Goal: Task Accomplishment & Management: Manage account settings

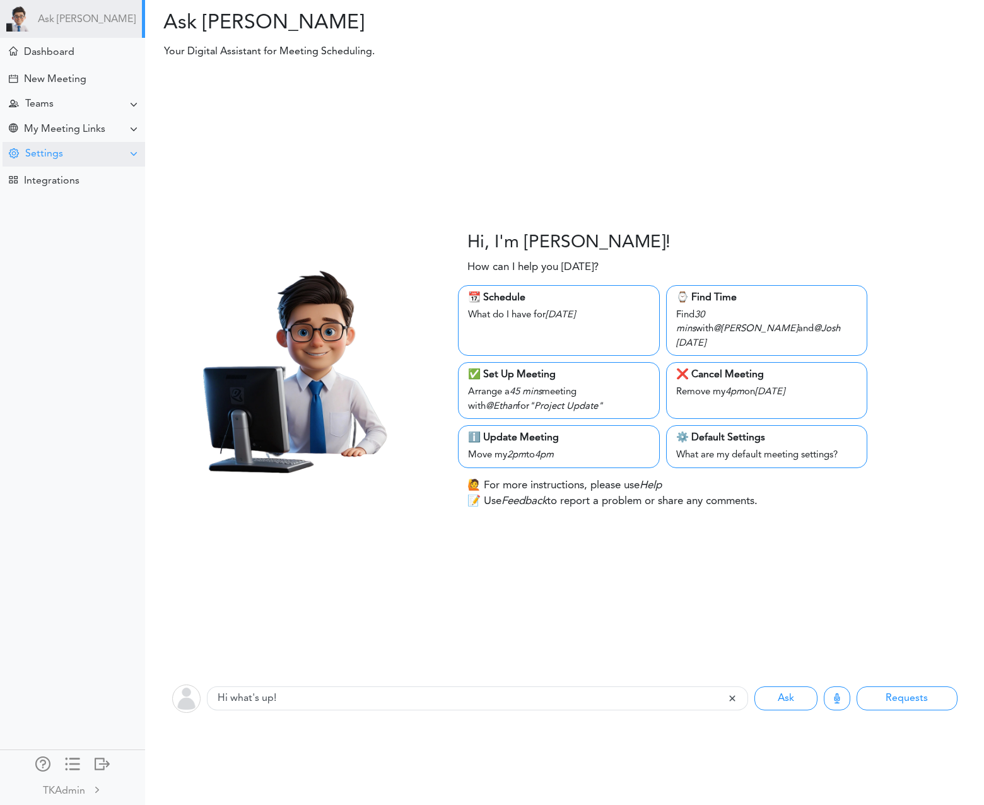
click at [106, 159] on div "Settings" at bounding box center [74, 154] width 143 height 25
click at [99, 100] on div "Teams" at bounding box center [74, 104] width 143 height 25
click at [98, 199] on div "Manage Members" at bounding box center [72, 196] width 145 height 23
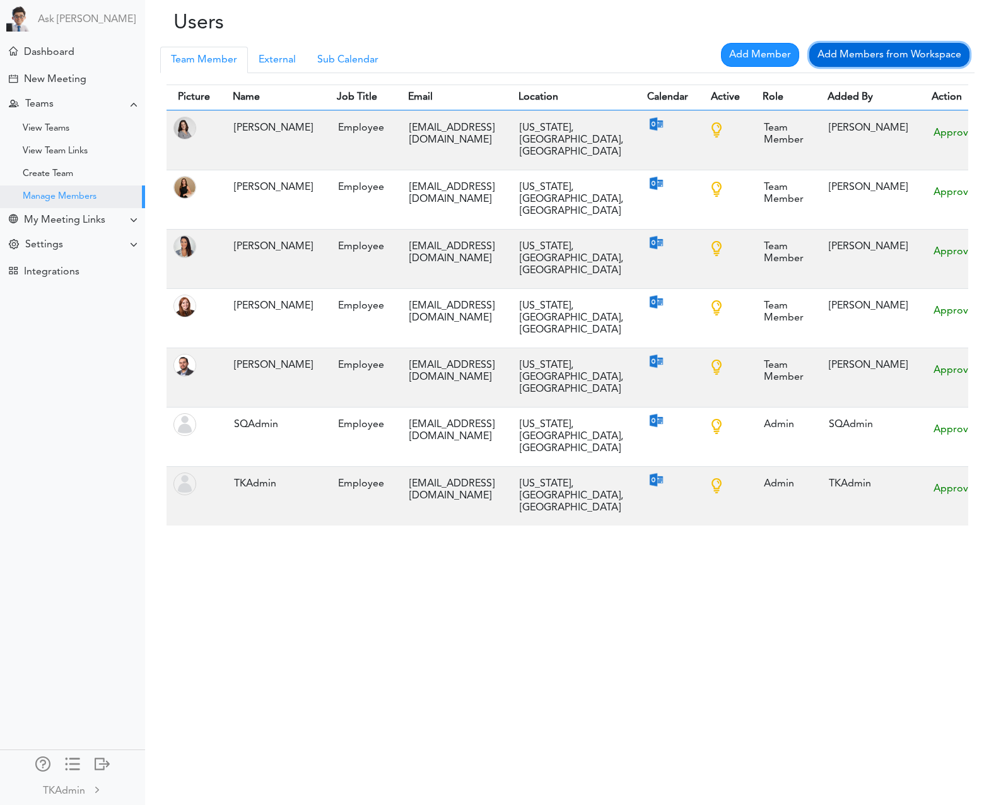
click at [895, 52] on link "Add Members from Workspace" at bounding box center [889, 55] width 160 height 24
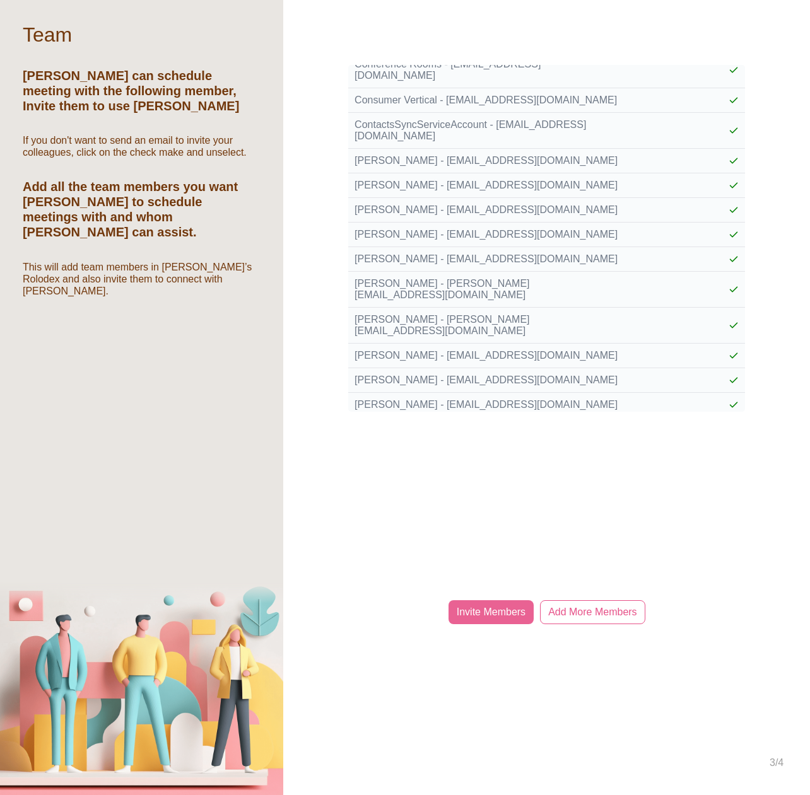
scroll to position [2277, 0]
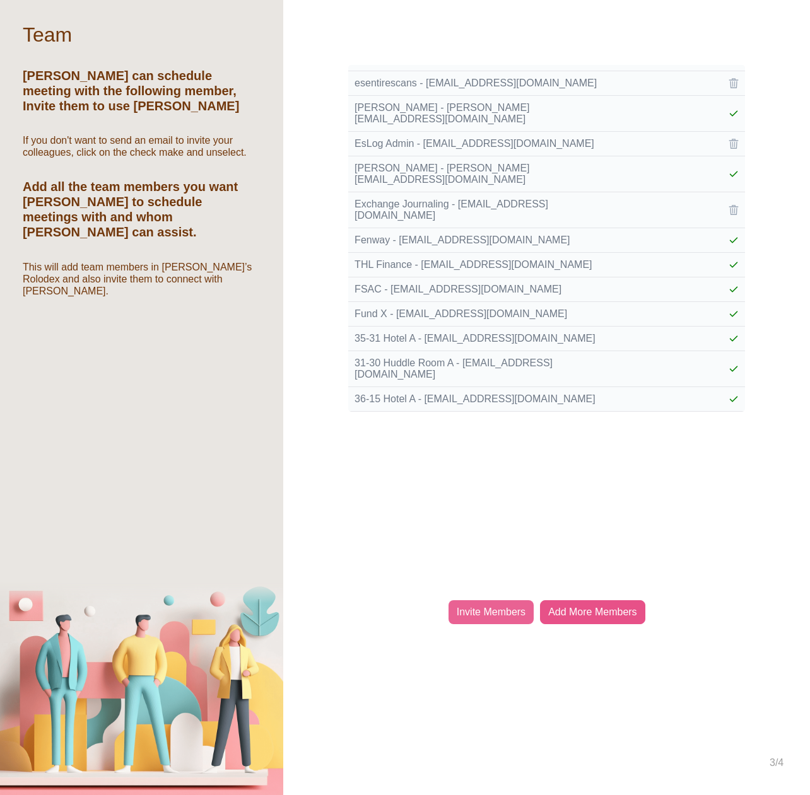
click at [606, 604] on div "Add More Members" at bounding box center [592, 612] width 105 height 24
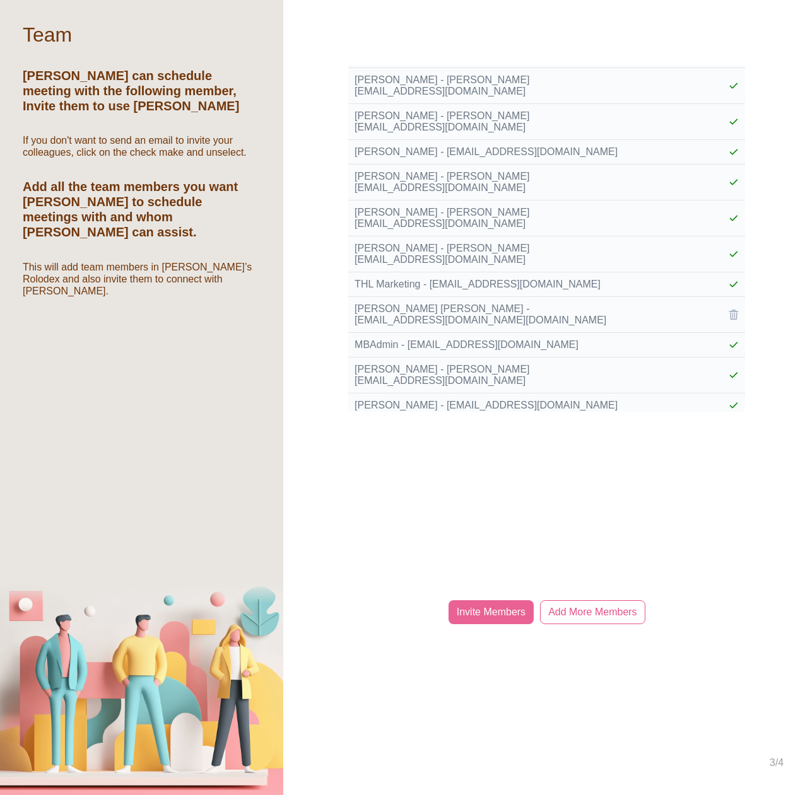
scroll to position [4741, 0]
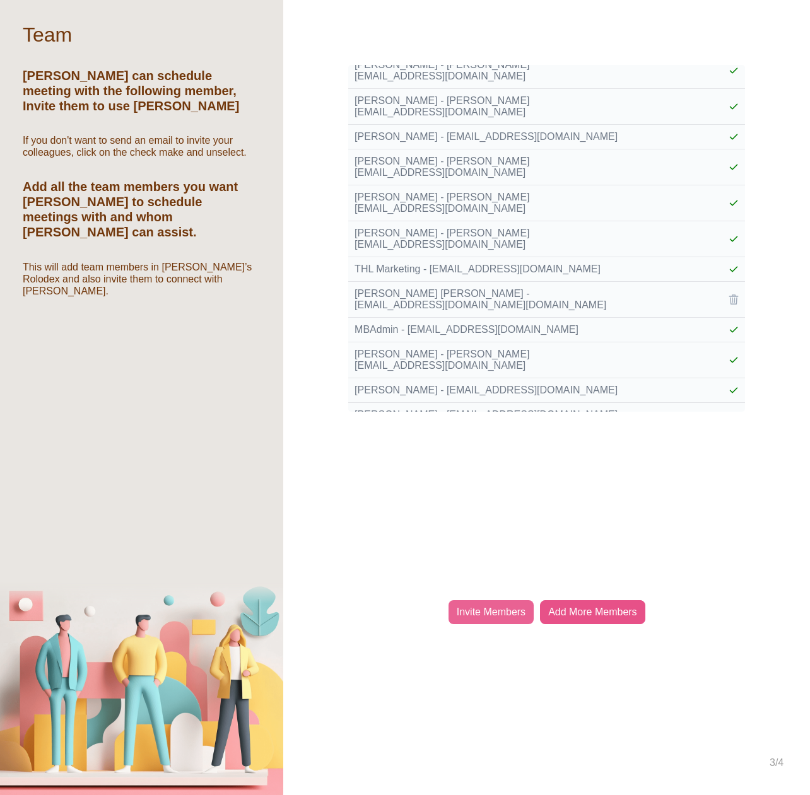
click at [612, 609] on div "Add More Members" at bounding box center [592, 612] width 105 height 24
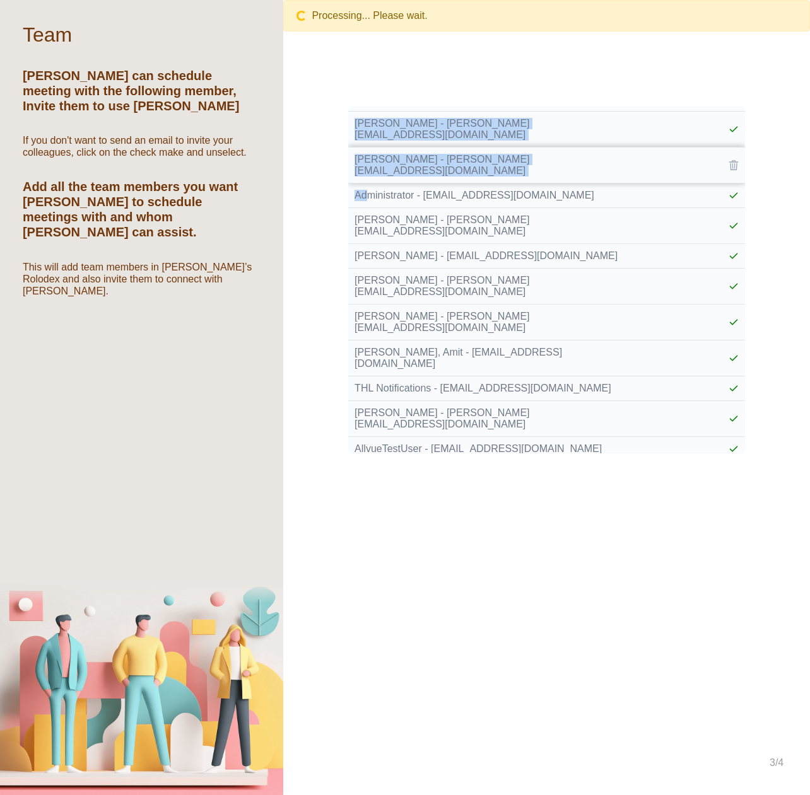
scroll to position [0, 0]
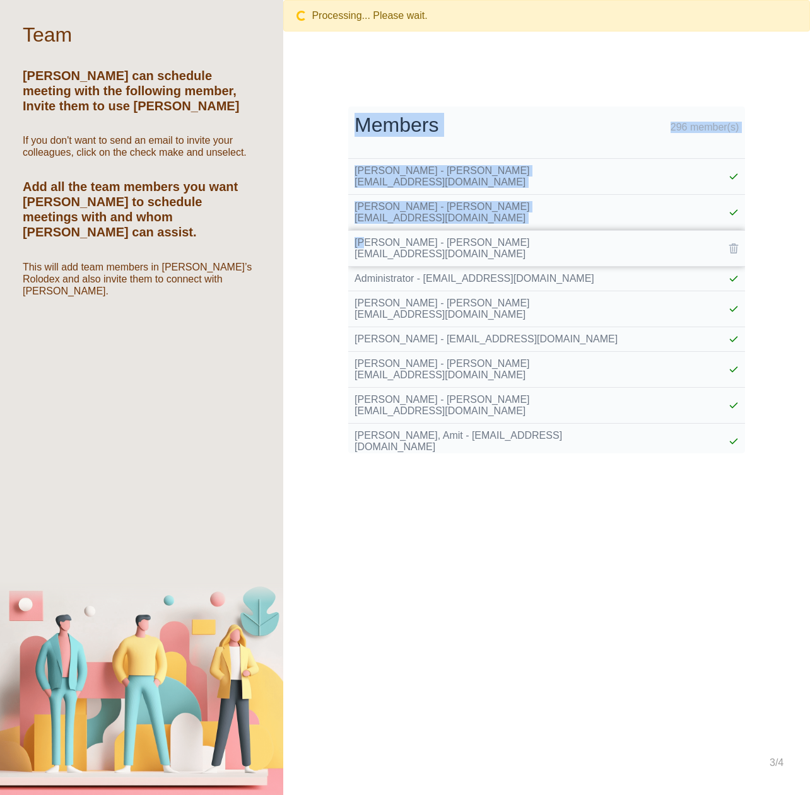
drag, startPoint x: 329, startPoint y: 155, endPoint x: 367, endPoint y: 225, distance: 80.1
click at [367, 225] on div "Processing... Please wait. Members 296 member(s) Beltrandi, Anna - abeltrandi@t…" at bounding box center [546, 397] width 527 height 795
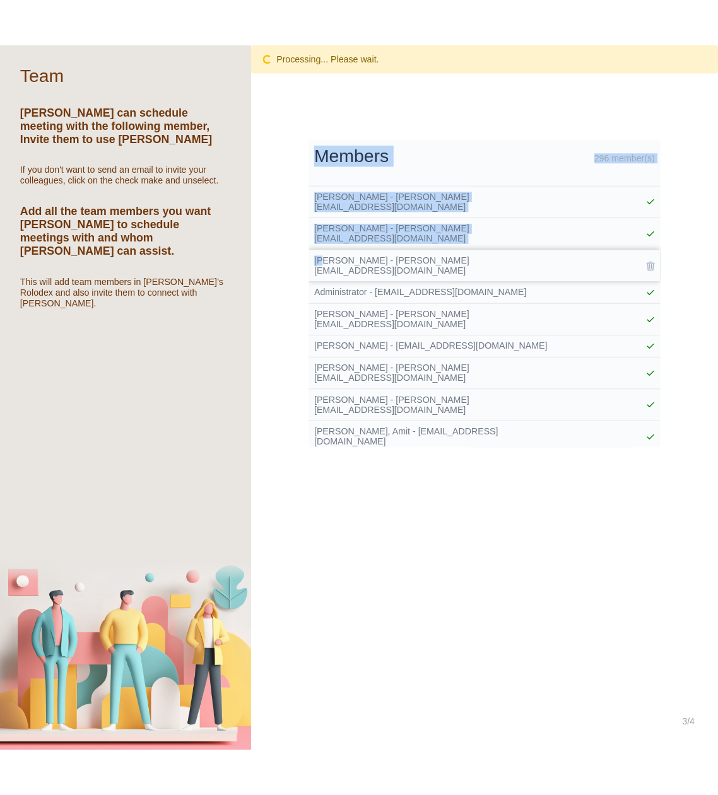
scroll to position [4, 0]
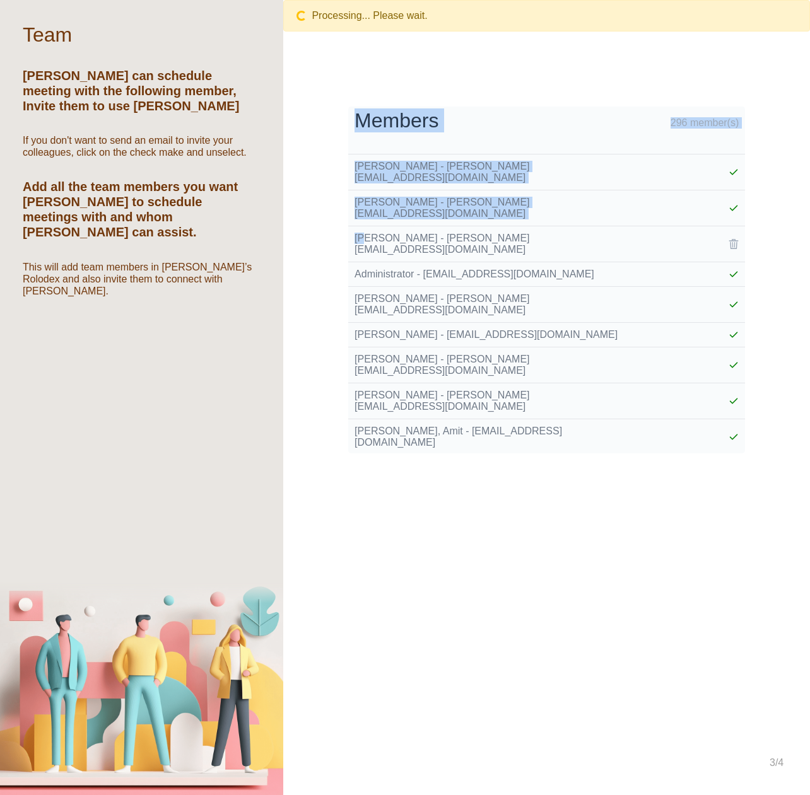
click at [291, 182] on div "Processing... Please wait. Members 296 member(s) Beltrandi, Anna - abeltrandi@t…" at bounding box center [546, 397] width 527 height 795
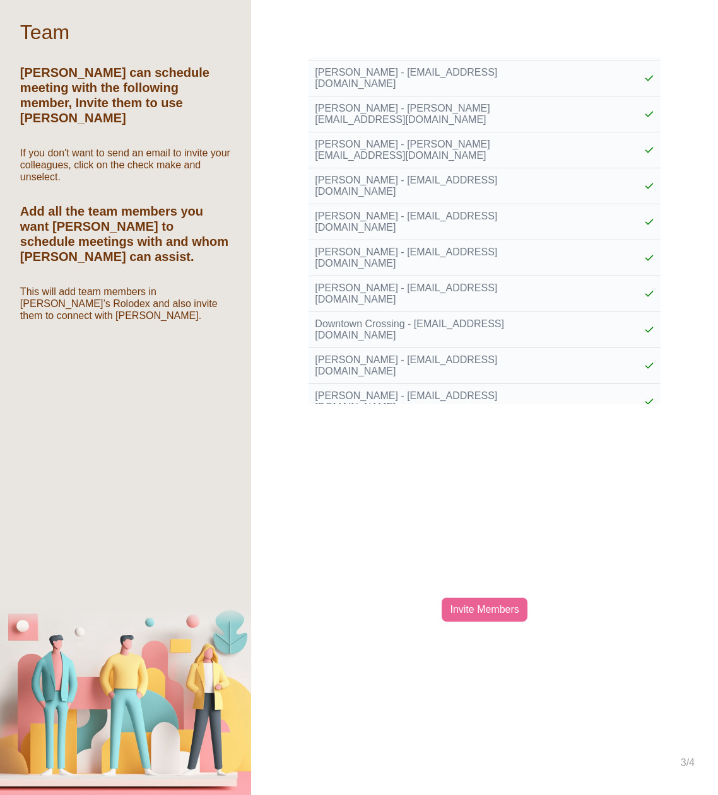
scroll to position [1917, 0]
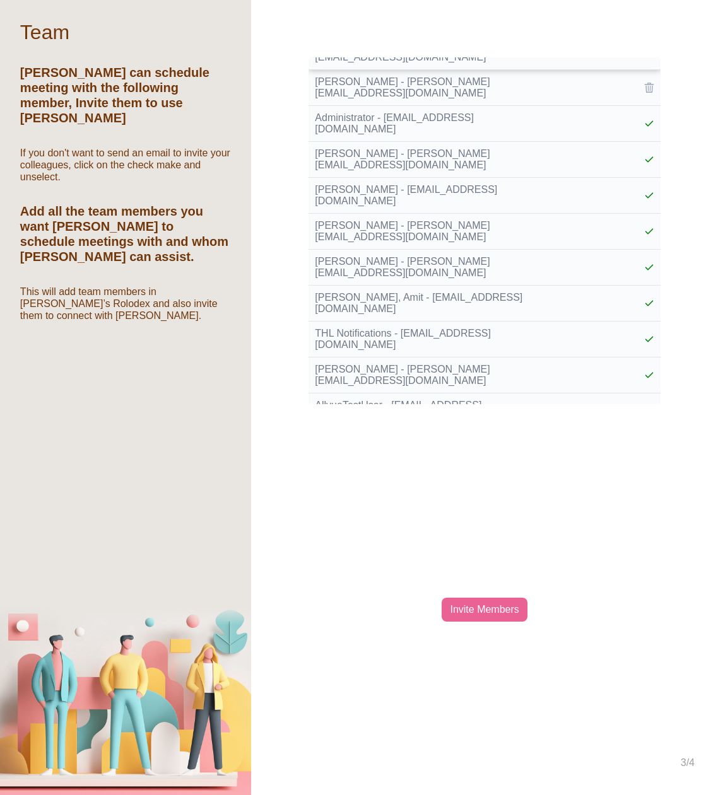
scroll to position [0, 0]
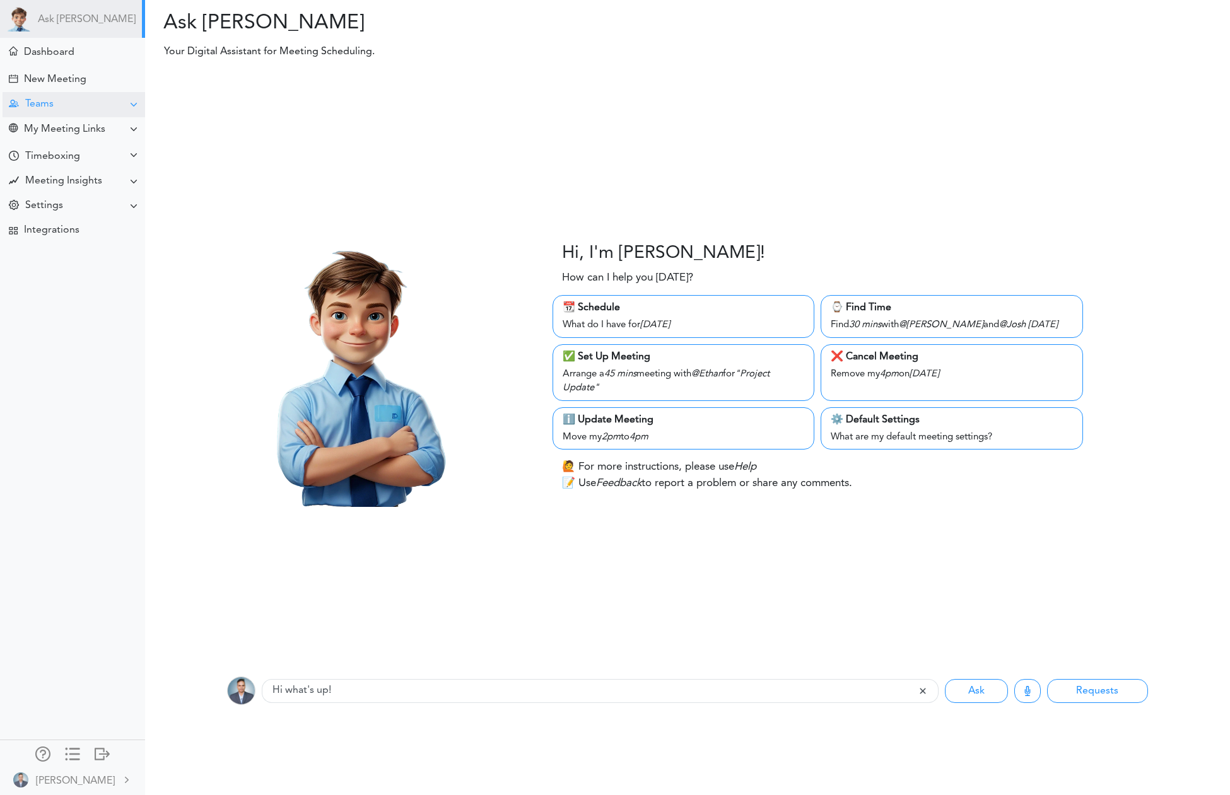
click at [95, 96] on div "Teams" at bounding box center [74, 104] width 143 height 25
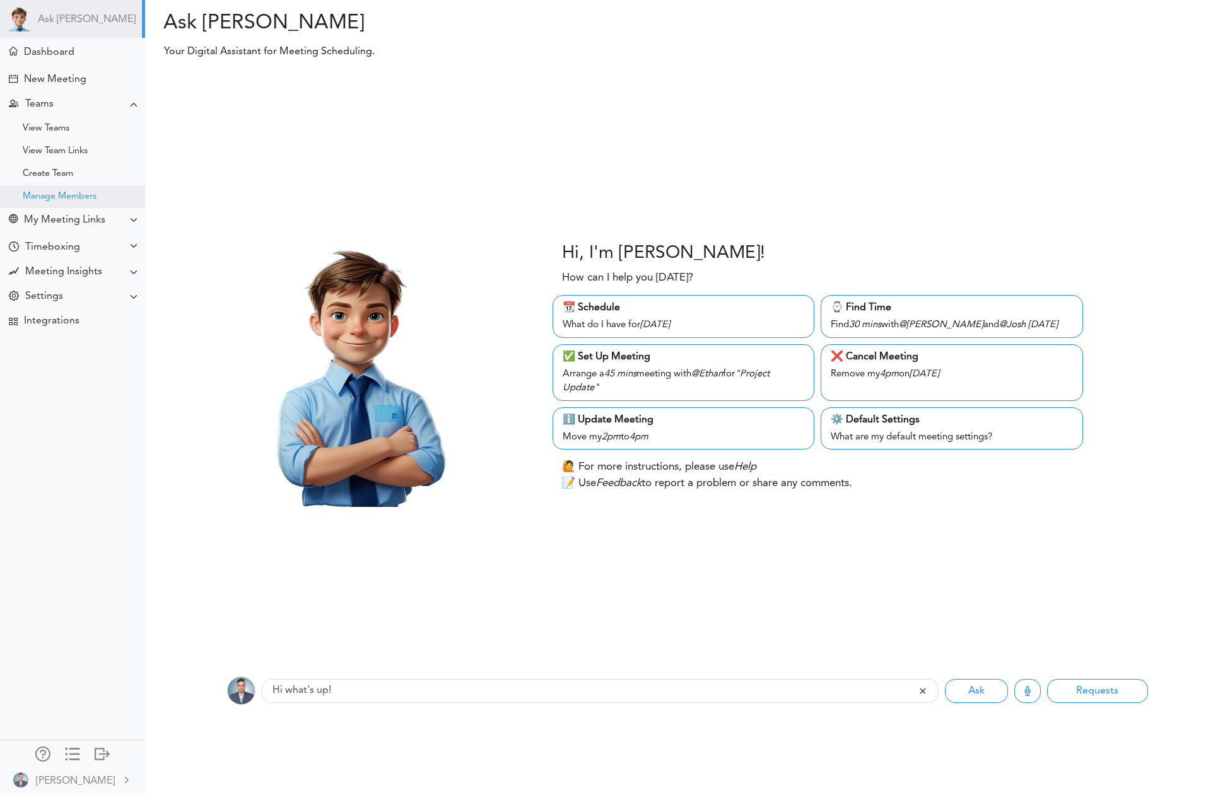
click at [77, 194] on div "Manage Members" at bounding box center [60, 197] width 74 height 6
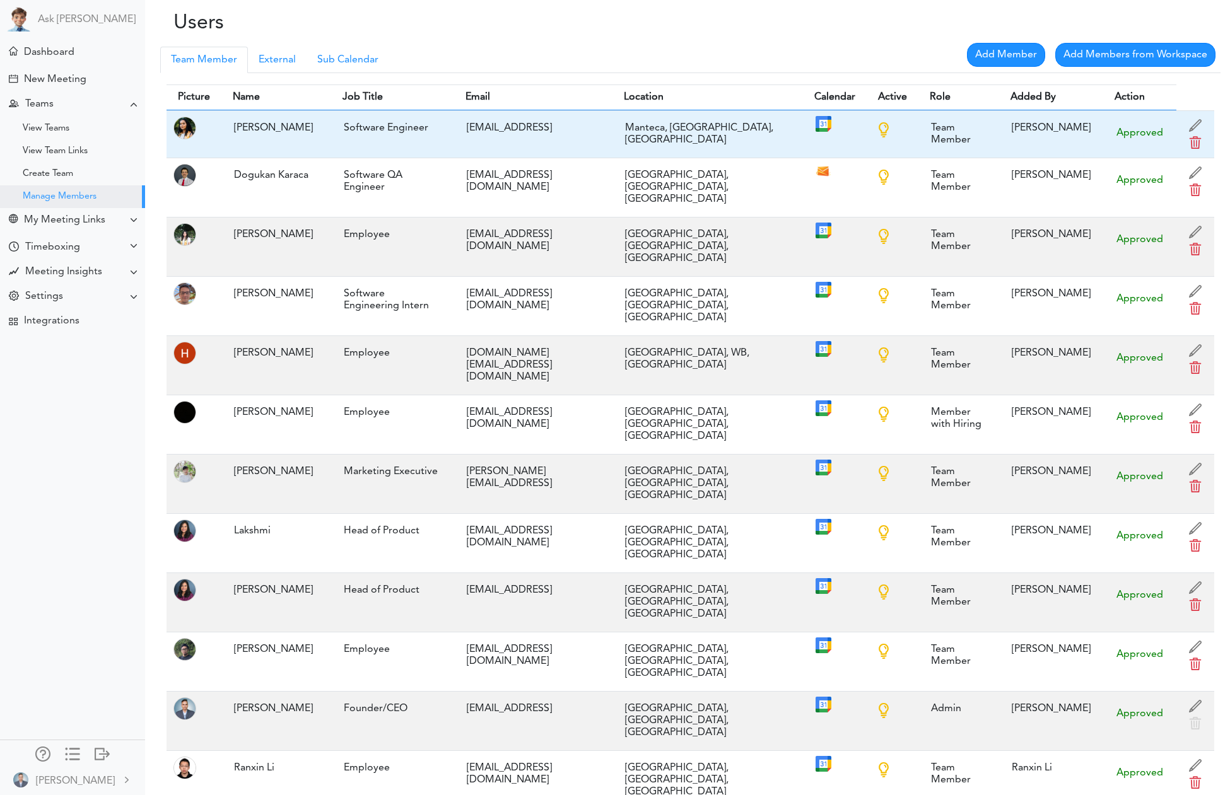
click at [1189, 145] on span at bounding box center [1195, 145] width 19 height 19
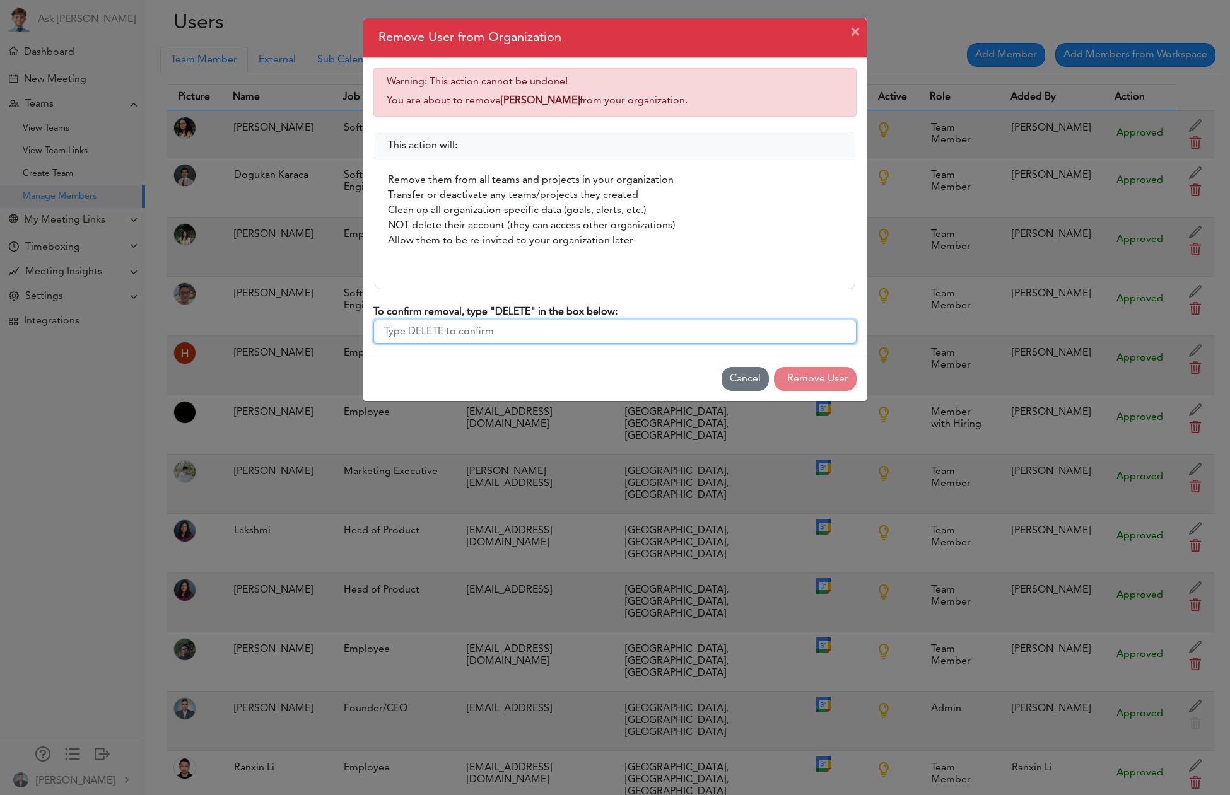
click at [591, 333] on input "To confirm removal, type "DELETE" in the box below:" at bounding box center [614, 332] width 483 height 24
type input "DELETE"
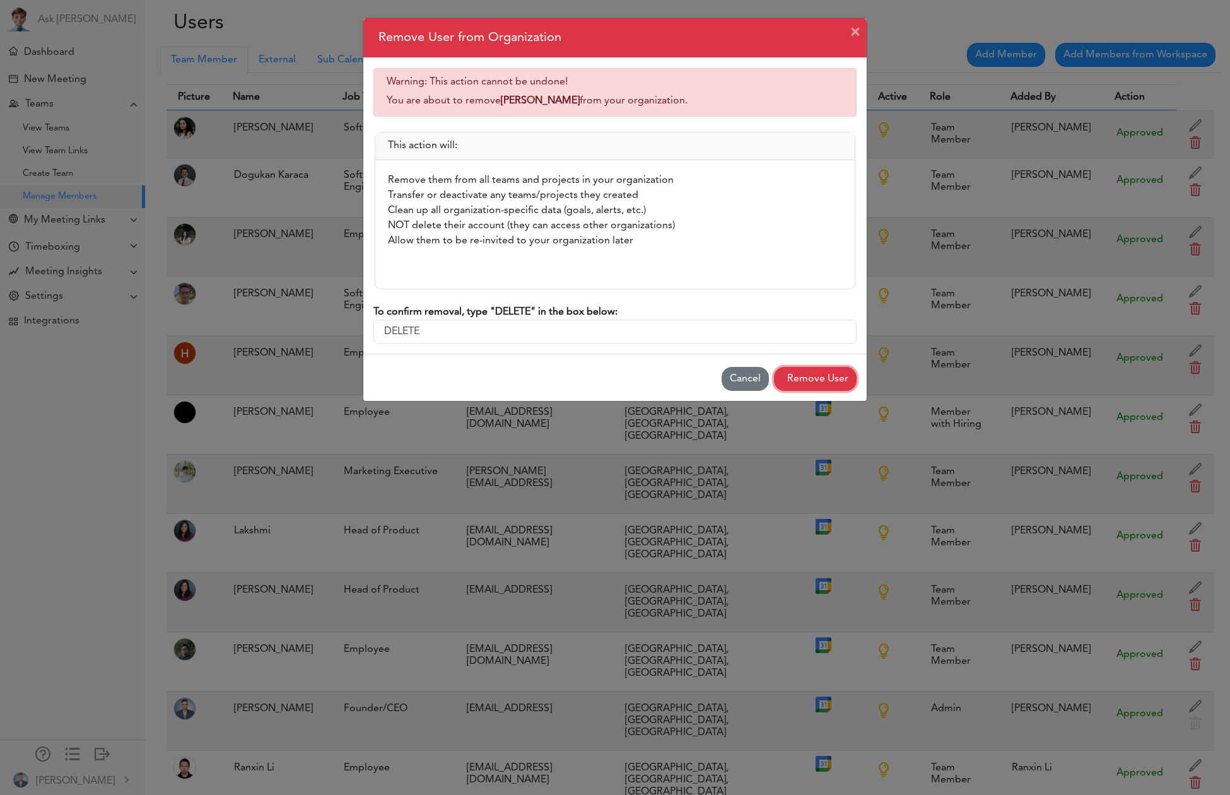
click at [813, 380] on button "Remove User" at bounding box center [815, 379] width 83 height 24
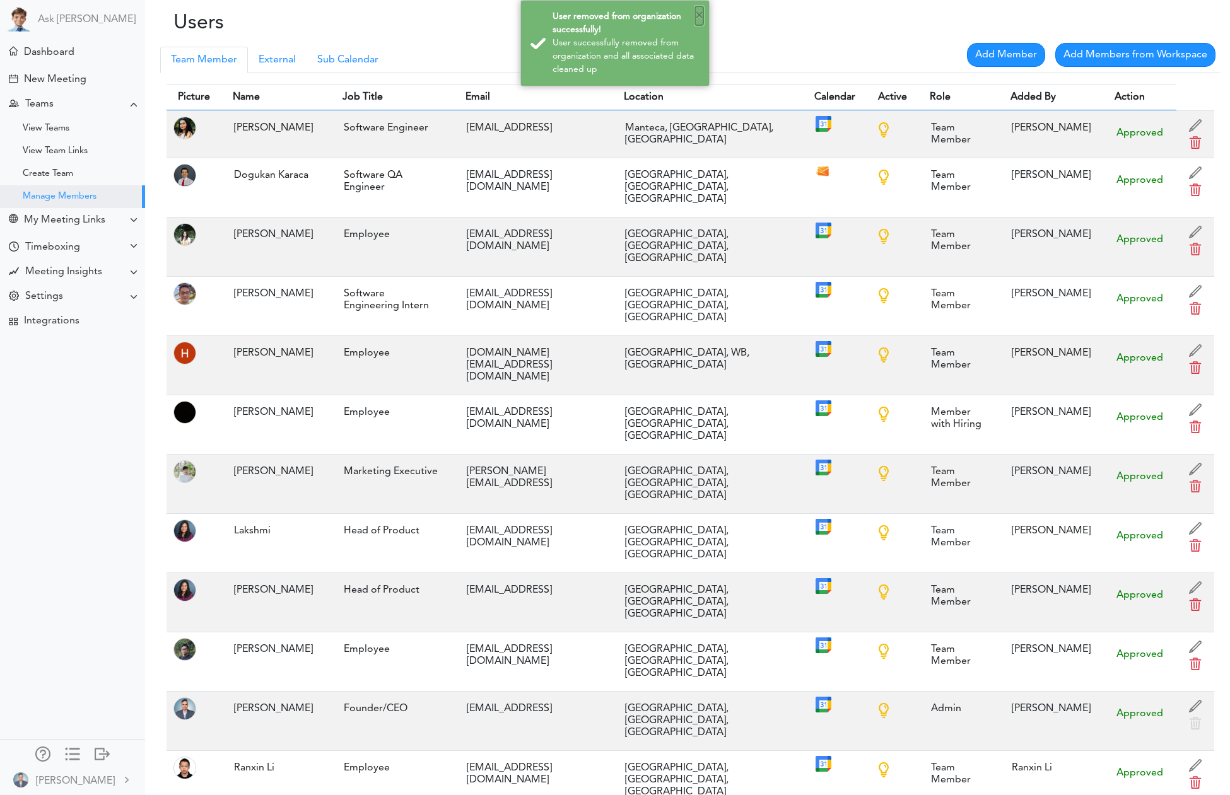
drag, startPoint x: 701, startPoint y: 14, endPoint x: 726, endPoint y: 59, distance: 51.4
click at [701, 14] on button "×" at bounding box center [699, 15] width 8 height 19
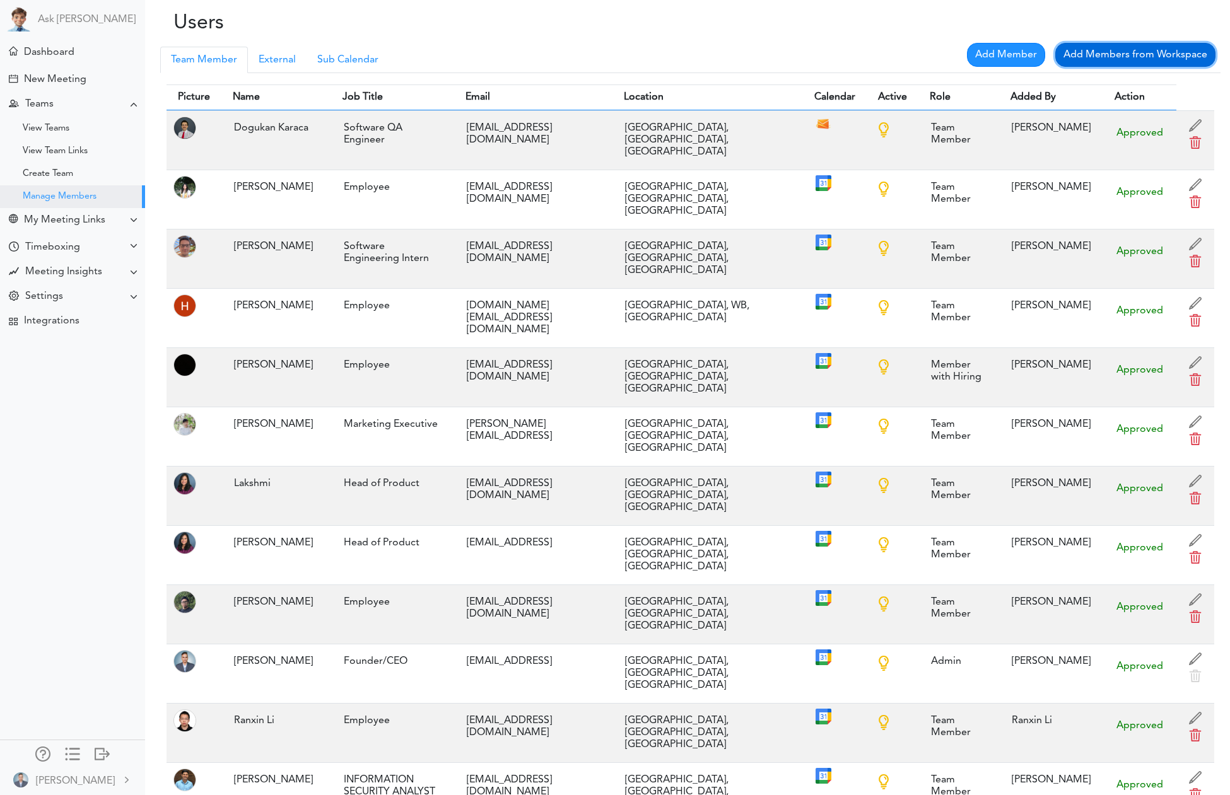
click at [1109, 61] on link "Add Members from Workspace" at bounding box center [1135, 55] width 160 height 24
click at [72, 756] on div at bounding box center [72, 753] width 15 height 13
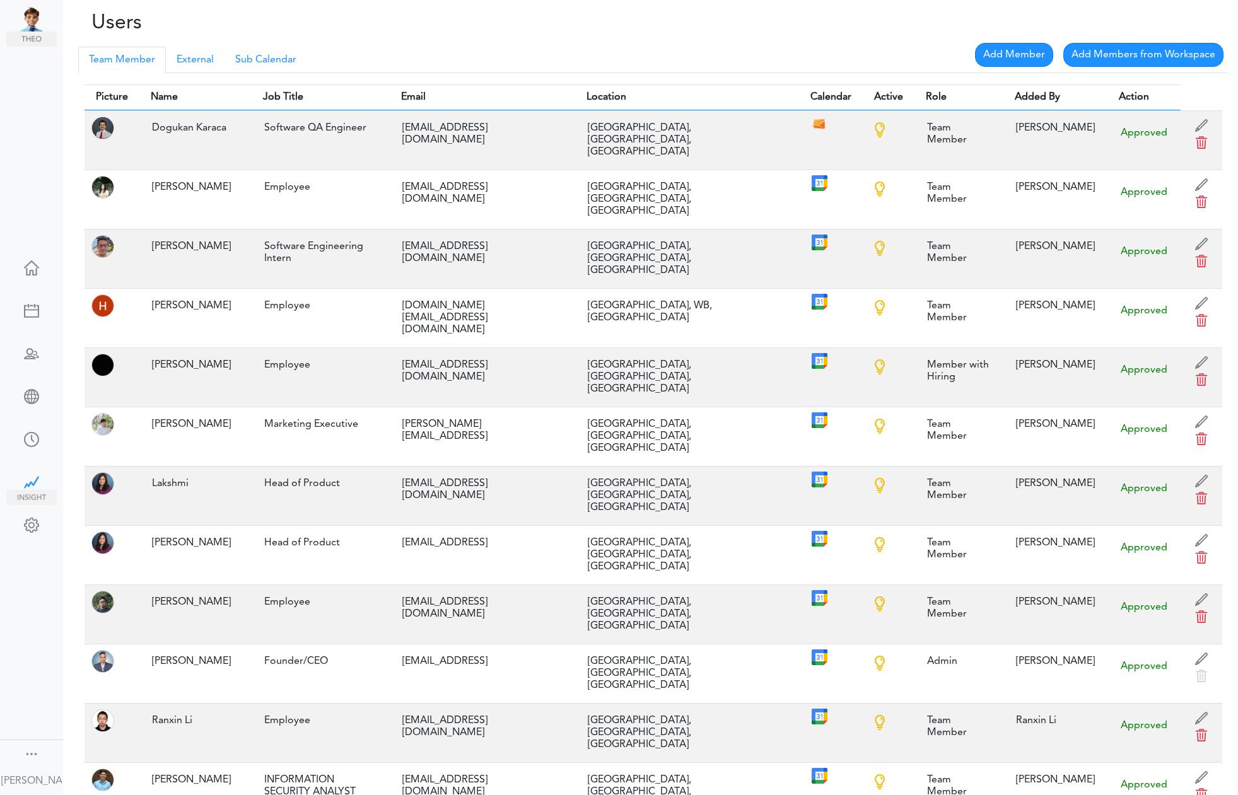
click at [37, 485] on div at bounding box center [31, 481] width 50 height 13
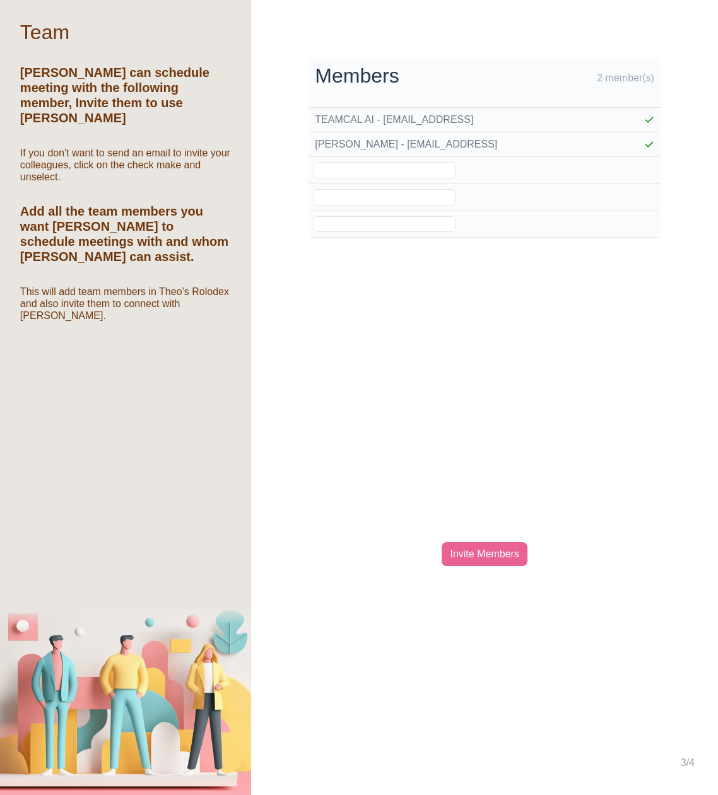
click at [598, 435] on div "Processing... Please wait. Members 2 member(s) TEAMCAL AI - TeamcalAi@teamcalen…" at bounding box center [484, 397] width 467 height 795
click at [488, 552] on div "Invite Members" at bounding box center [483, 554] width 85 height 24
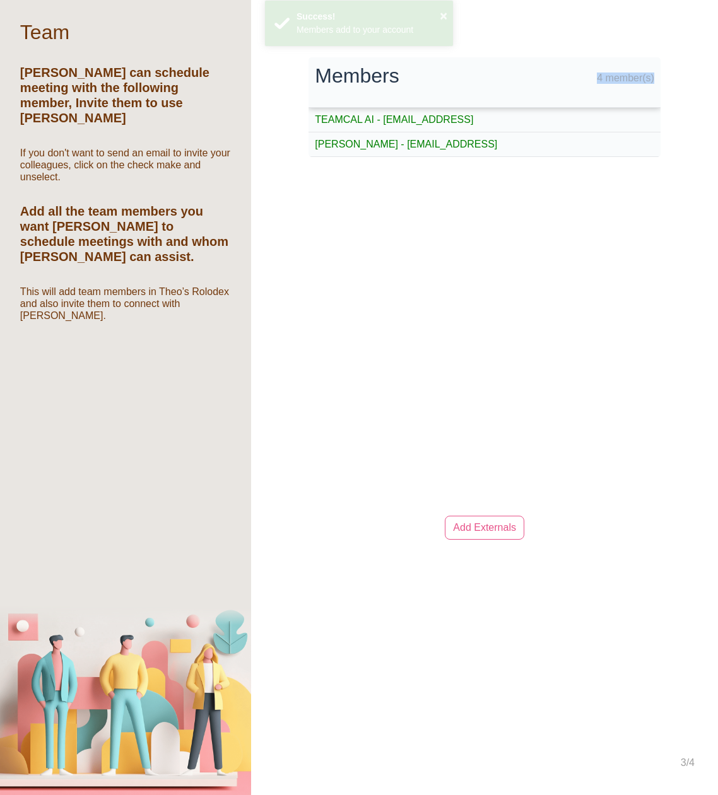
drag, startPoint x: 597, startPoint y: 77, endPoint x: 652, endPoint y: 76, distance: 55.5
click at [652, 76] on td "4 member(s)" at bounding box center [607, 82] width 105 height 50
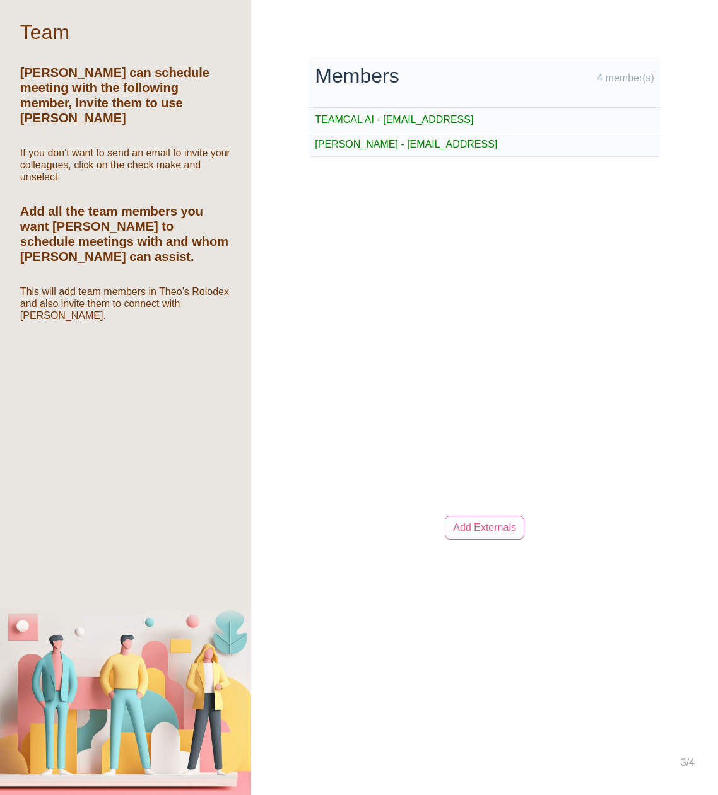
click at [617, 410] on div "Processing... Please wait. Members 4 member(s) TEAMCAL AI - TeamcalAi@teamcalen…" at bounding box center [484, 397] width 467 height 795
drag, startPoint x: 597, startPoint y: 76, endPoint x: 653, endPoint y: 75, distance: 56.1
click at [653, 75] on td "4 member(s)" at bounding box center [607, 82] width 105 height 50
drag, startPoint x: 598, startPoint y: 298, endPoint x: 609, endPoint y: 292, distance: 11.6
click at [598, 298] on div "Processing... Please wait. Members 4 member(s) TEAMCAL AI - TeamcalAi@teamcalen…" at bounding box center [484, 397] width 467 height 795
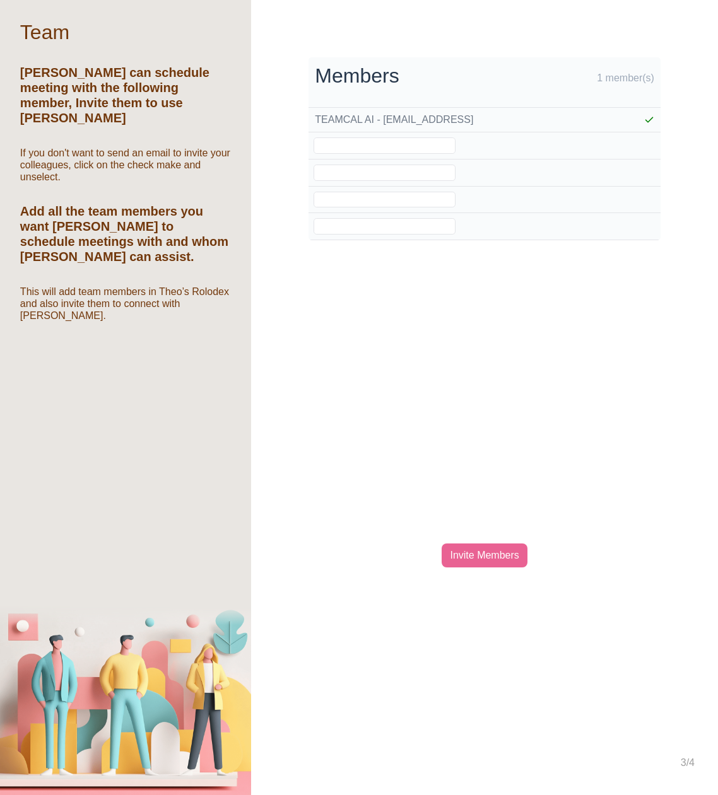
drag, startPoint x: 470, startPoint y: 559, endPoint x: 489, endPoint y: 515, distance: 47.8
click at [470, 559] on div "Invite Members" at bounding box center [483, 556] width 85 height 24
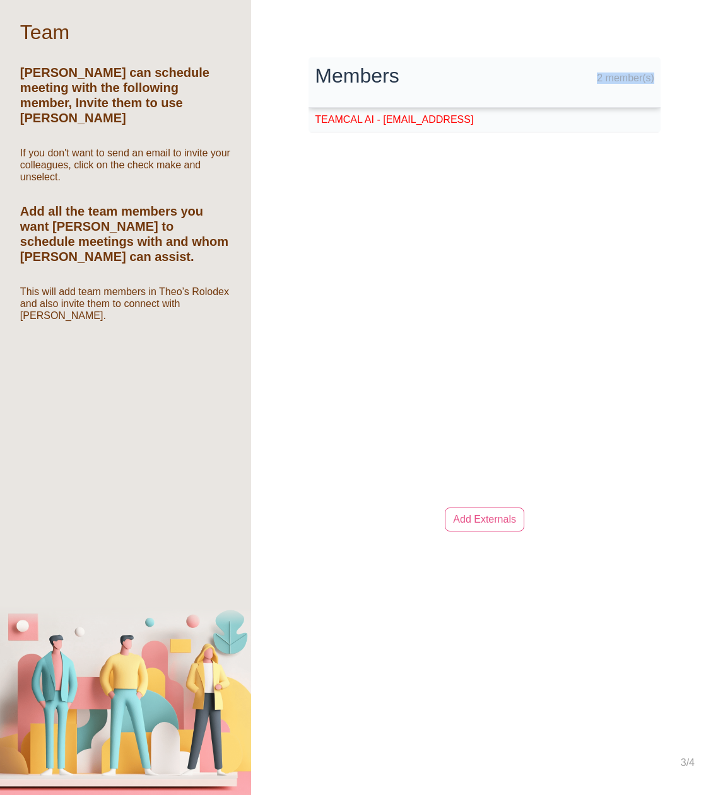
drag, startPoint x: 598, startPoint y: 79, endPoint x: 658, endPoint y: 78, distance: 59.9
click at [658, 78] on td "2 member(s)" at bounding box center [607, 82] width 105 height 50
click at [631, 79] on td "2 member(s)" at bounding box center [607, 82] width 105 height 50
drag, startPoint x: 595, startPoint y: 78, endPoint x: 656, endPoint y: 78, distance: 61.2
click at [656, 78] on td "2 member(s)" at bounding box center [607, 82] width 105 height 50
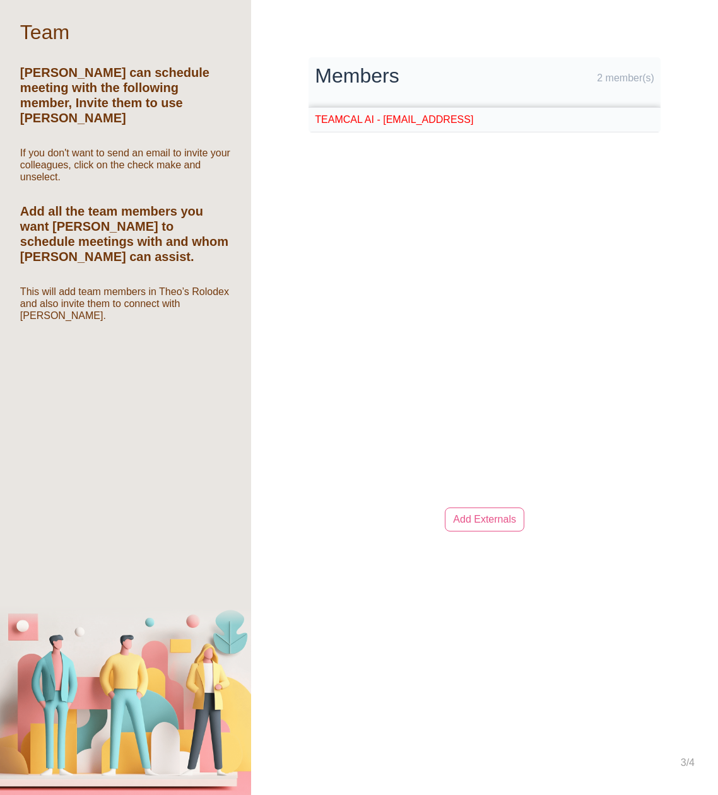
click at [427, 120] on td "TEAMCAL AI - TeamcalAi@teamcalendar.ai" at bounding box center [431, 120] width 246 height 25
click at [643, 121] on td at bounding box center [607, 120] width 105 height 25
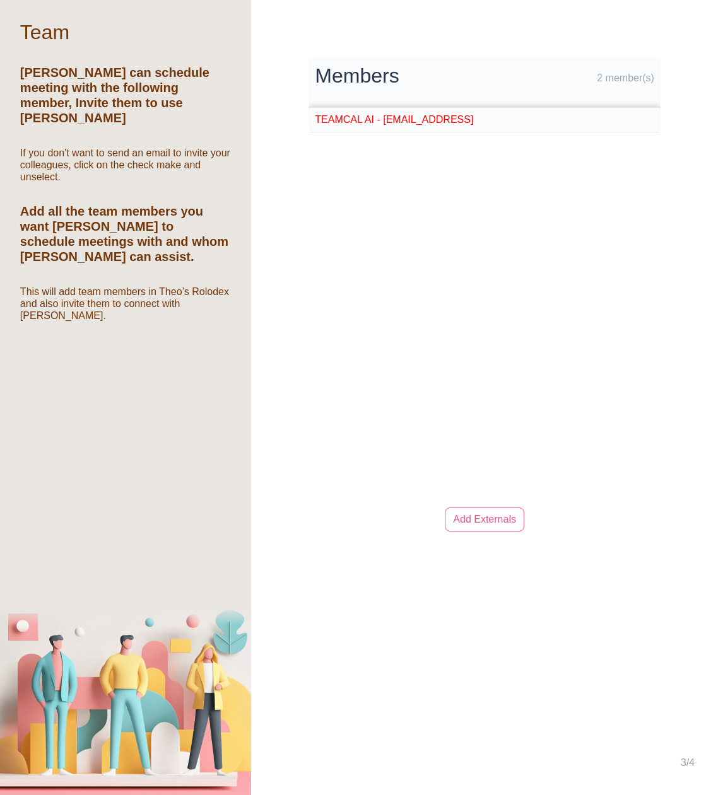
click at [643, 121] on td at bounding box center [607, 120] width 105 height 25
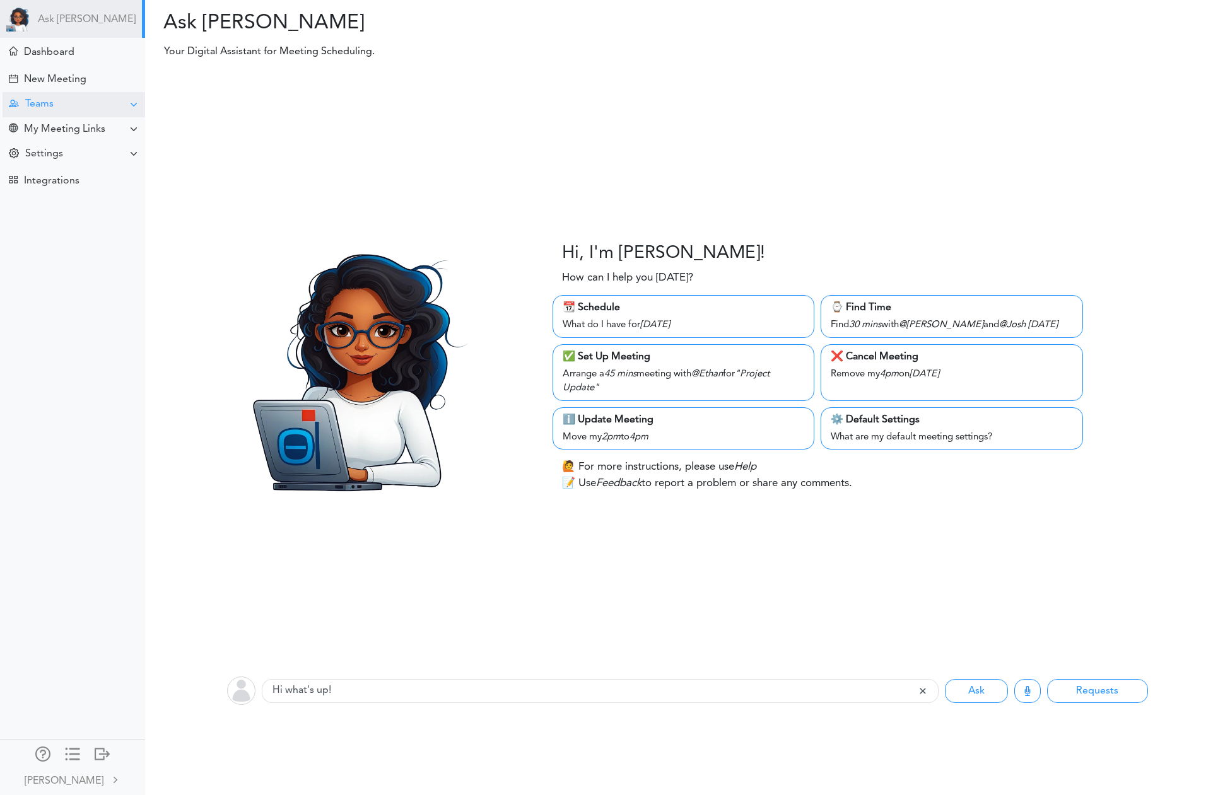
click at [71, 108] on div "Teams" at bounding box center [74, 104] width 143 height 25
click at [67, 189] on div "Manage Members" at bounding box center [72, 196] width 145 height 23
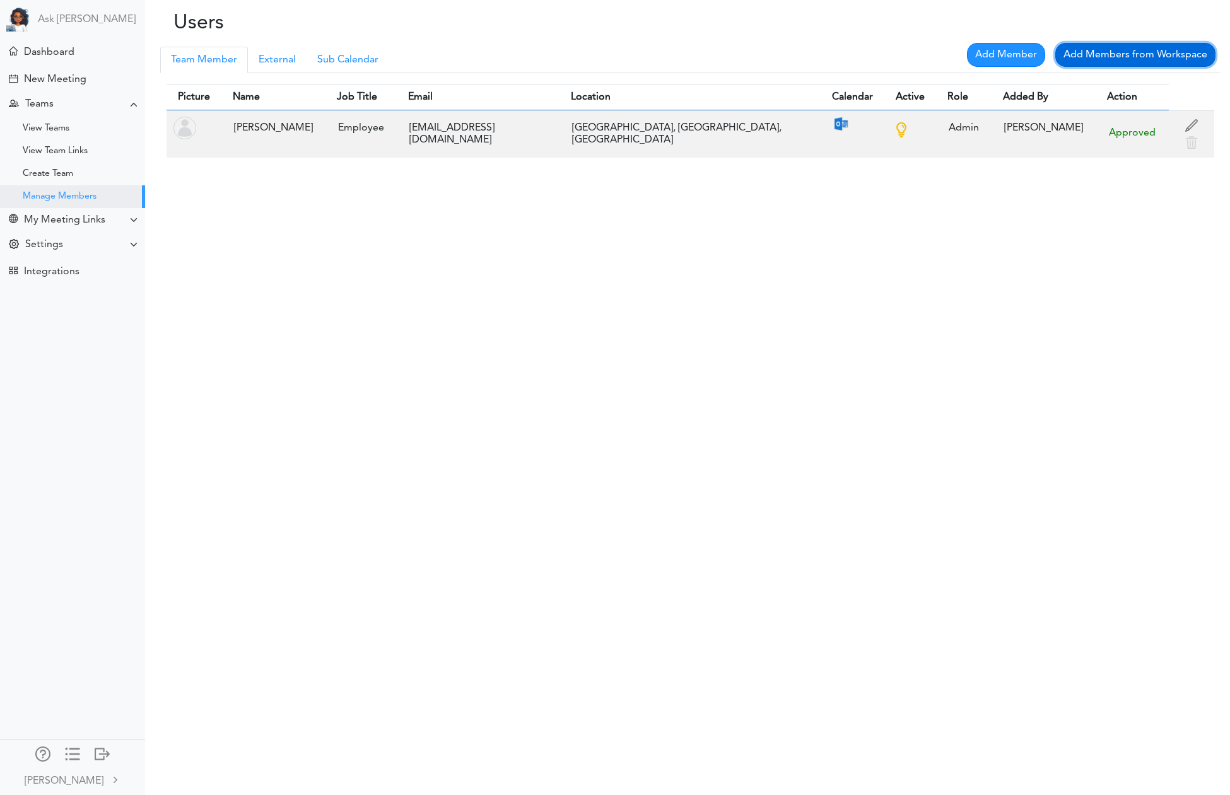
click at [1166, 58] on link "Add Members from Workspace" at bounding box center [1135, 55] width 160 height 24
click at [103, 754] on div at bounding box center [102, 753] width 15 height 13
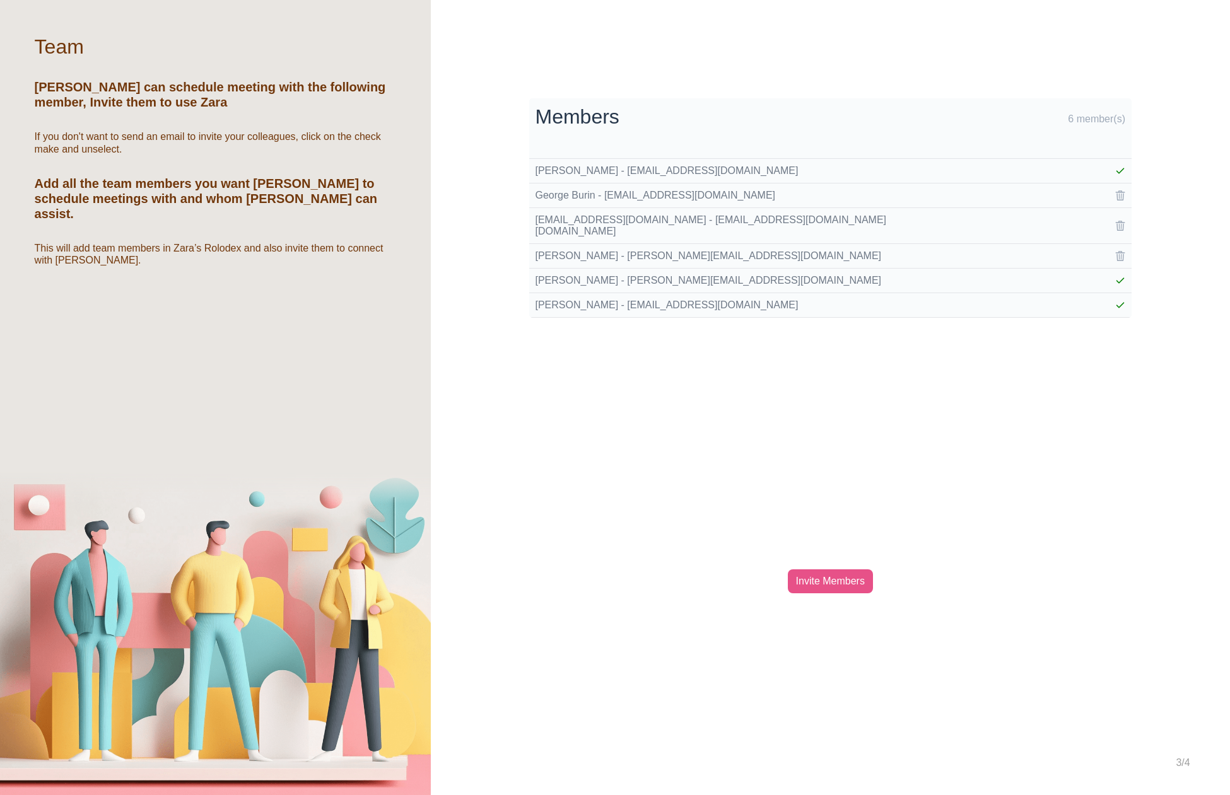
click at [826, 582] on div "Invite Members" at bounding box center [830, 581] width 85 height 24
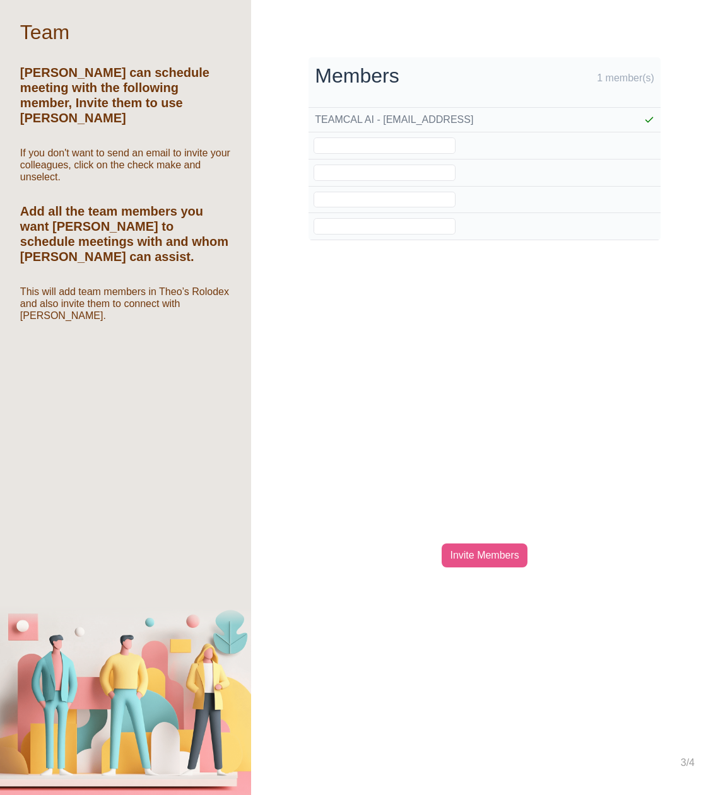
click at [478, 555] on div "Invite Members" at bounding box center [483, 556] width 85 height 24
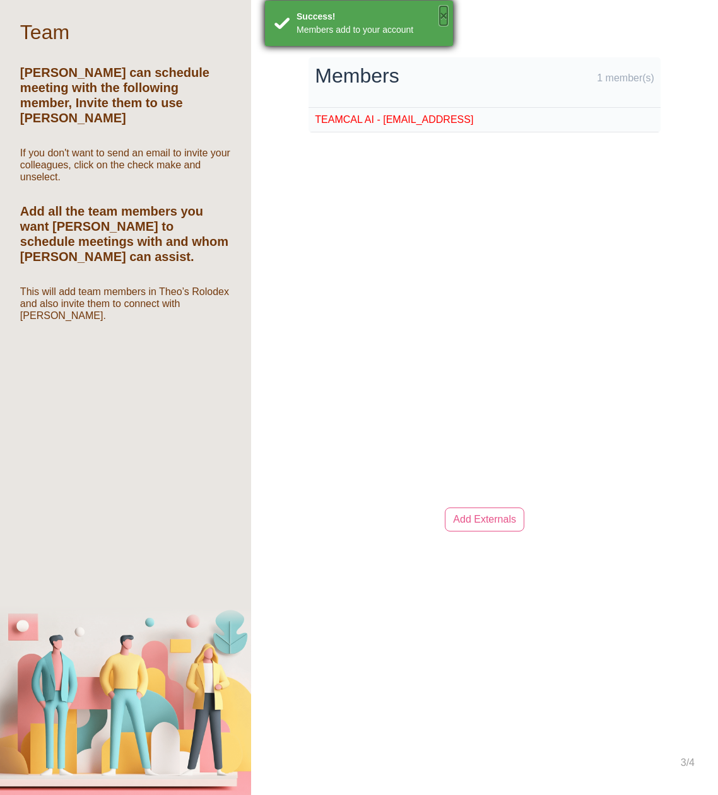
click at [443, 16] on button "×" at bounding box center [444, 15] width 8 height 19
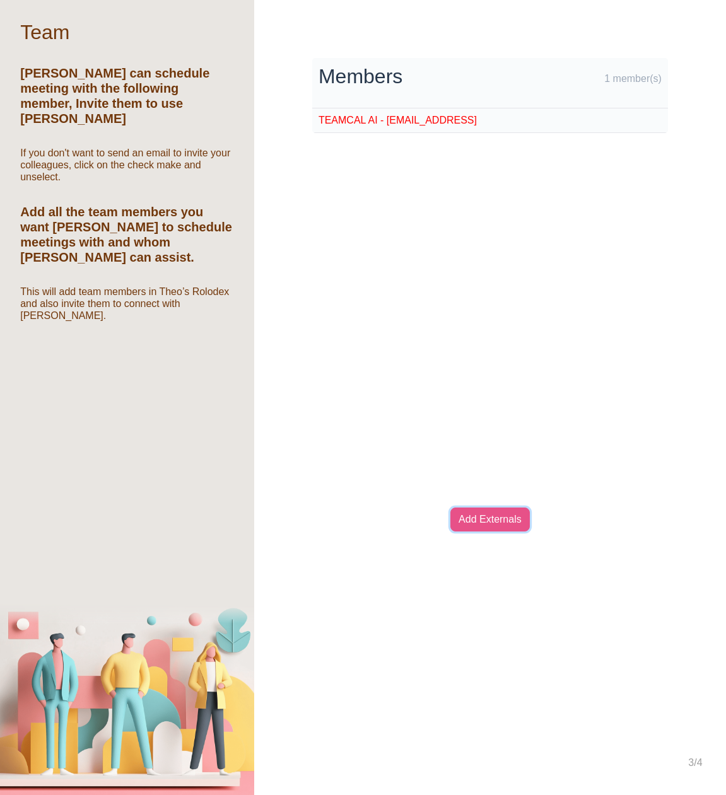
click at [486, 515] on link "Add Externals" at bounding box center [489, 520] width 79 height 24
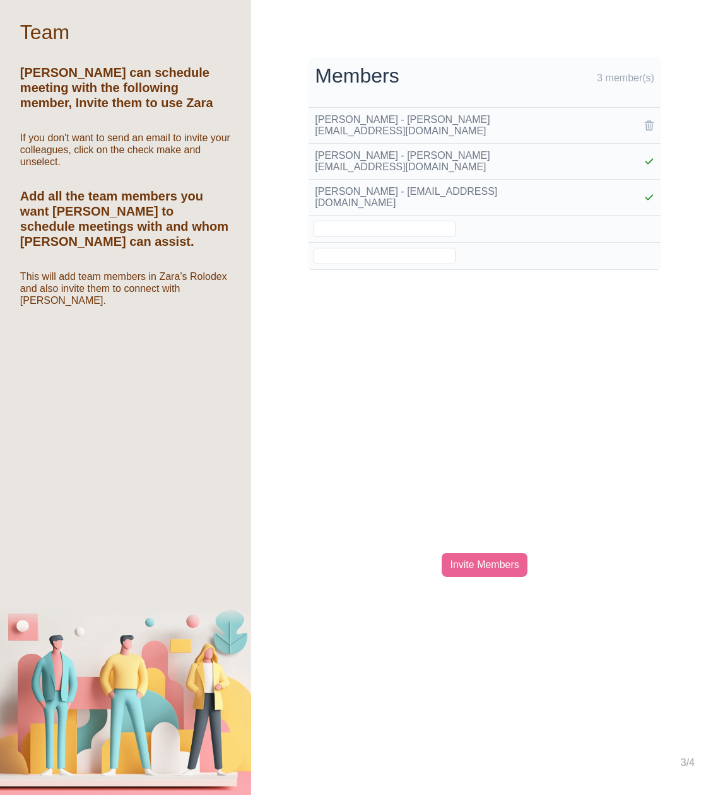
drag, startPoint x: 498, startPoint y: 554, endPoint x: 506, endPoint y: 527, distance: 28.9
click at [498, 554] on div "Invite Members" at bounding box center [483, 565] width 85 height 24
click at [648, 156] on div at bounding box center [607, 161] width 93 height 10
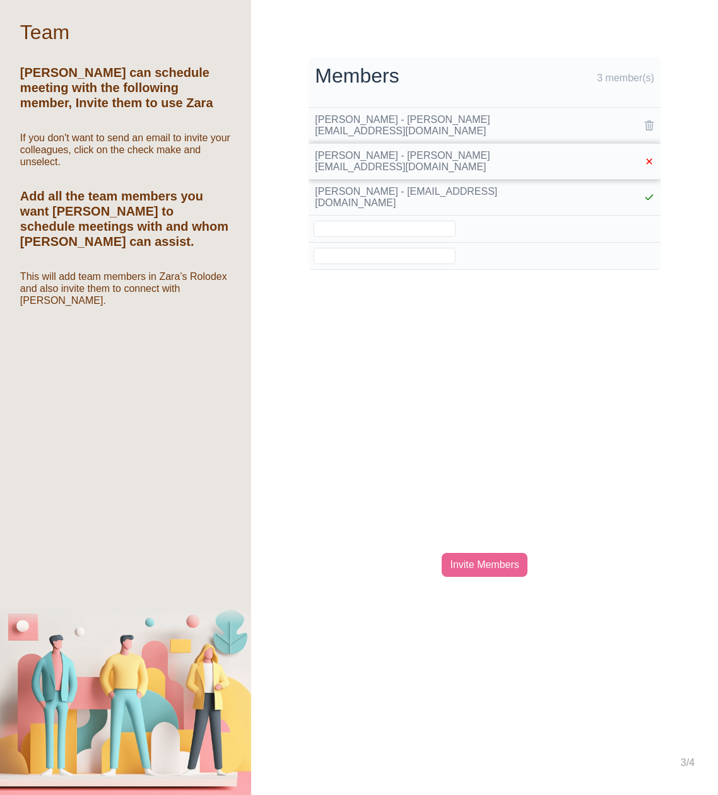
click at [648, 156] on div at bounding box center [607, 161] width 93 height 10
click at [646, 156] on div at bounding box center [607, 161] width 93 height 10
click at [652, 120] on div at bounding box center [607, 125] width 93 height 10
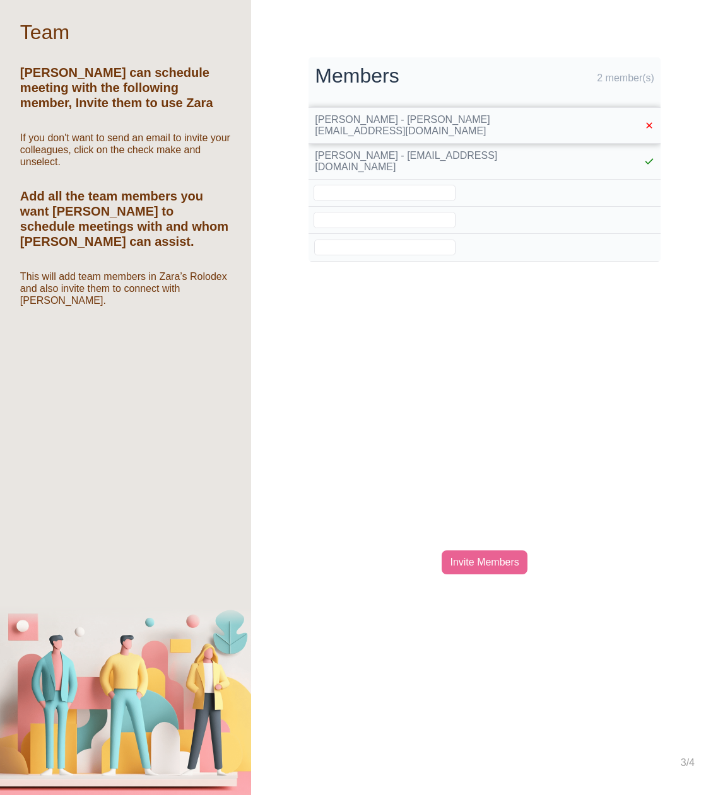
click at [648, 120] on div at bounding box center [607, 125] width 93 height 10
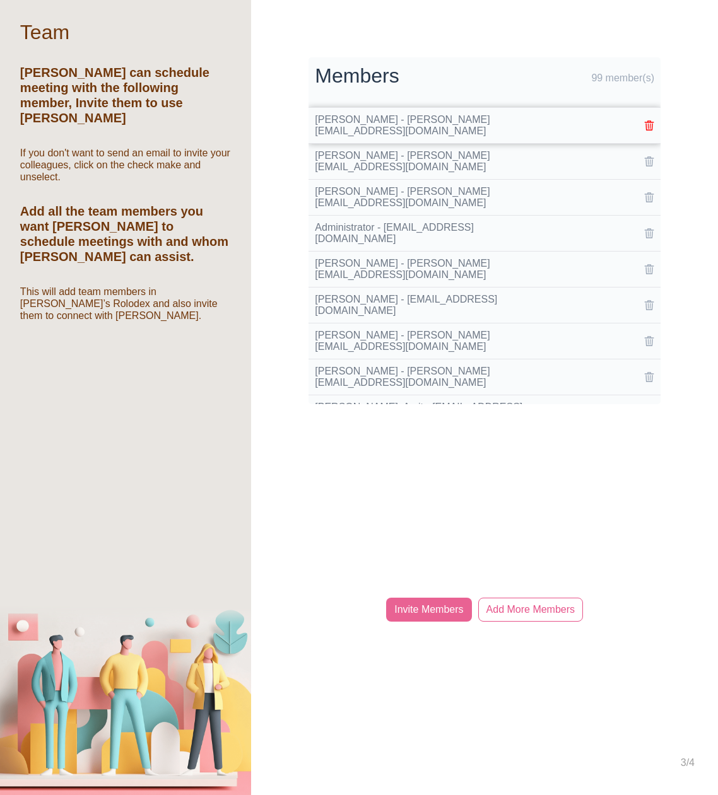
click at [650, 120] on div at bounding box center [607, 125] width 93 height 10
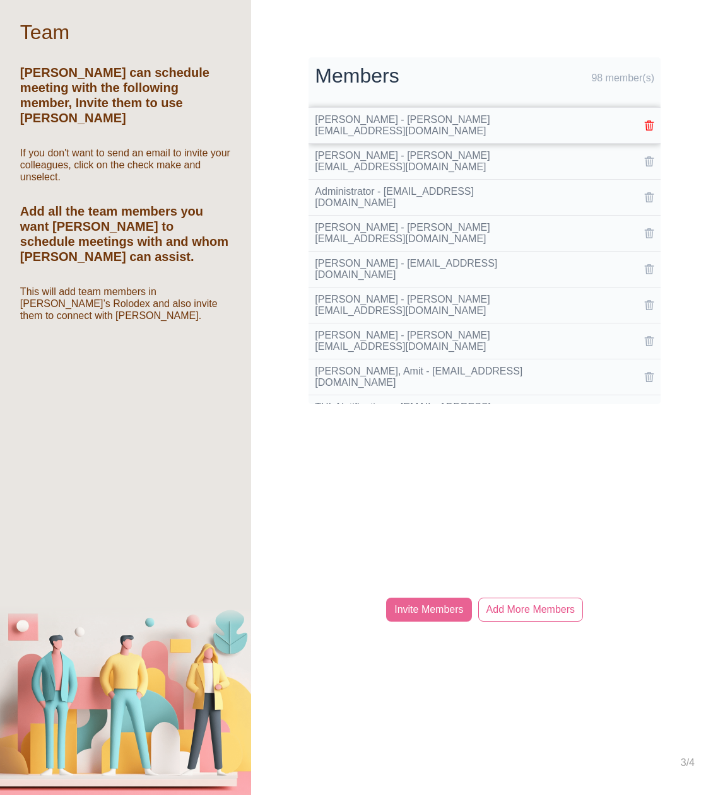
click at [650, 120] on div at bounding box center [607, 125] width 93 height 10
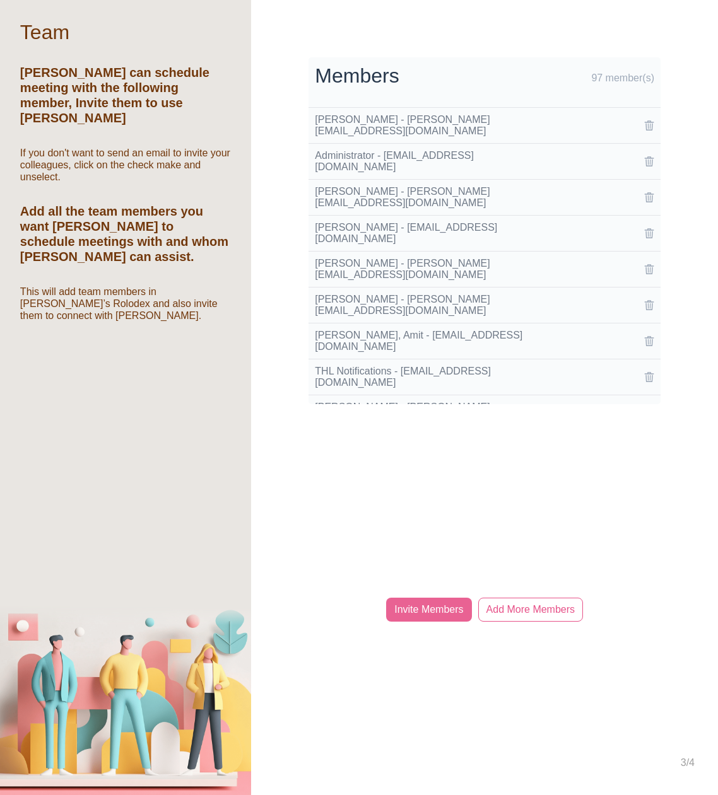
click at [650, 120] on div at bounding box center [607, 125] width 93 height 10
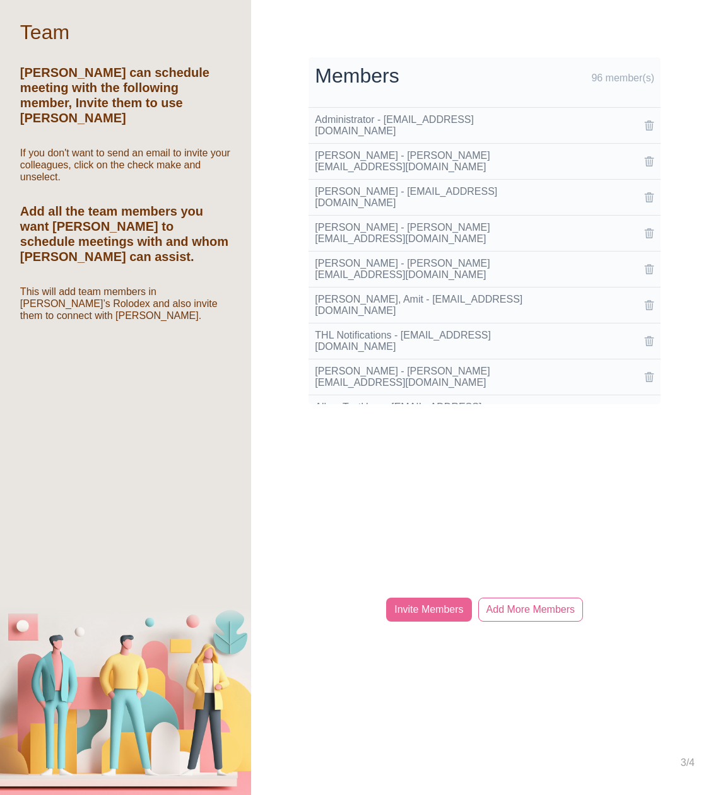
click at [650, 120] on div at bounding box center [607, 125] width 93 height 10
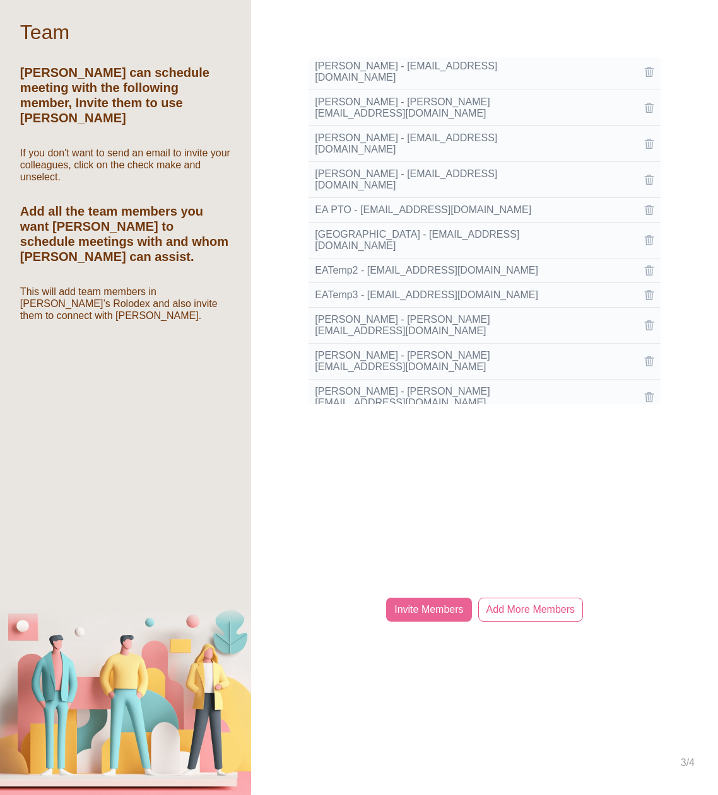
scroll to position [2321, 0]
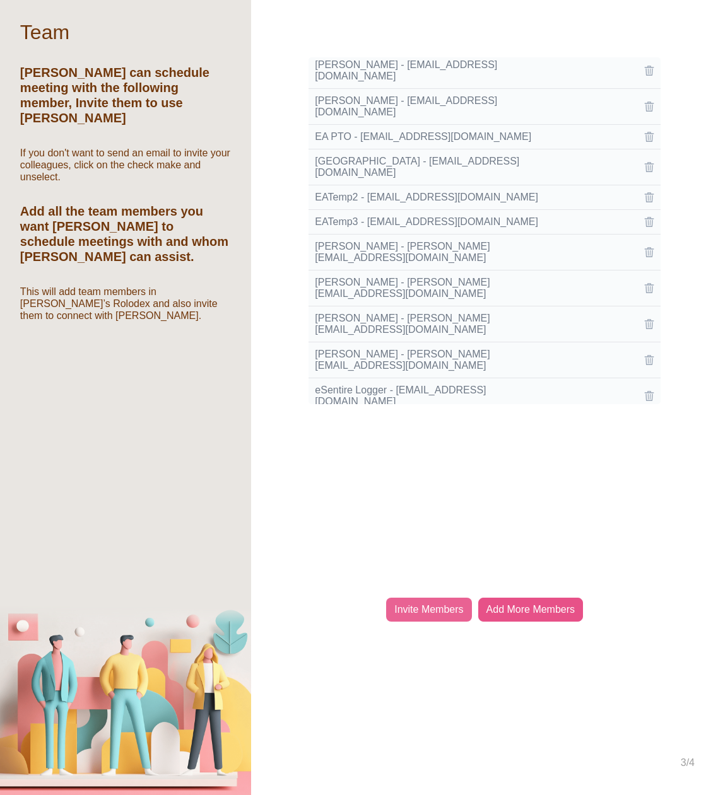
click at [539, 615] on div "Add More Members" at bounding box center [530, 610] width 105 height 24
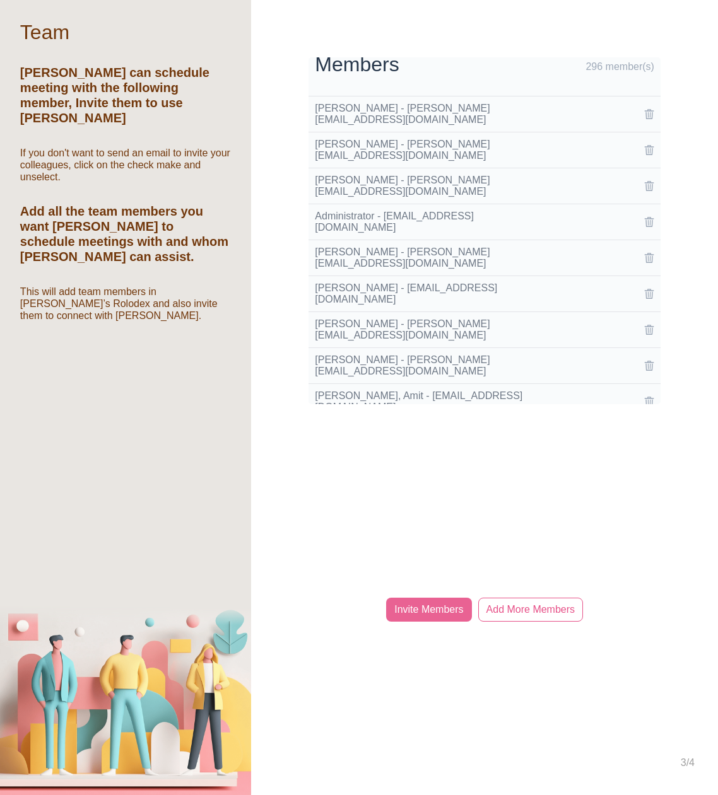
scroll to position [0, 0]
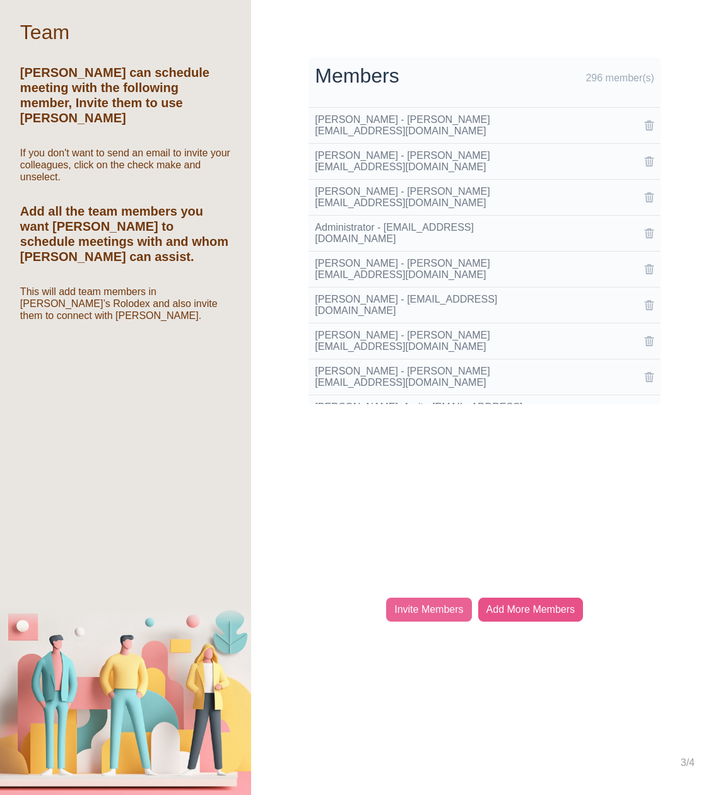
click at [509, 605] on div "Add More Members" at bounding box center [530, 610] width 105 height 24
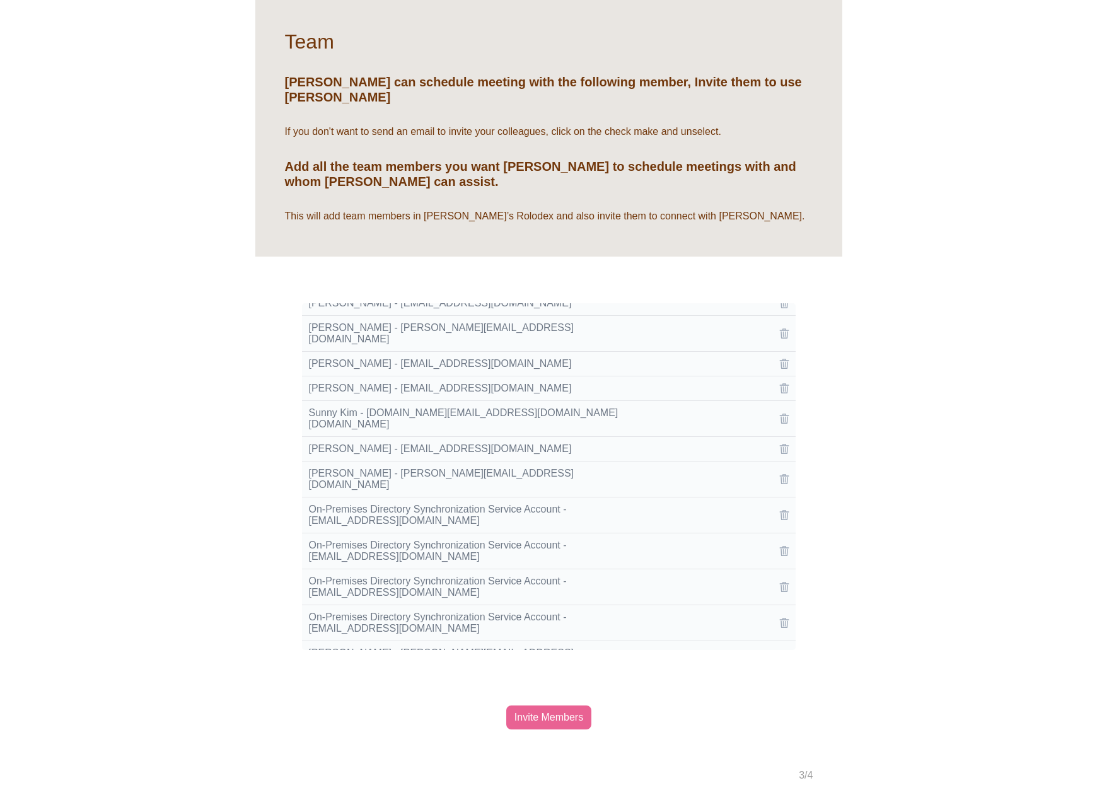
scroll to position [6893, 0]
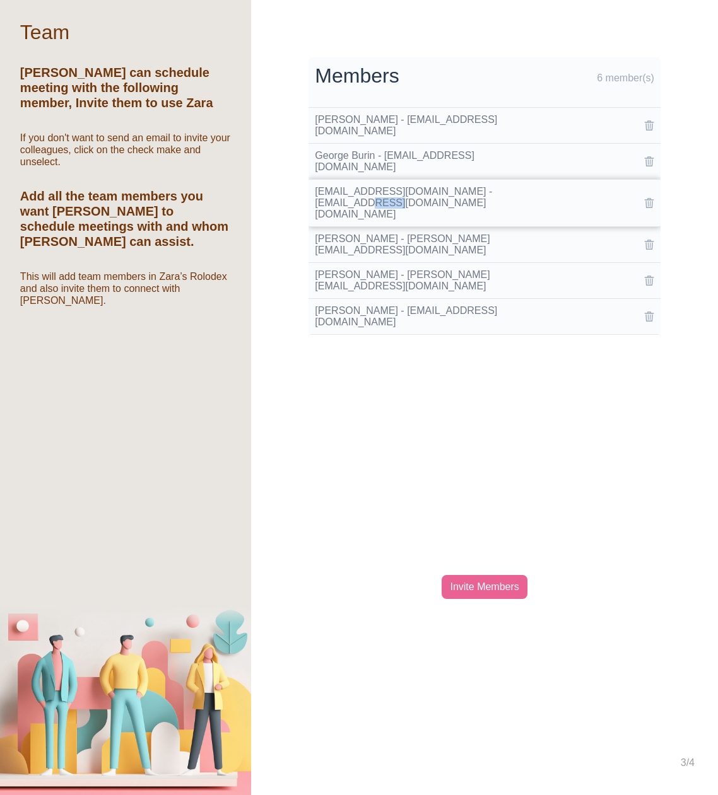
drag, startPoint x: 404, startPoint y: 183, endPoint x: 429, endPoint y: 182, distance: 24.6
click at [429, 182] on td "ignitersv@gmail.com - ignitersv_gmail.com#ext#@teamcaladi.onmicrosoft.com" at bounding box center [431, 203] width 246 height 47
click at [474, 575] on div "Invite Members" at bounding box center [483, 587] width 85 height 24
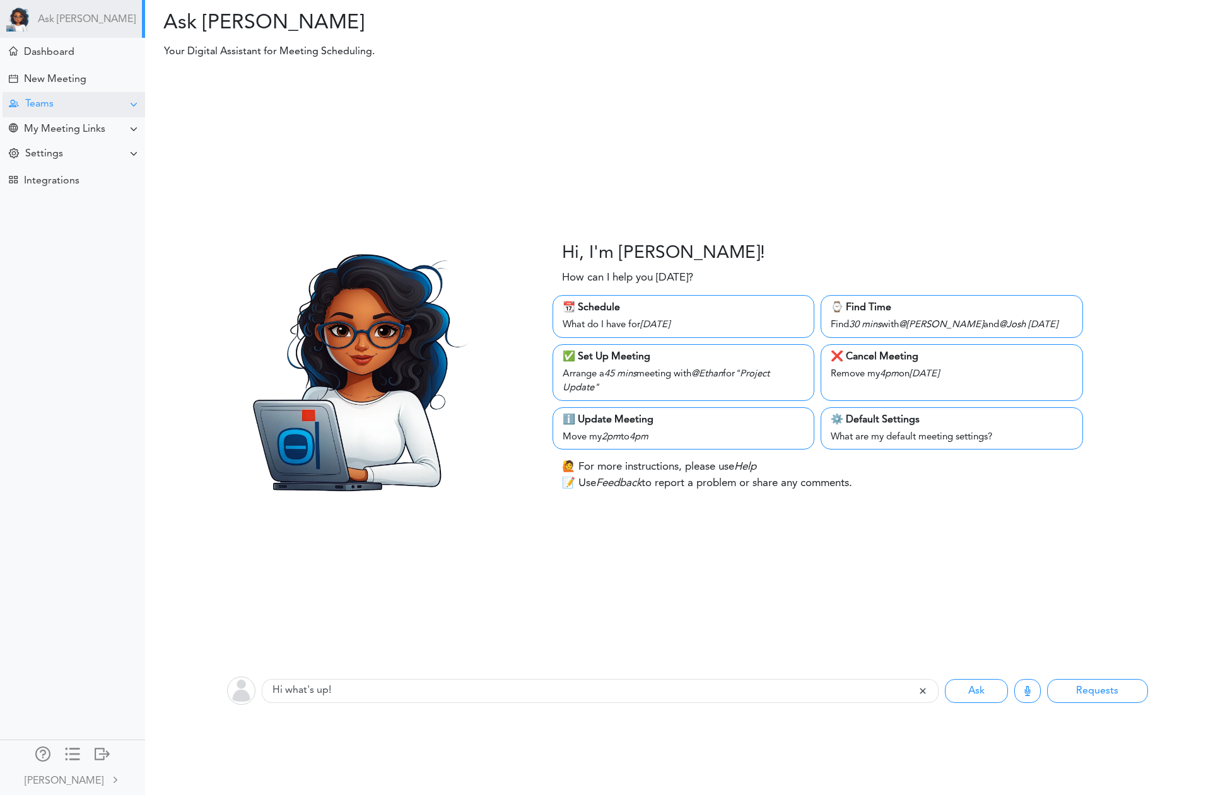
click at [75, 108] on div "Teams" at bounding box center [74, 104] width 143 height 25
click at [76, 191] on div "Manage Members" at bounding box center [72, 196] width 145 height 23
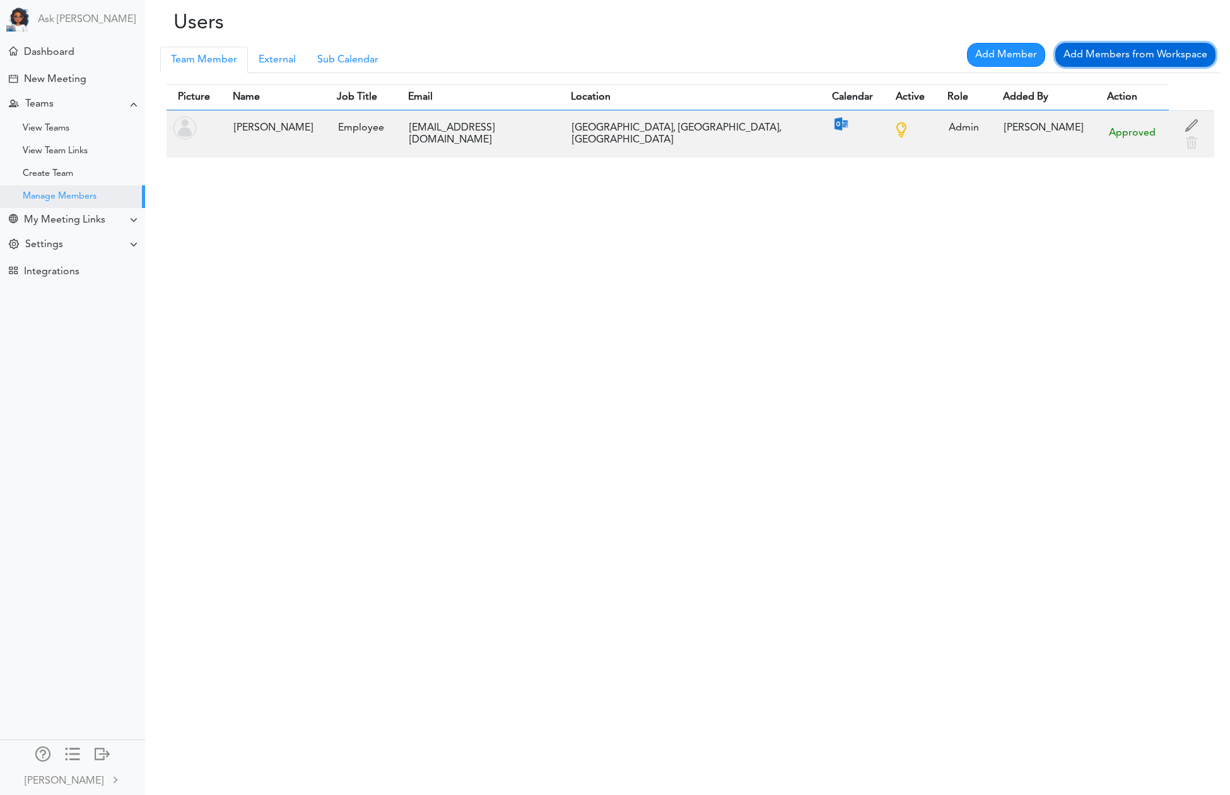
click at [1146, 59] on link "Add Members from Workspace" at bounding box center [1135, 55] width 160 height 24
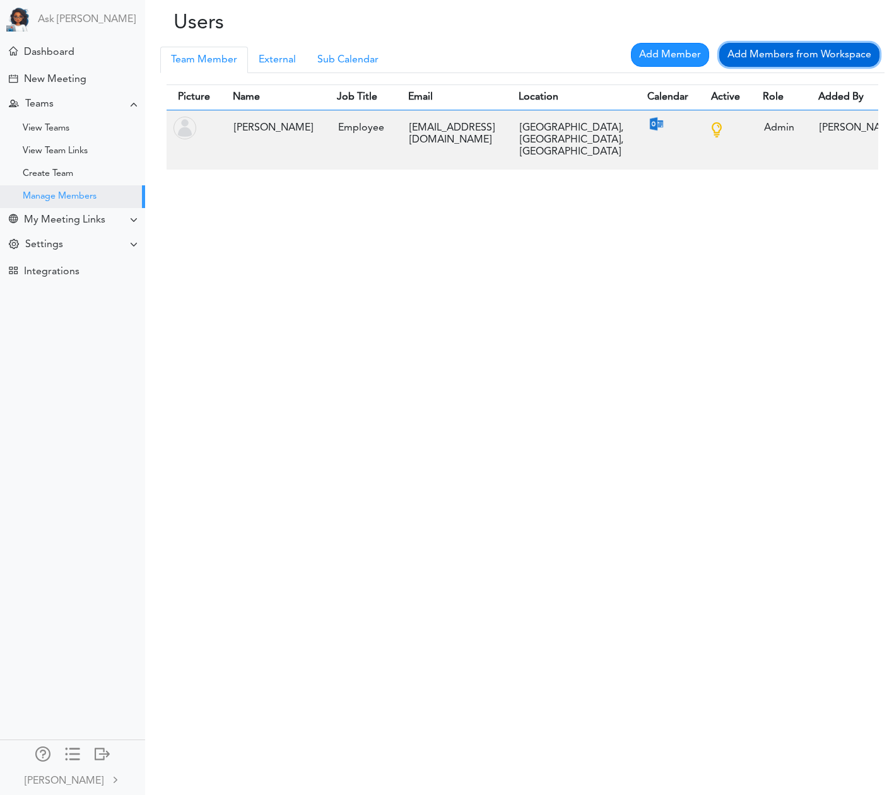
click at [813, 54] on link "Add Members from Workspace" at bounding box center [799, 55] width 160 height 24
click at [40, 194] on div "Manage Members" at bounding box center [60, 197] width 74 height 6
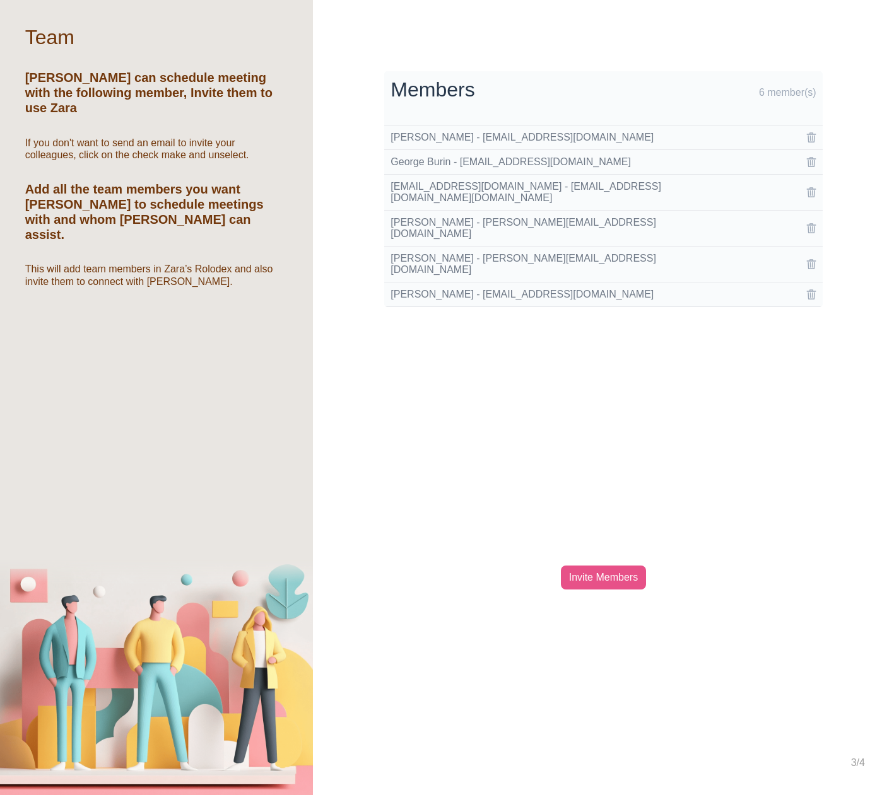
click at [615, 566] on div "Invite Members" at bounding box center [603, 578] width 85 height 24
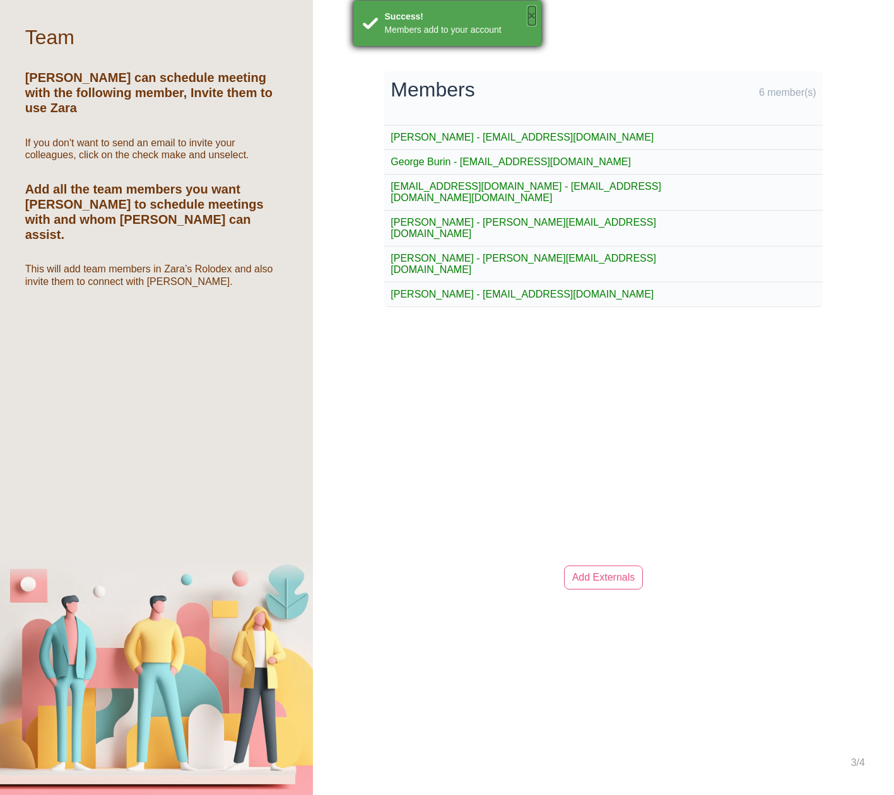
click at [533, 16] on button "×" at bounding box center [532, 15] width 8 height 19
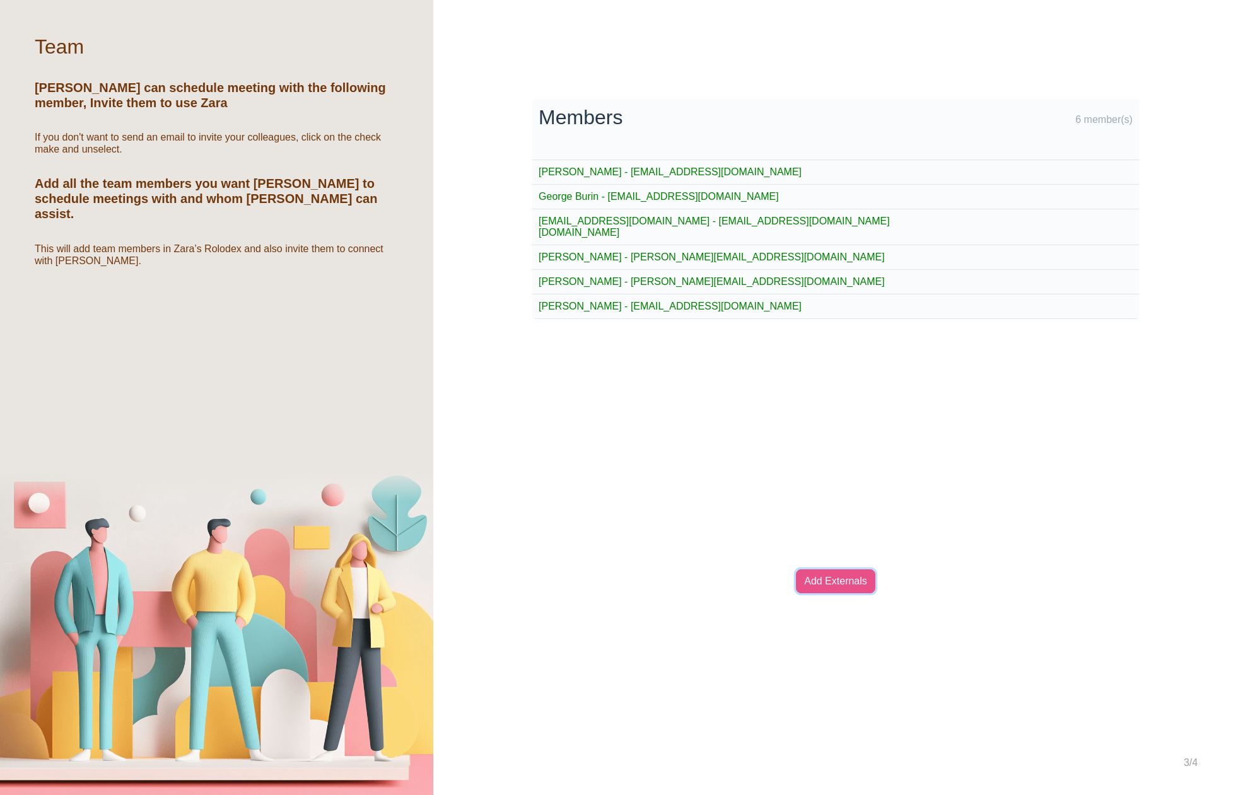
click at [837, 578] on link "Add Externals" at bounding box center [835, 581] width 79 height 24
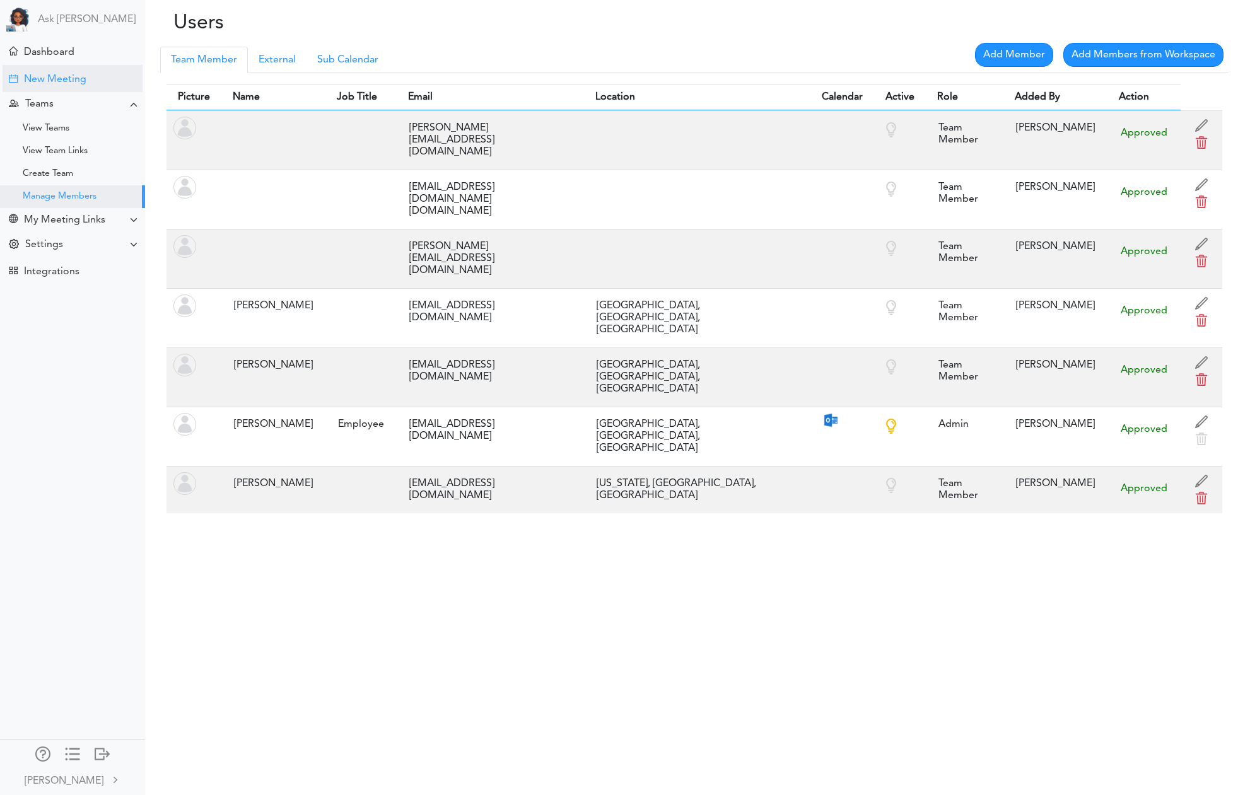
click at [49, 83] on div "New Meeting" at bounding box center [55, 80] width 62 height 12
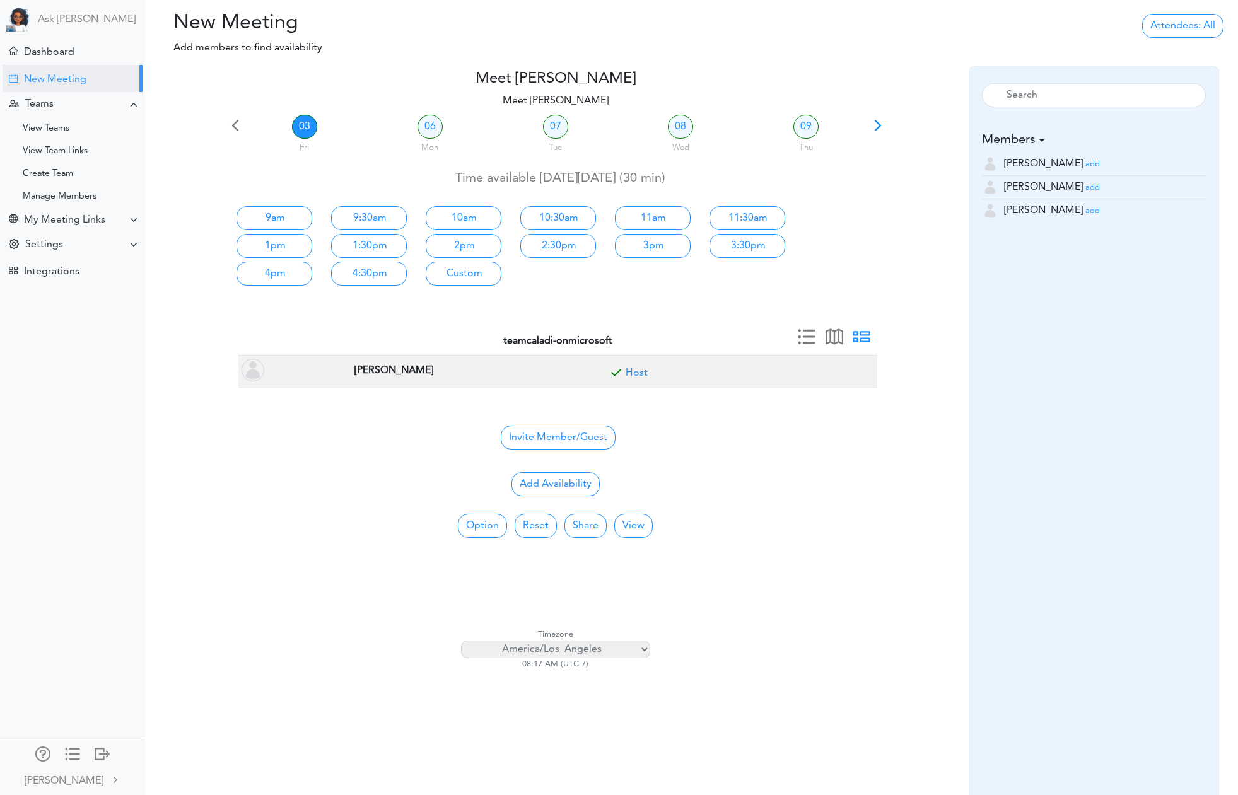
click at [1085, 163] on small "add" at bounding box center [1092, 164] width 15 height 8
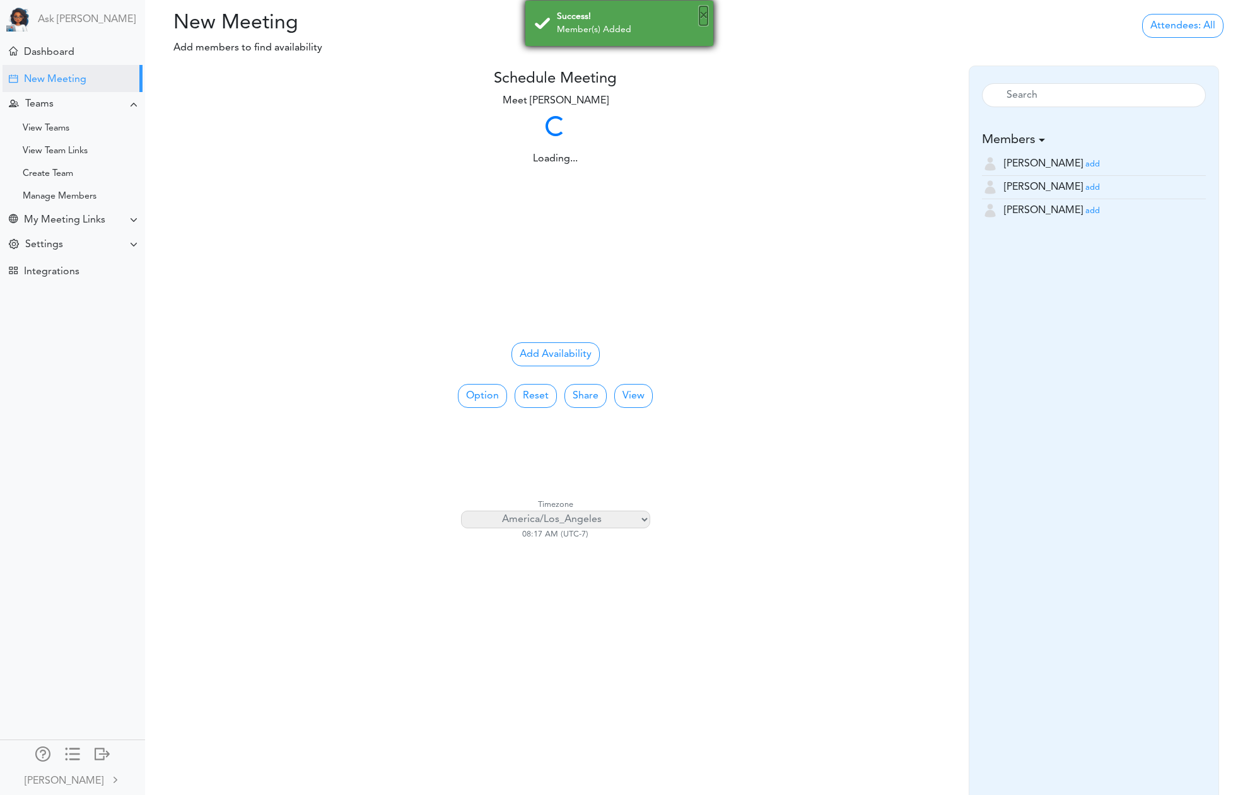
drag, startPoint x: 706, startPoint y: 17, endPoint x: 713, endPoint y: 23, distance: 9.0
click at [706, 17] on button "×" at bounding box center [703, 15] width 8 height 19
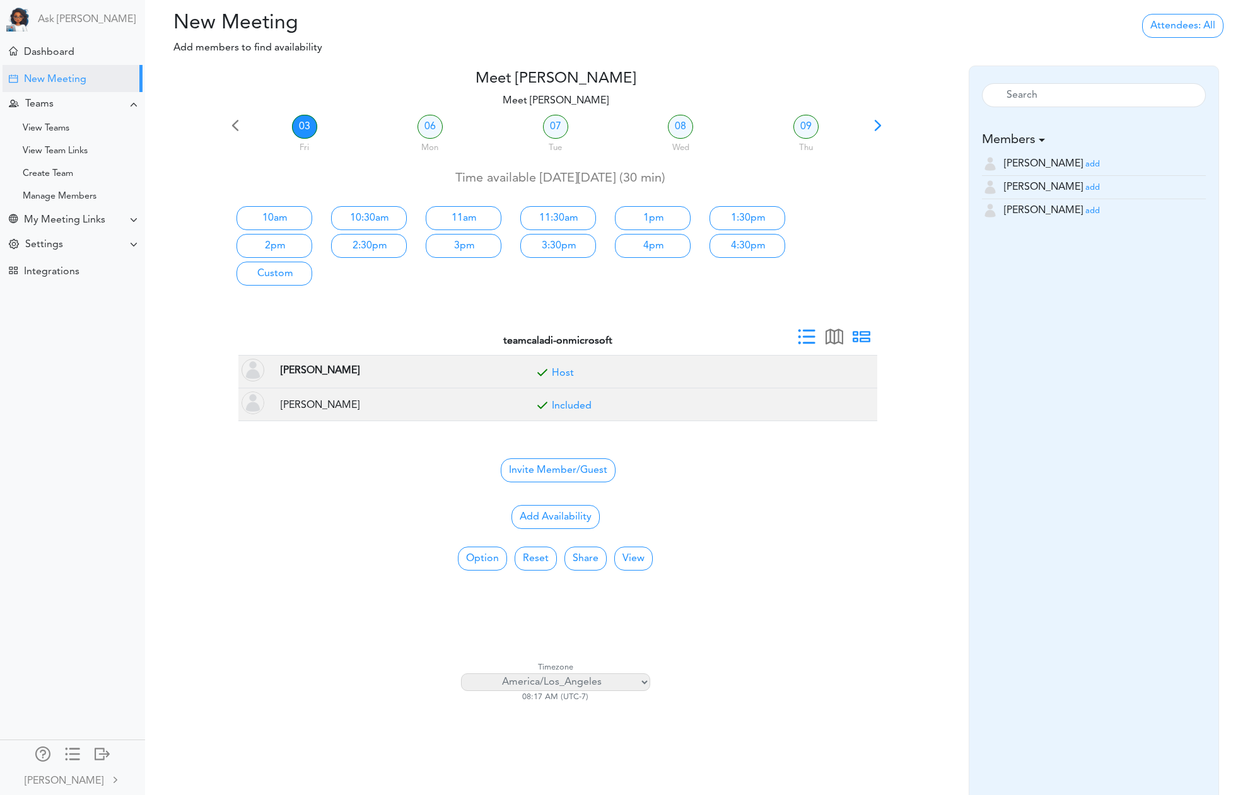
click at [812, 338] on span at bounding box center [807, 341] width 18 height 18
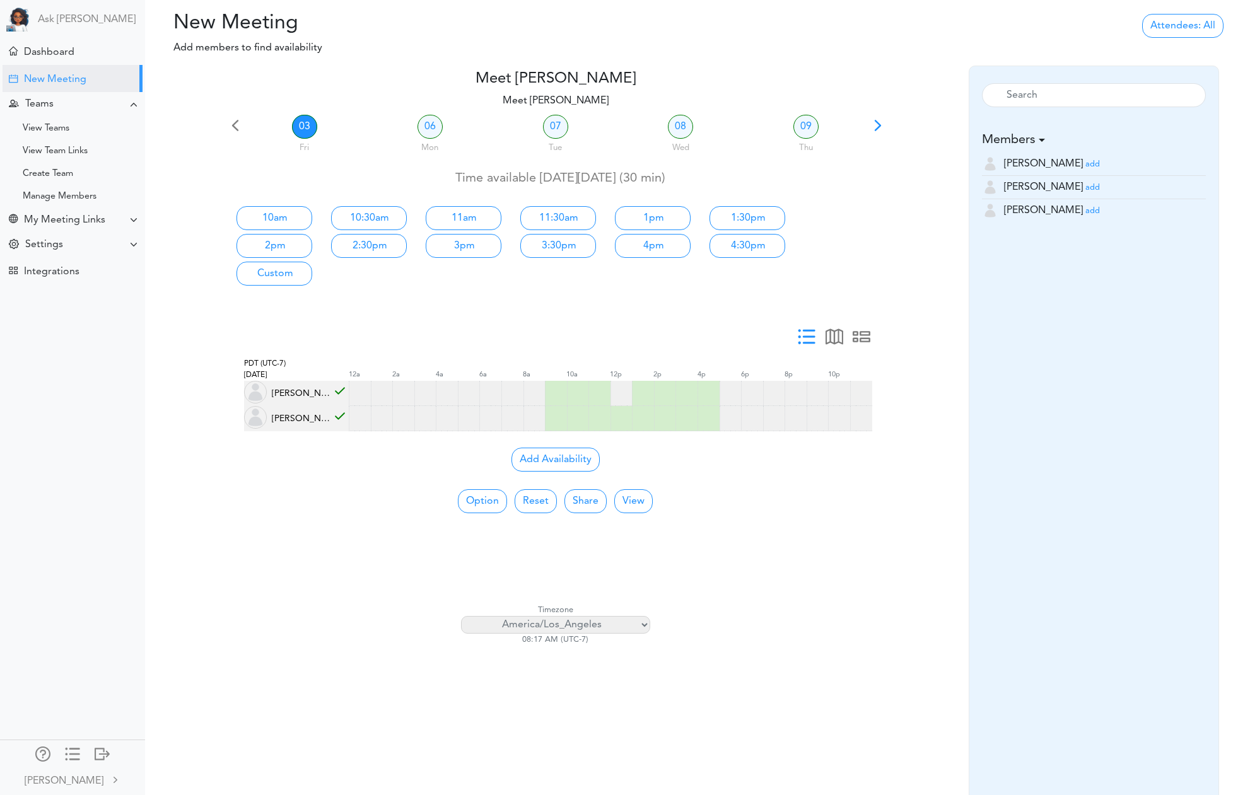
click at [1085, 187] on small "add" at bounding box center [1092, 188] width 15 height 8
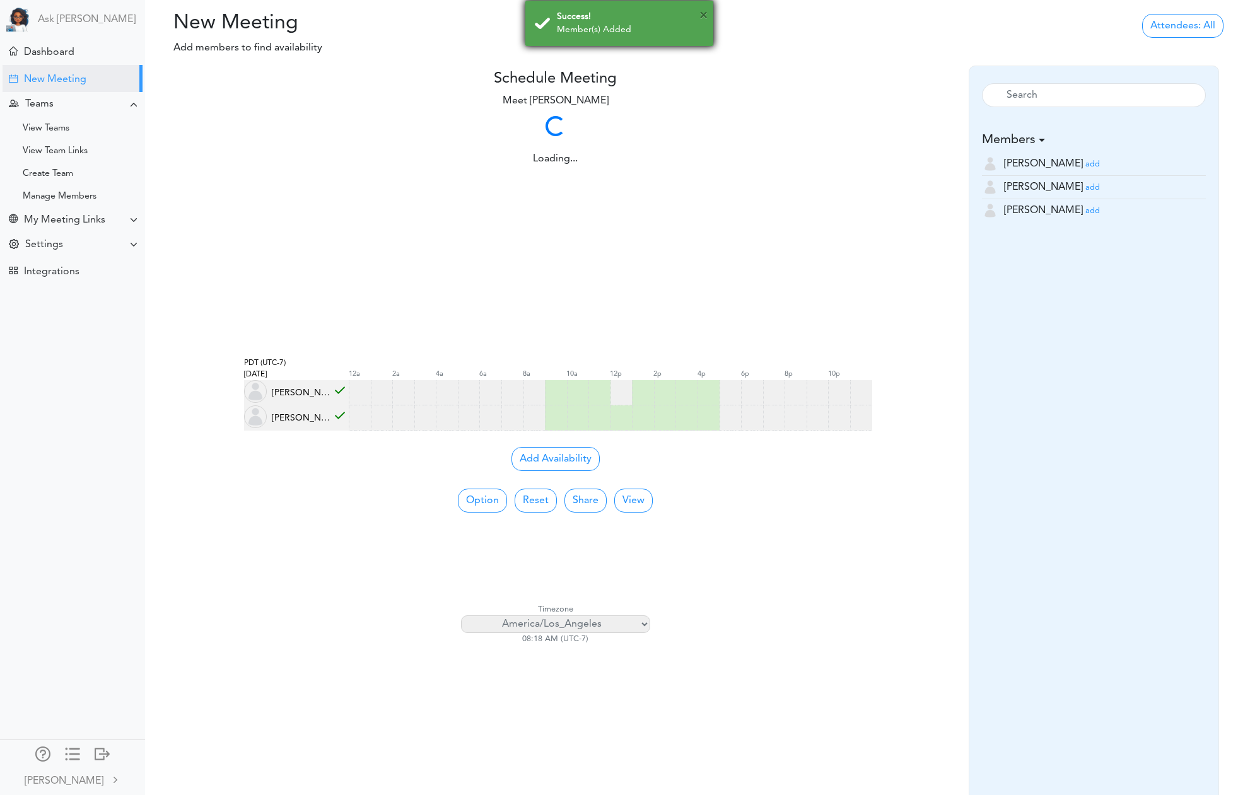
click at [707, 17] on div "× Success! Member(s) Added" at bounding box center [619, 23] width 189 height 47
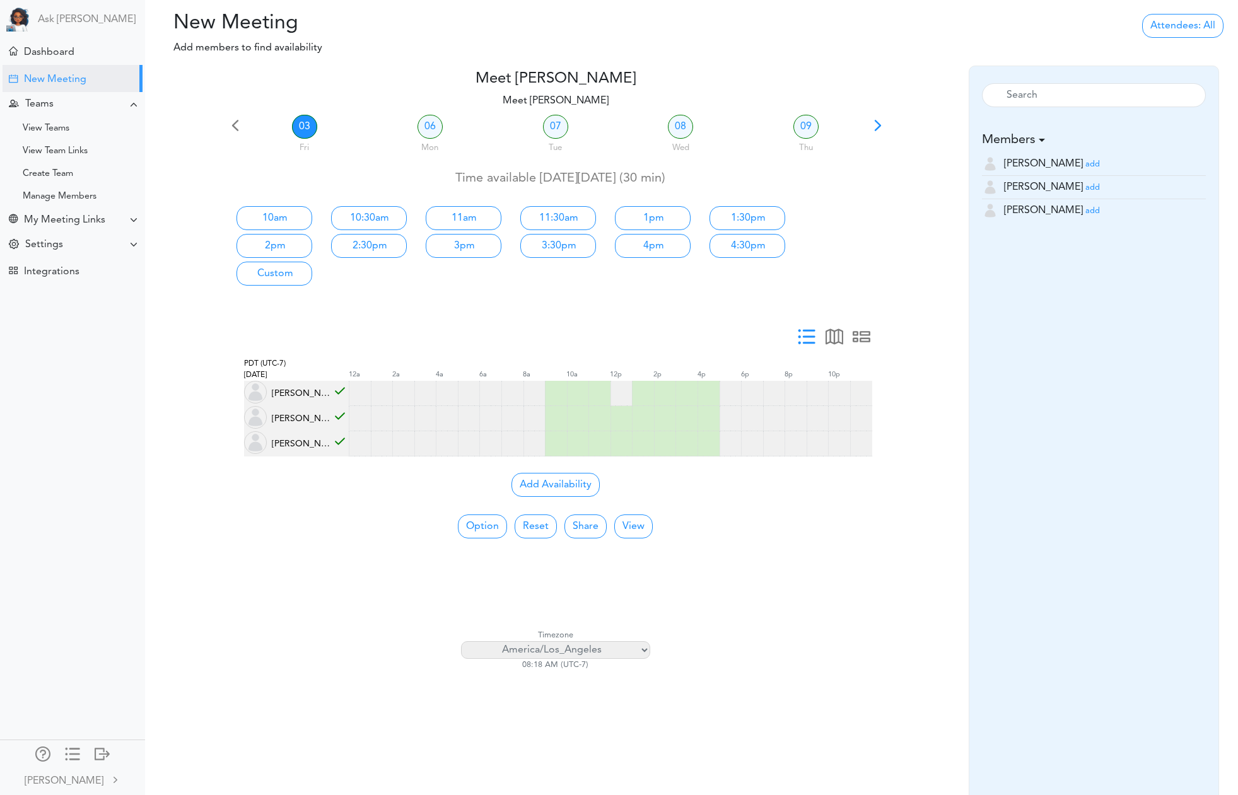
click at [810, 337] on span at bounding box center [807, 341] width 18 height 18
click at [862, 337] on span at bounding box center [862, 341] width 18 height 18
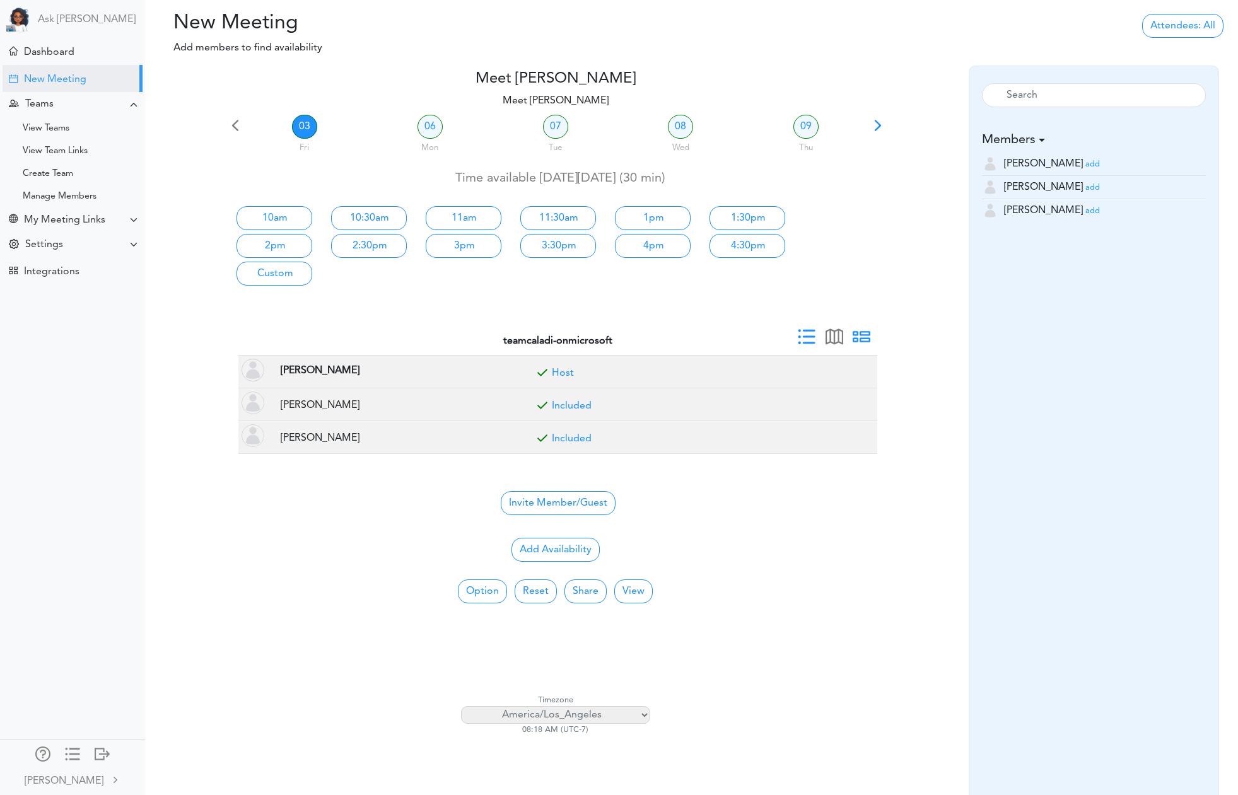
click at [802, 336] on span at bounding box center [807, 341] width 18 height 18
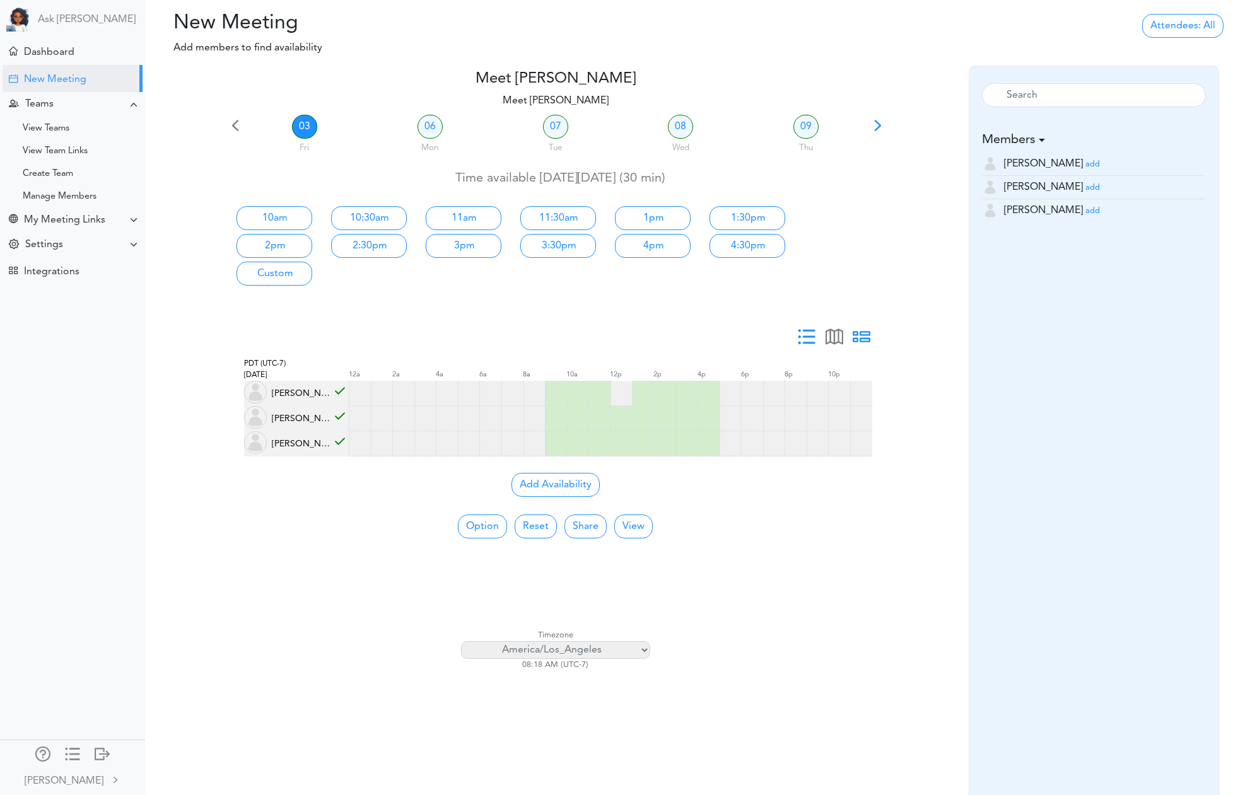
click at [864, 339] on span at bounding box center [862, 341] width 18 height 18
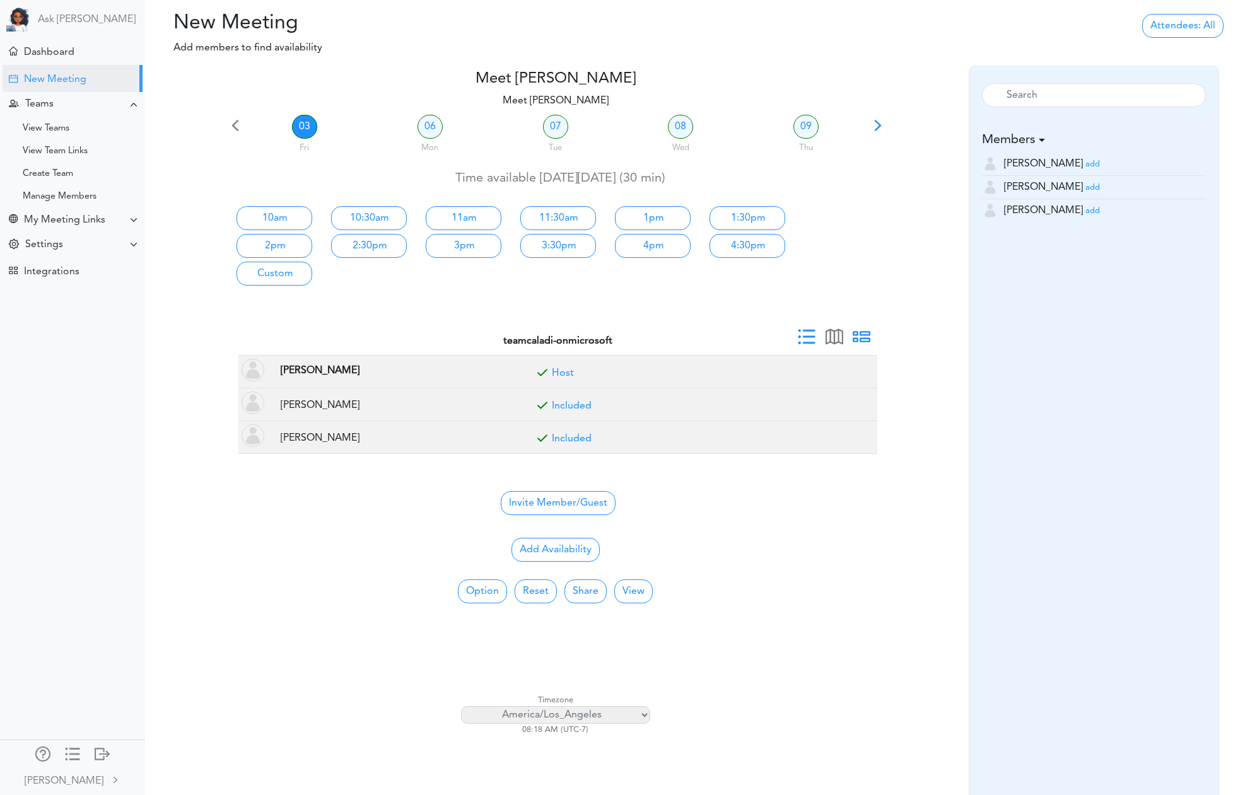
click at [807, 337] on span at bounding box center [807, 341] width 18 height 18
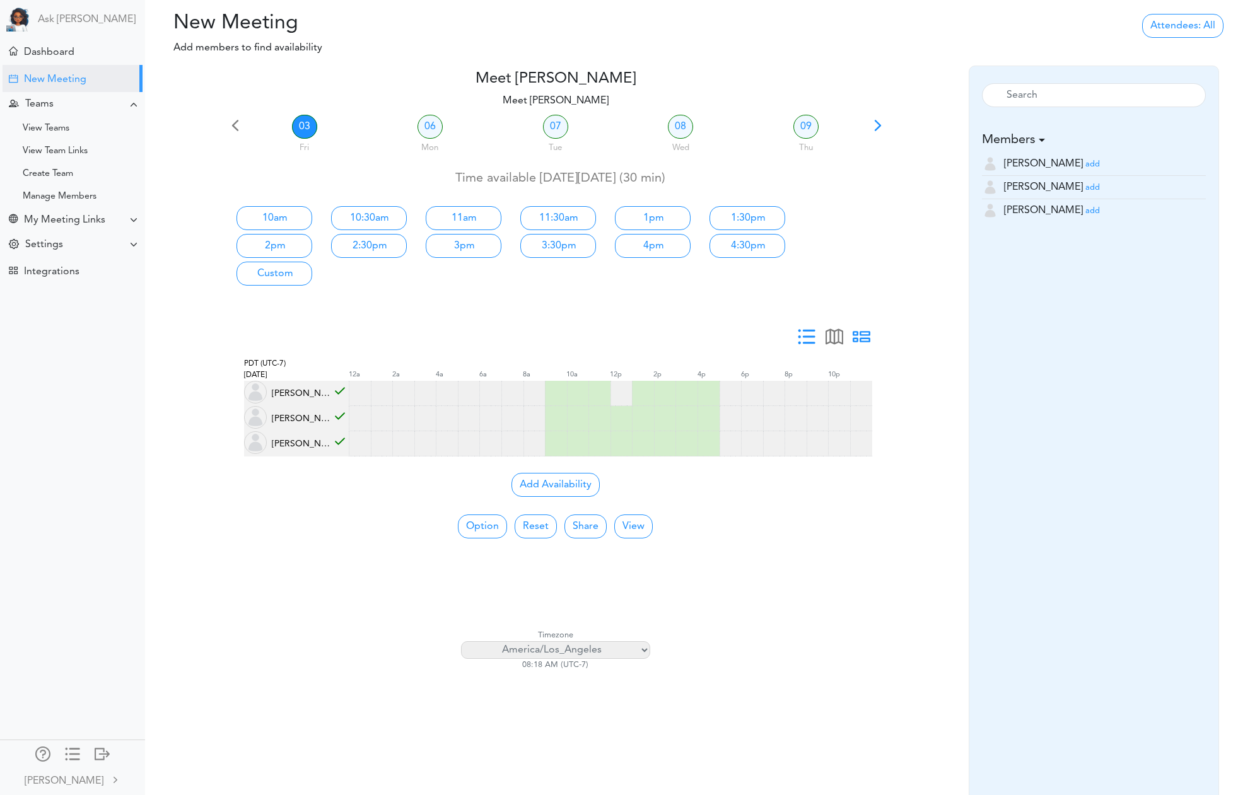
click at [865, 340] on span at bounding box center [862, 341] width 18 height 18
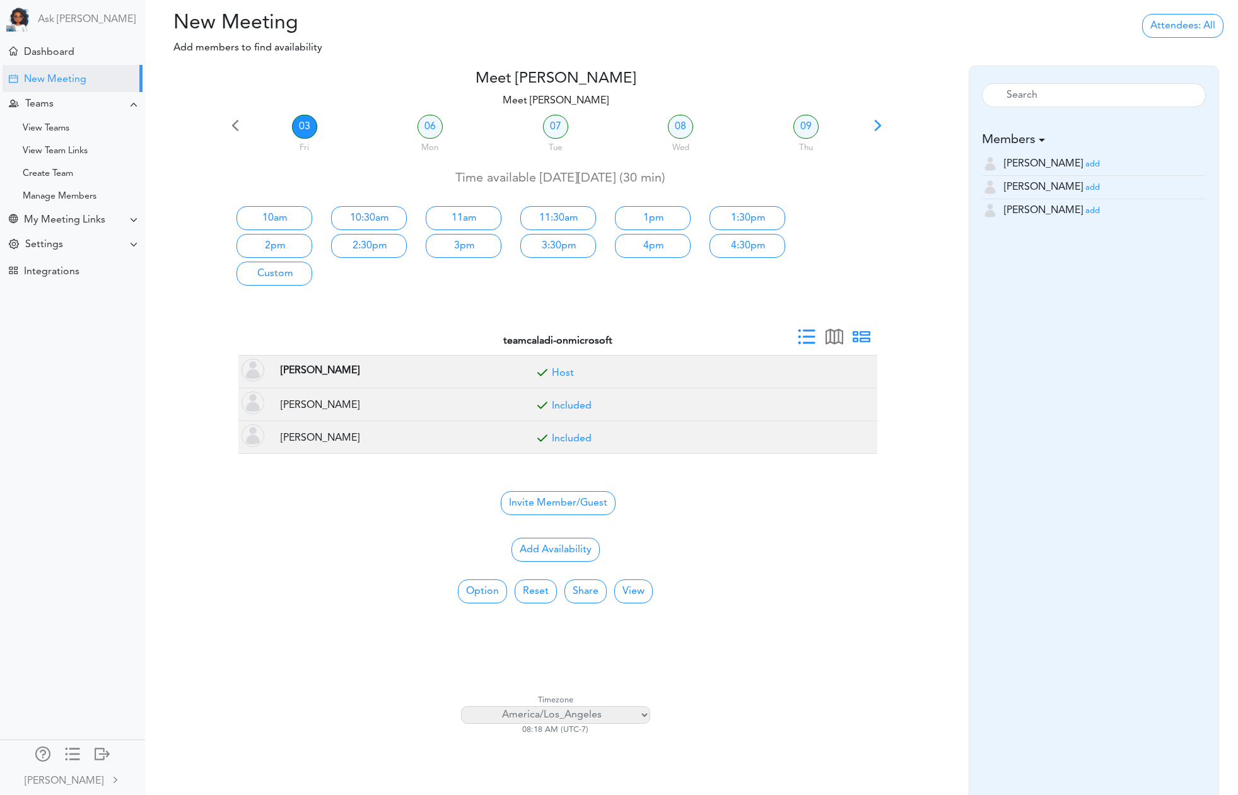
click at [805, 336] on span at bounding box center [807, 341] width 18 height 18
click at [725, 338] on span at bounding box center [843, 341] width 18 height 18
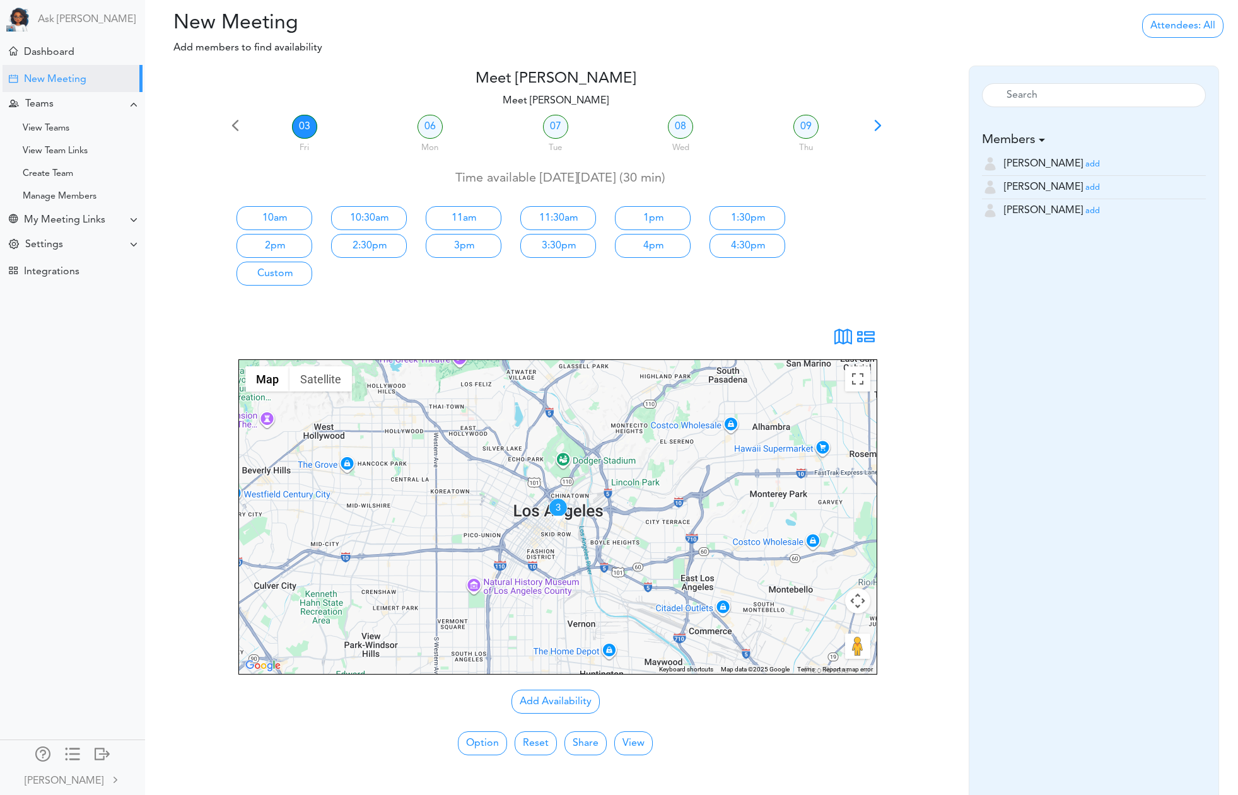
click at [725, 341] on span at bounding box center [866, 341] width 18 height 18
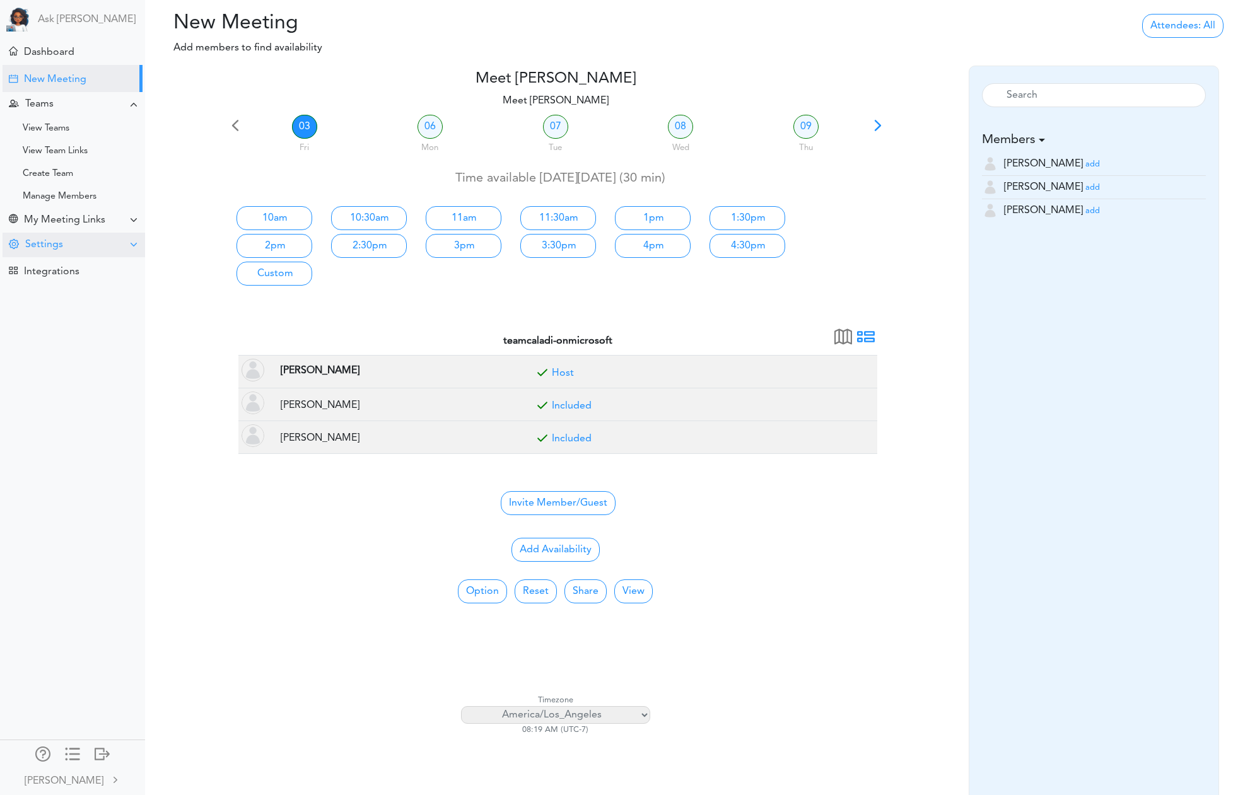
click at [65, 245] on div "Settings" at bounding box center [74, 245] width 143 height 25
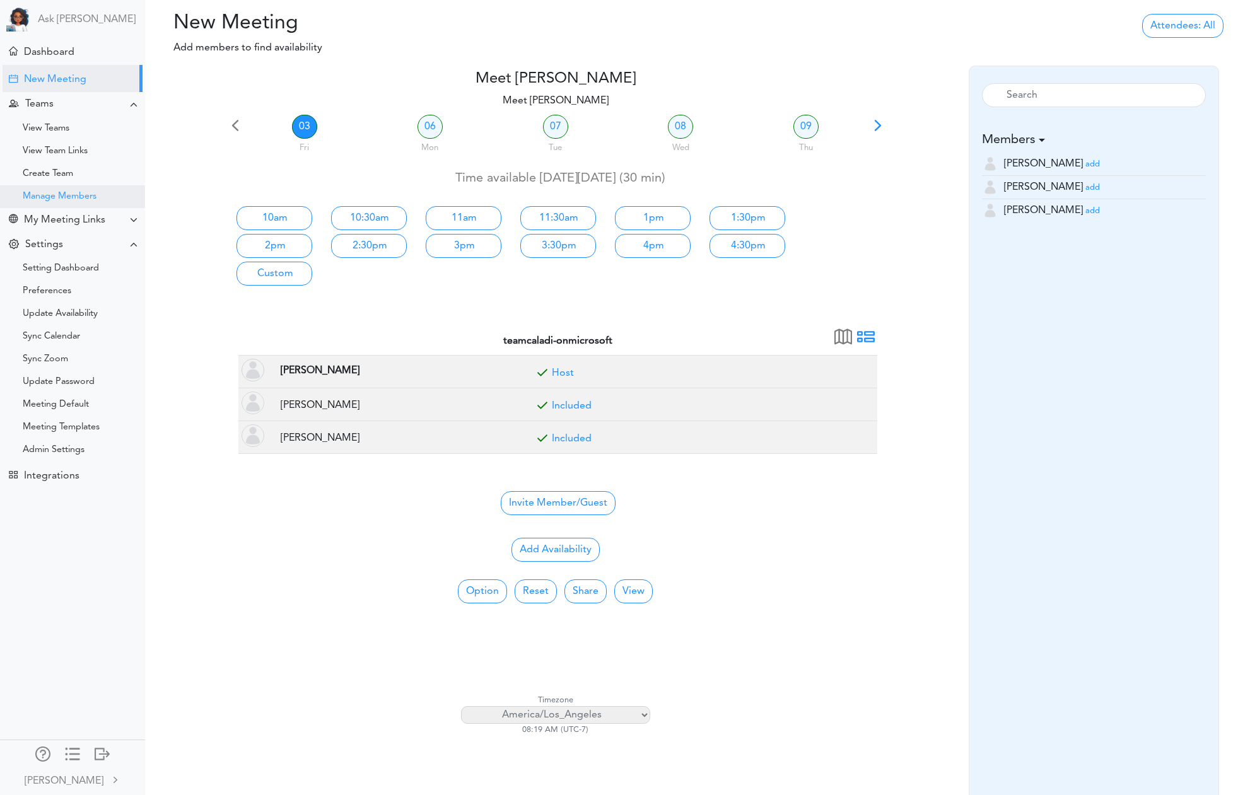
click at [75, 194] on div "Manage Members" at bounding box center [60, 197] width 74 height 6
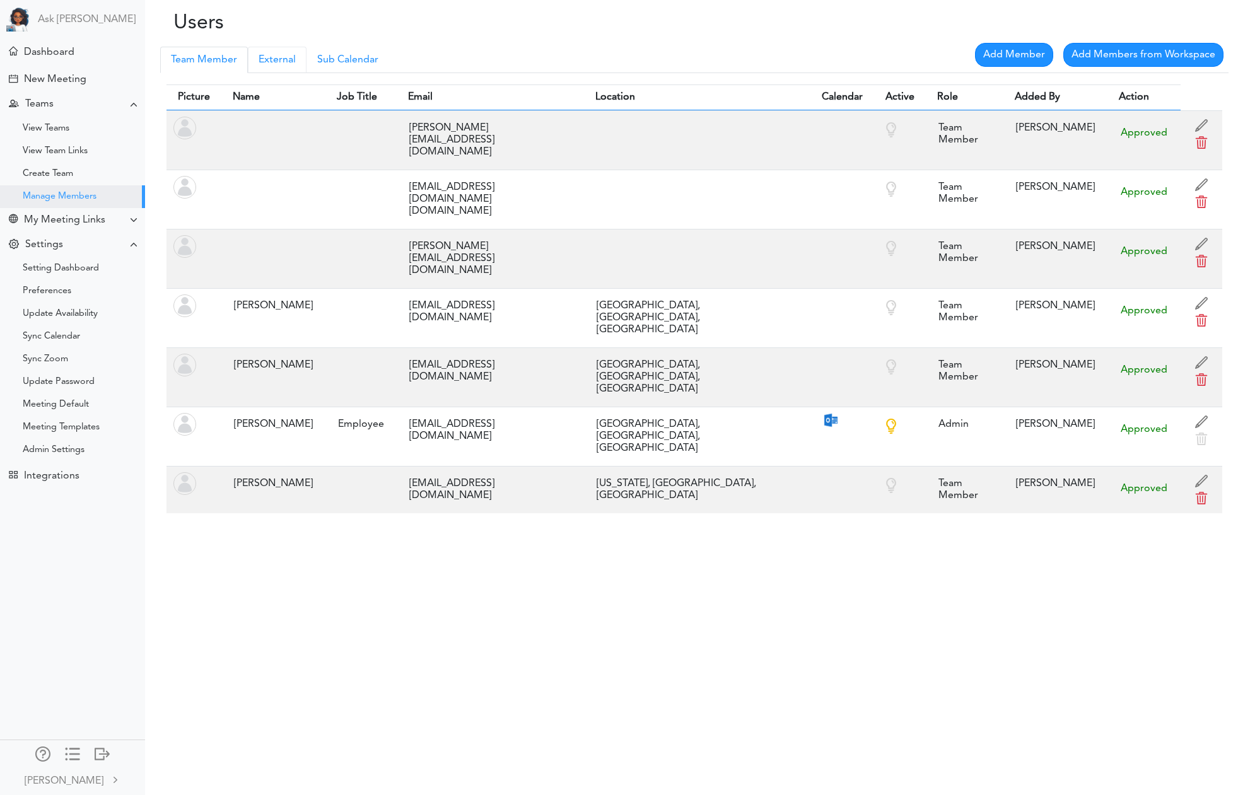
click at [286, 59] on link "External" at bounding box center [277, 60] width 59 height 26
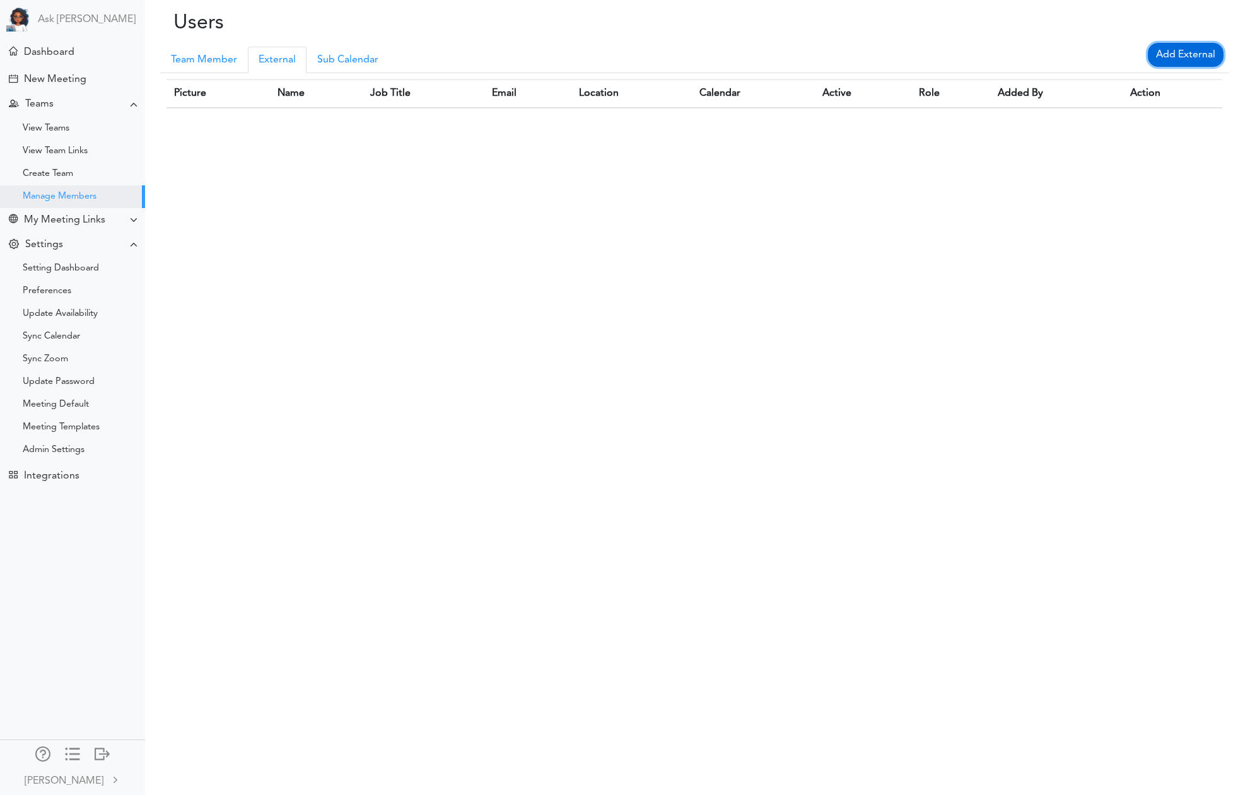
click at [1177, 52] on link "Add External" at bounding box center [1186, 55] width 76 height 24
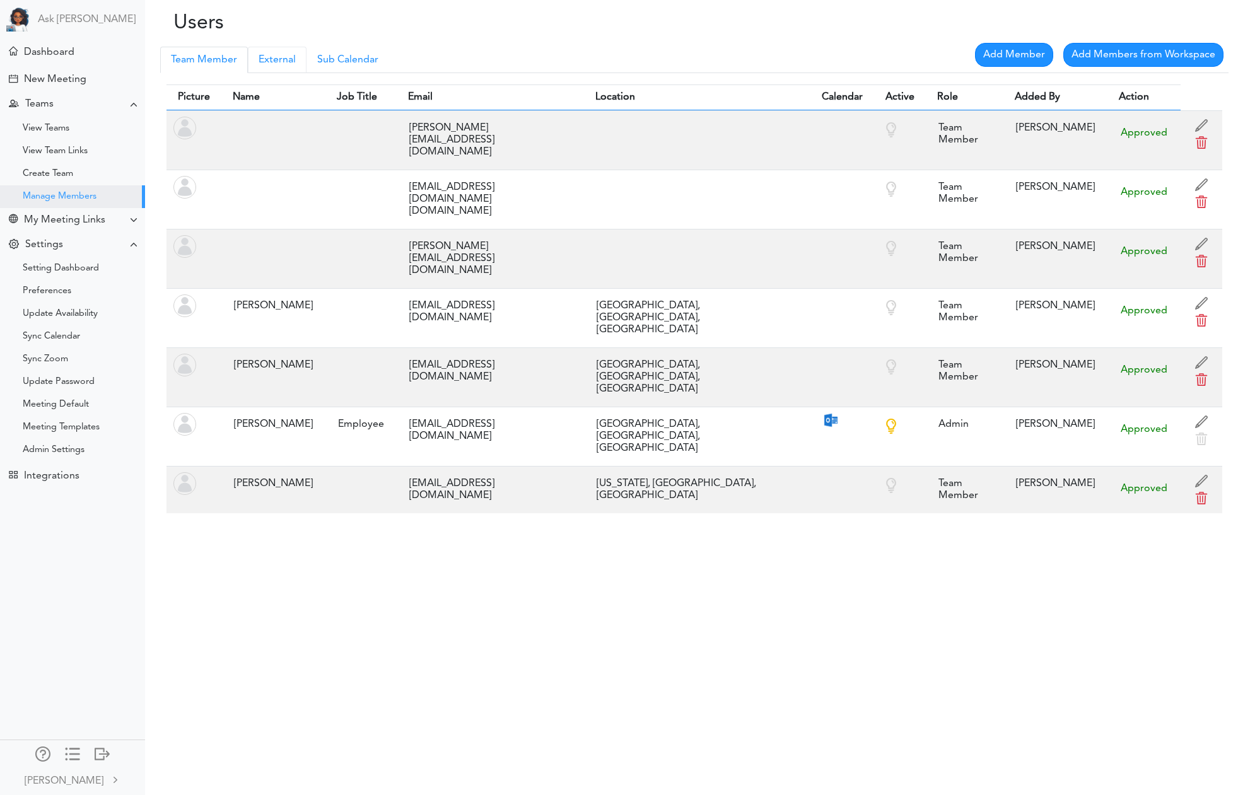
click at [265, 55] on link "External" at bounding box center [277, 60] width 59 height 26
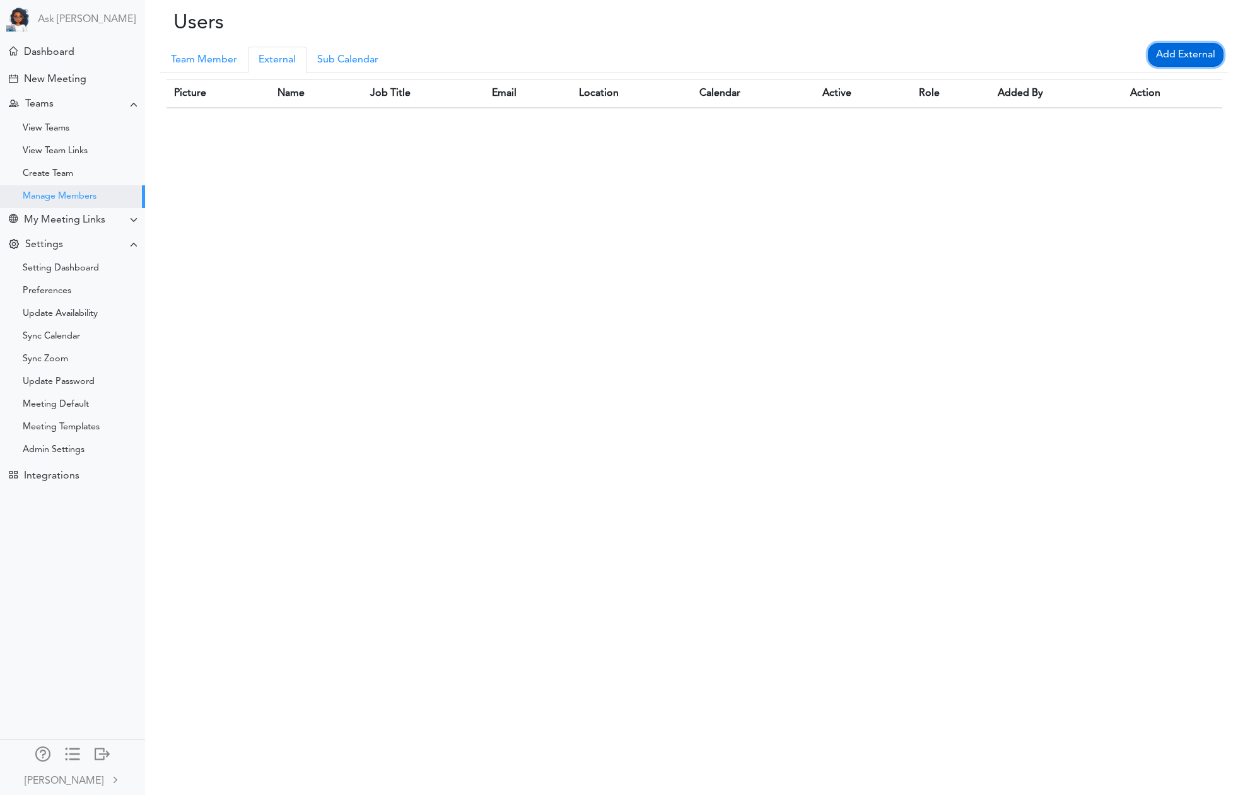
click at [1186, 59] on link "Add External" at bounding box center [1186, 55] width 76 height 24
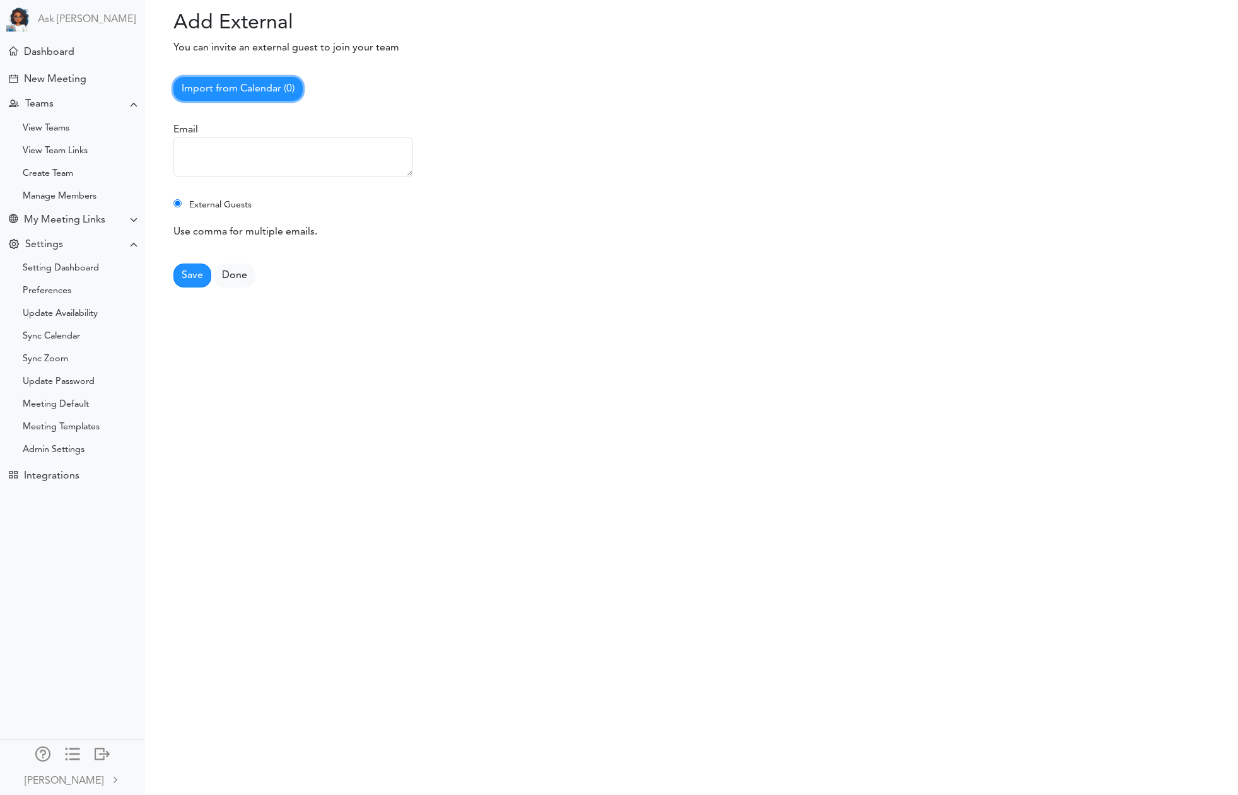
click at [246, 86] on link "Import from Calendar (0)" at bounding box center [237, 89] width 129 height 24
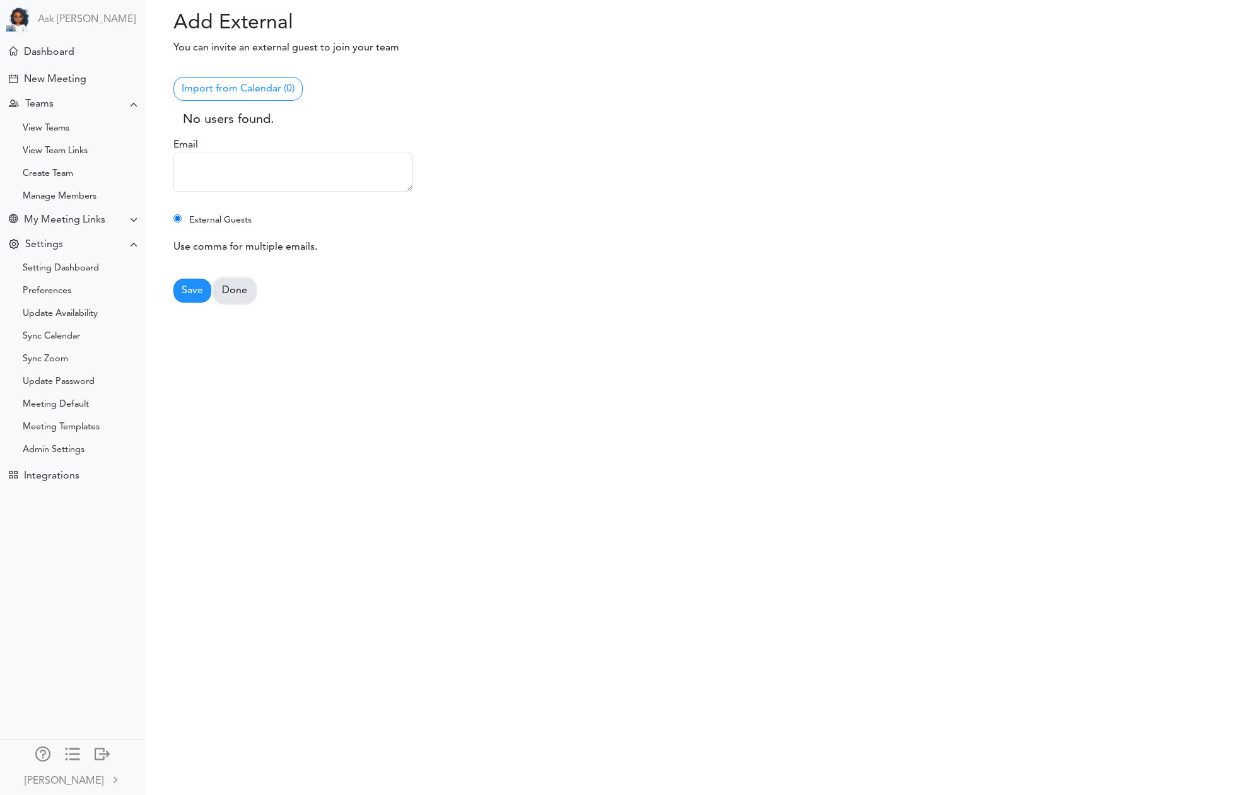
drag, startPoint x: 245, startPoint y: 289, endPoint x: 279, endPoint y: 277, distance: 36.5
click at [245, 289] on link "Done" at bounding box center [235, 291] width 42 height 24
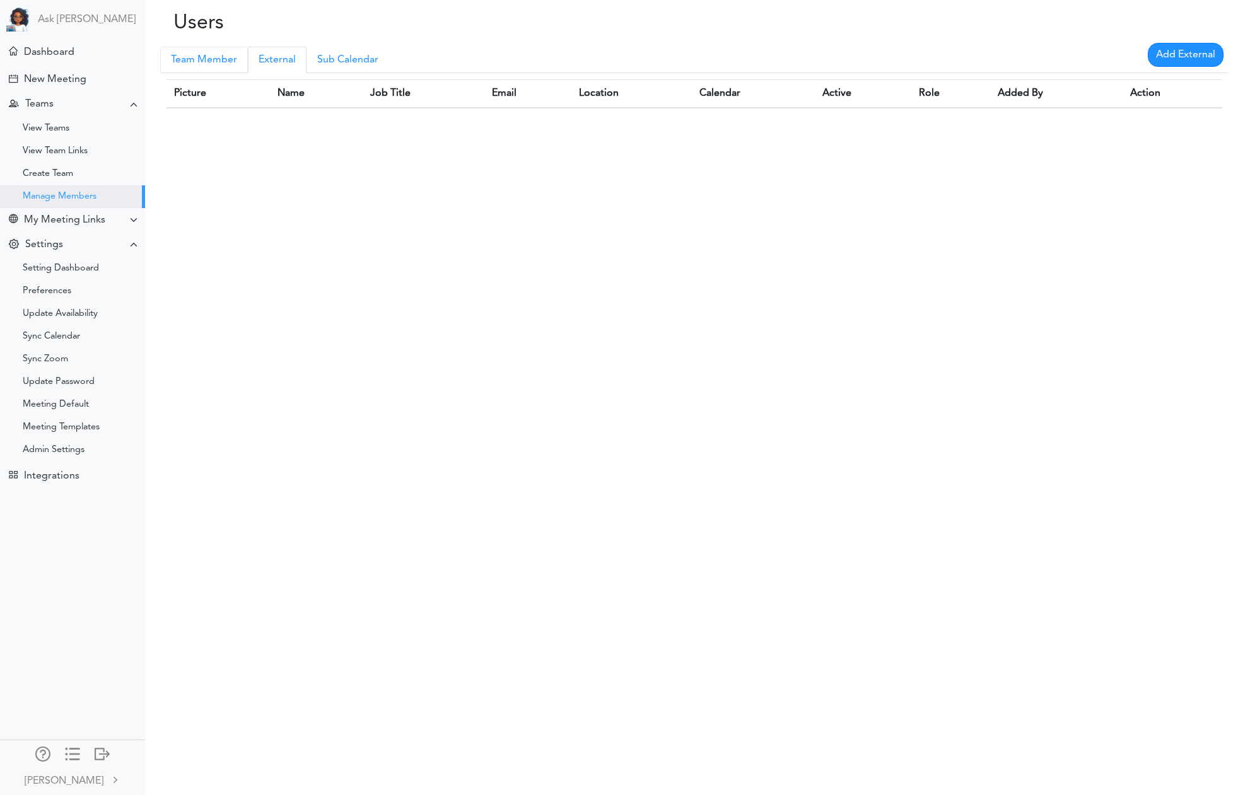
click at [214, 54] on link "Team Member" at bounding box center [204, 60] width 88 height 26
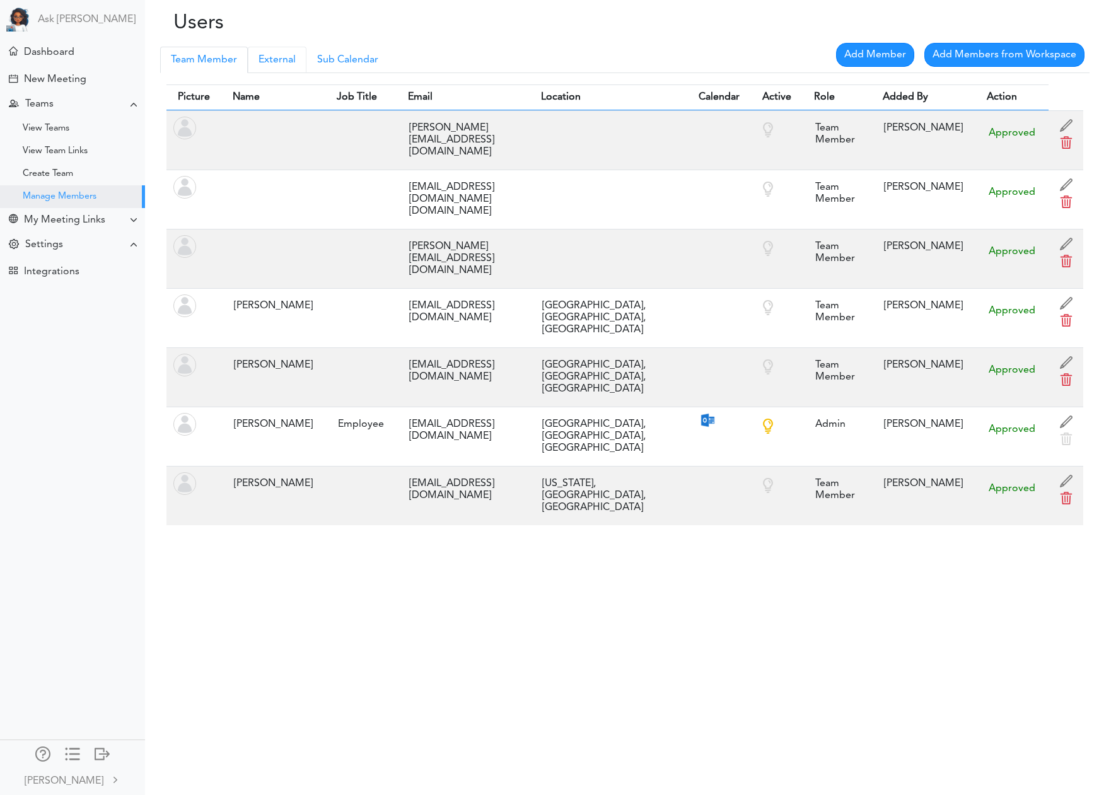
click at [278, 51] on link "External" at bounding box center [277, 60] width 59 height 26
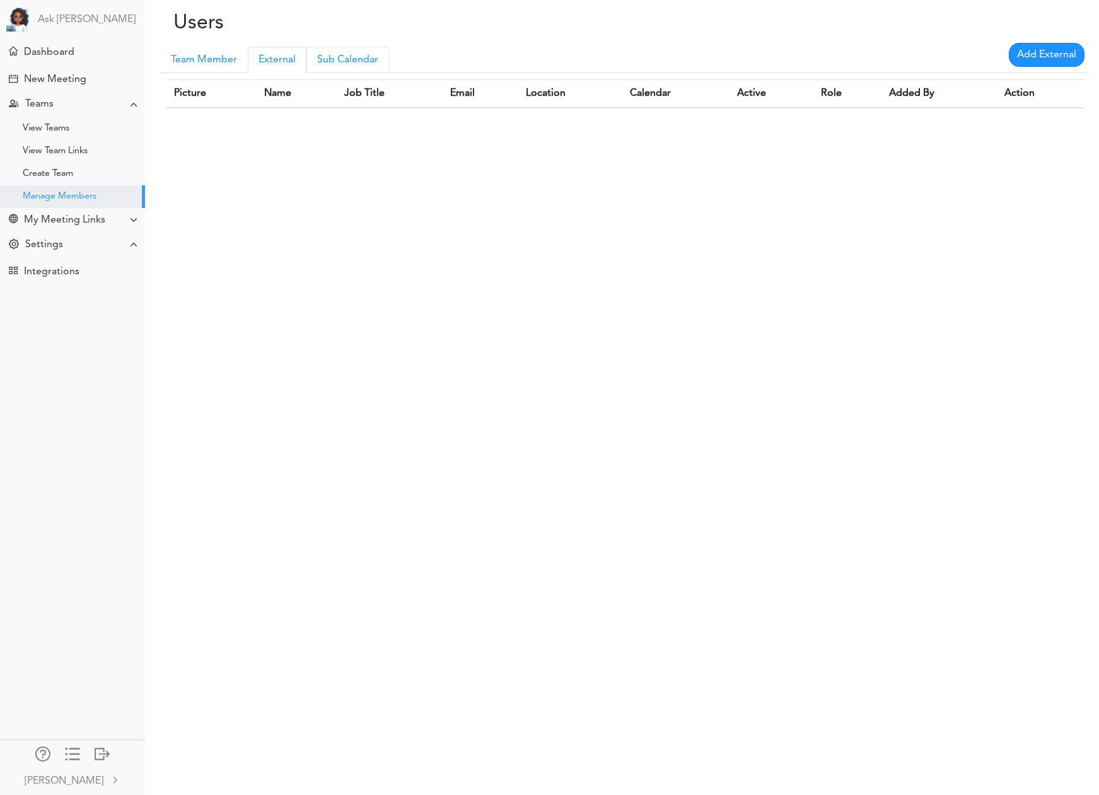
click at [356, 61] on link "Sub Calendar" at bounding box center [347, 60] width 83 height 26
click at [214, 57] on link "Team Member" at bounding box center [204, 60] width 88 height 26
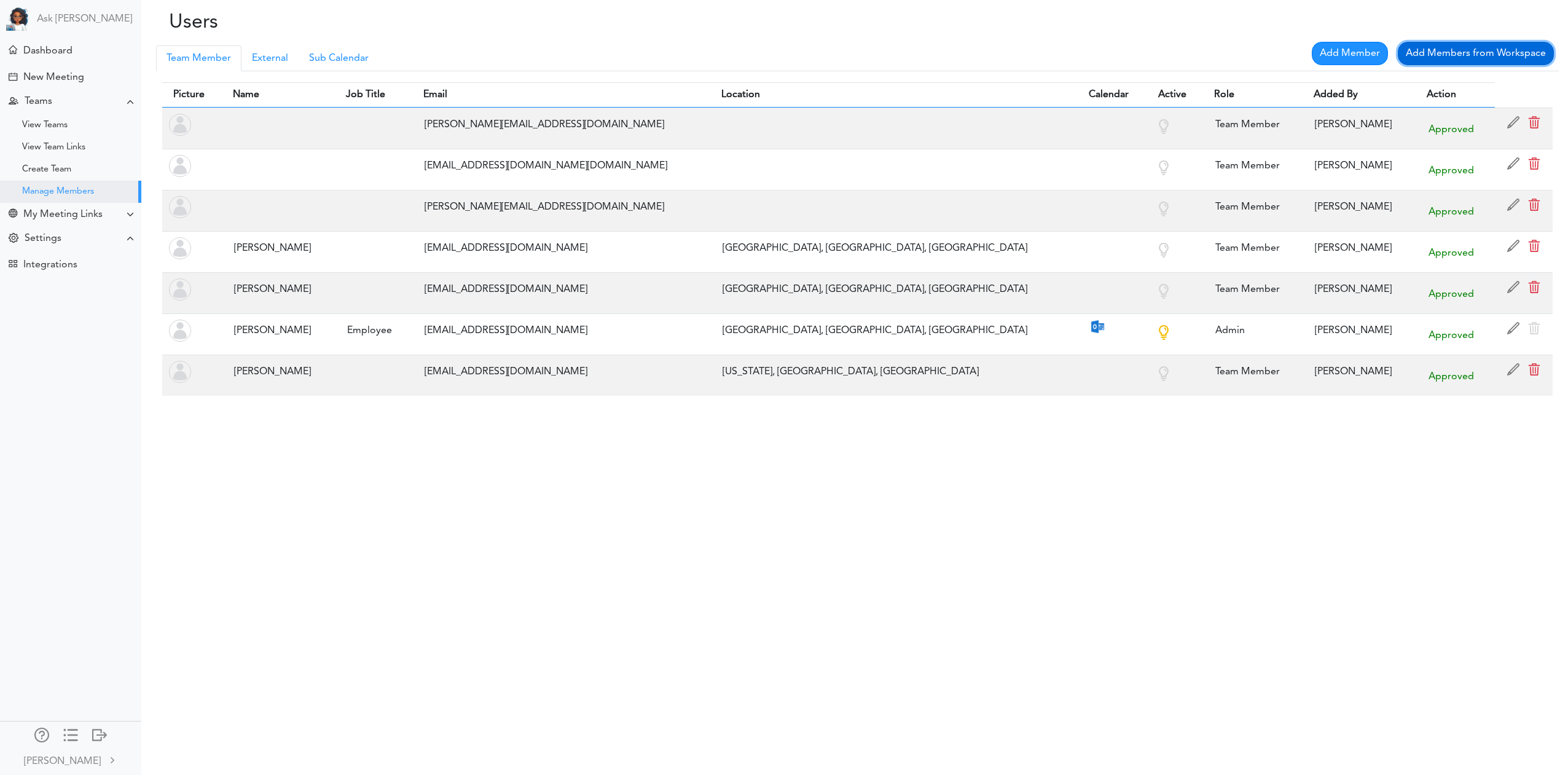
click at [1205, 54] on link "Add Members from Workspace" at bounding box center [1476, 54] width 156 height 23
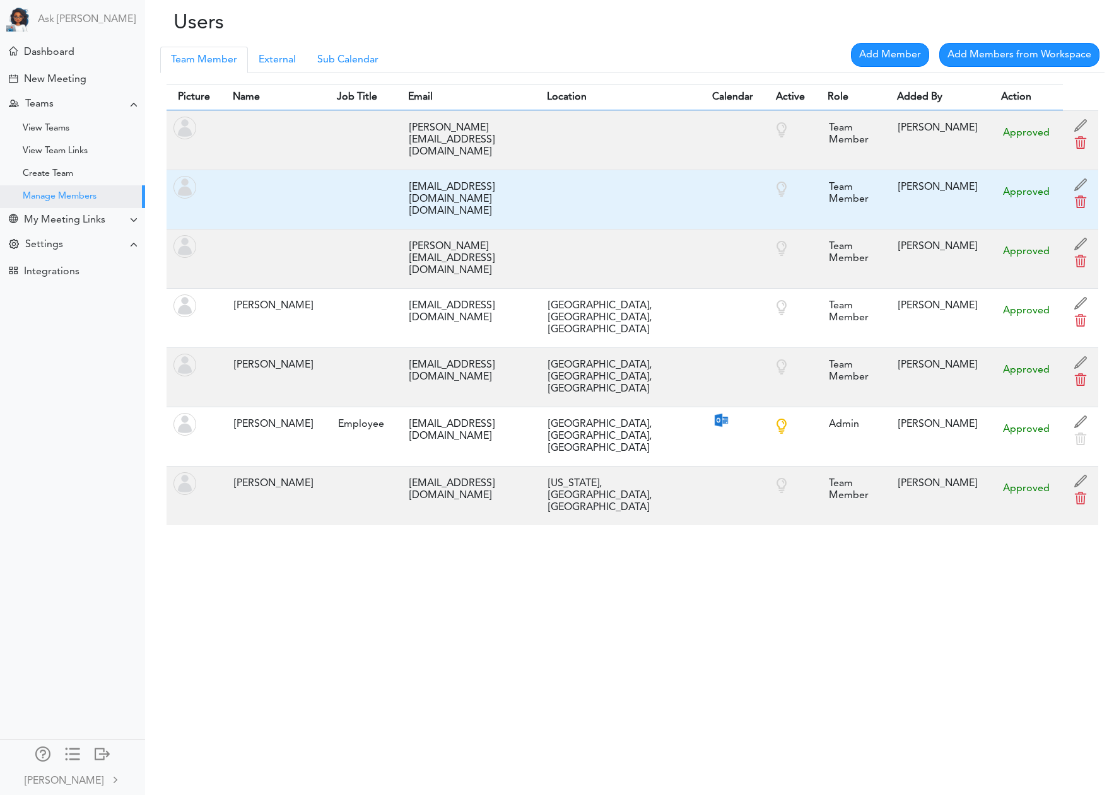
click at [454, 185] on div "ignitersv_gmail.com#ext#@teamcaladi.onmicrosoft.com" at bounding box center [466, 199] width 126 height 49
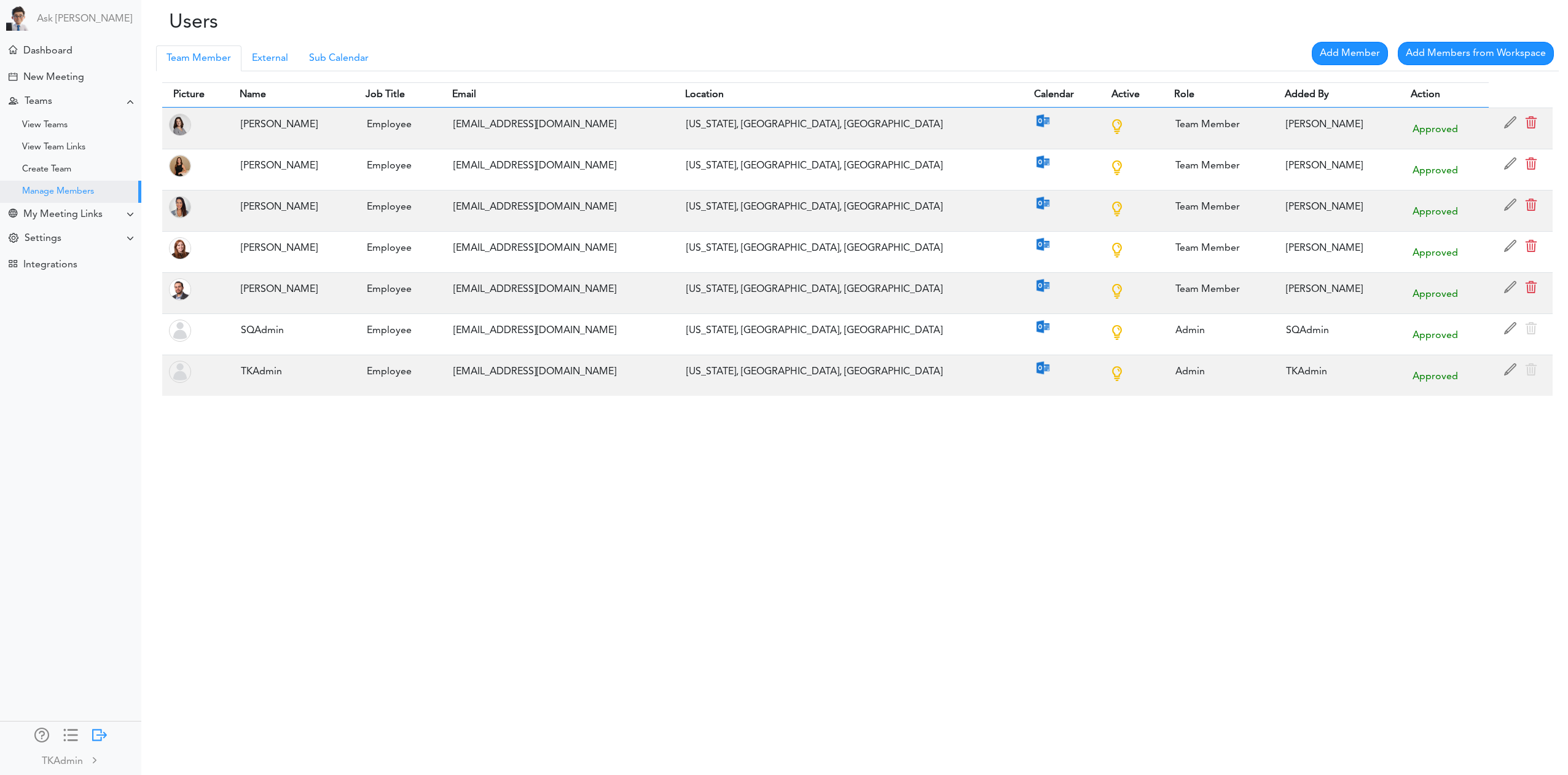
click at [93, 733] on div at bounding box center [99, 734] width 15 height 13
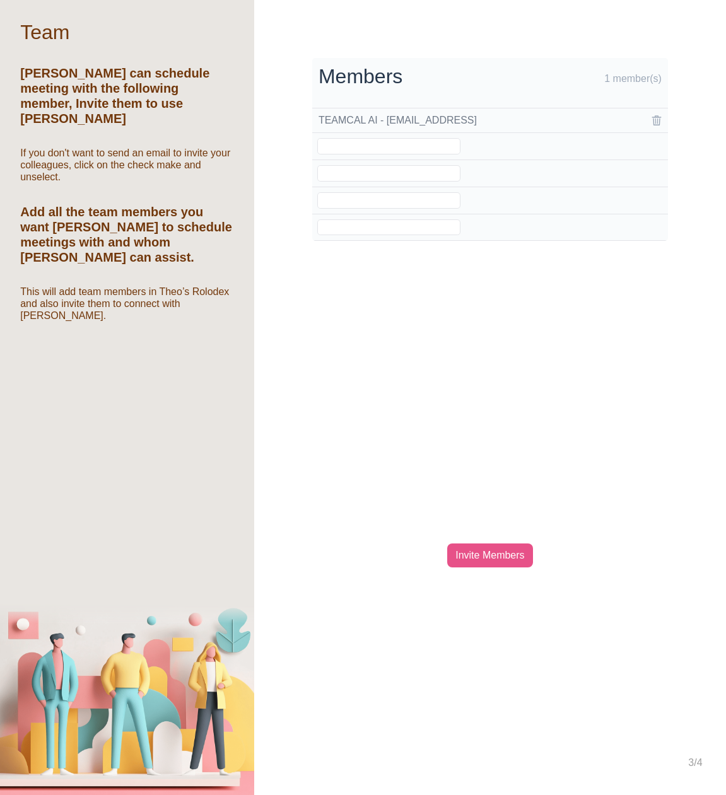
click at [477, 561] on div "Invite Members" at bounding box center [489, 556] width 85 height 24
click at [584, 275] on div "Processing... Please wait. Members 1 member(s) TEAMCAL AI - [EMAIL_ADDRESS] Inv…" at bounding box center [490, 397] width 472 height 795
click at [504, 556] on div "Invite Members" at bounding box center [489, 556] width 85 height 24
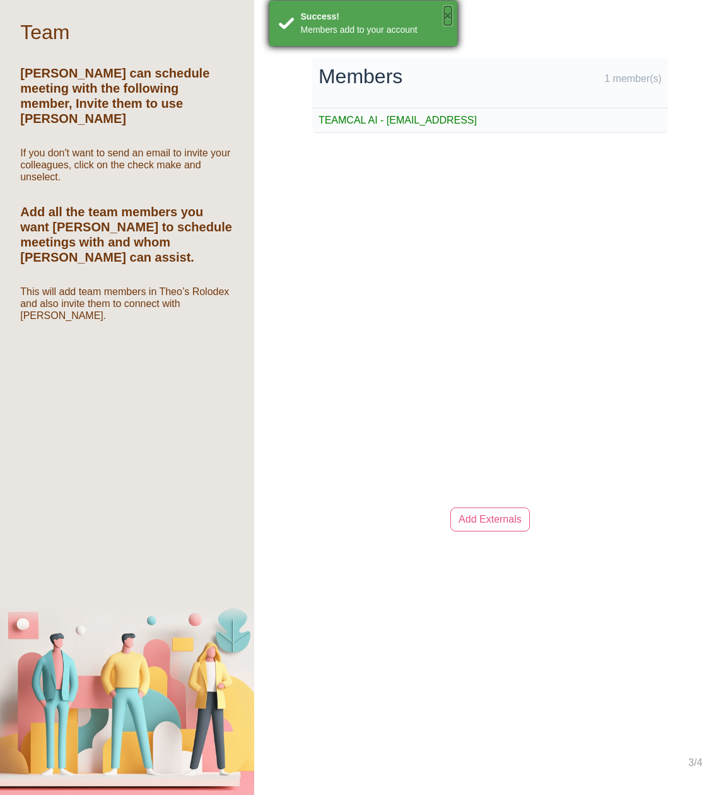
click at [450, 18] on button "×" at bounding box center [448, 15] width 8 height 19
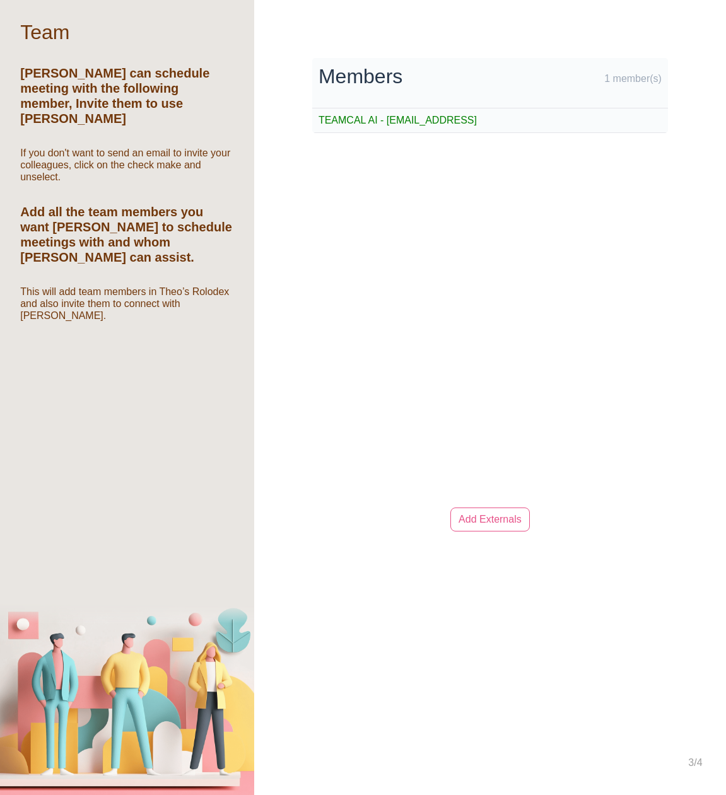
click at [620, 385] on div "Processing... Please wait. Members 1 member(s) TEAMCAL AI - [EMAIL_ADDRESS] Inv…" at bounding box center [490, 397] width 472 height 795
click at [491, 523] on link "Add Externals" at bounding box center [489, 520] width 79 height 24
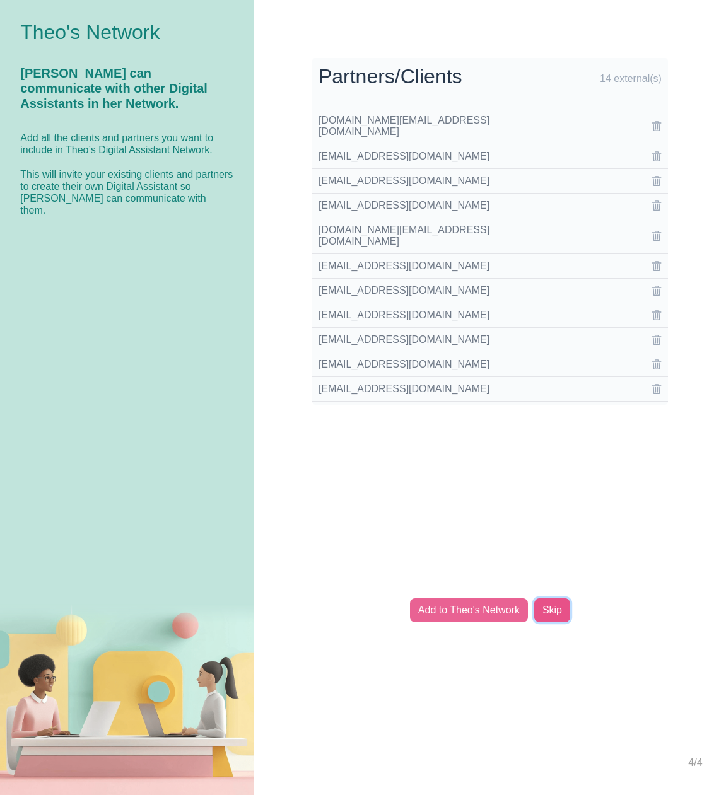
click at [557, 610] on link "Skip" at bounding box center [552, 610] width 36 height 24
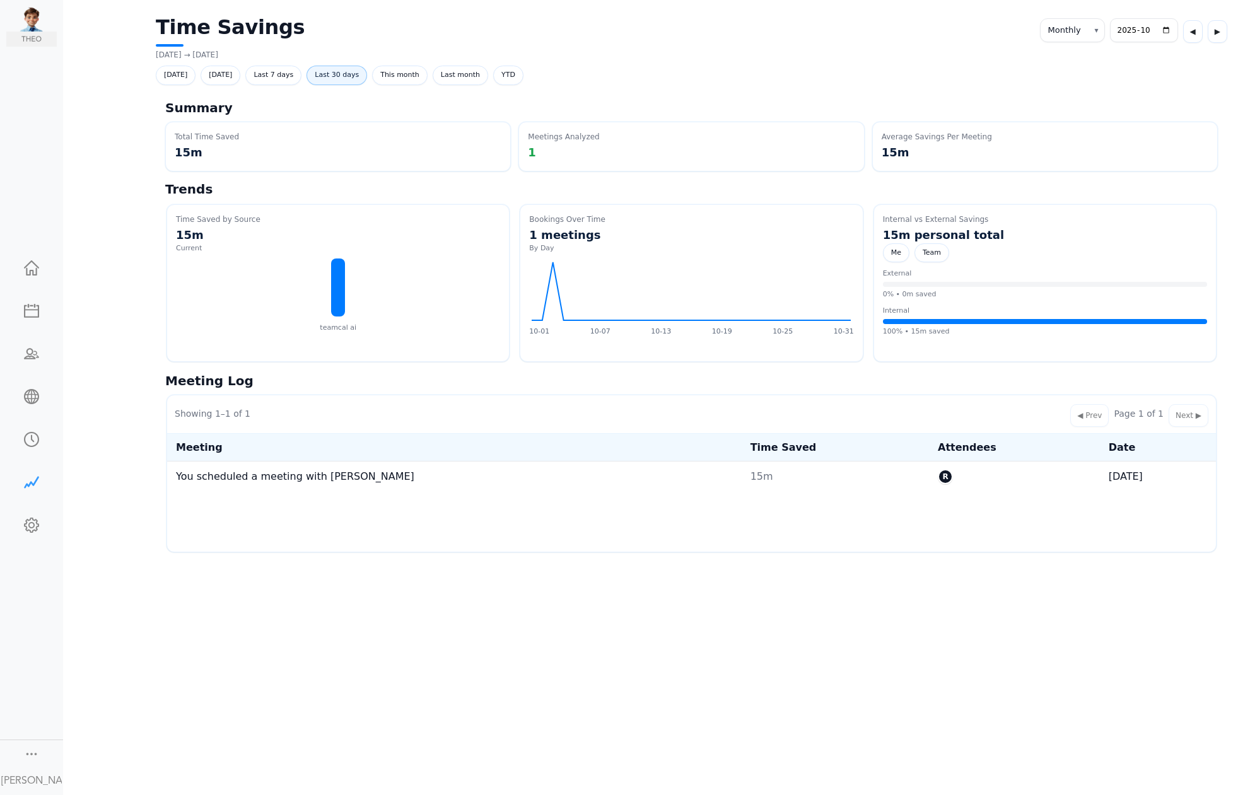
click at [337, 73] on span "Last 30 days" at bounding box center [336, 76] width 61 height 20
select select "custom"
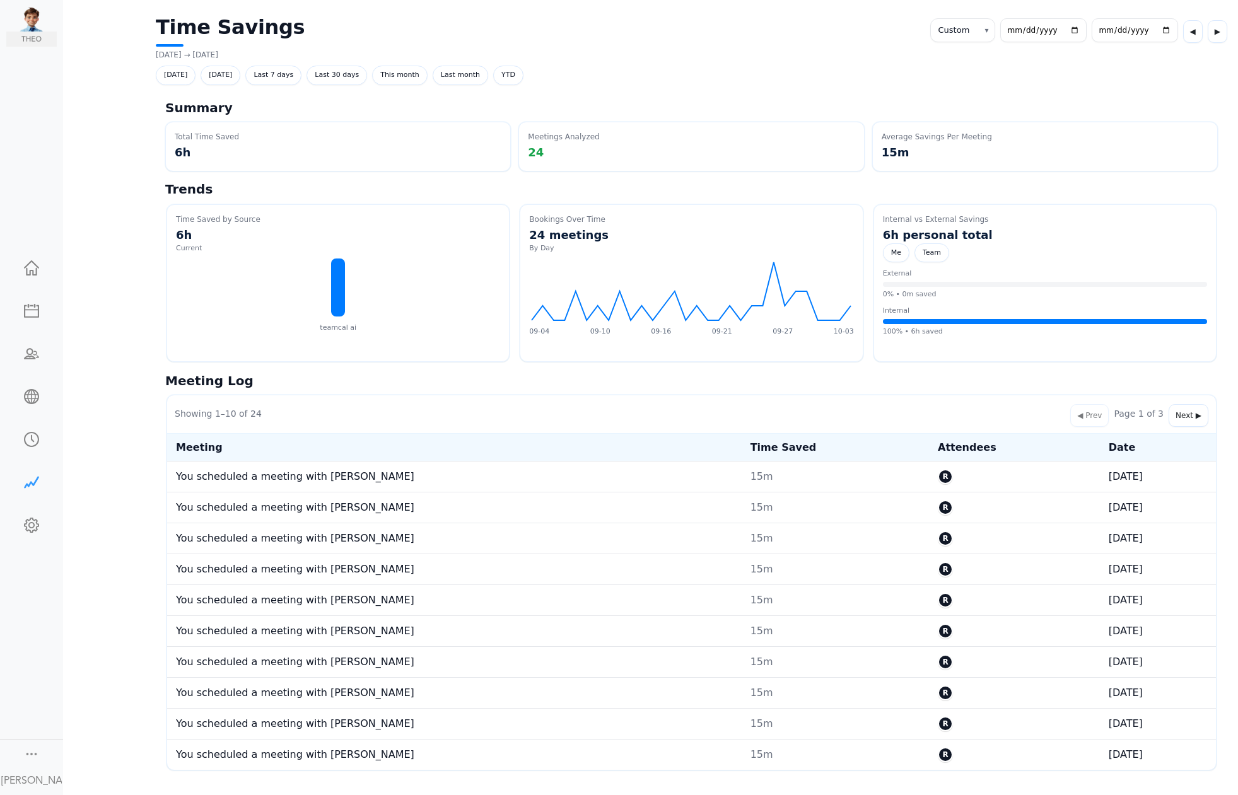
select select "custom"
click at [923, 253] on span "Team" at bounding box center [931, 253] width 35 height 20
click at [28, 752] on div at bounding box center [31, 753] width 15 height 13
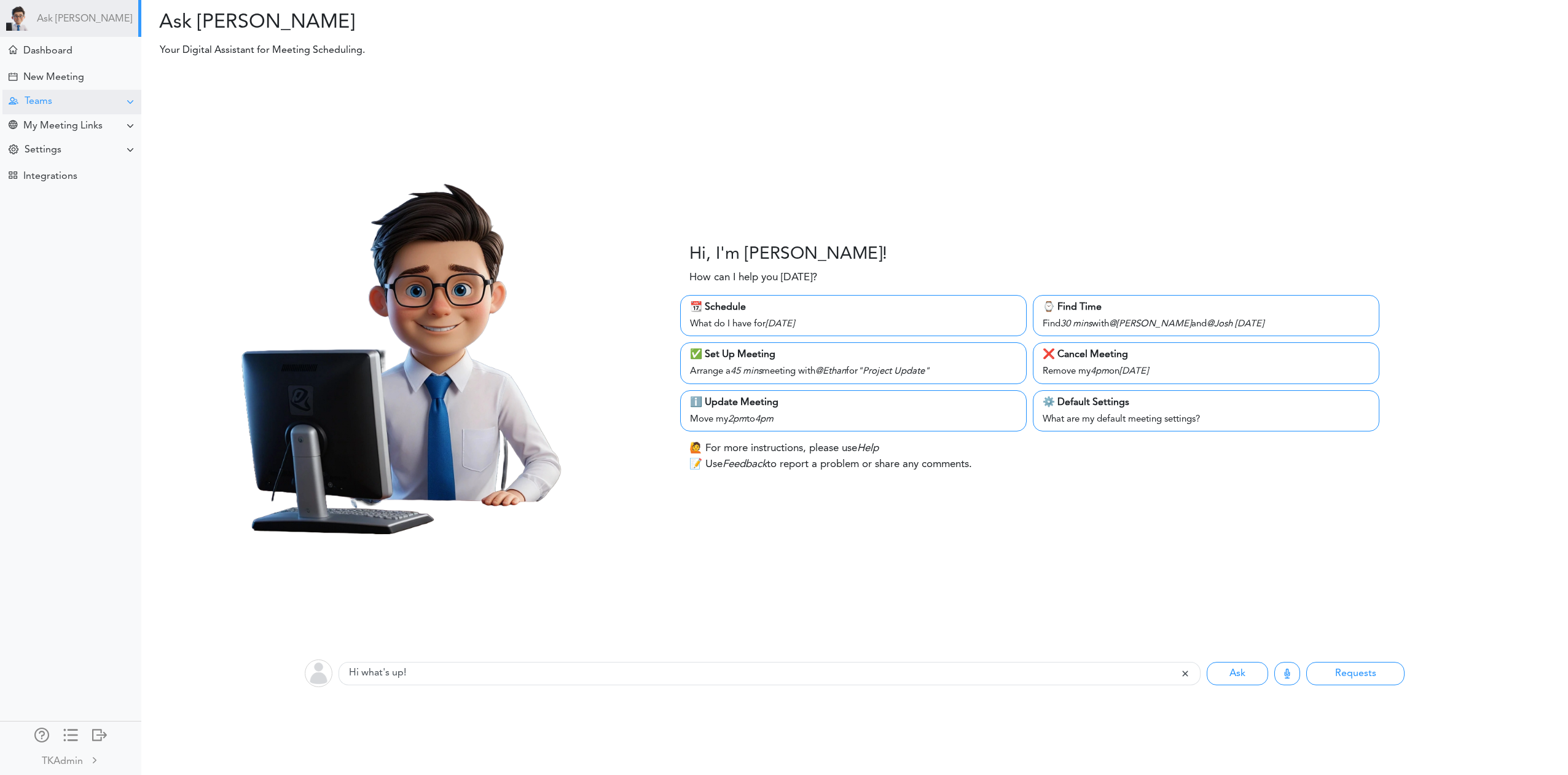
click at [59, 102] on div "Teams" at bounding box center [72, 101] width 139 height 24
click at [62, 184] on div "Manage Members" at bounding box center [70, 191] width 141 height 22
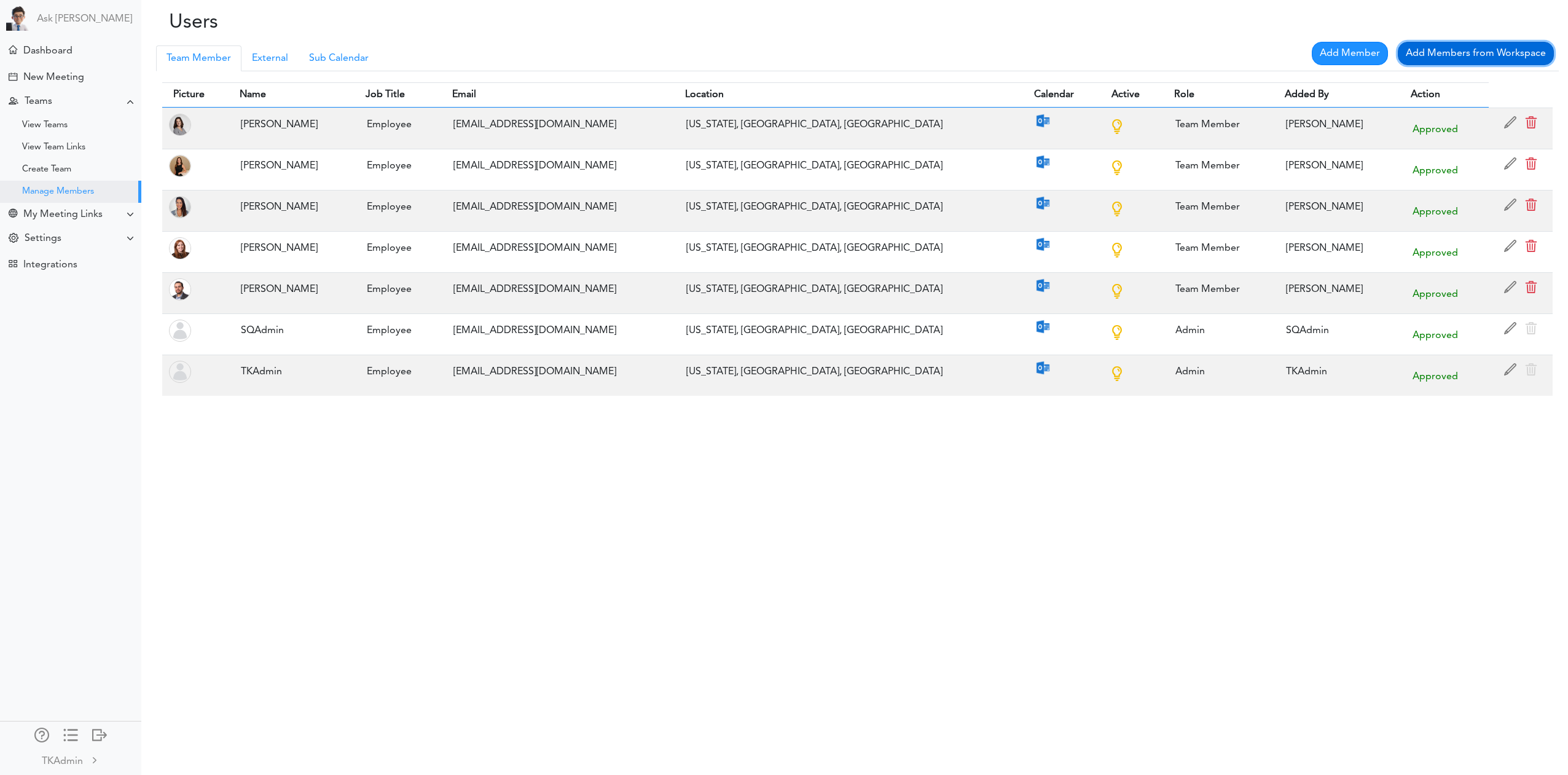
click at [1459, 56] on link "Add Members from Workspace" at bounding box center [1476, 54] width 156 height 23
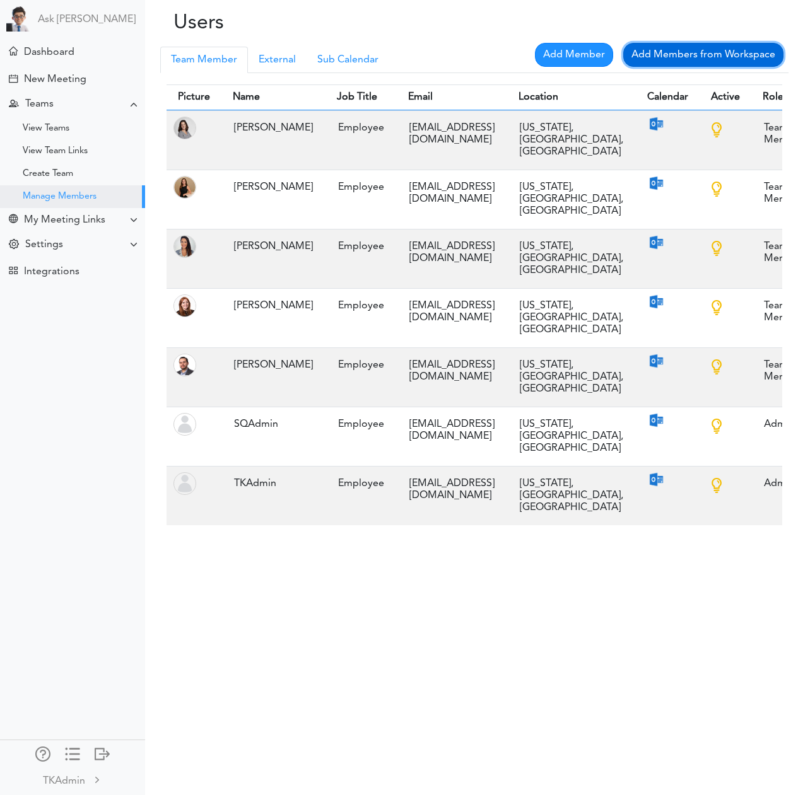
click at [674, 59] on link "Add Members from Workspace" at bounding box center [703, 55] width 160 height 24
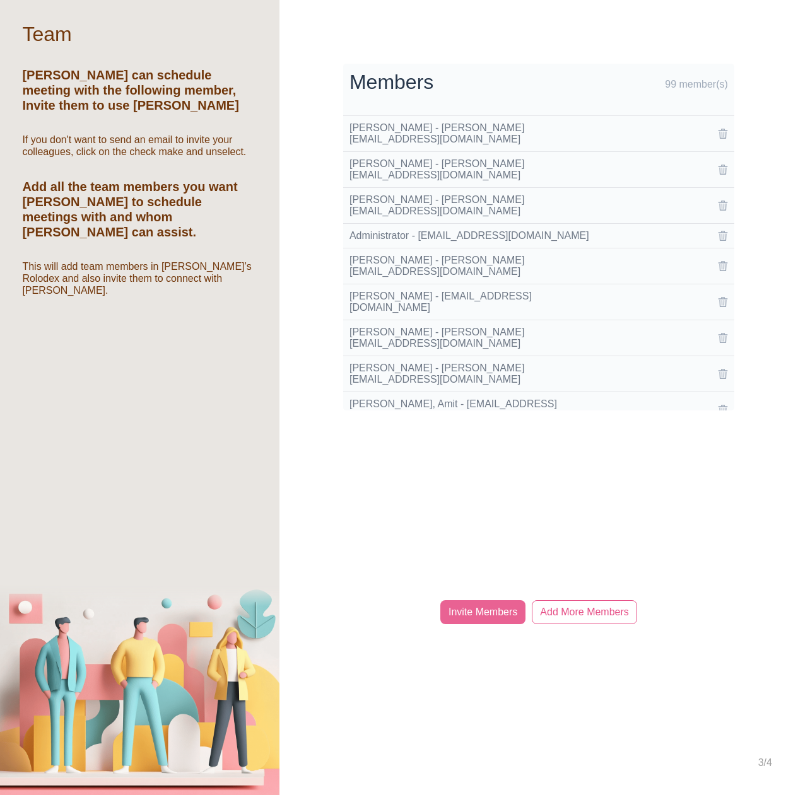
click at [504, 513] on div "Processing... Please wait. Members 99 member(s) [PERSON_NAME] - [PERSON_NAME][E…" at bounding box center [538, 397] width 518 height 795
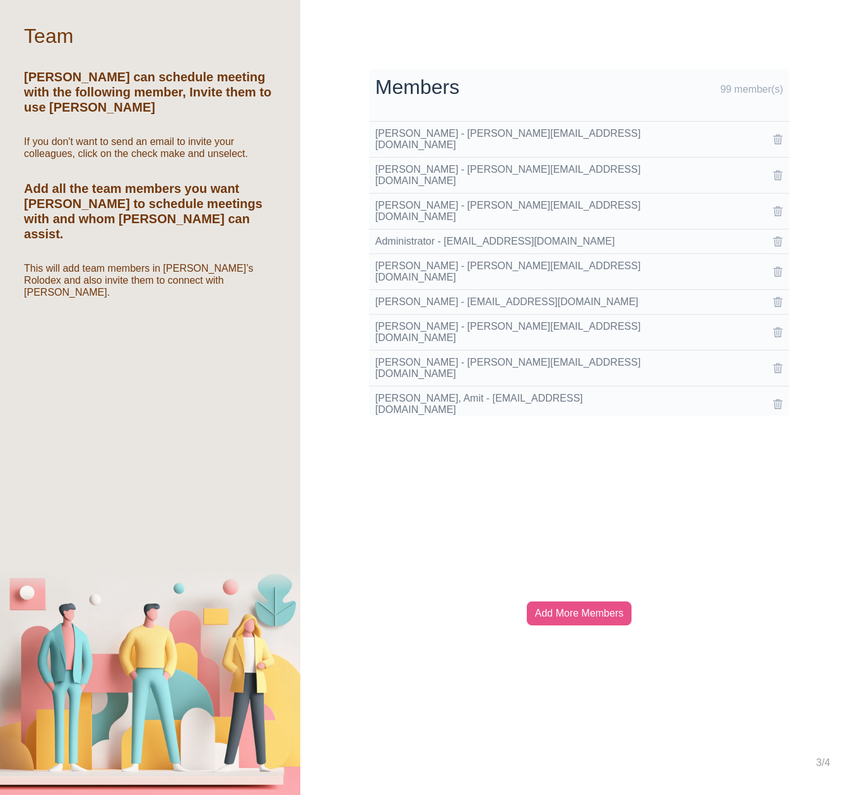
click at [573, 611] on div "Add More Members" at bounding box center [579, 614] width 105 height 24
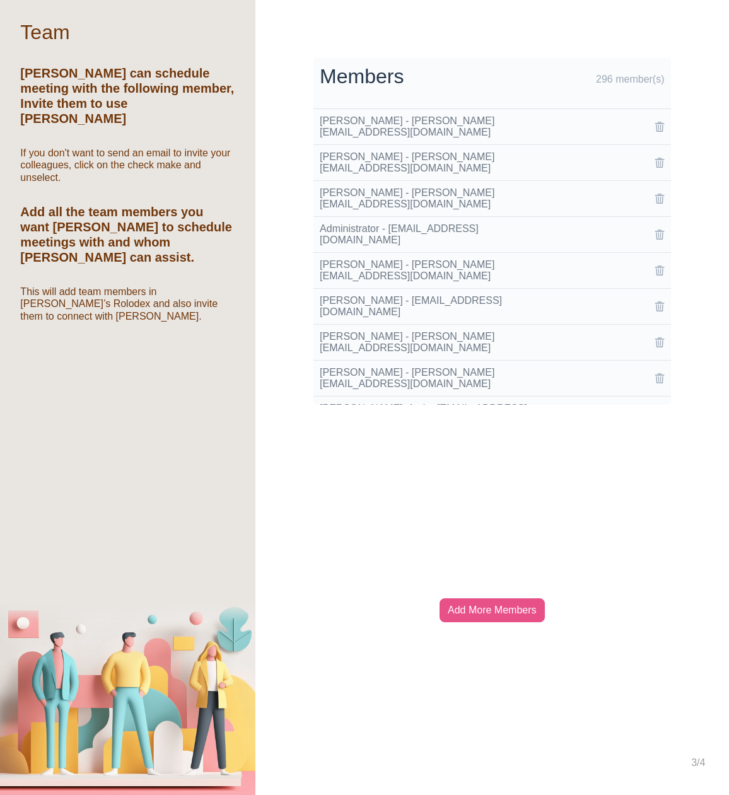
click at [487, 604] on div "Add More Members" at bounding box center [492, 610] width 105 height 24
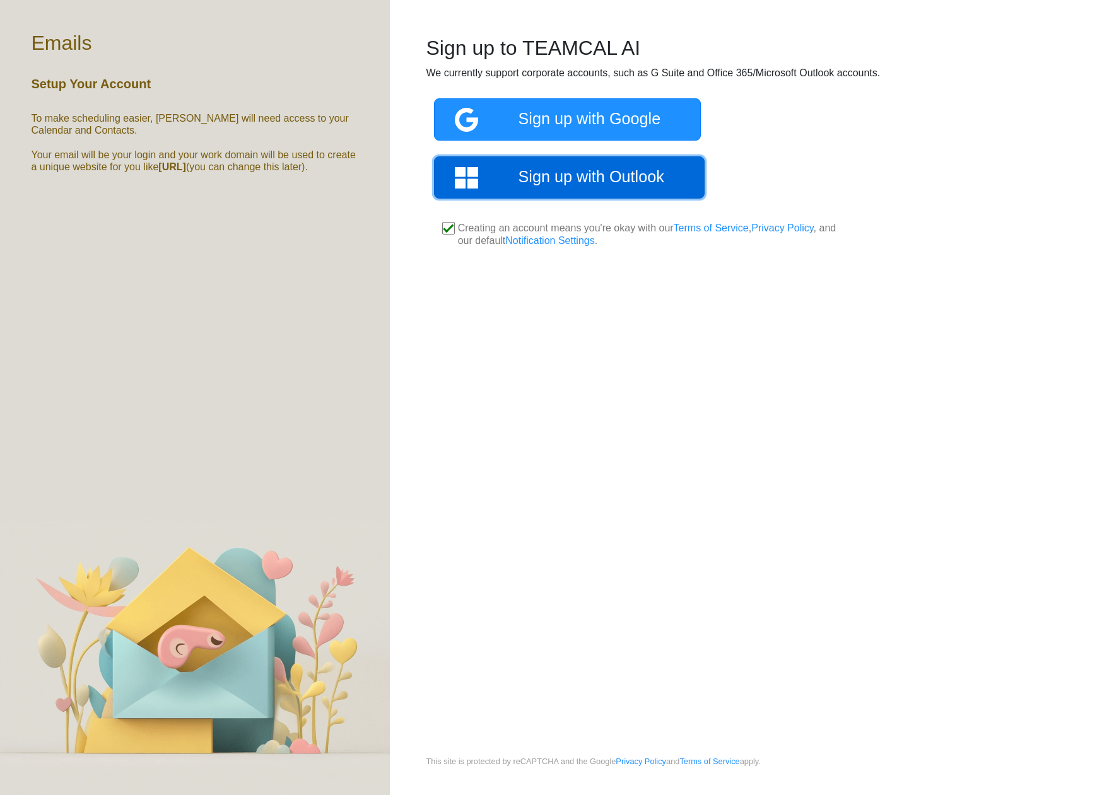
click at [568, 179] on link "Sign up with Outlook" at bounding box center [569, 177] width 271 height 42
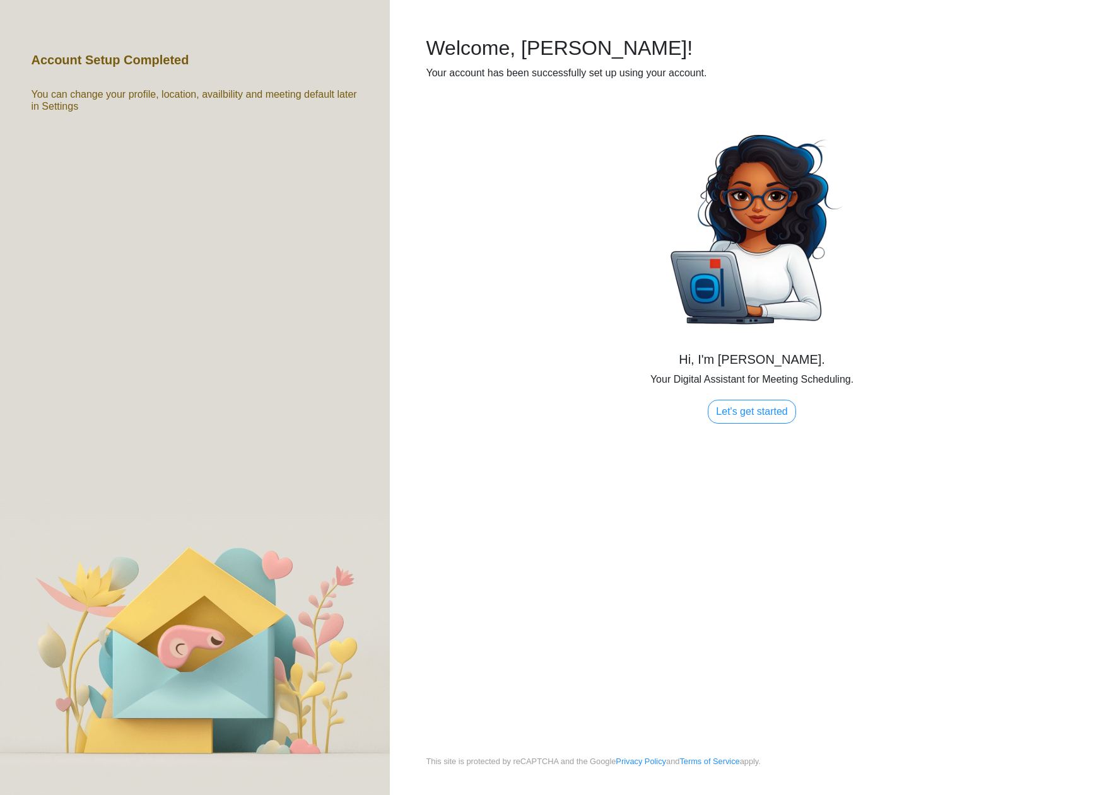
click at [619, 423] on div "Hi, I'm [PERSON_NAME]. Your Digital Assistant for Meeting Scheduling. Let's get…" at bounding box center [751, 269] width 585 height 310
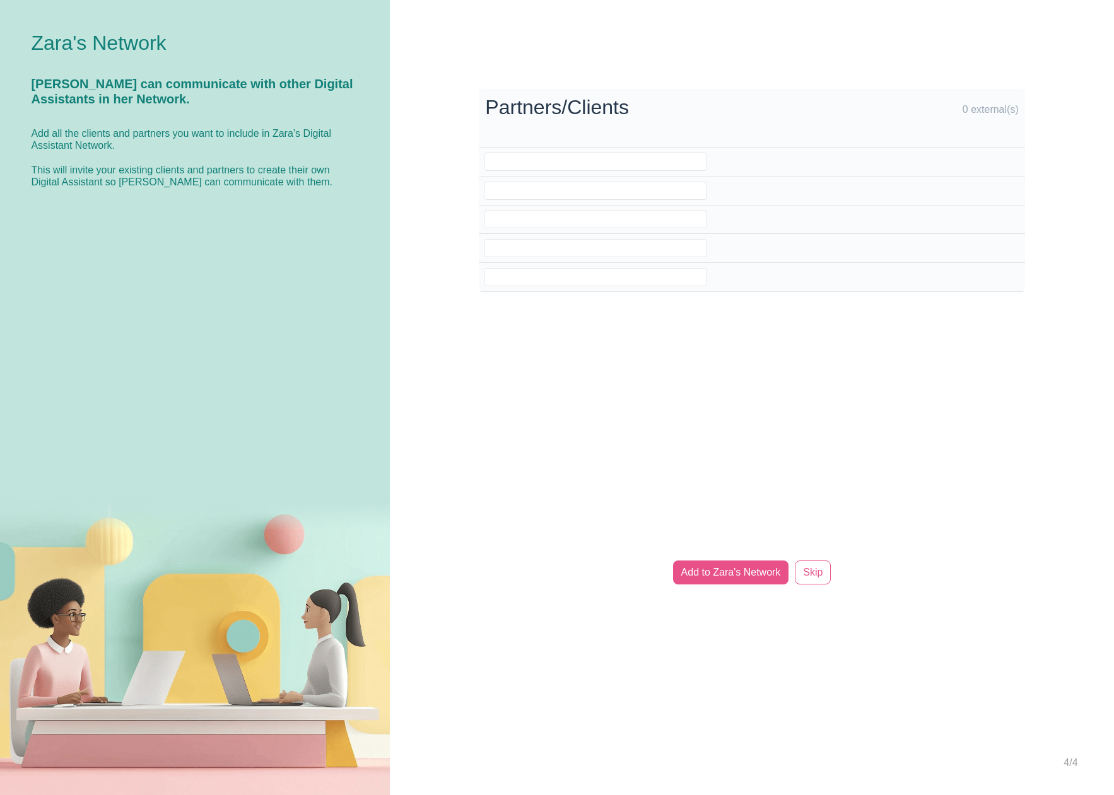
click at [752, 575] on div "Add to Zara's Network" at bounding box center [731, 573] width 116 height 24
click at [643, 11] on button "×" at bounding box center [642, 15] width 8 height 19
click at [815, 569] on link "Skip" at bounding box center [813, 573] width 36 height 24
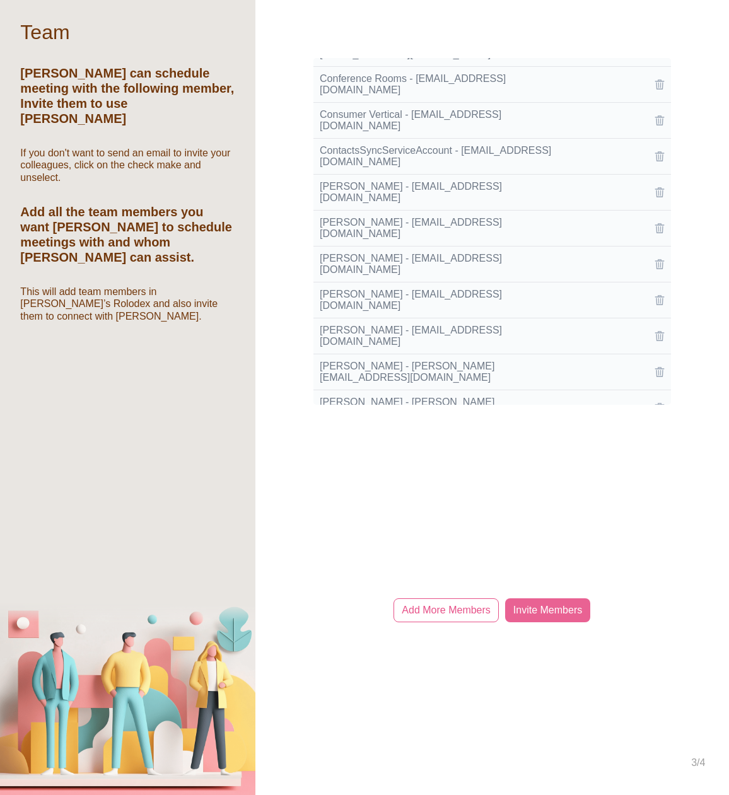
scroll to position [2321, 0]
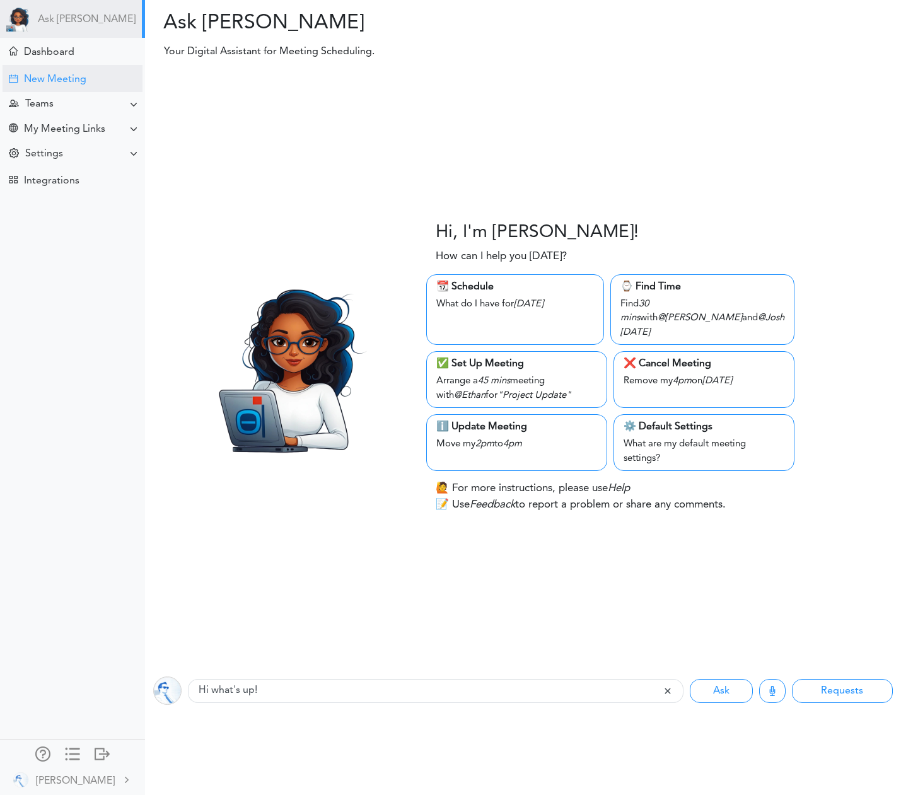
click at [49, 81] on div "New Meeting" at bounding box center [55, 80] width 62 height 12
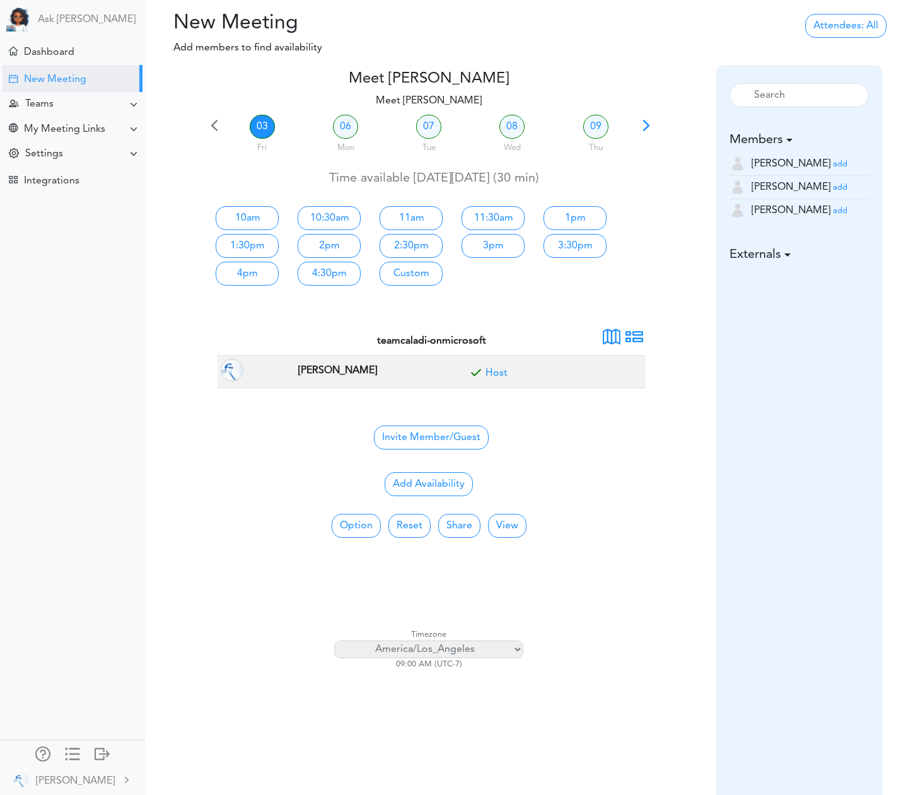
click at [483, 13] on div "Processing... Please wait." at bounding box center [523, 38] width 252 height 54
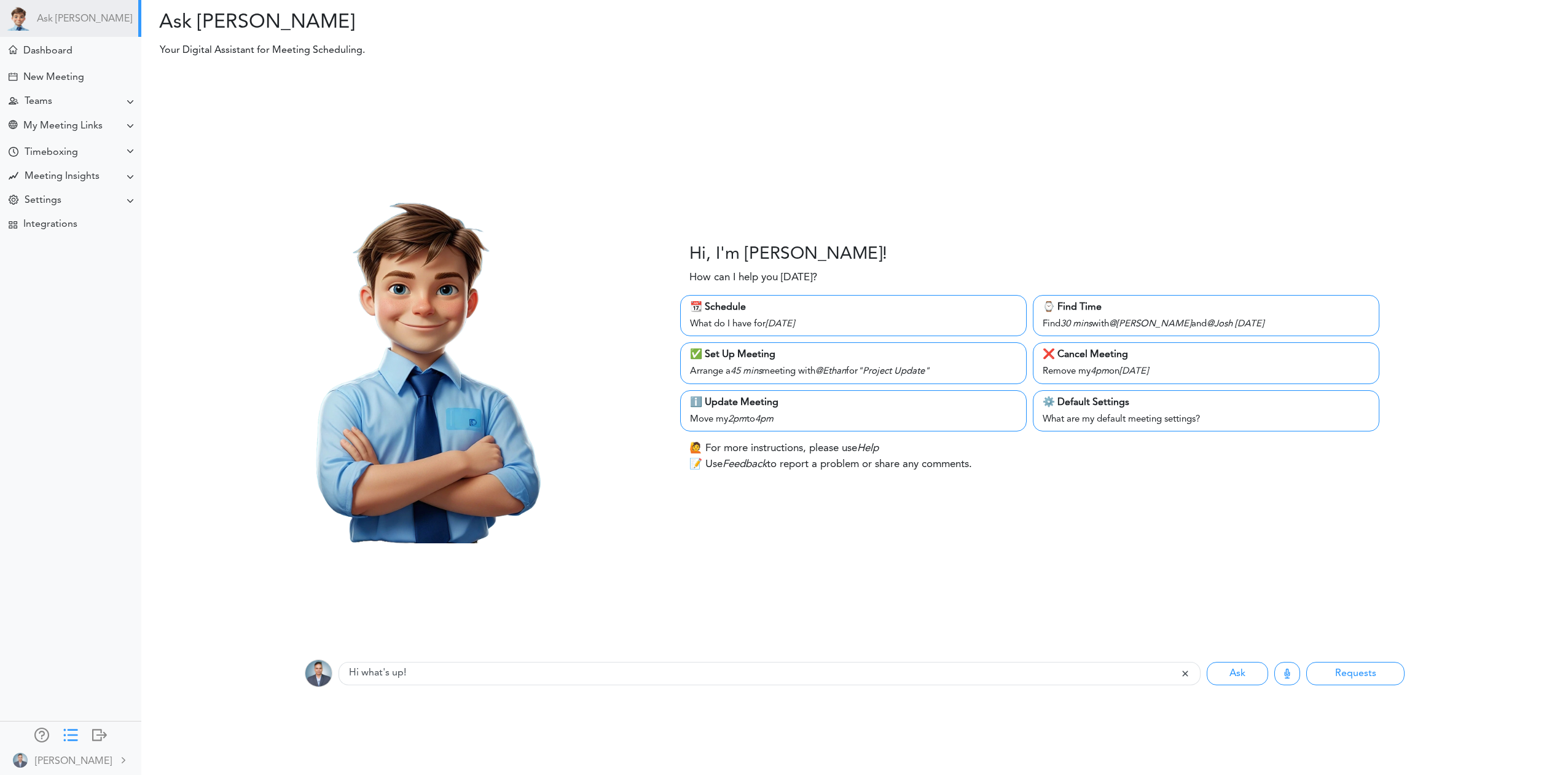
click at [69, 739] on div at bounding box center [70, 734] width 15 height 13
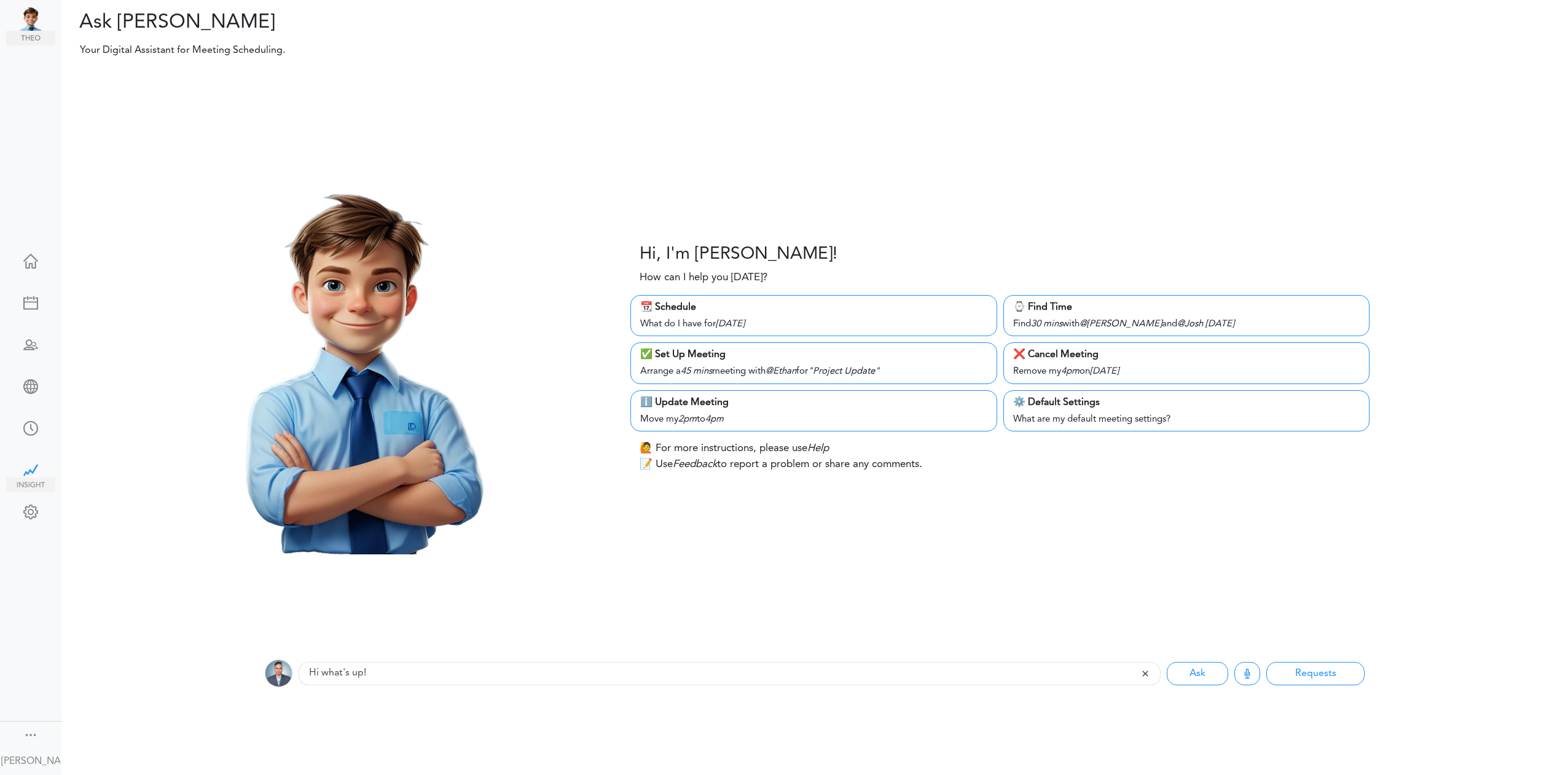
click at [32, 470] on div at bounding box center [30, 469] width 49 height 13
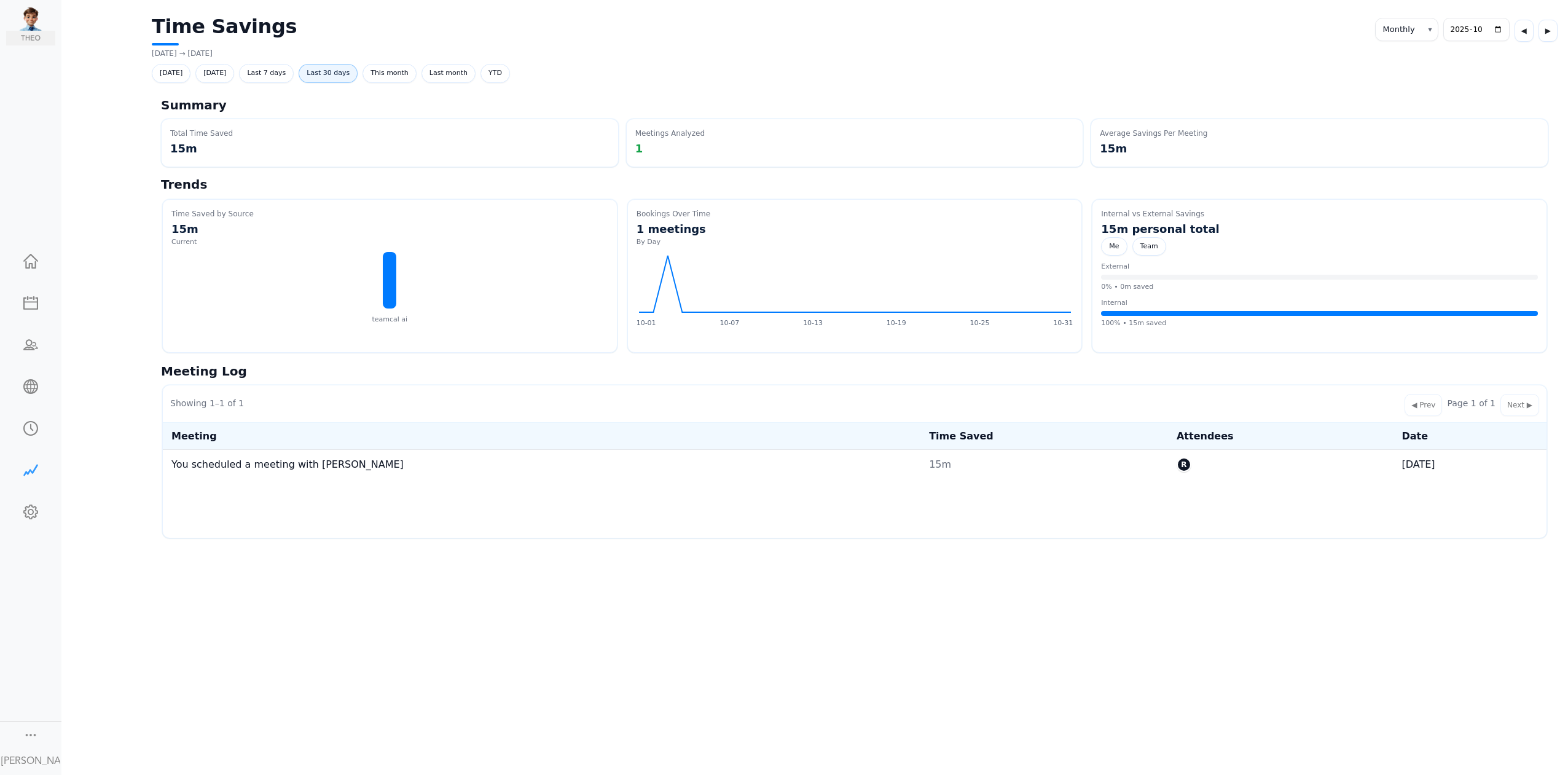
click at [319, 72] on span "Last 30 days" at bounding box center [327, 74] width 59 height 19
select select "custom"
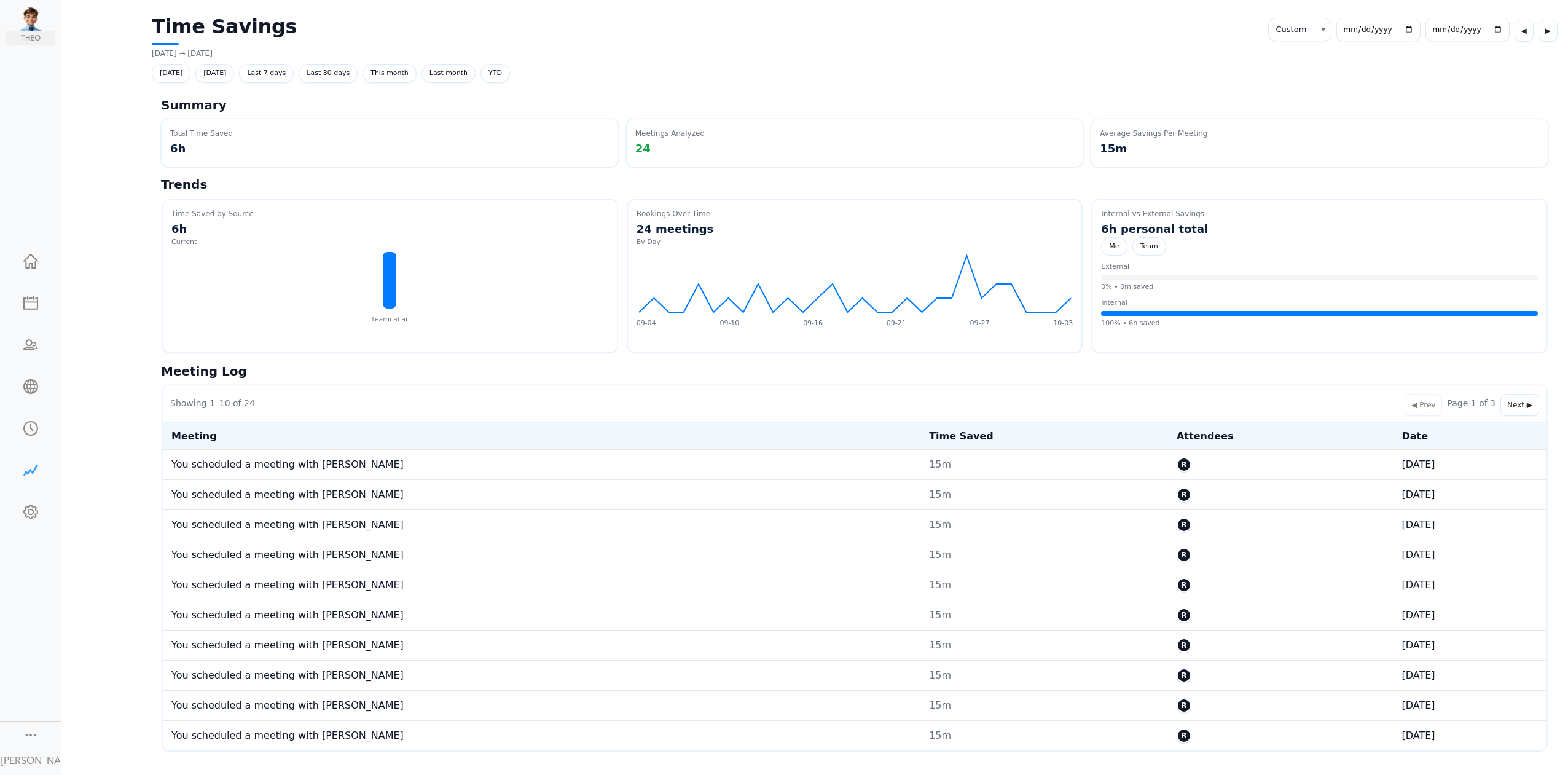
select select "custom"
click at [332, 68] on span "Last 30 days" at bounding box center [327, 74] width 59 height 19
select select "custom"
click at [32, 470] on div at bounding box center [30, 469] width 49 height 13
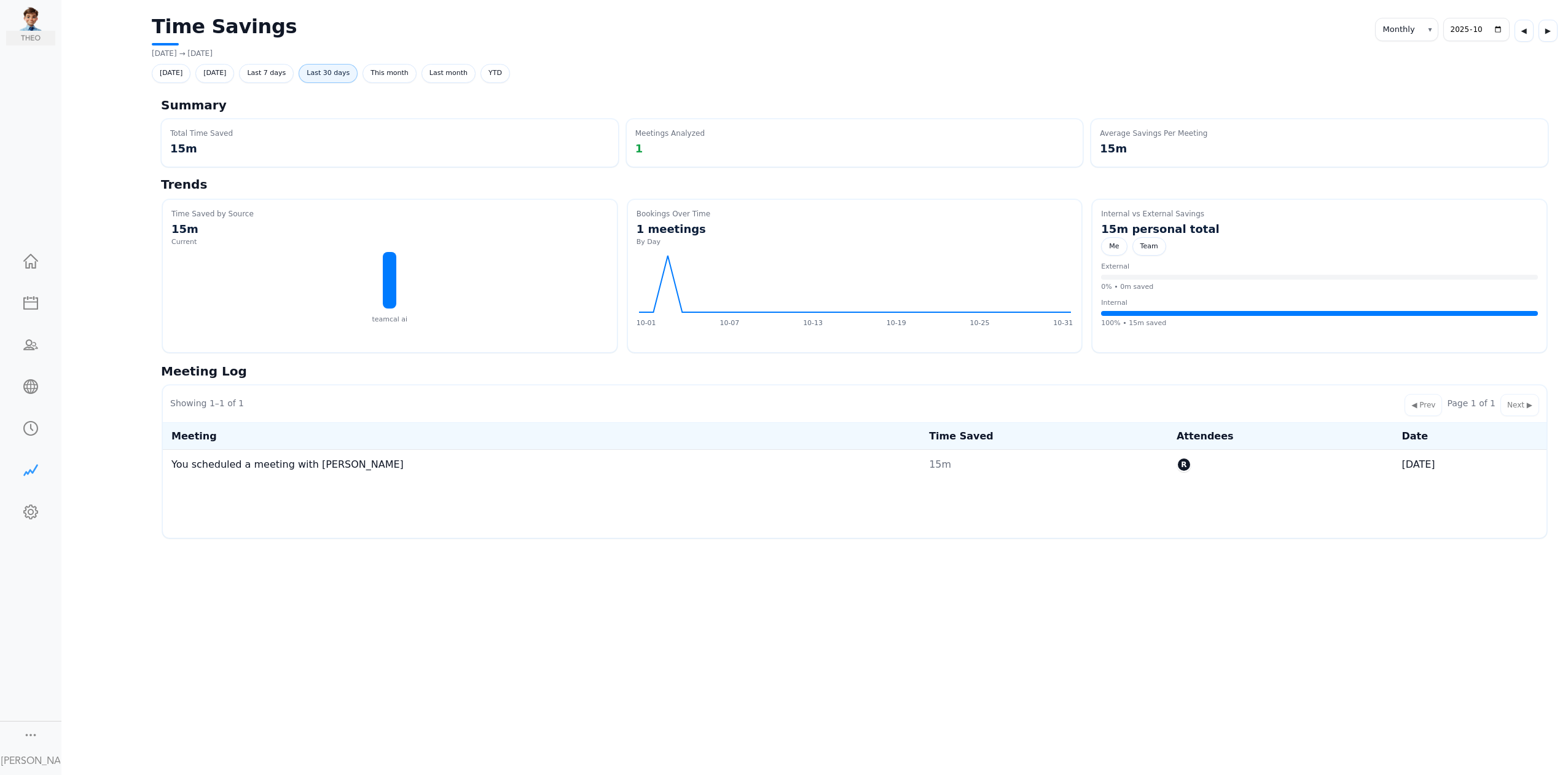
click at [332, 75] on span "Last 30 days" at bounding box center [327, 74] width 59 height 19
select select "custom"
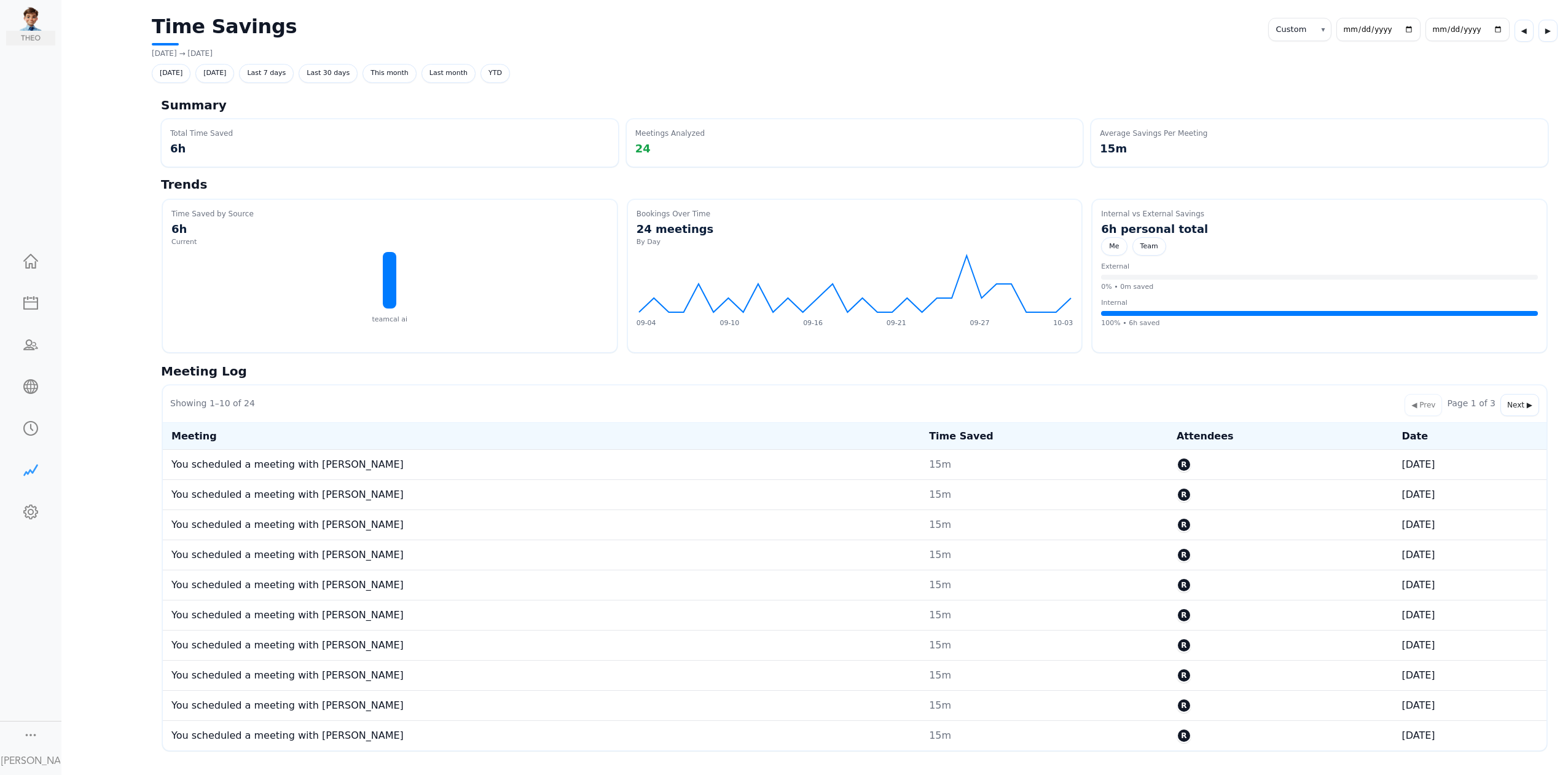
select select "custom"
click at [36, 306] on div at bounding box center [30, 301] width 49 height 13
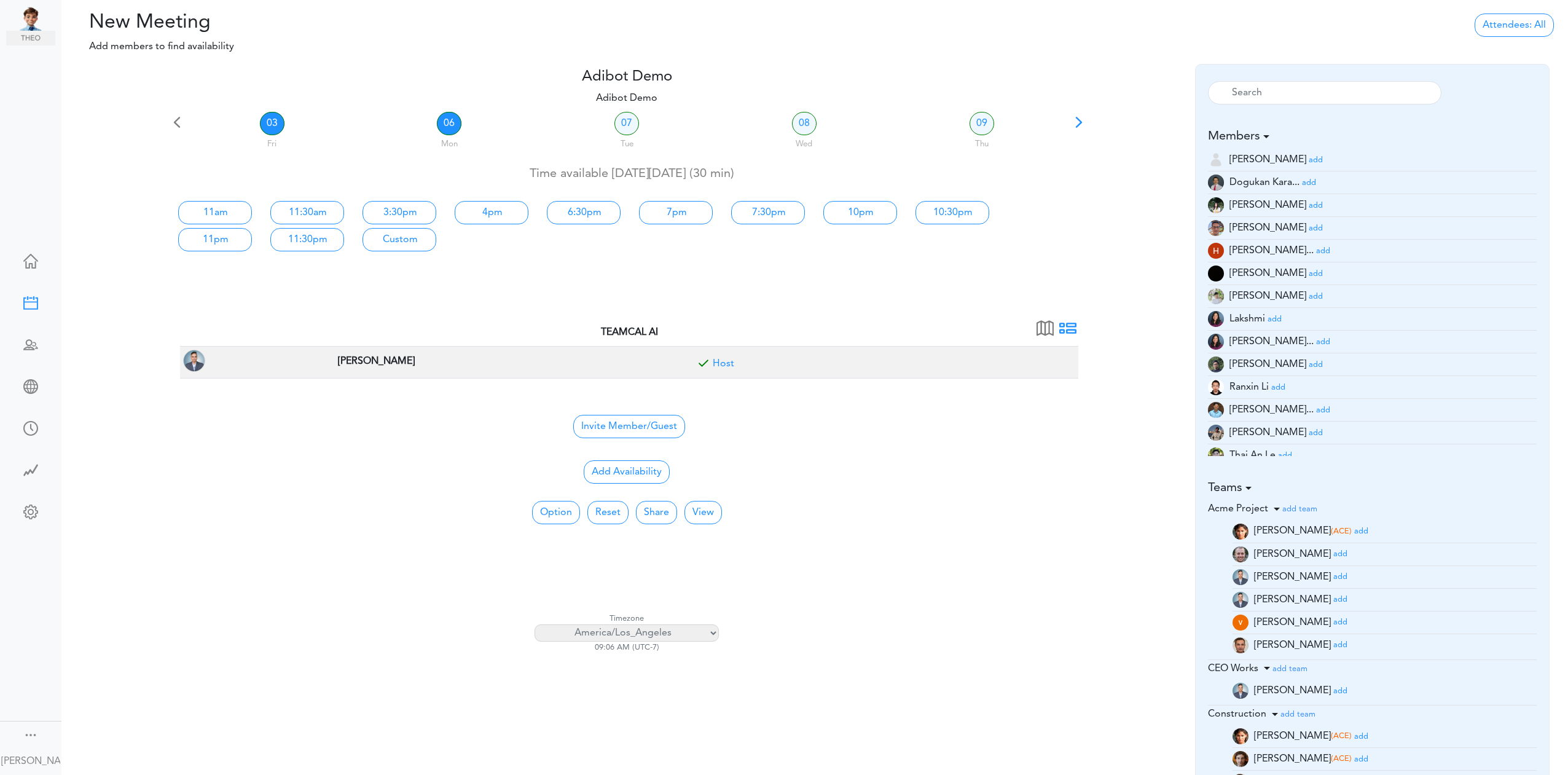
click at [455, 121] on link "06" at bounding box center [448, 124] width 24 height 23
click at [615, 126] on link "07" at bounding box center [627, 124] width 24 height 23
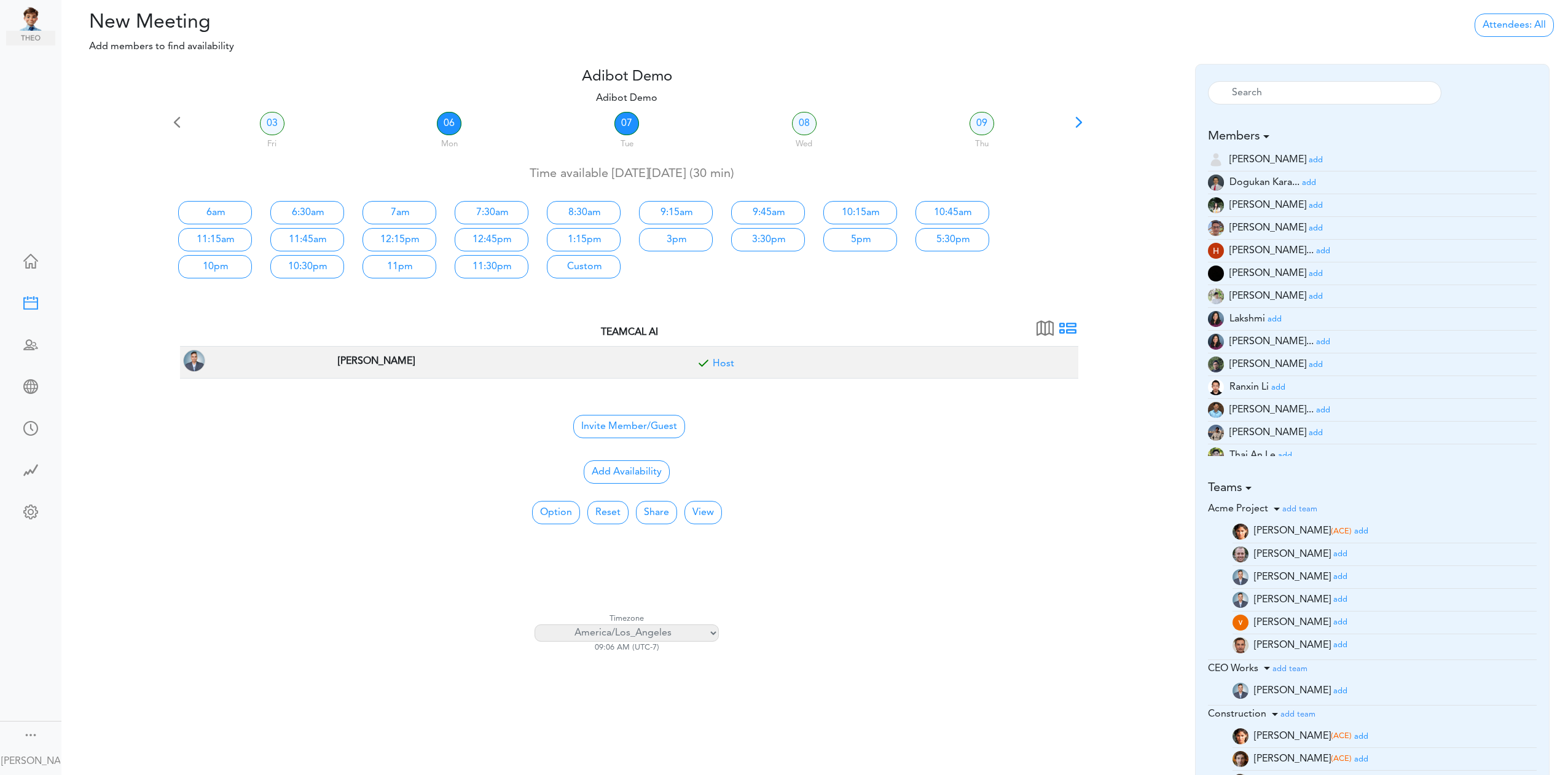
click at [457, 122] on link "06" at bounding box center [448, 124] width 24 height 23
click at [627, 124] on link "07" at bounding box center [627, 124] width 24 height 23
click at [816, 123] on link "08" at bounding box center [804, 124] width 24 height 23
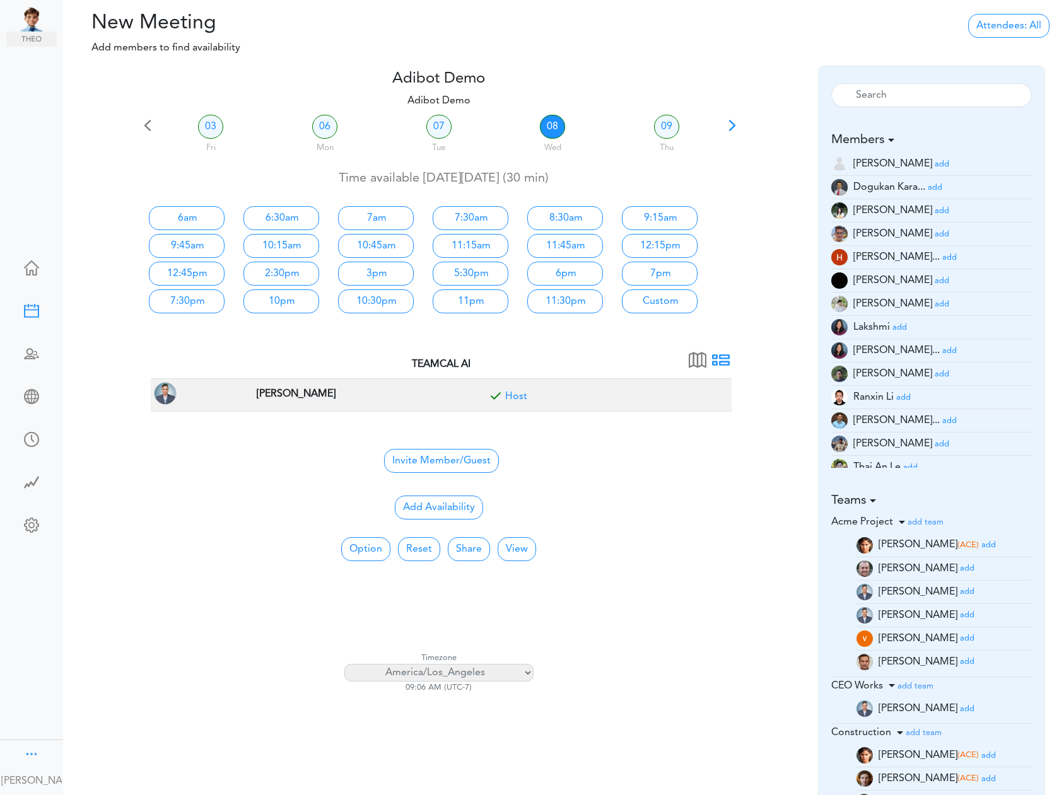
click at [24, 749] on div at bounding box center [31, 753] width 15 height 13
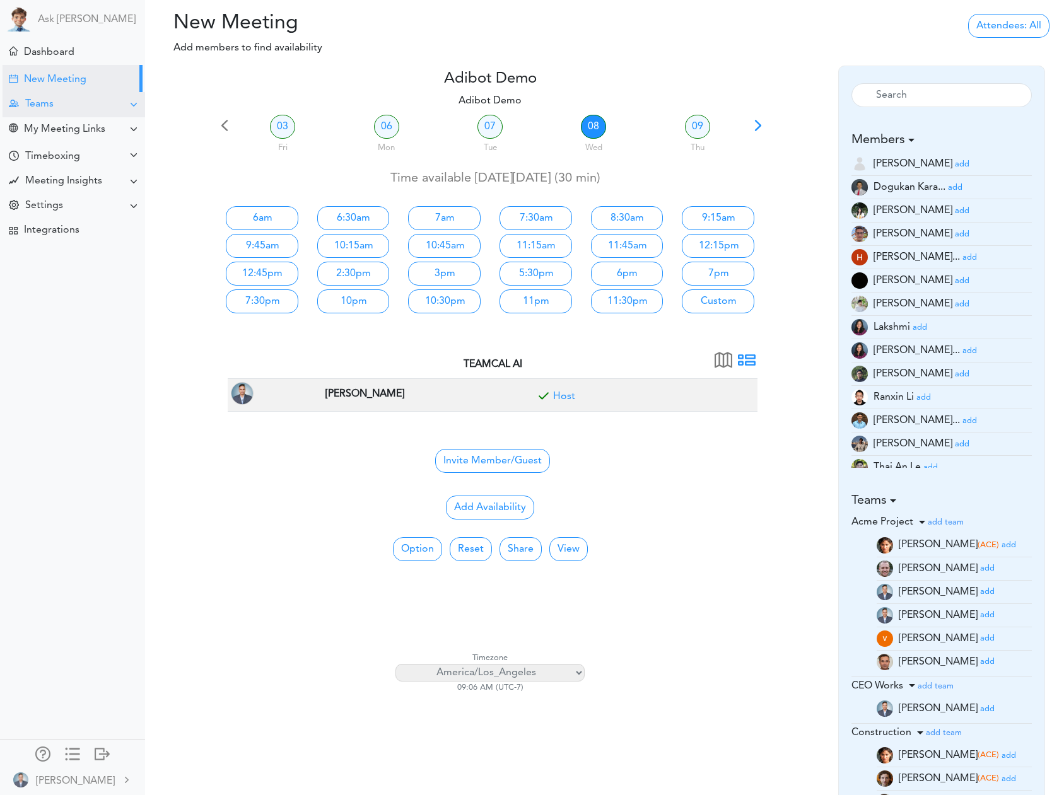
click at [52, 100] on div "Teams" at bounding box center [39, 104] width 28 height 12
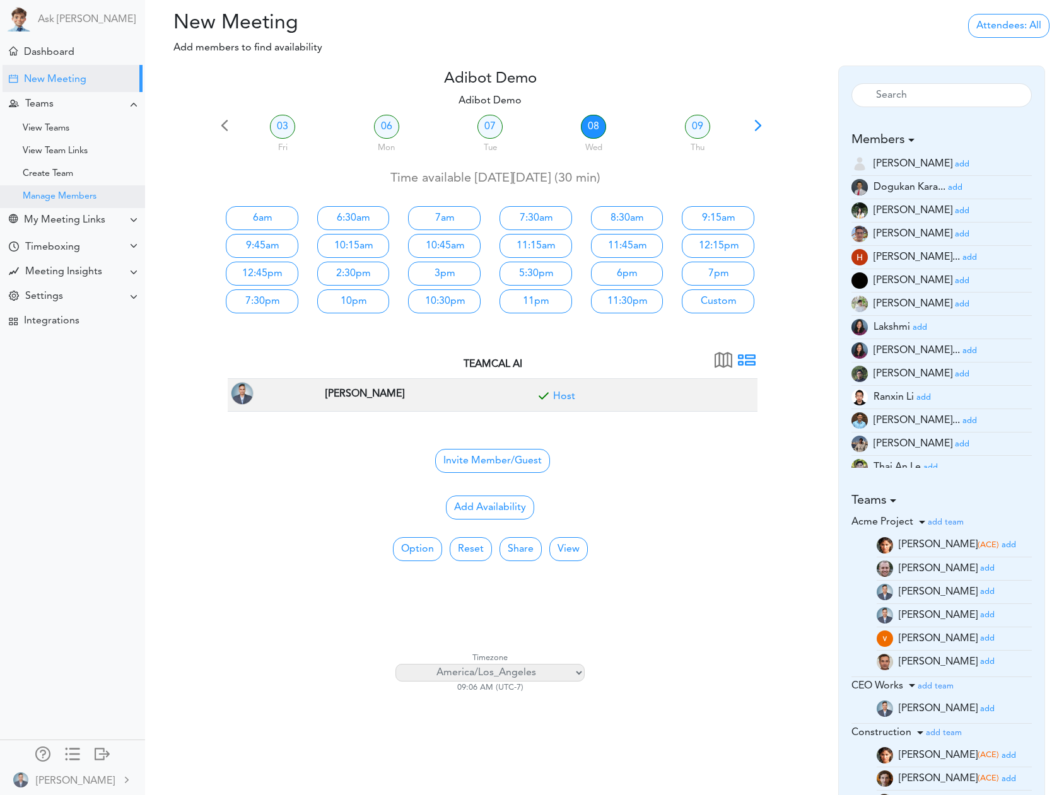
click at [69, 190] on div "Manage Members" at bounding box center [72, 196] width 145 height 23
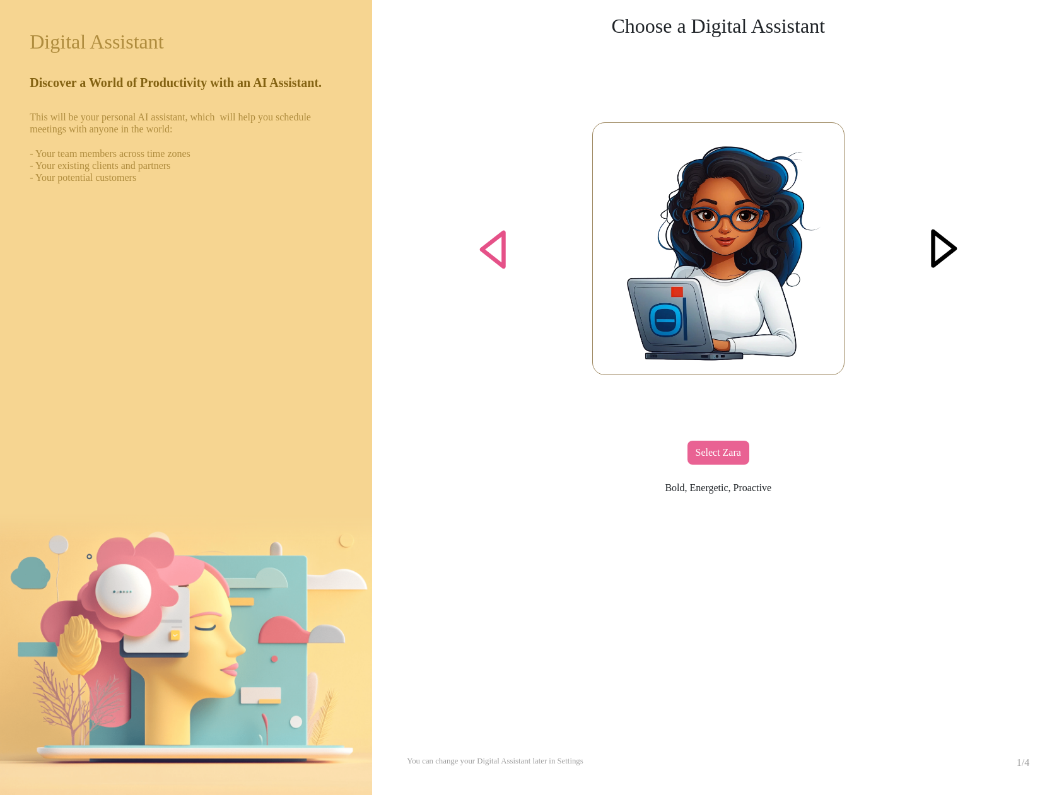
click at [948, 247] on div at bounding box center [944, 249] width 48 height 48
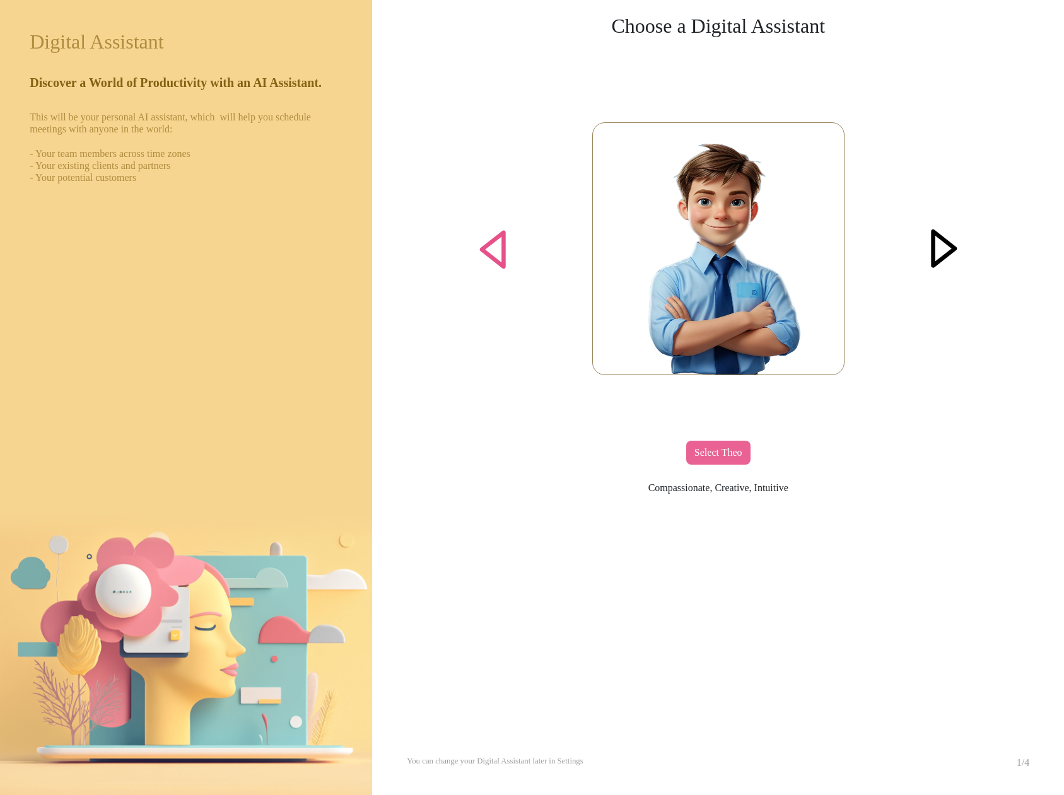
click at [948, 247] on div at bounding box center [944, 249] width 48 height 48
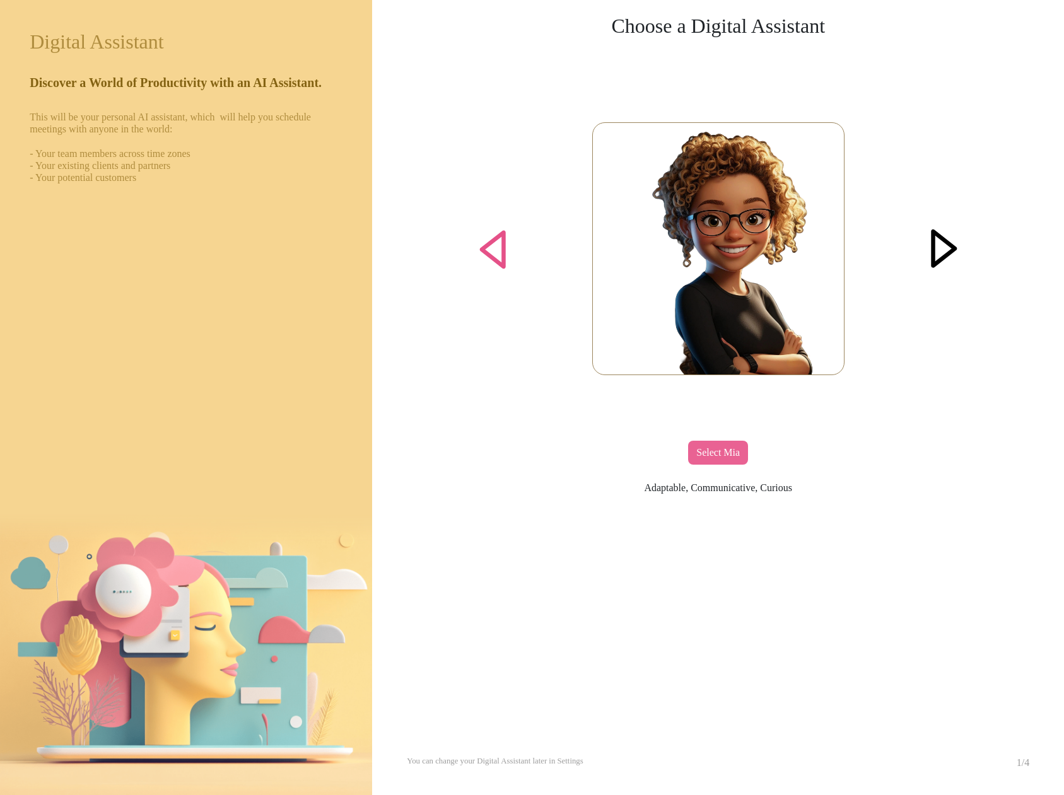
click at [948, 247] on div at bounding box center [944, 249] width 48 height 48
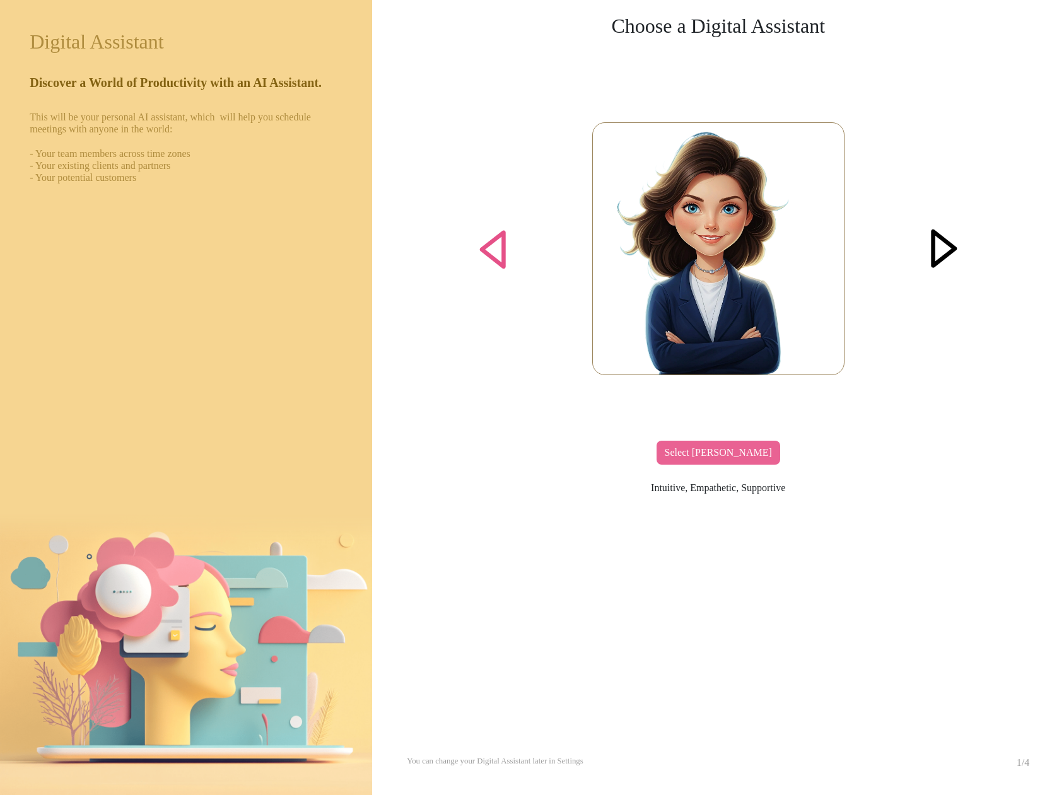
click at [948, 247] on div at bounding box center [944, 249] width 48 height 48
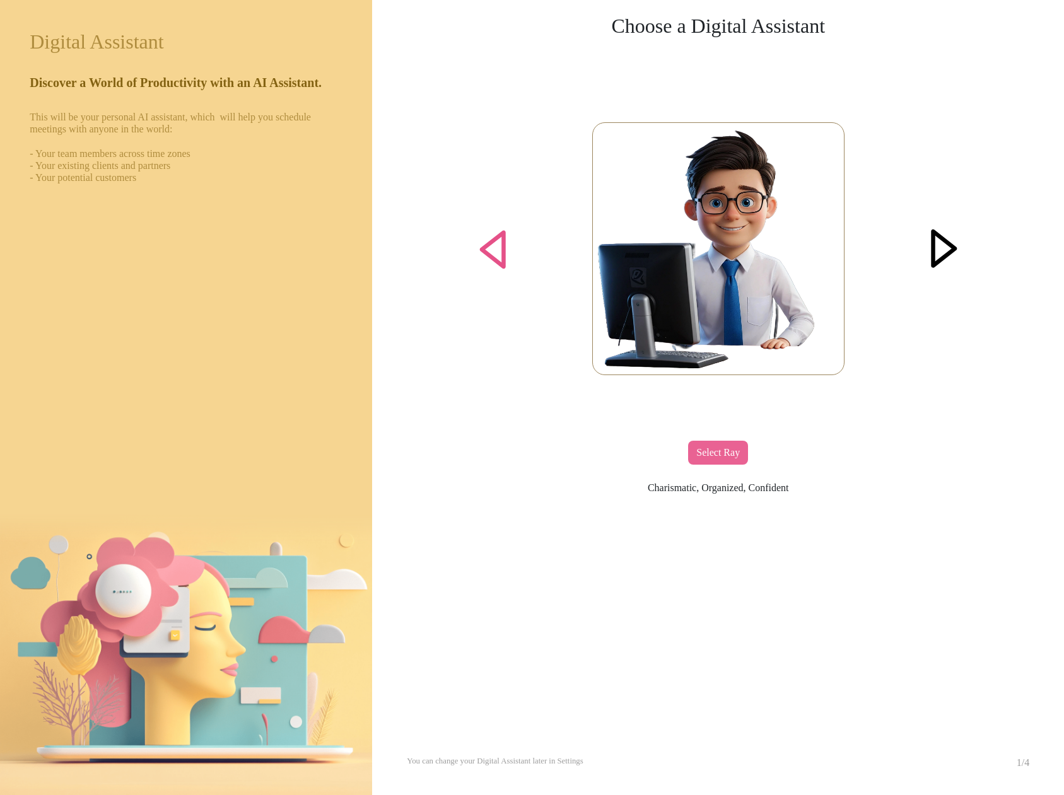
click at [948, 247] on div at bounding box center [944, 249] width 48 height 48
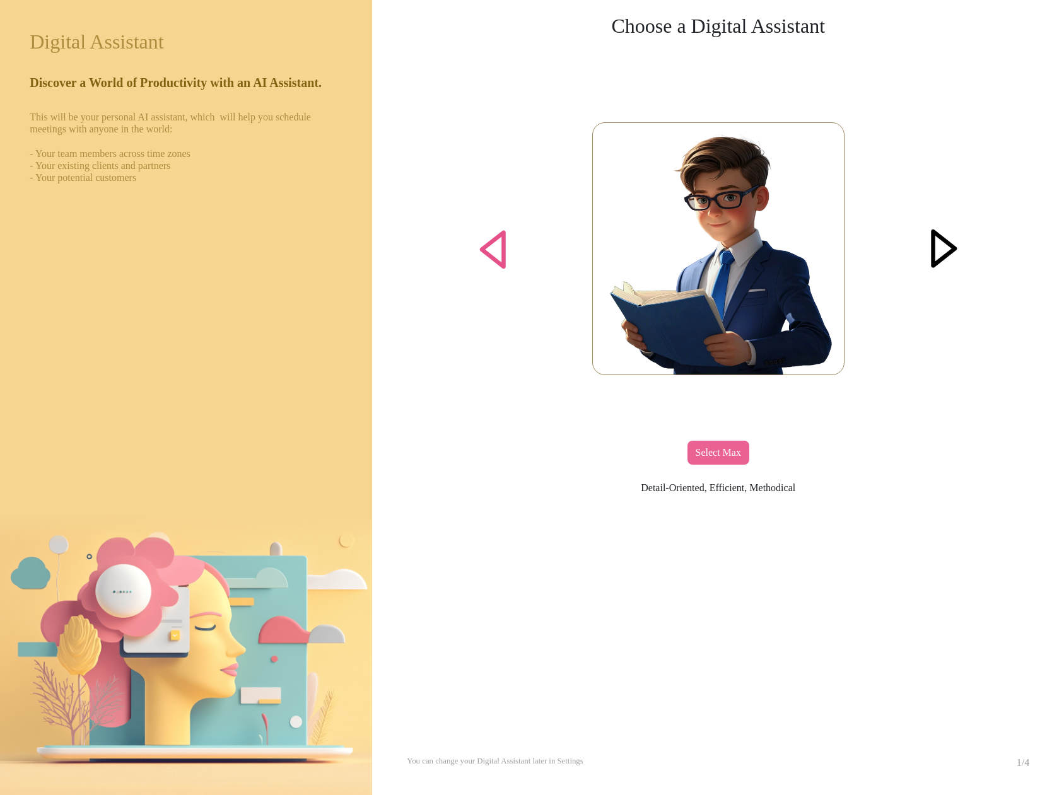
click at [948, 247] on div at bounding box center [944, 249] width 48 height 48
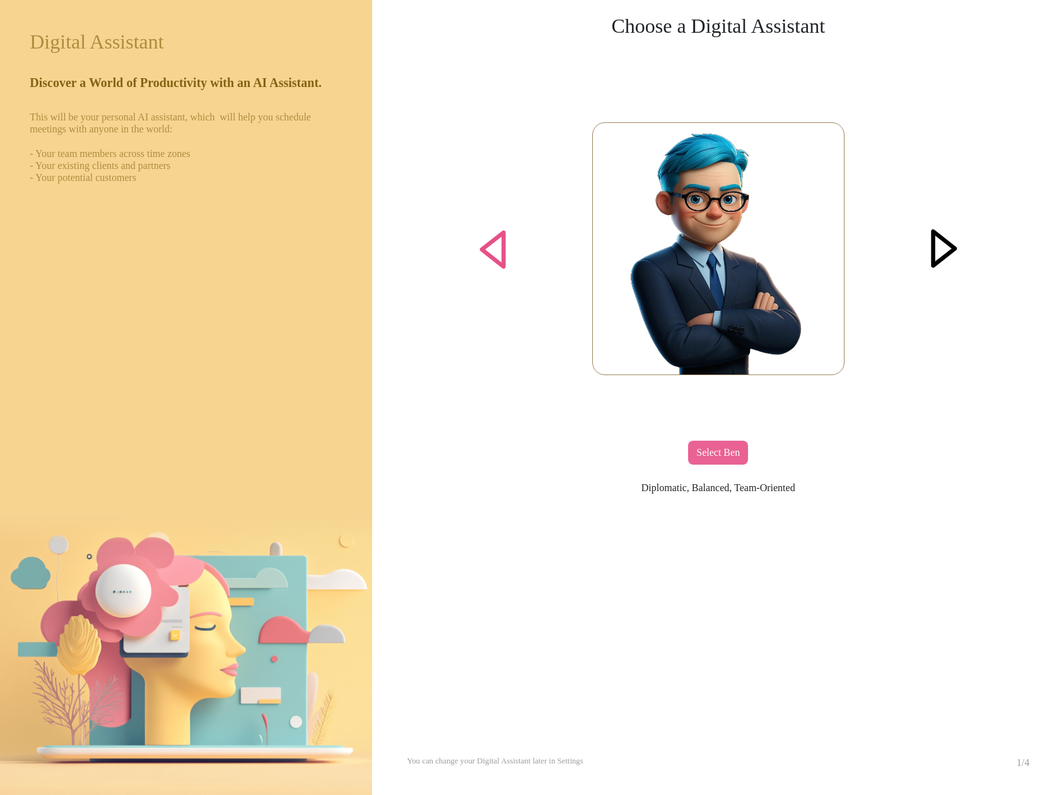
click at [948, 247] on div at bounding box center [944, 249] width 48 height 48
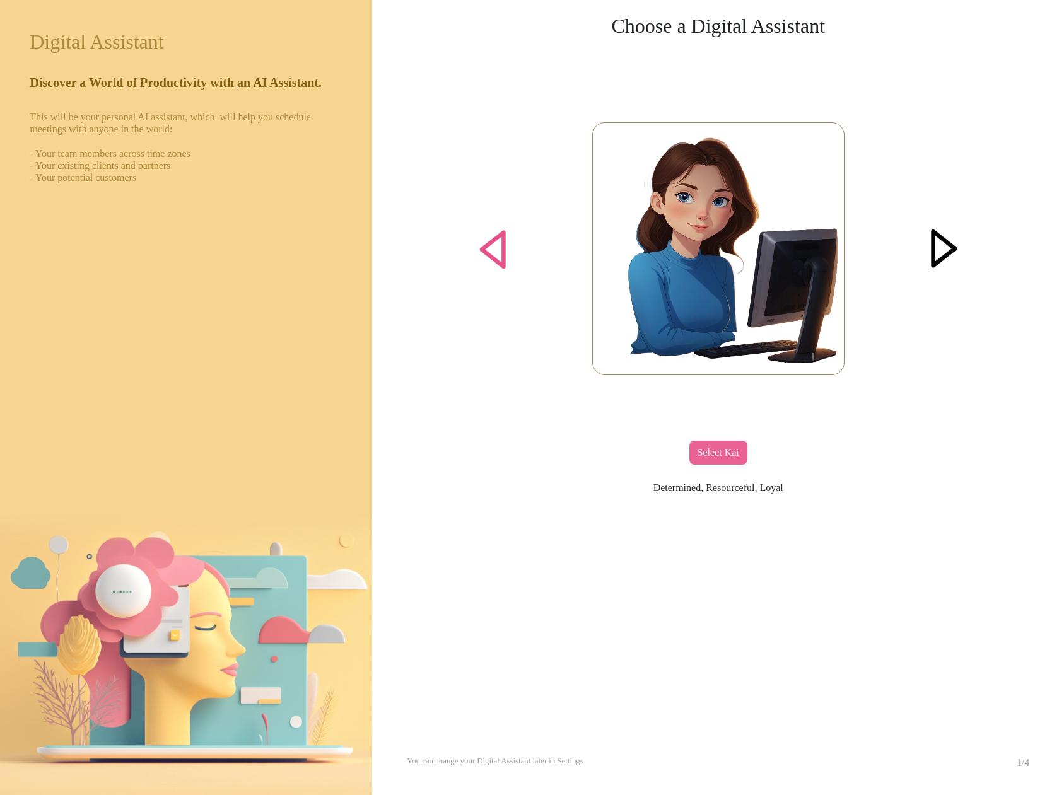
click at [948, 247] on div at bounding box center [944, 249] width 48 height 48
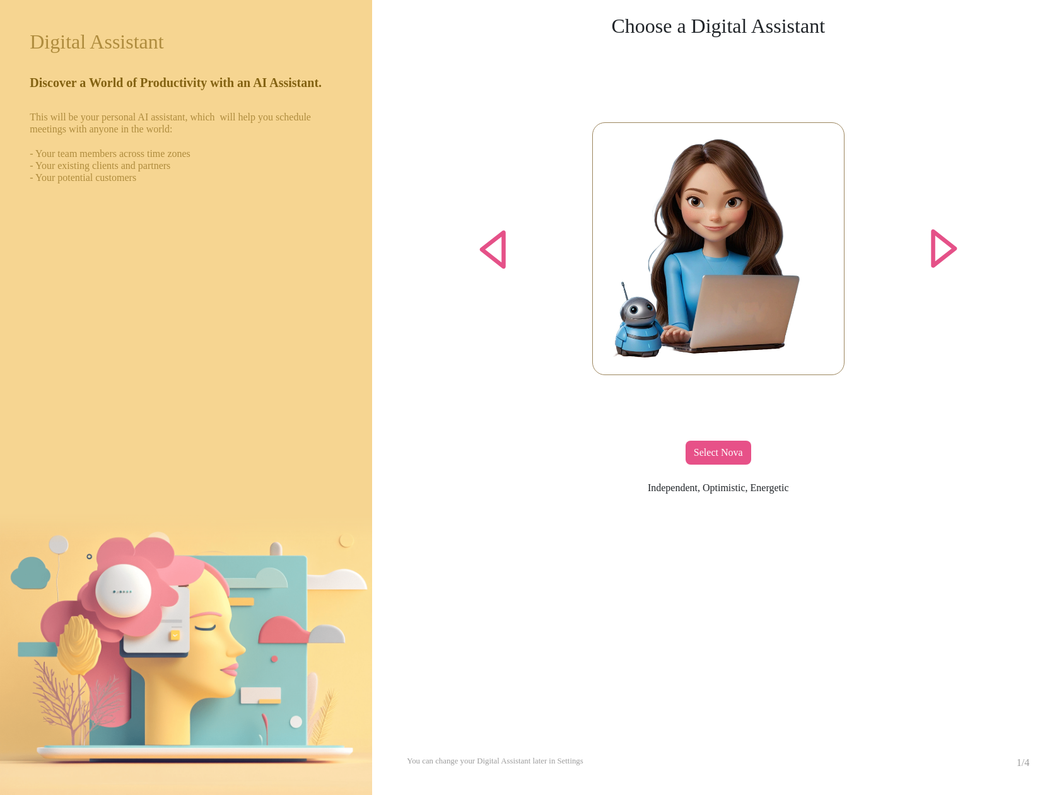
click at [710, 457] on div "Select Nova" at bounding box center [719, 453] width 66 height 24
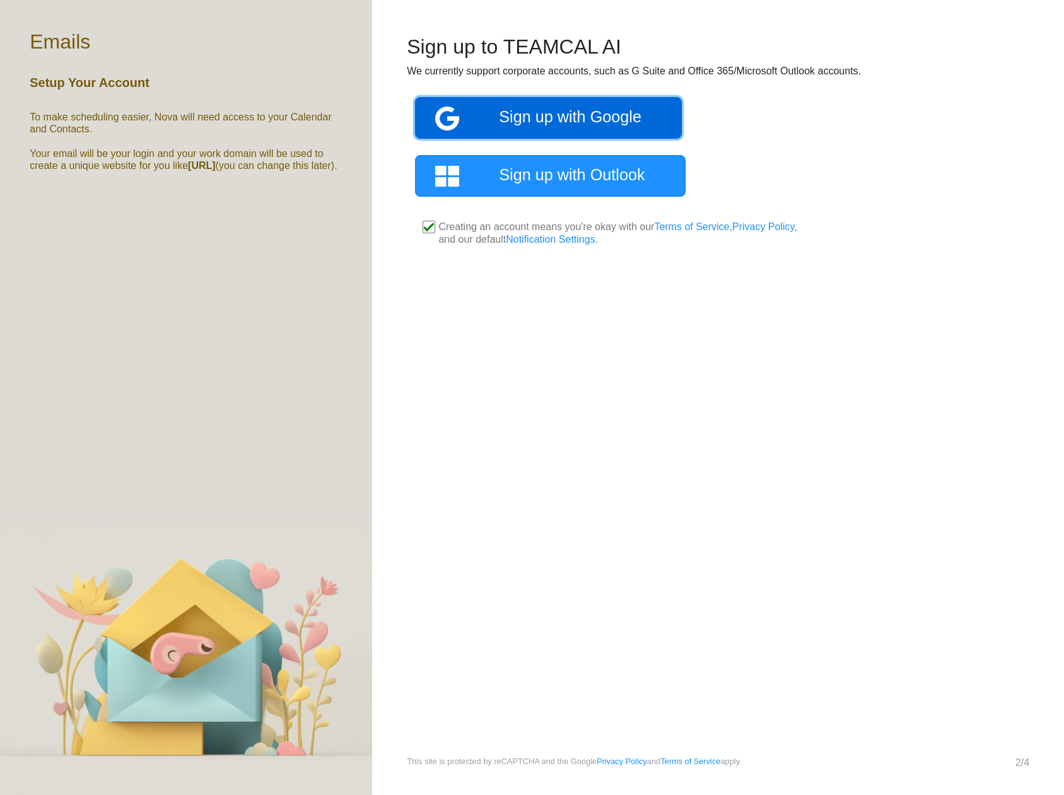
click at [542, 122] on link "Sign up with Google" at bounding box center [548, 118] width 267 height 42
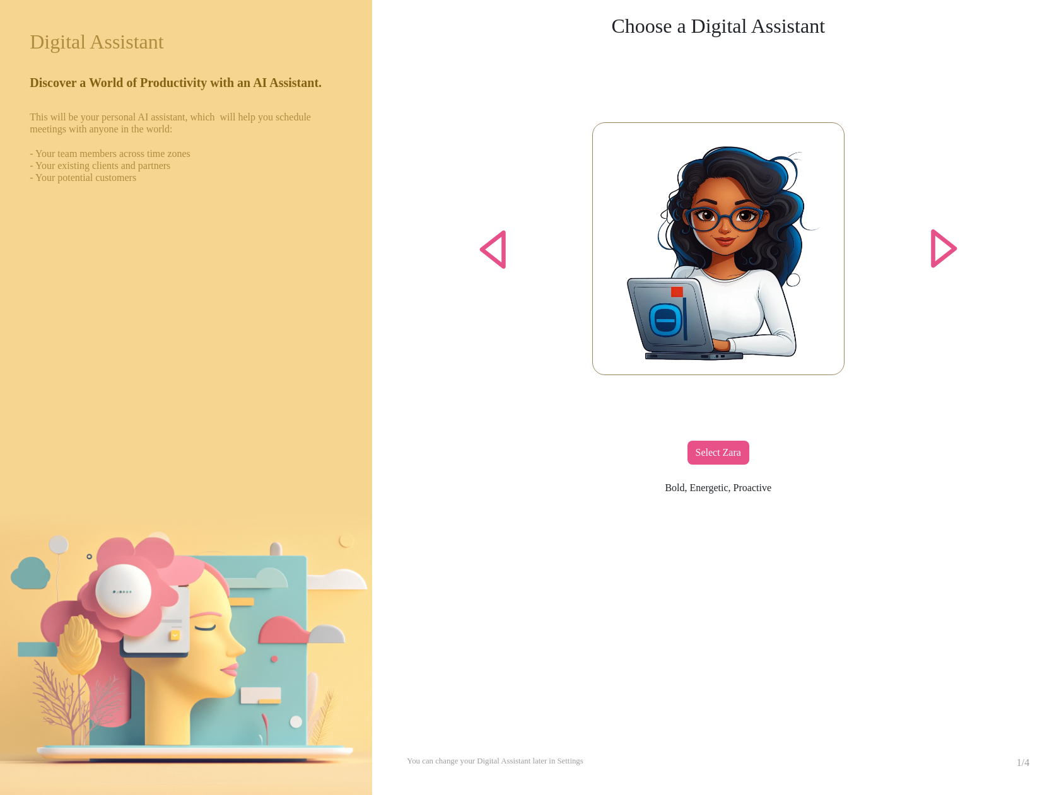
click at [715, 451] on div "Select Zara" at bounding box center [718, 453] width 62 height 24
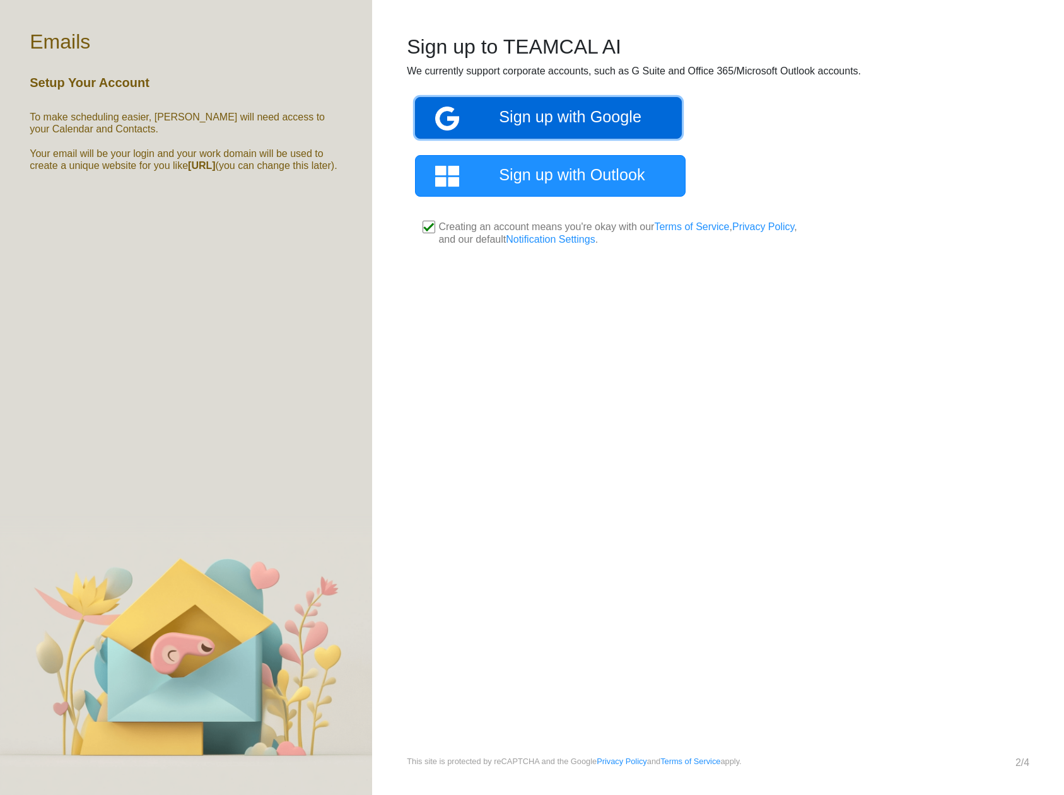
click at [589, 111] on link "Sign up with Google" at bounding box center [548, 118] width 267 height 42
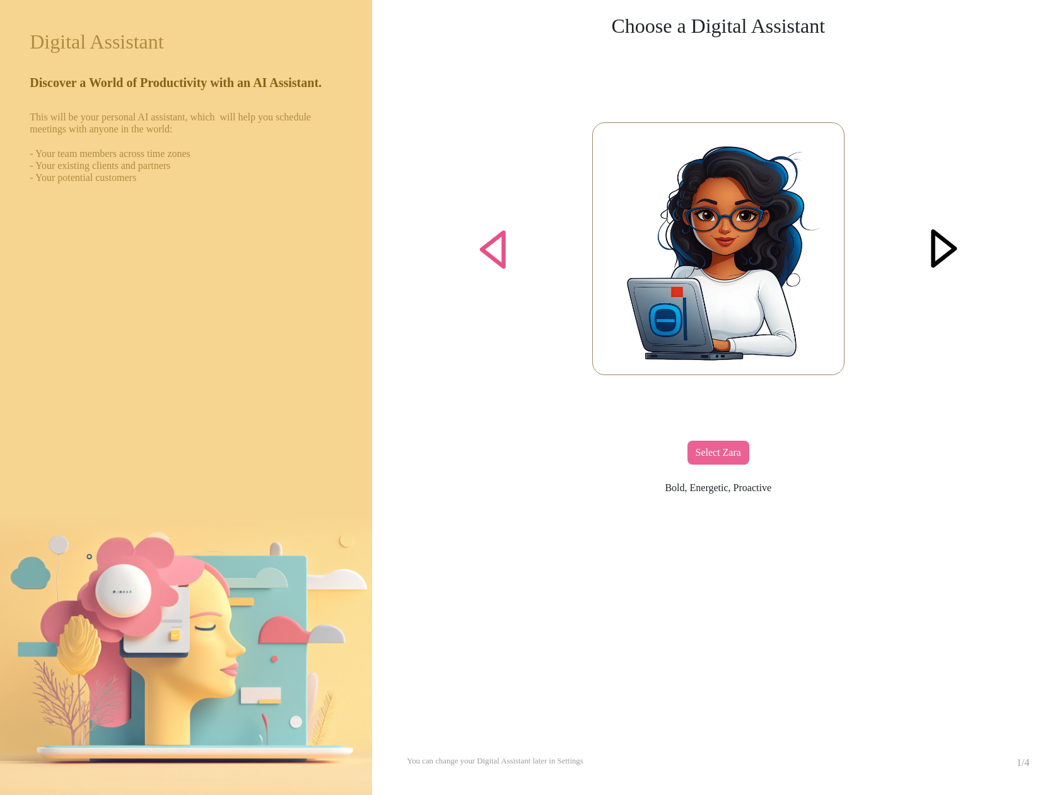
click at [935, 236] on div at bounding box center [944, 249] width 48 height 48
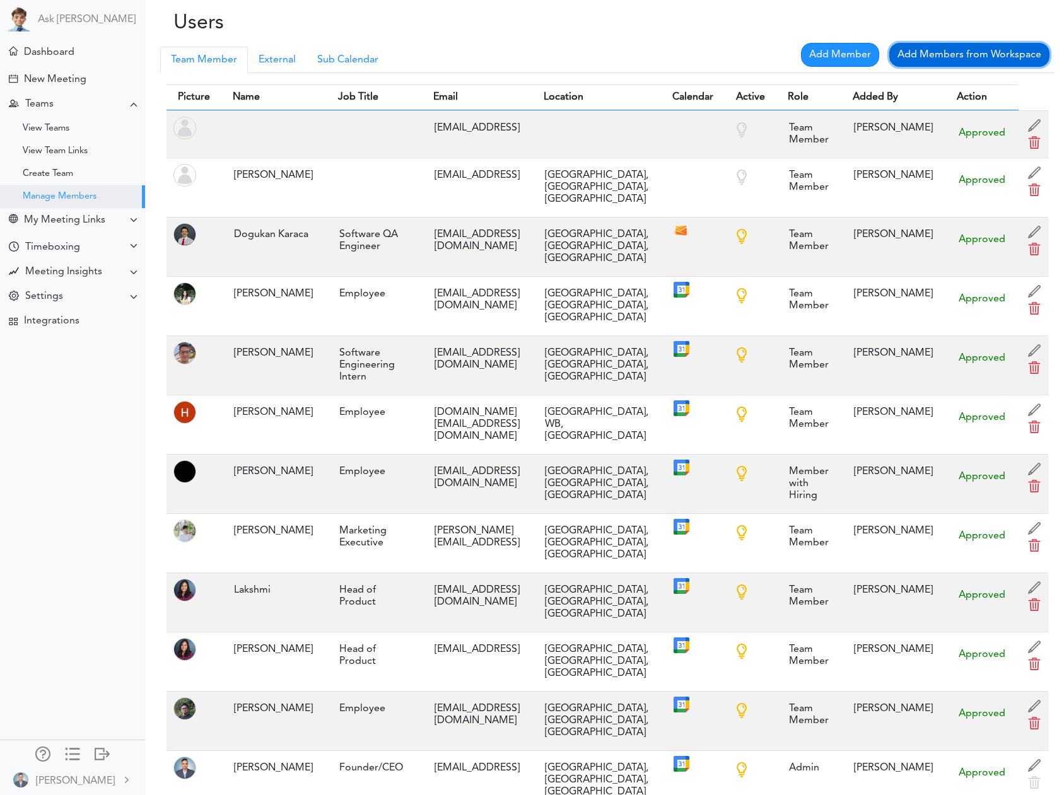
click at [997, 61] on link "Add Members from Workspace" at bounding box center [969, 55] width 160 height 24
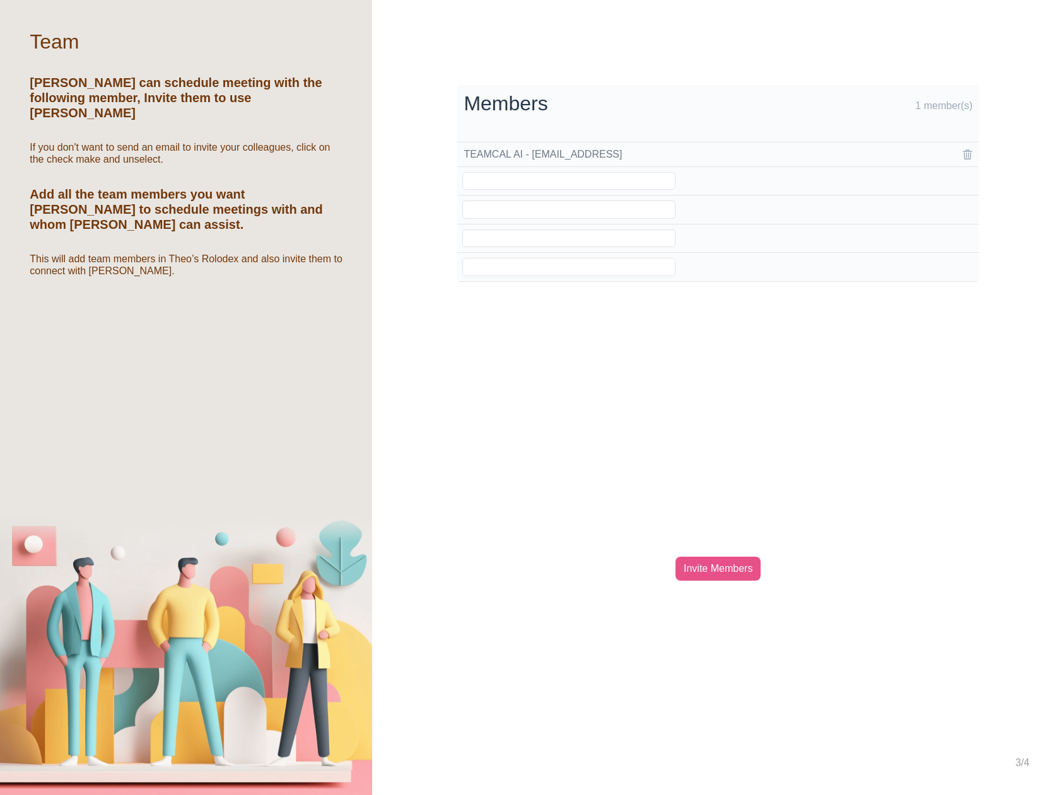
click at [715, 571] on div "Invite Members" at bounding box center [717, 569] width 85 height 24
click at [716, 530] on link "Add Externals" at bounding box center [718, 531] width 79 height 24
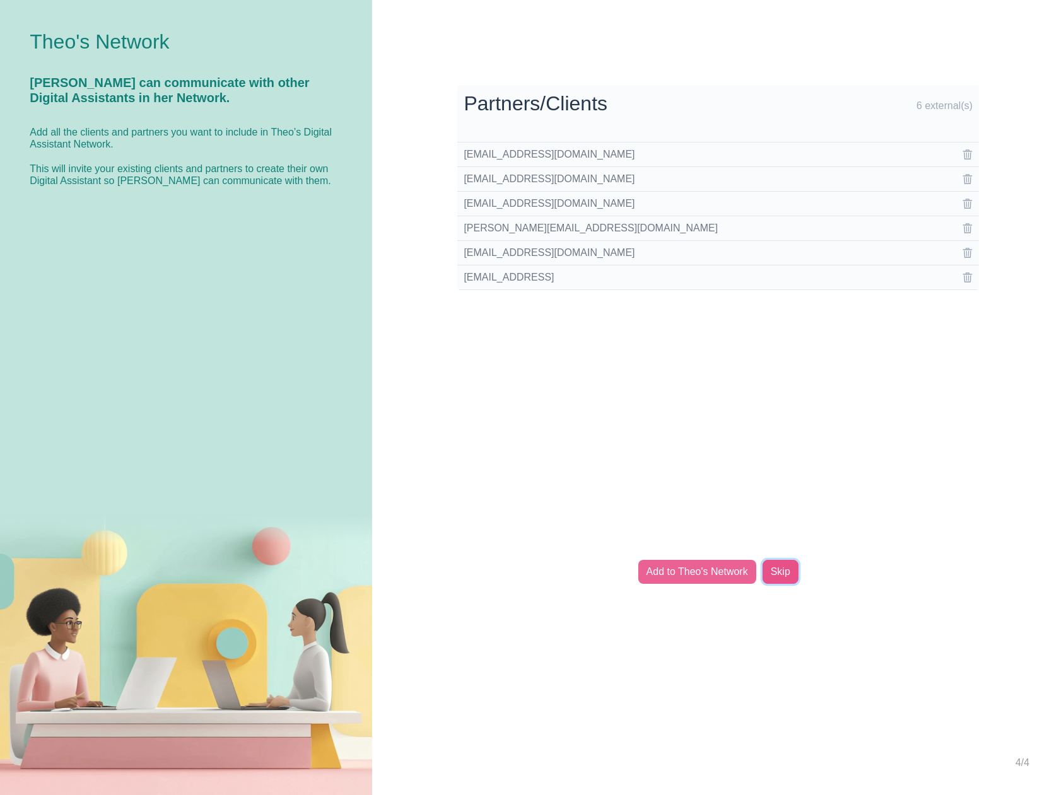
click at [778, 573] on link "Skip" at bounding box center [780, 572] width 36 height 24
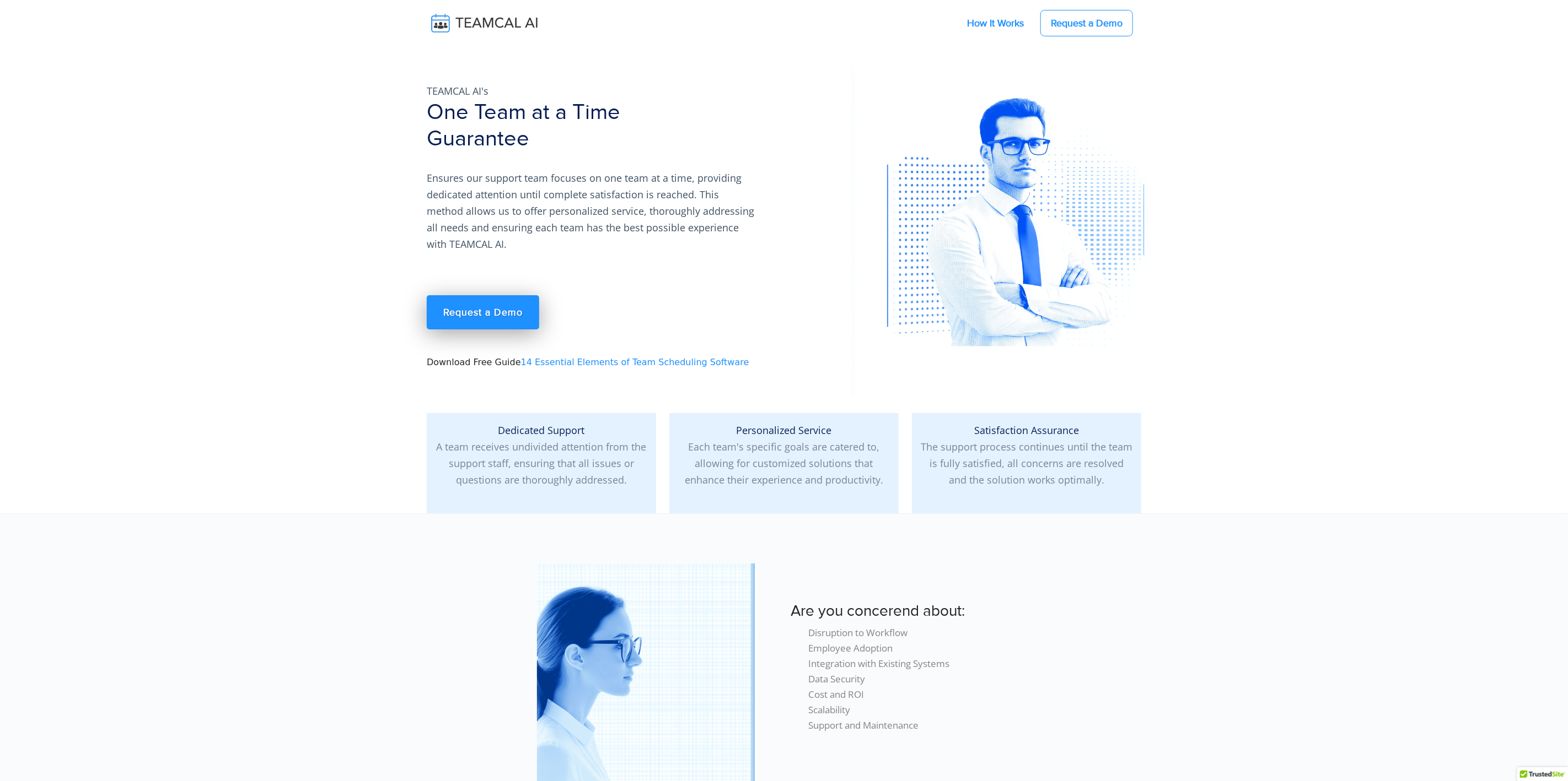
click at [980, 22] on link "How It Works" at bounding box center [996, 23] width 79 height 23
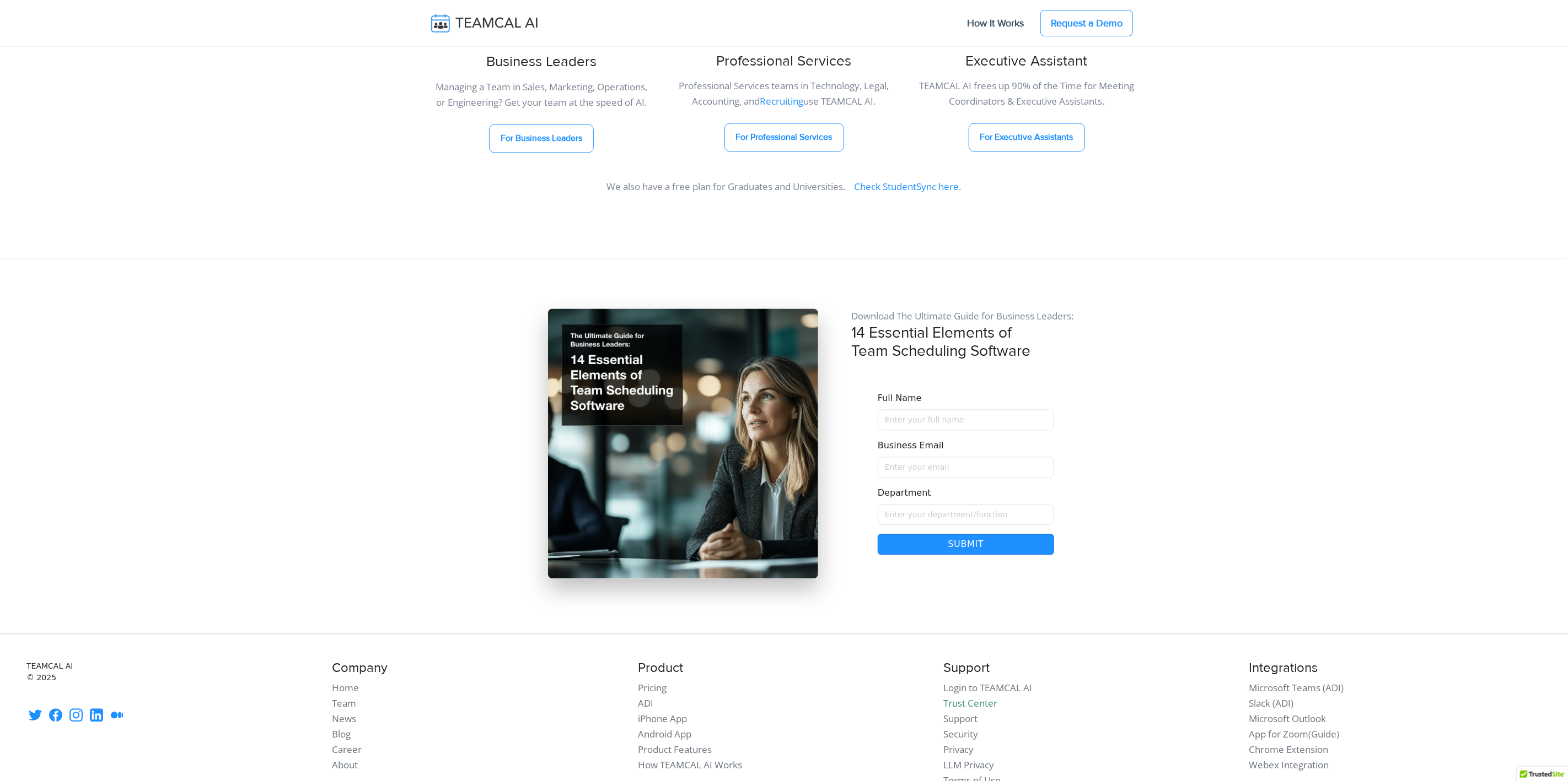
scroll to position [9064, 0]
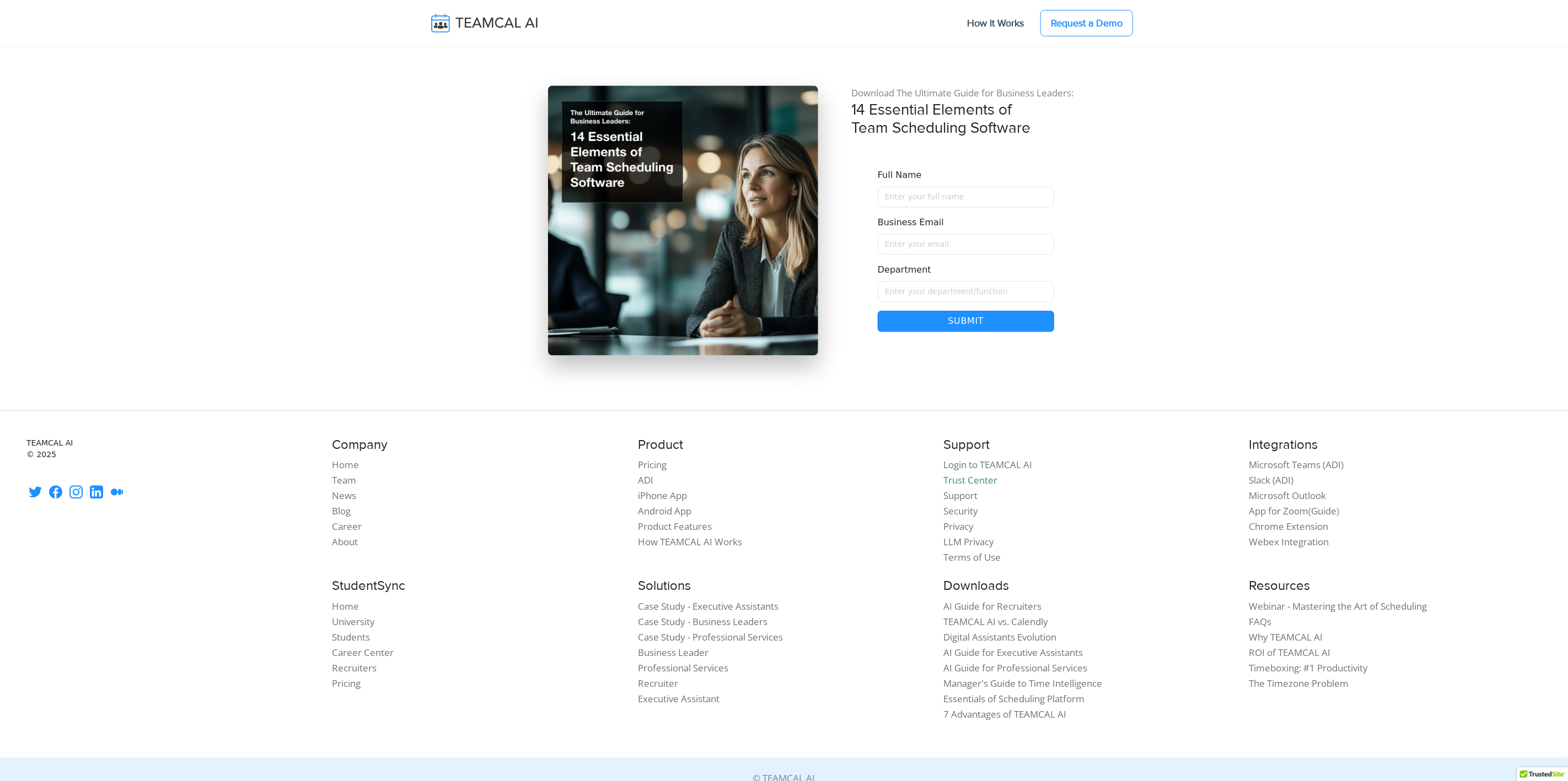
click at [471, 23] on img at bounding box center [492, 23] width 131 height 23
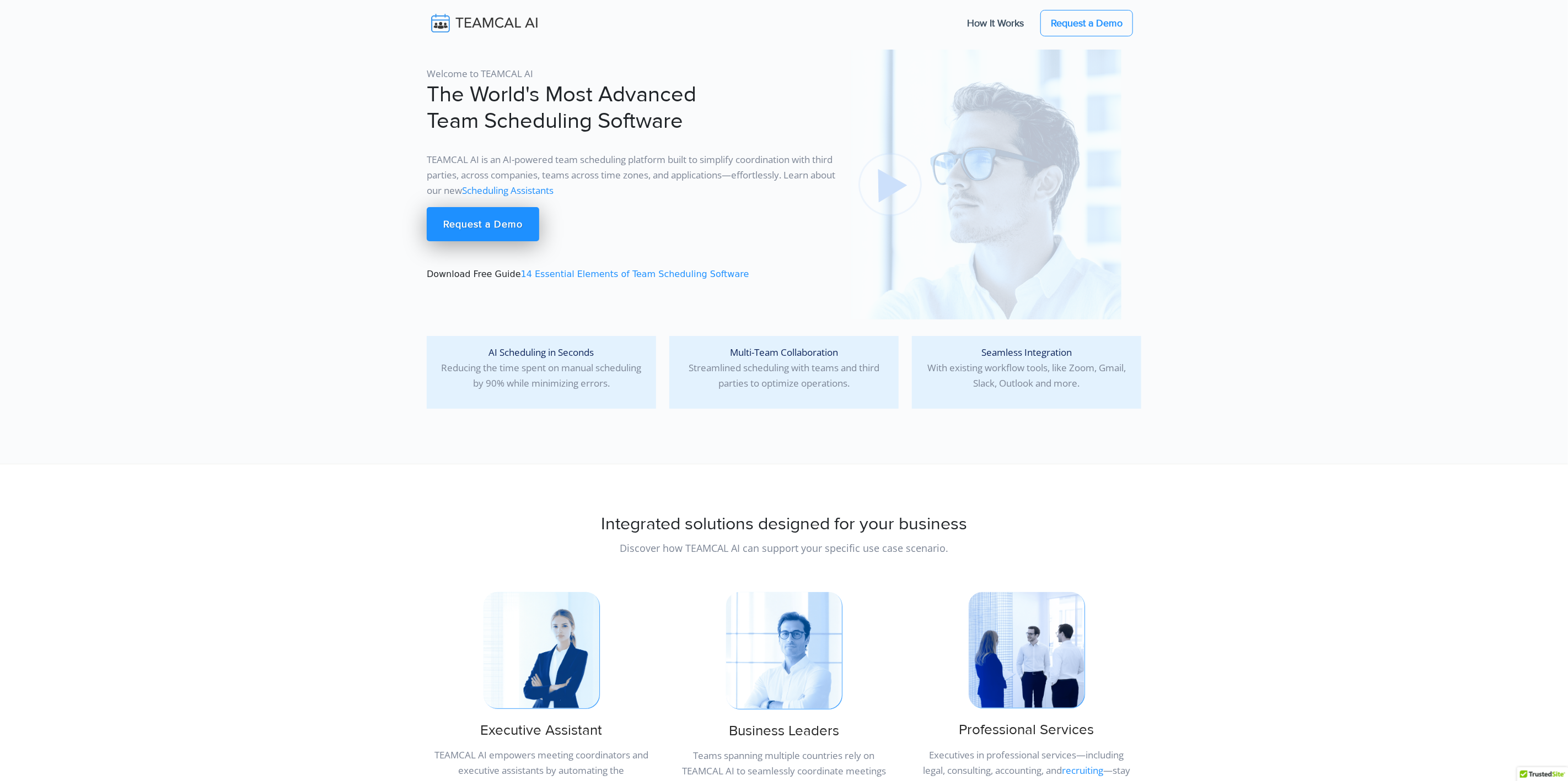
click at [896, 196] on img at bounding box center [986, 184] width 270 height 270
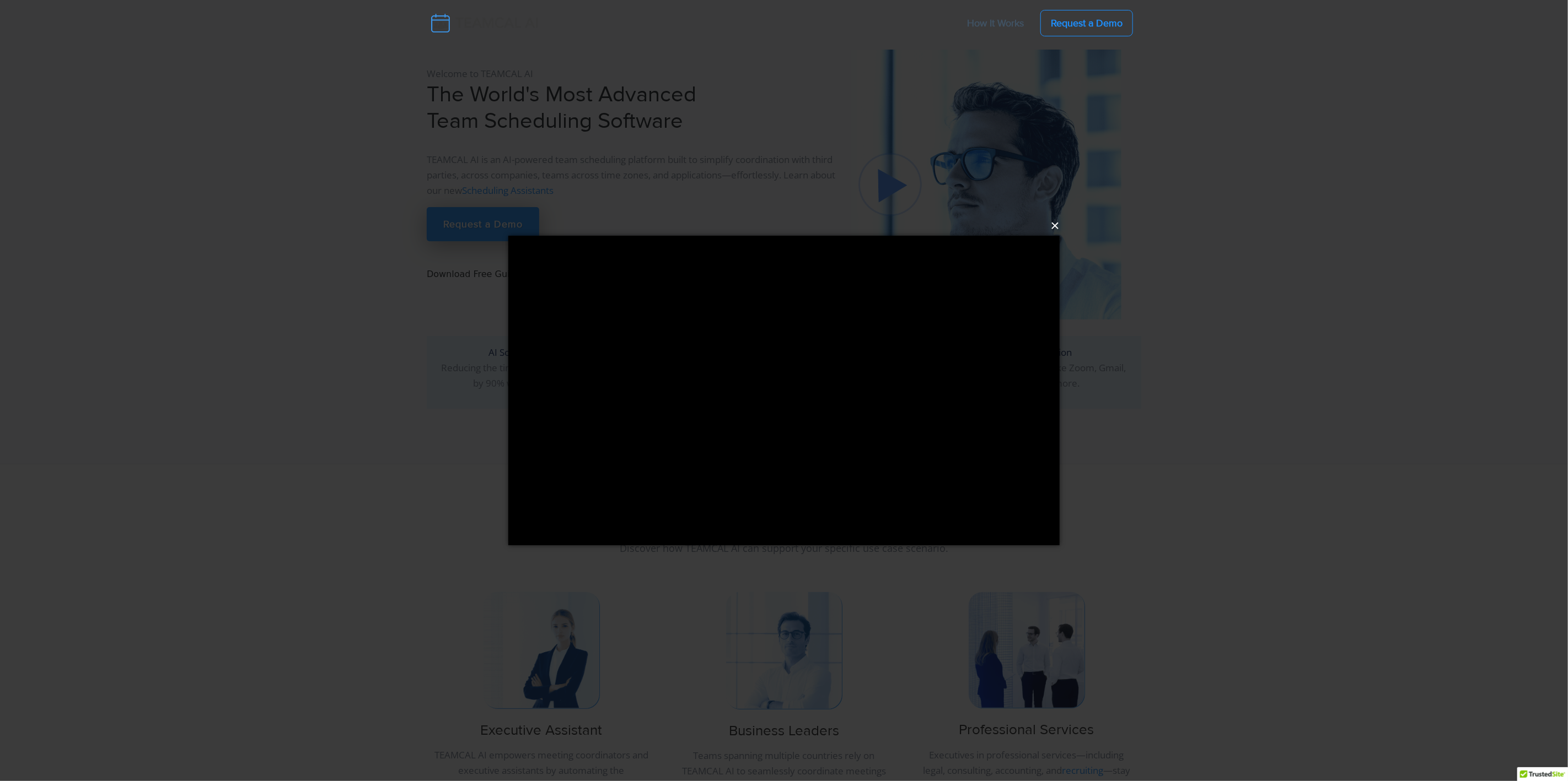
click at [1054, 227] on button "×" at bounding box center [787, 226] width 552 height 24
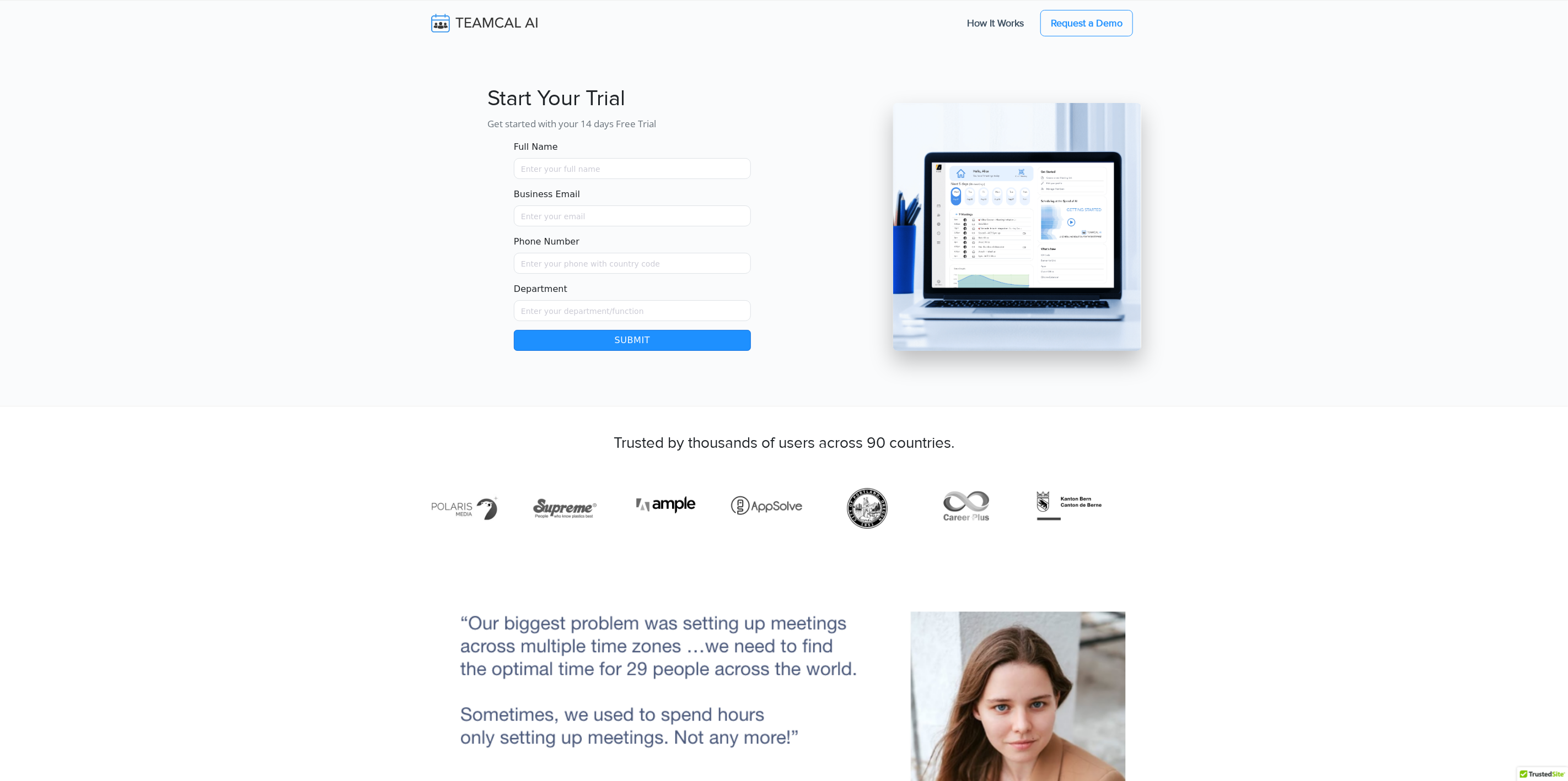
click at [482, 31] on img at bounding box center [492, 23] width 131 height 23
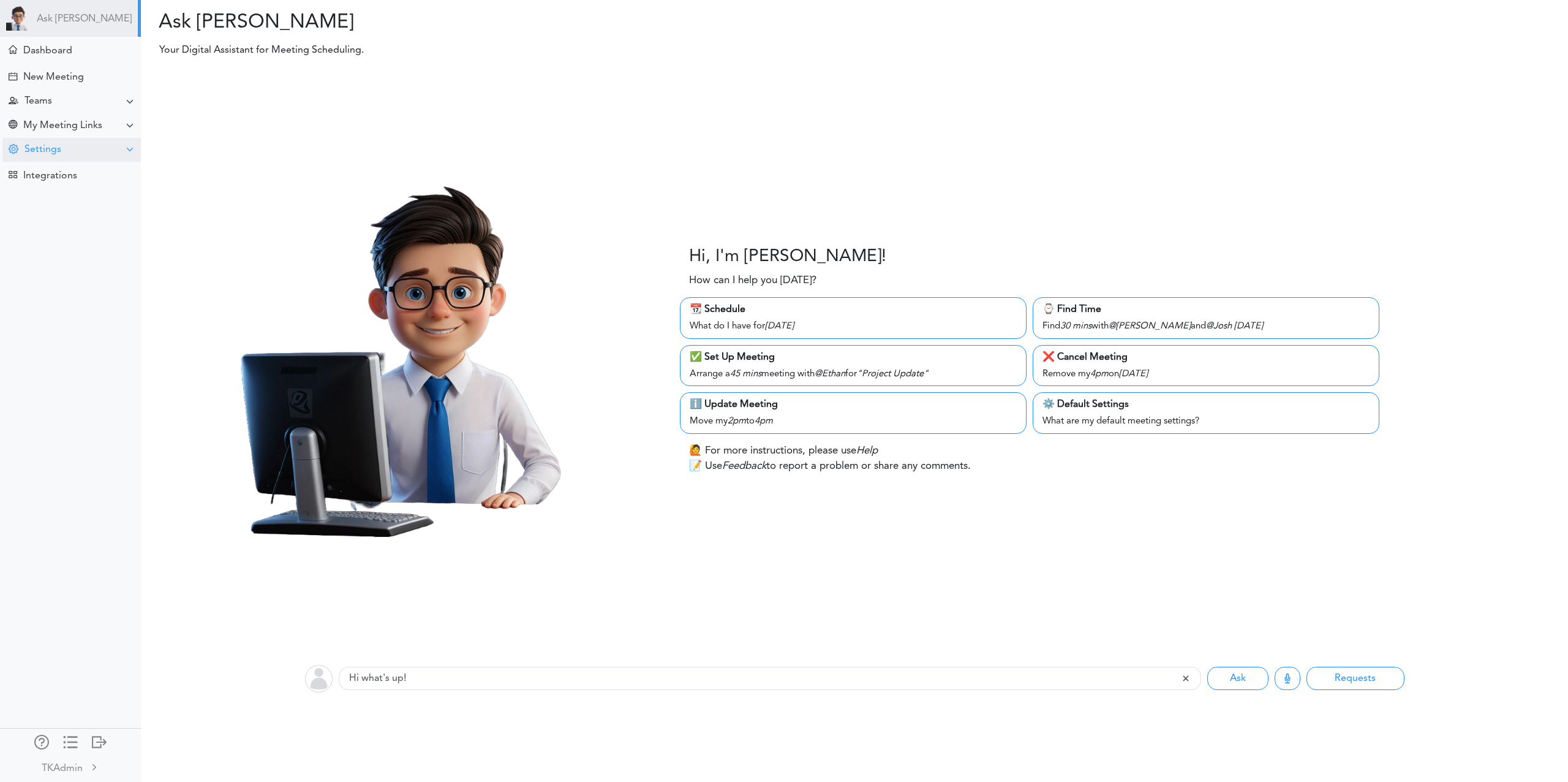
click at [41, 147] on div "Settings" at bounding box center [43, 150] width 37 height 12
click at [51, 107] on div "Teams" at bounding box center [38, 101] width 27 height 12
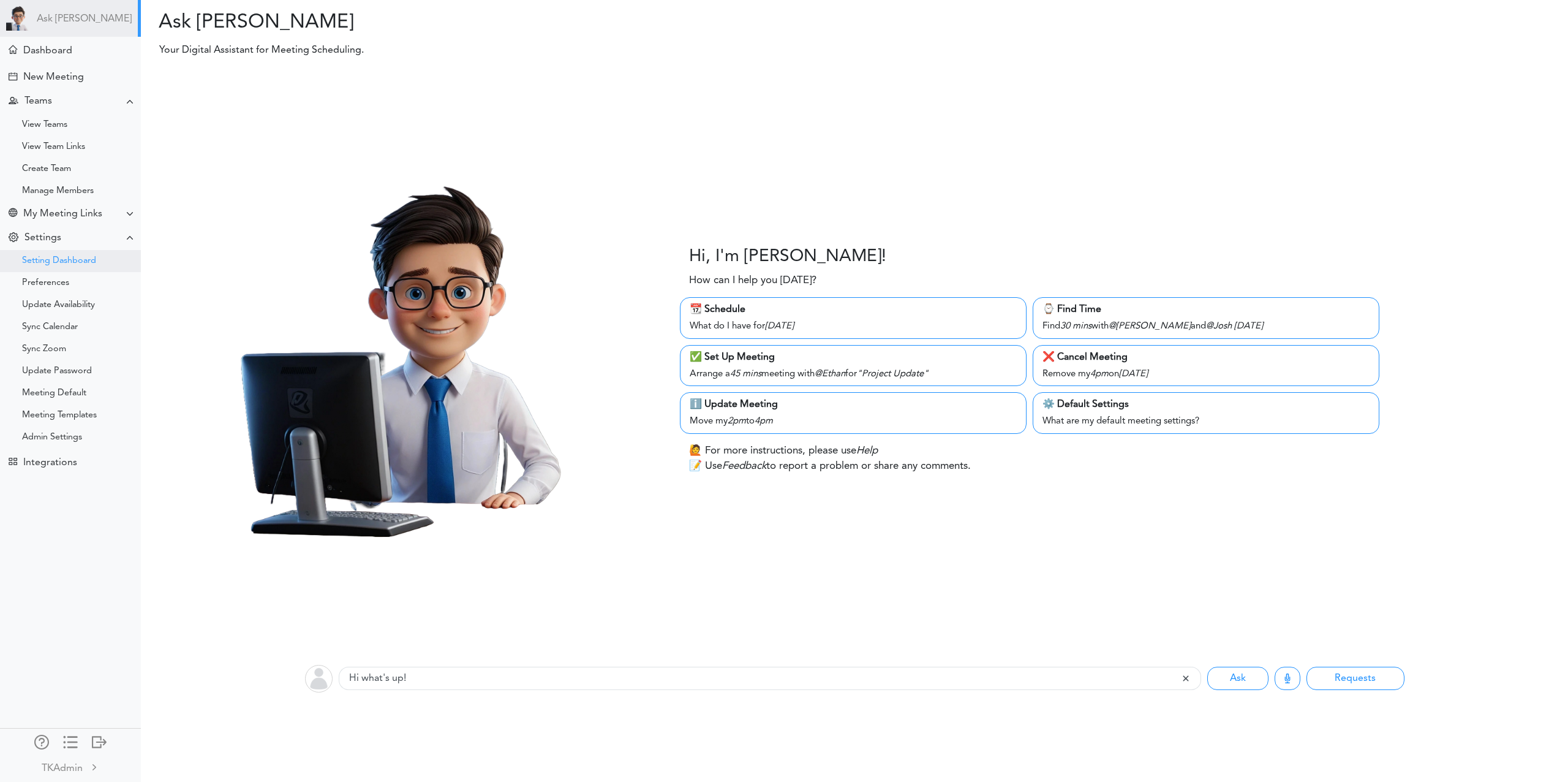
click at [71, 262] on div "Setting Dashboard" at bounding box center [59, 260] width 74 height 6
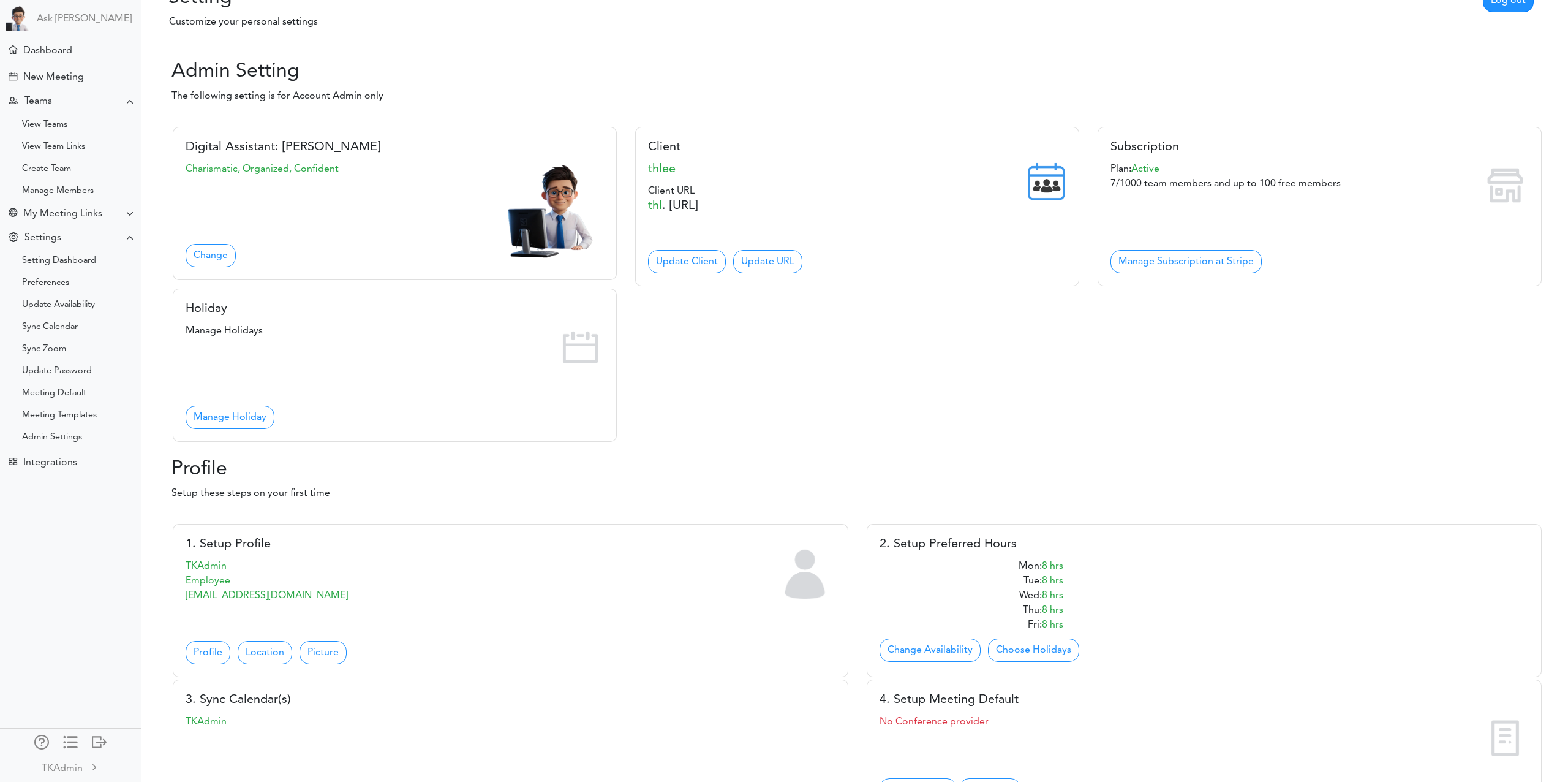
scroll to position [27, 0]
click at [44, 470] on div "Integrations" at bounding box center [72, 461] width 139 height 26
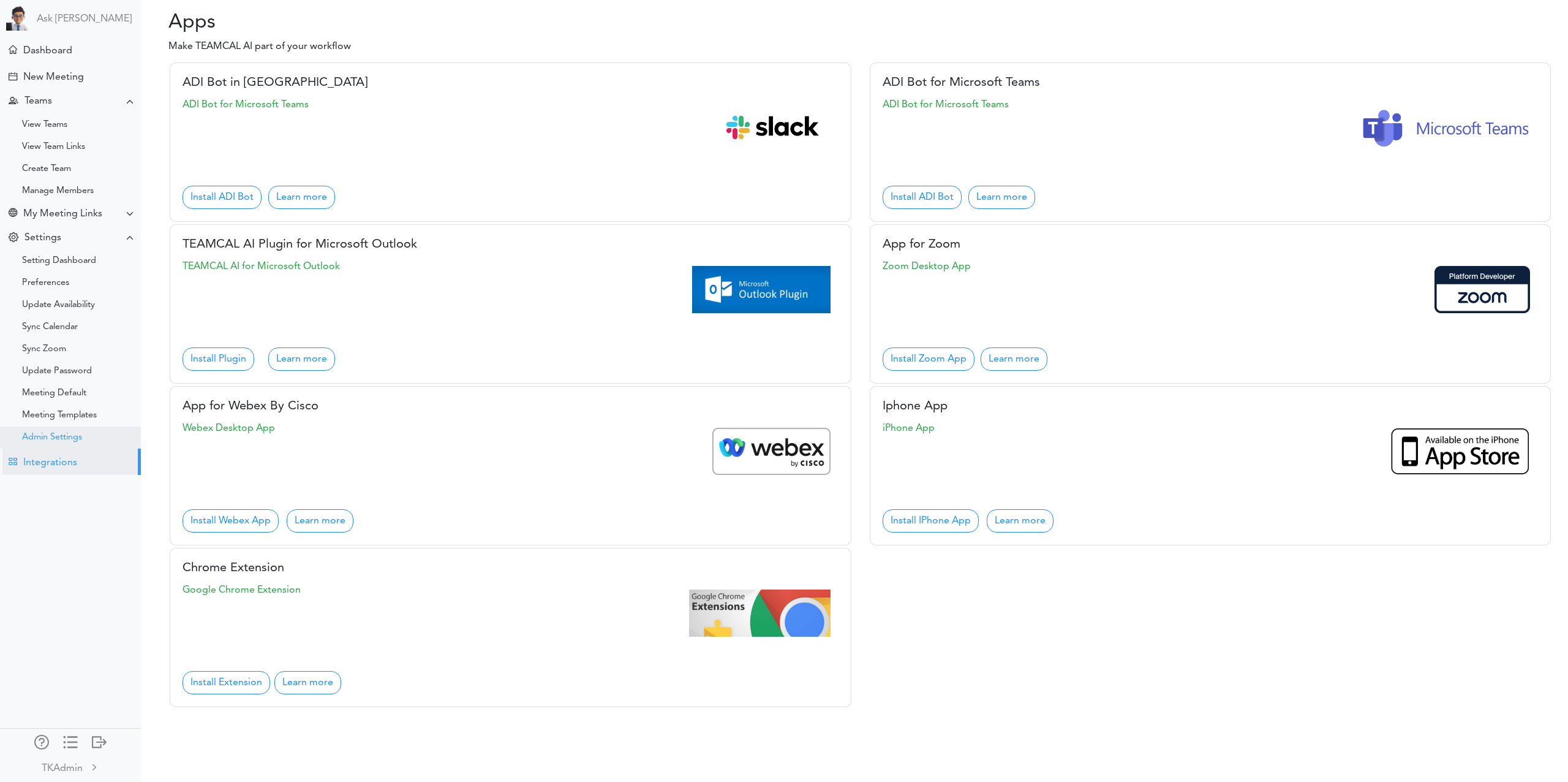
click at [43, 434] on div "Admin Settings" at bounding box center [52, 437] width 60 height 6
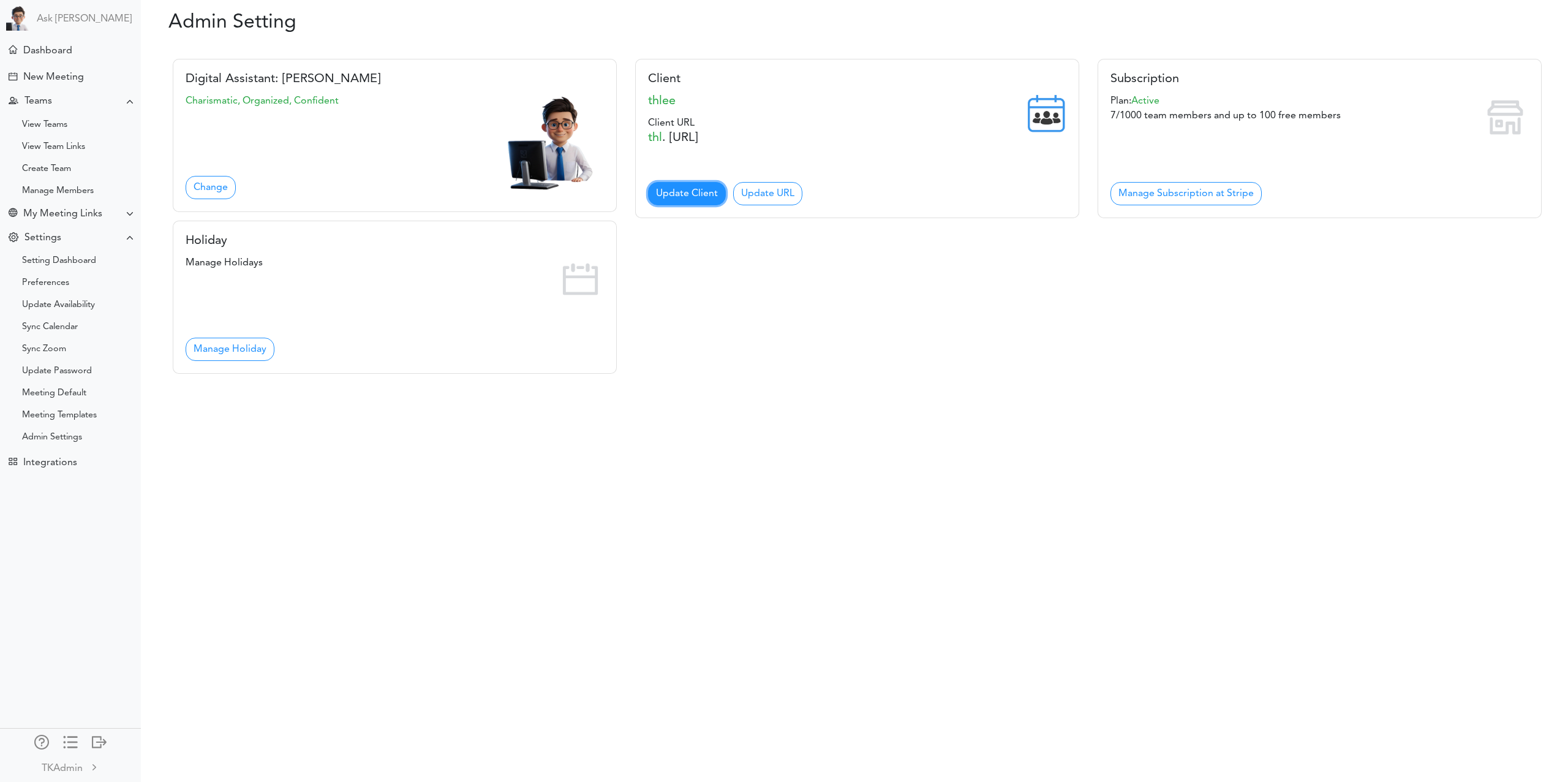
click at [688, 195] on link "Update Client" at bounding box center [687, 193] width 78 height 23
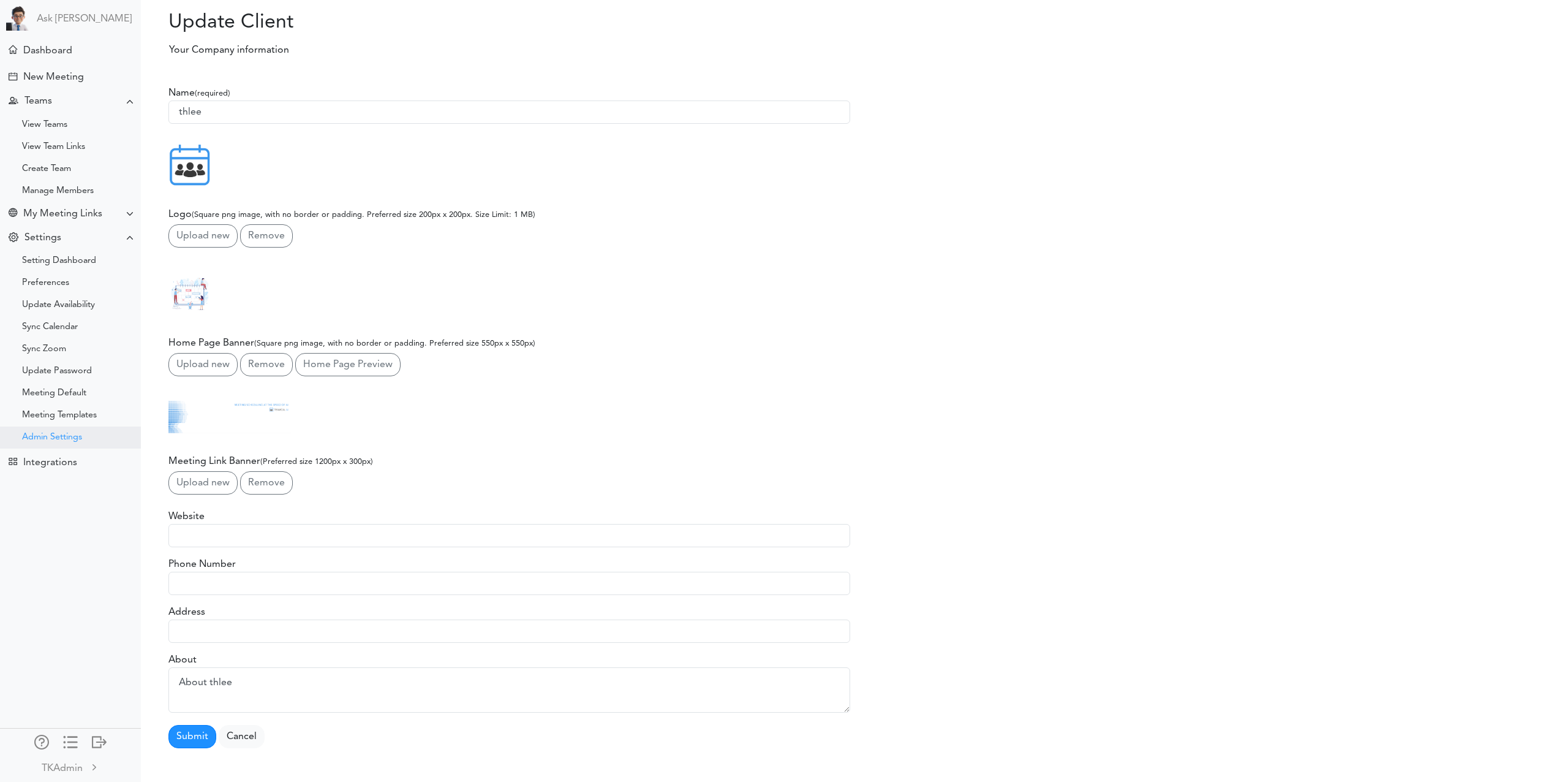
click at [57, 442] on div "Admin Settings" at bounding box center [70, 437] width 141 height 22
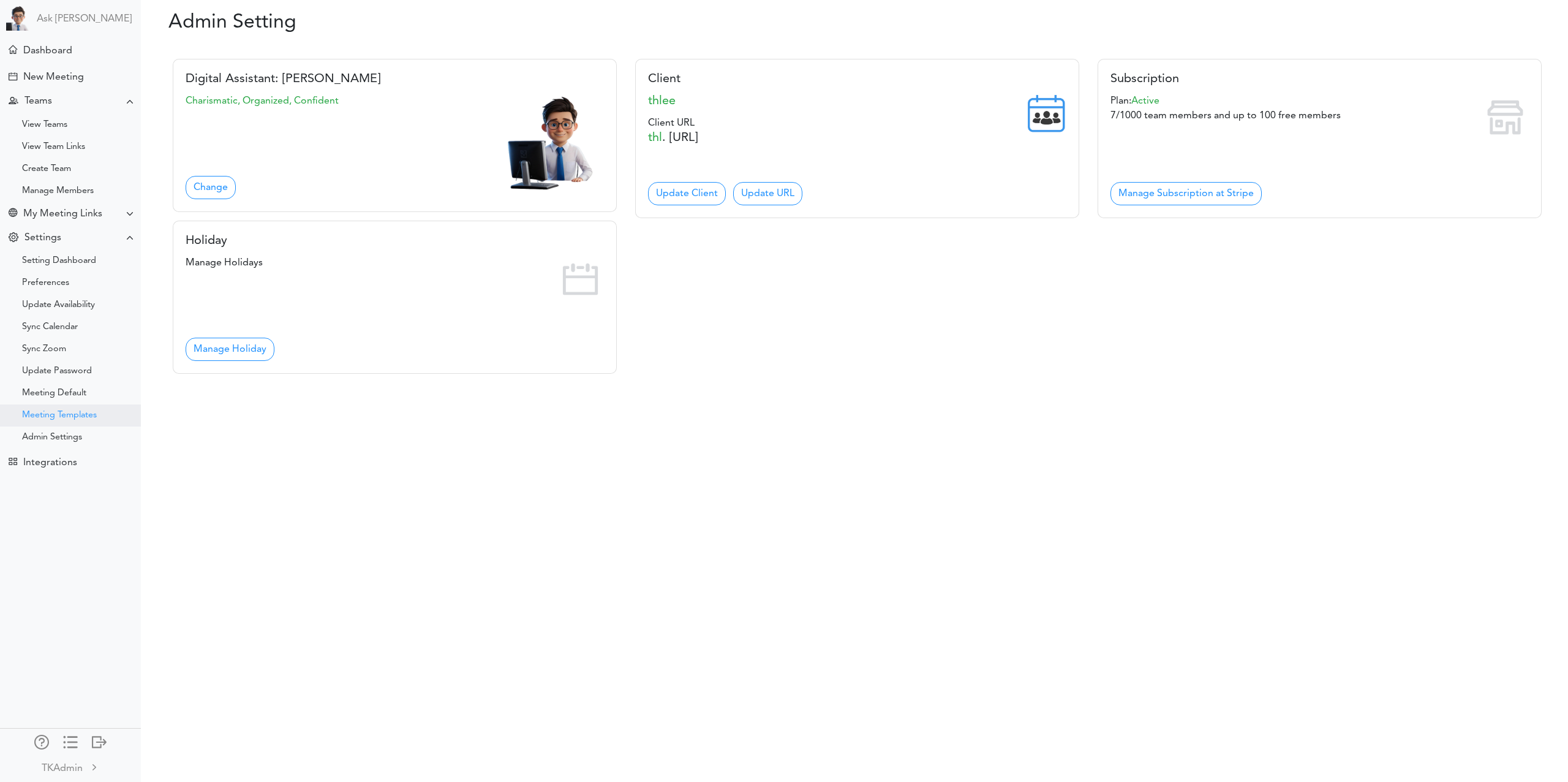
click at [55, 414] on div "Meeting Templates" at bounding box center [59, 415] width 75 height 6
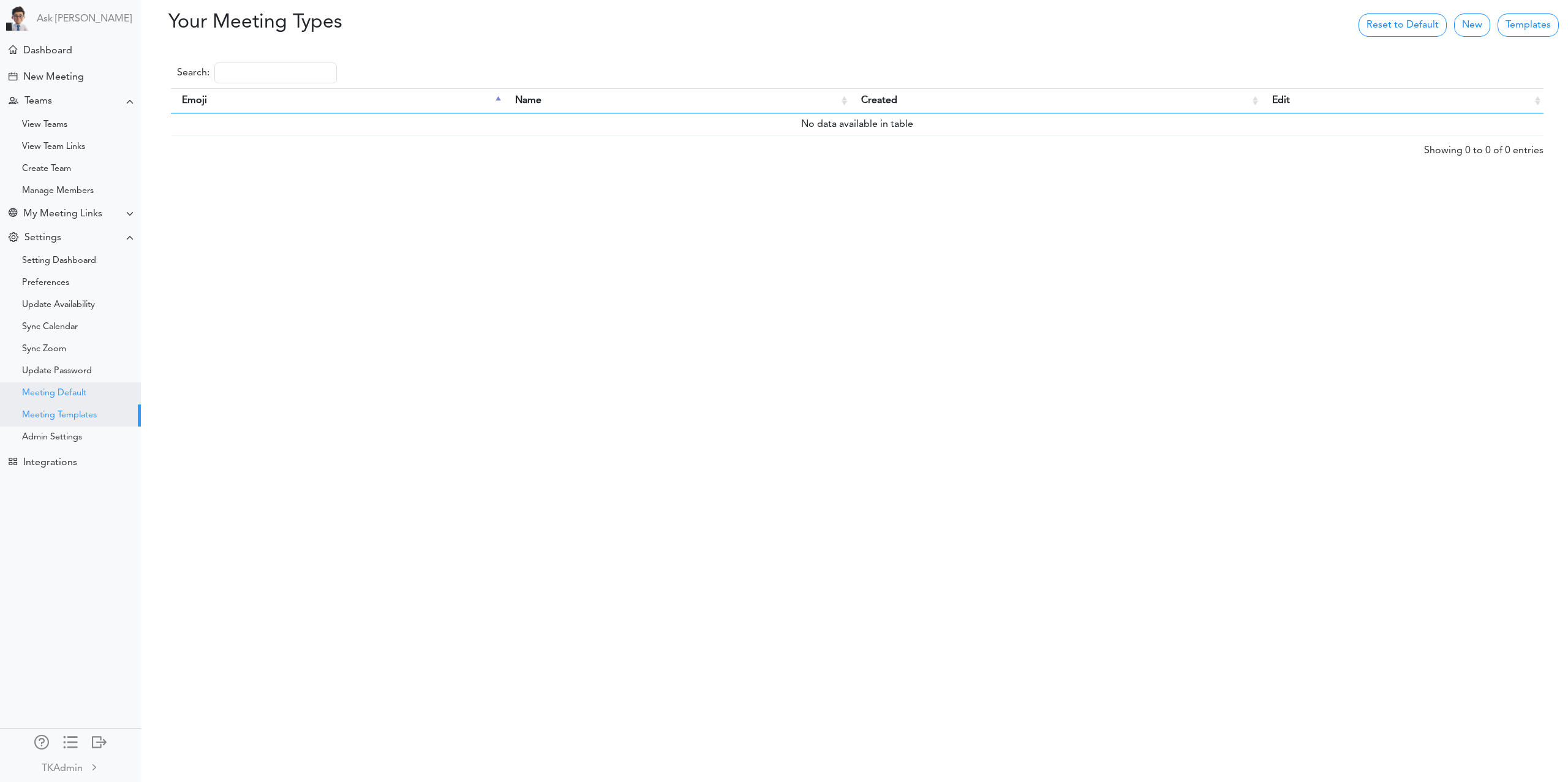
click at [52, 391] on div "Meeting Default" at bounding box center [54, 393] width 64 height 6
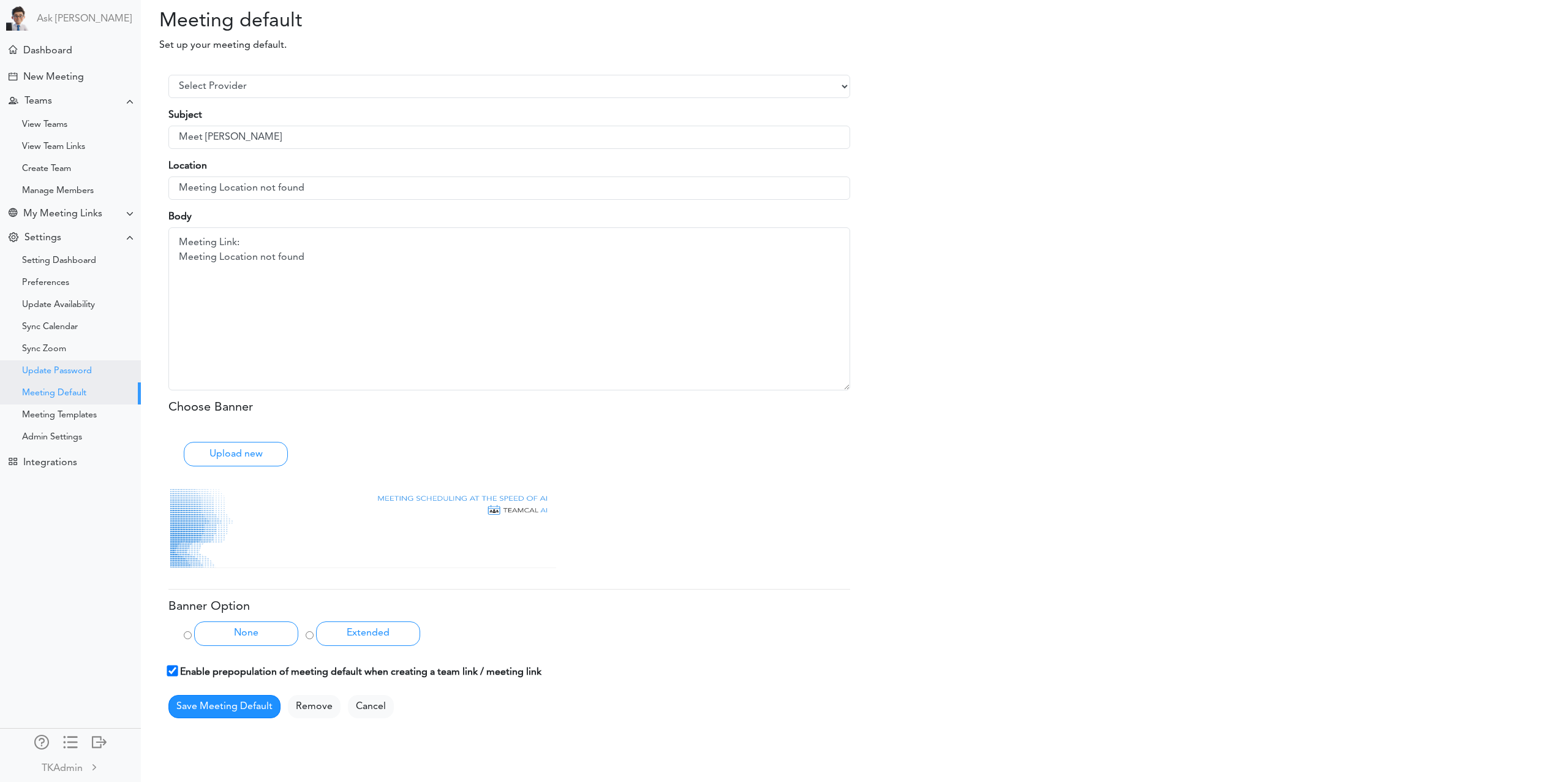
click at [53, 368] on div "Update Password" at bounding box center [57, 371] width 70 height 6
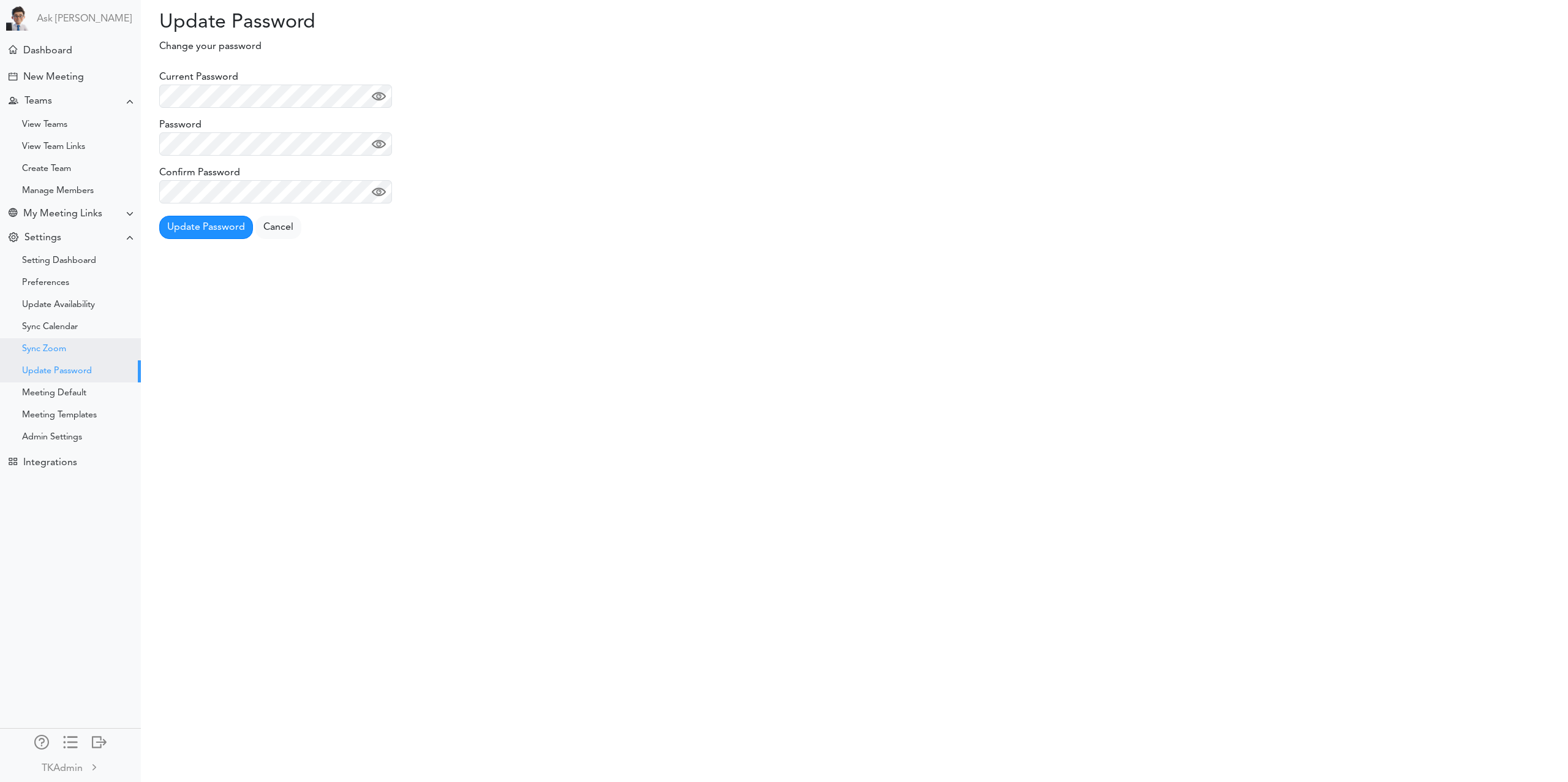
click at [48, 351] on div "Sync Zoom" at bounding box center [44, 349] width 44 height 6
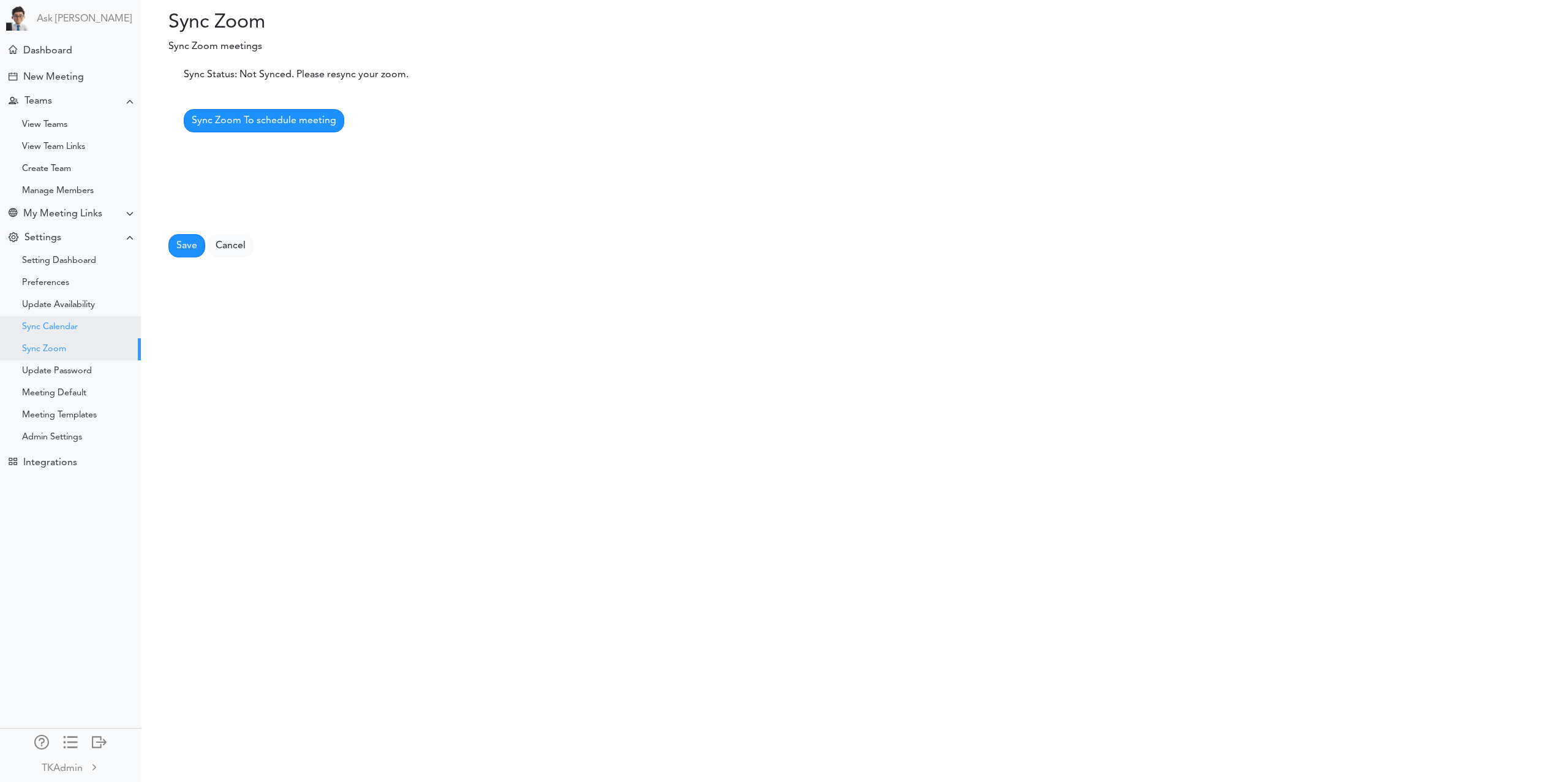
click at [50, 318] on div "Sync Calendar" at bounding box center [70, 326] width 141 height 22
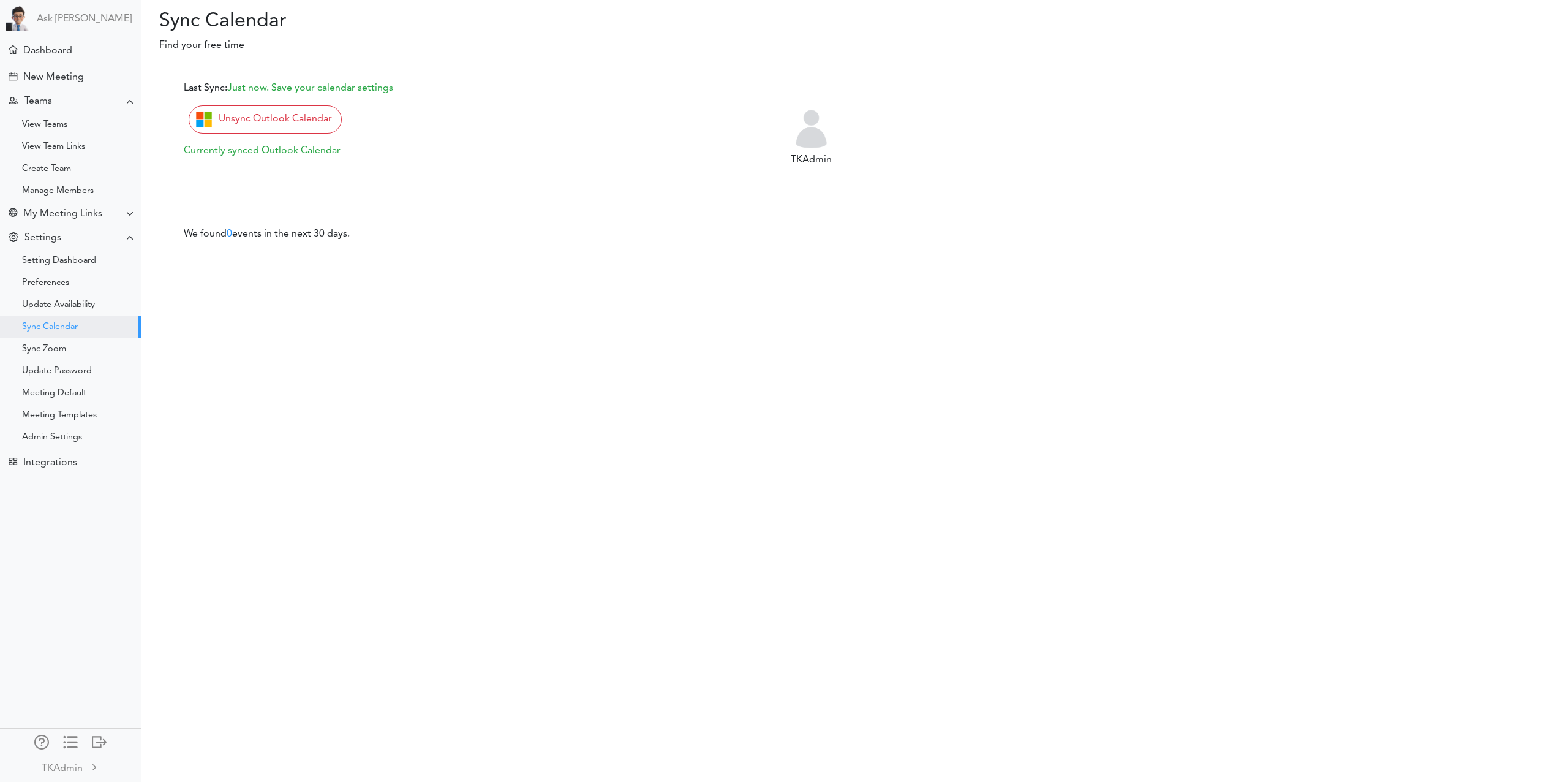
click at [56, 306] on div "Update Availability" at bounding box center [58, 305] width 73 height 6
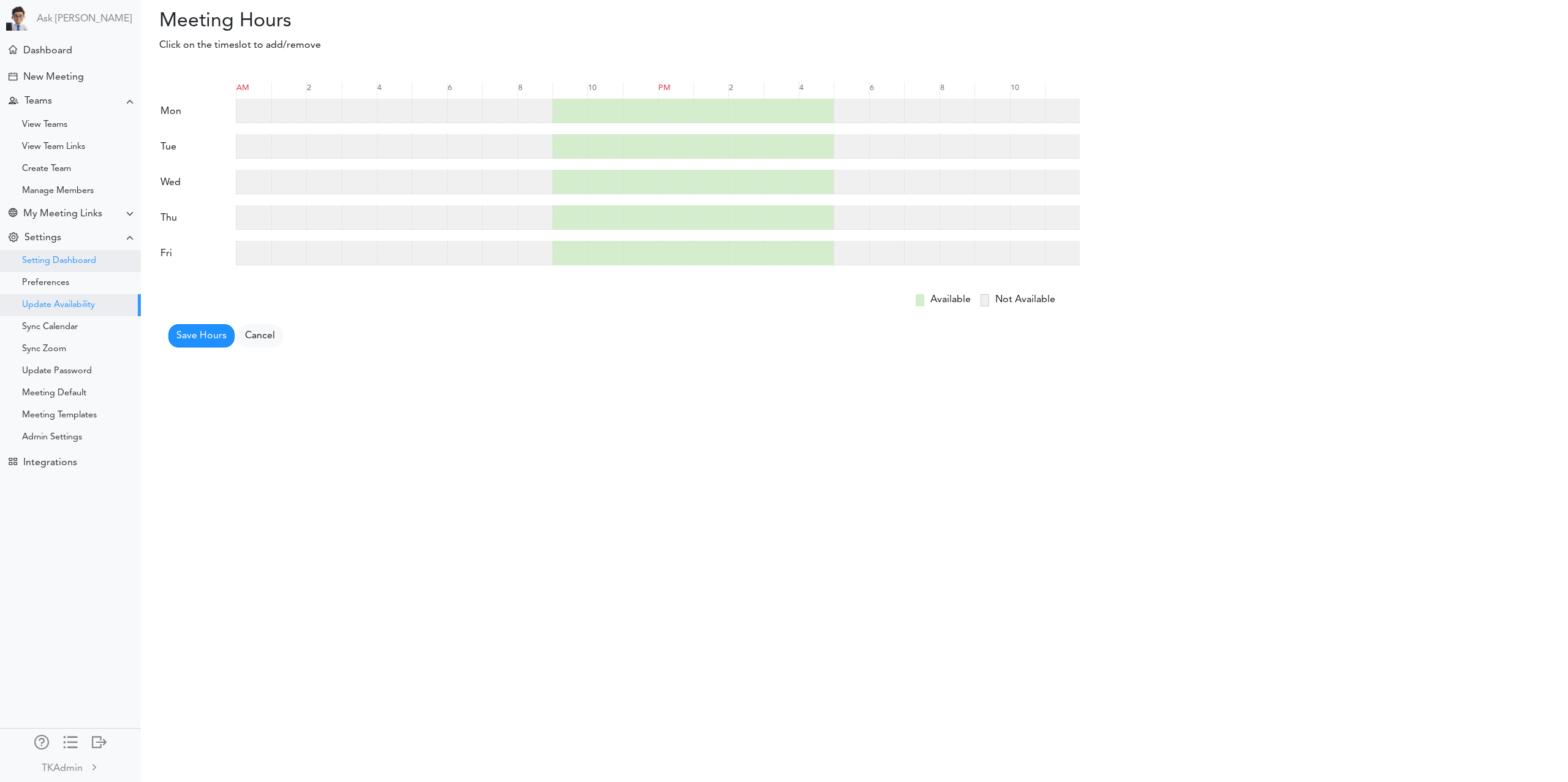
click at [60, 264] on div "Setting Dashboard" at bounding box center [59, 260] width 74 height 6
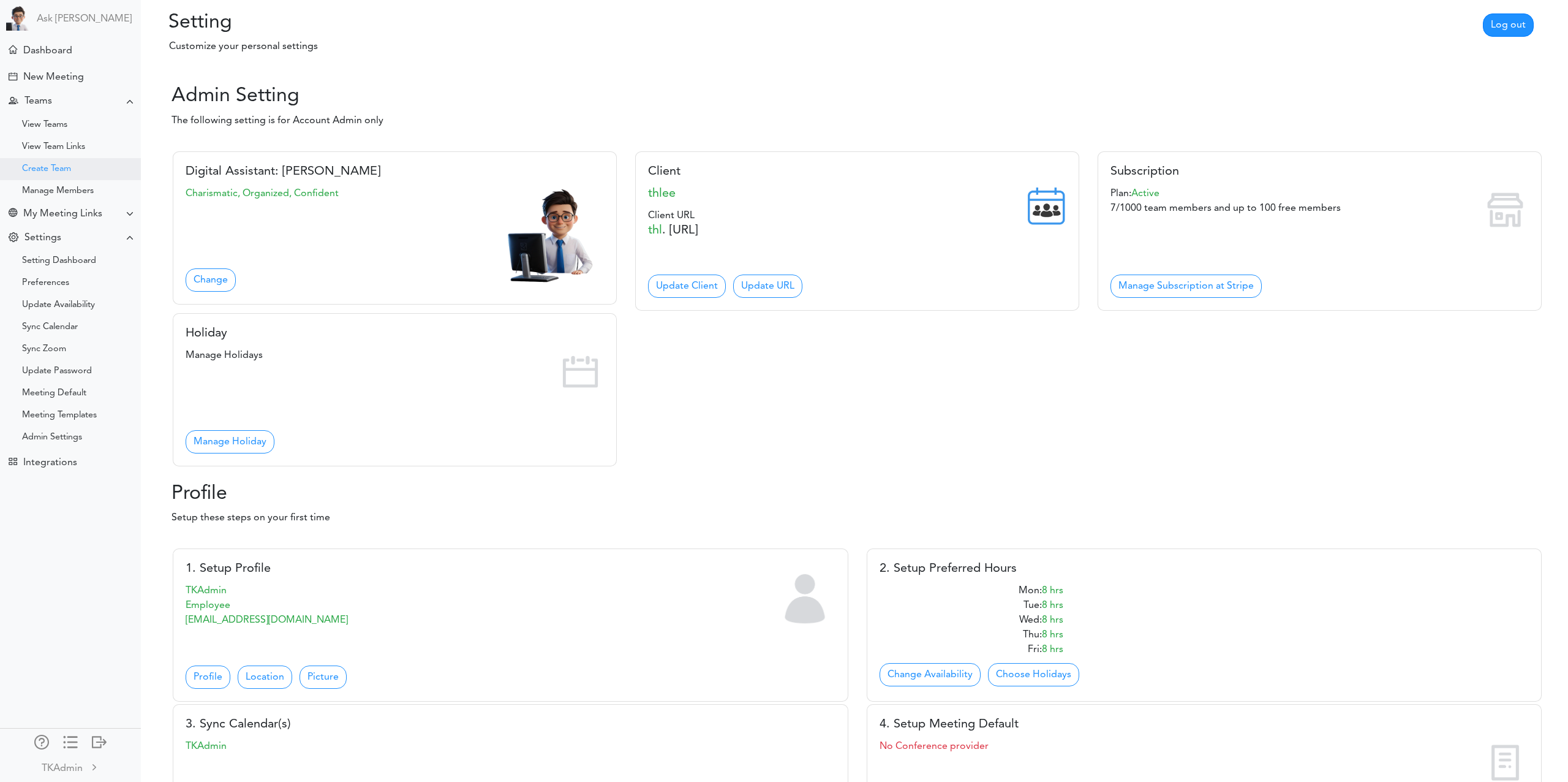
click at [27, 169] on div "Create Team" at bounding box center [47, 169] width 49 height 6
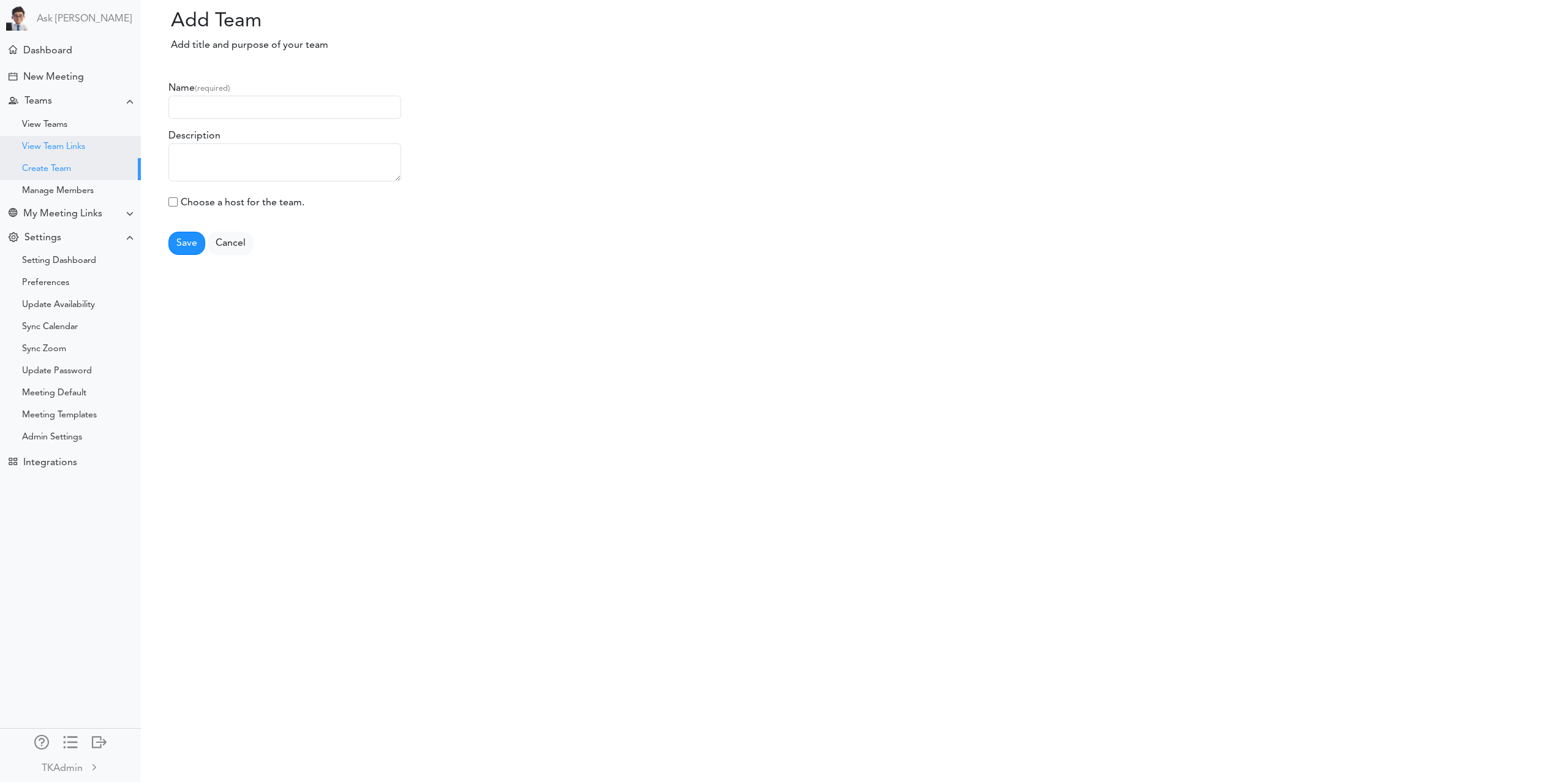
click at [38, 144] on div "View Team Links" at bounding box center [53, 147] width 63 height 6
click at [39, 128] on div "View Teams" at bounding box center [45, 124] width 46 height 6
click at [37, 78] on div "New Meeting" at bounding box center [53, 78] width 60 height 12
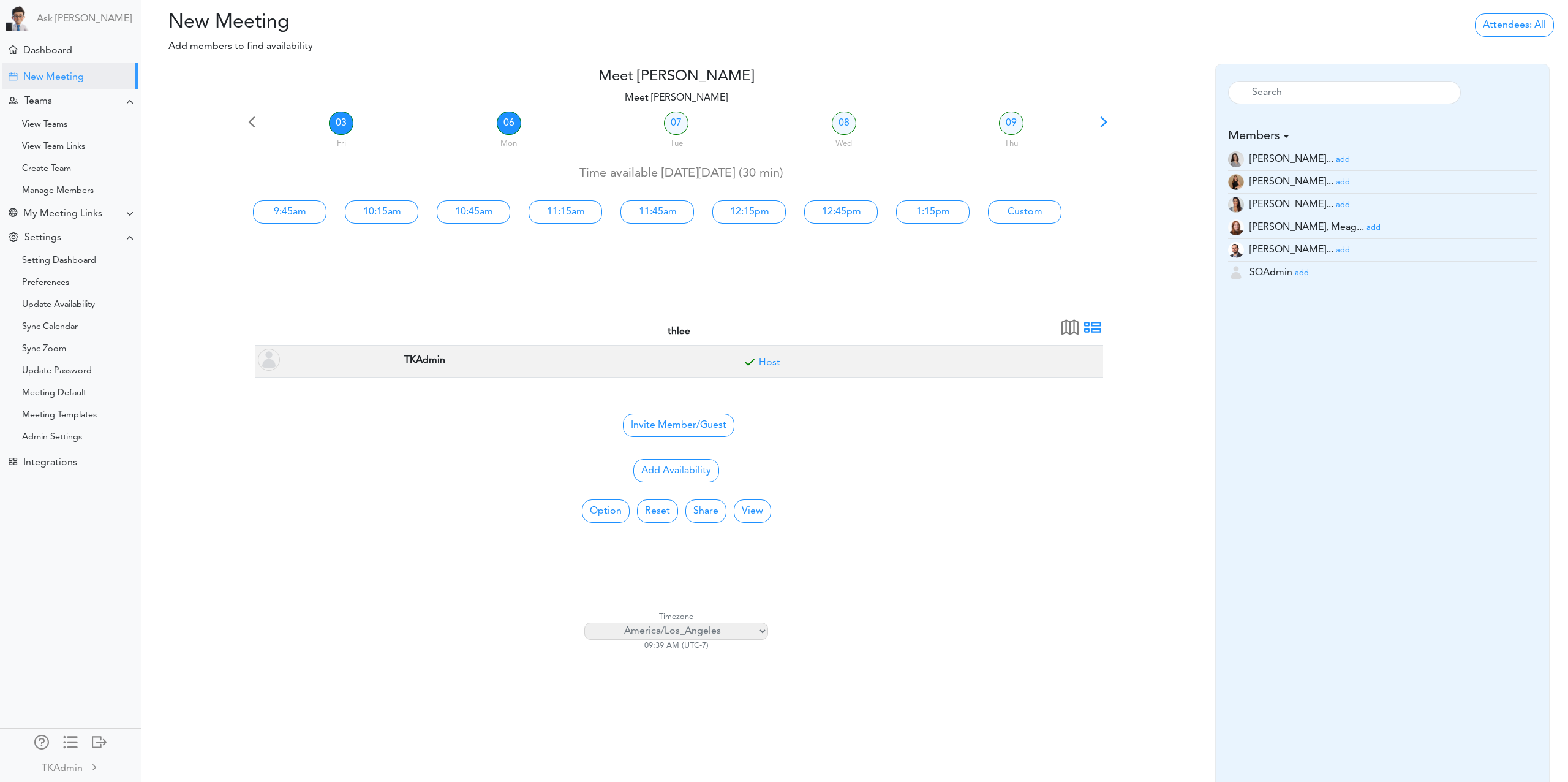
click at [501, 123] on link "06" at bounding box center [508, 123] width 24 height 23
click at [681, 126] on link "07" at bounding box center [676, 123] width 24 height 23
click at [841, 124] on link "08" at bounding box center [843, 120] width 24 height 23
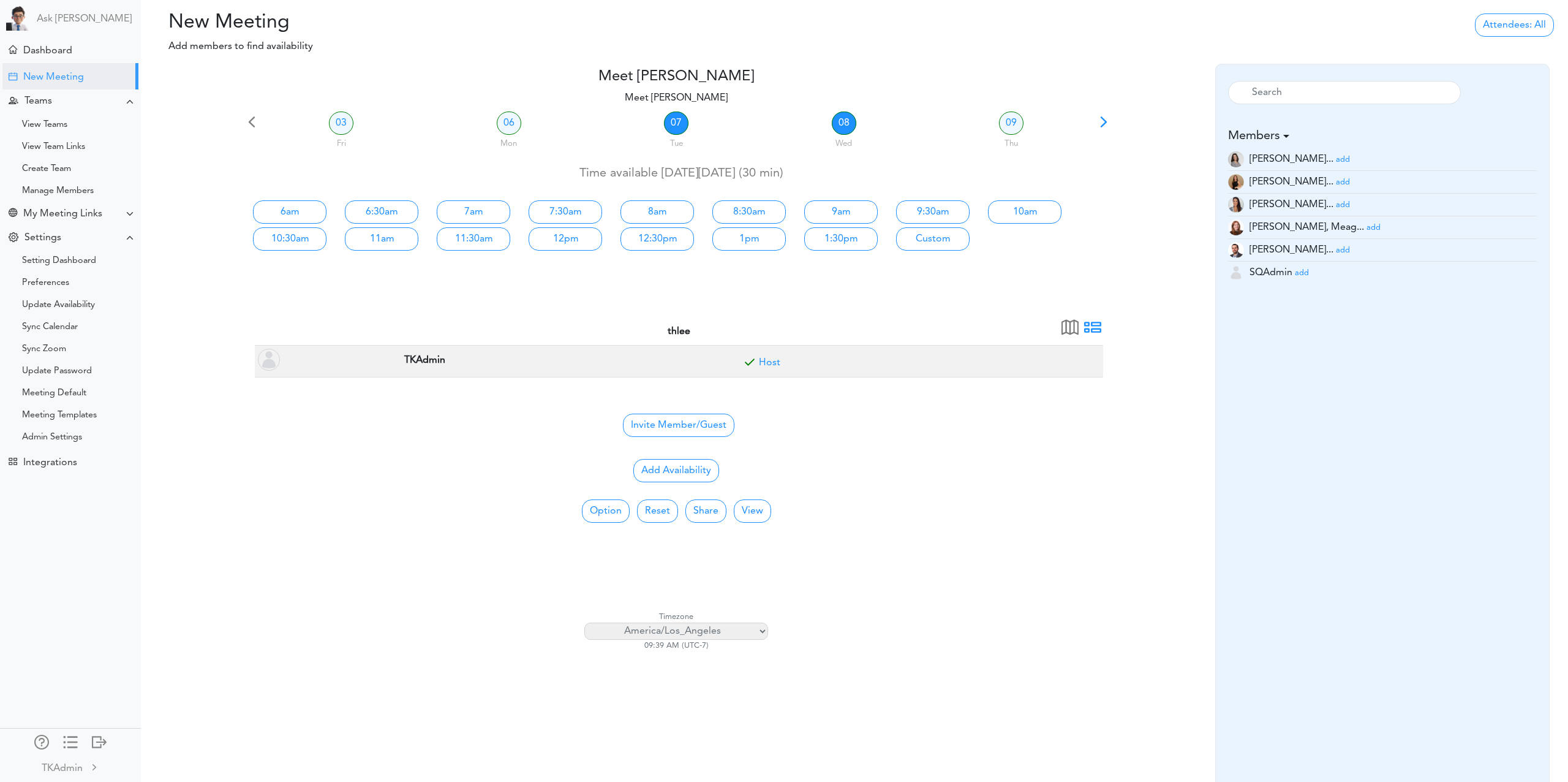
click at [687, 119] on link "07" at bounding box center [676, 123] width 24 height 23
click at [508, 120] on link "06" at bounding box center [508, 123] width 24 height 23
click at [62, 54] on div "Dashboard" at bounding box center [48, 51] width 49 height 12
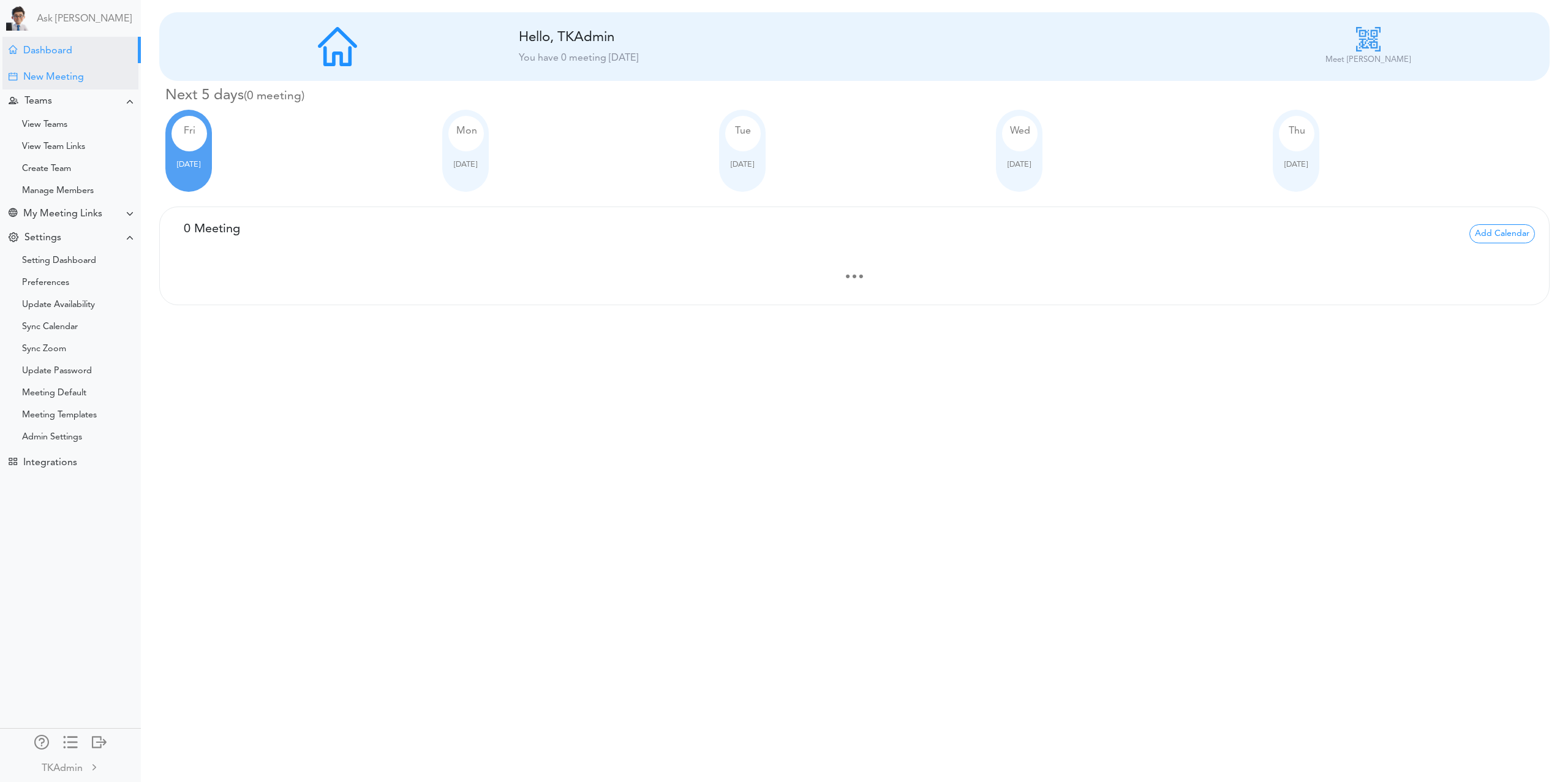
click at [52, 85] on div "New Meeting" at bounding box center [71, 76] width 136 height 26
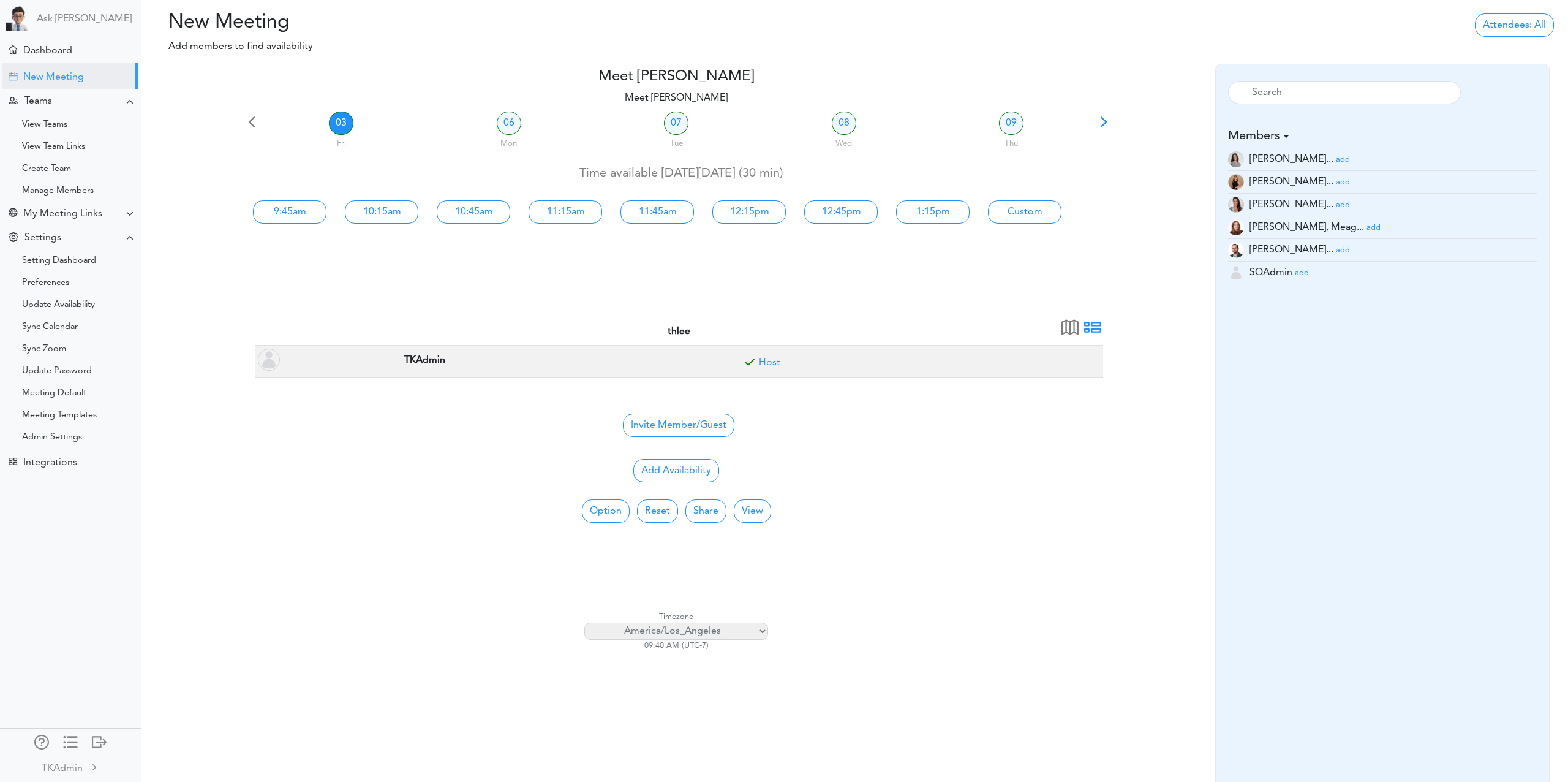
click at [1095, 328] on span at bounding box center [1093, 331] width 17 height 17
click at [1074, 329] on span at bounding box center [1071, 331] width 17 height 17
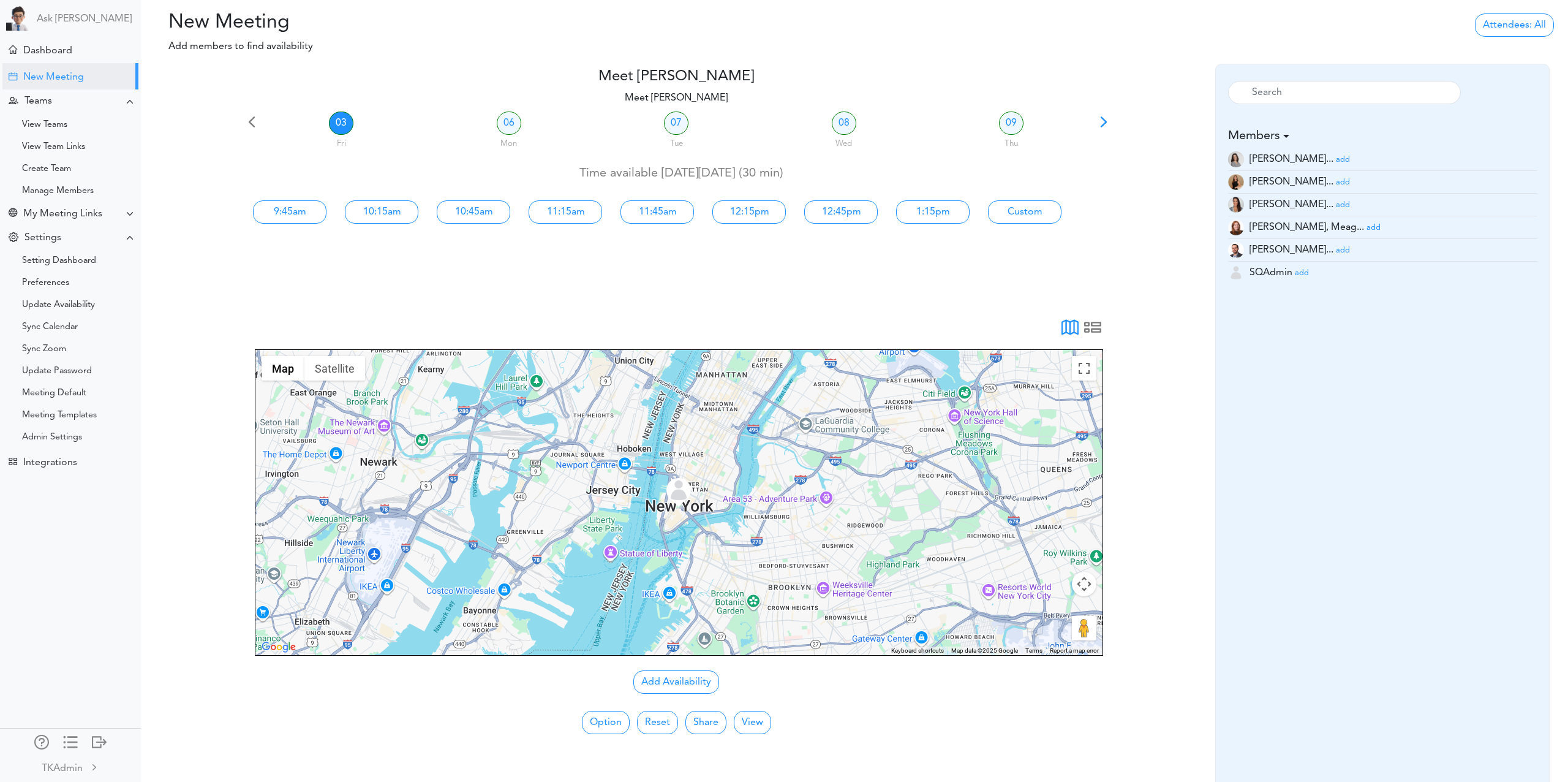
click at [1336, 158] on small "add" at bounding box center [1343, 159] width 15 height 8
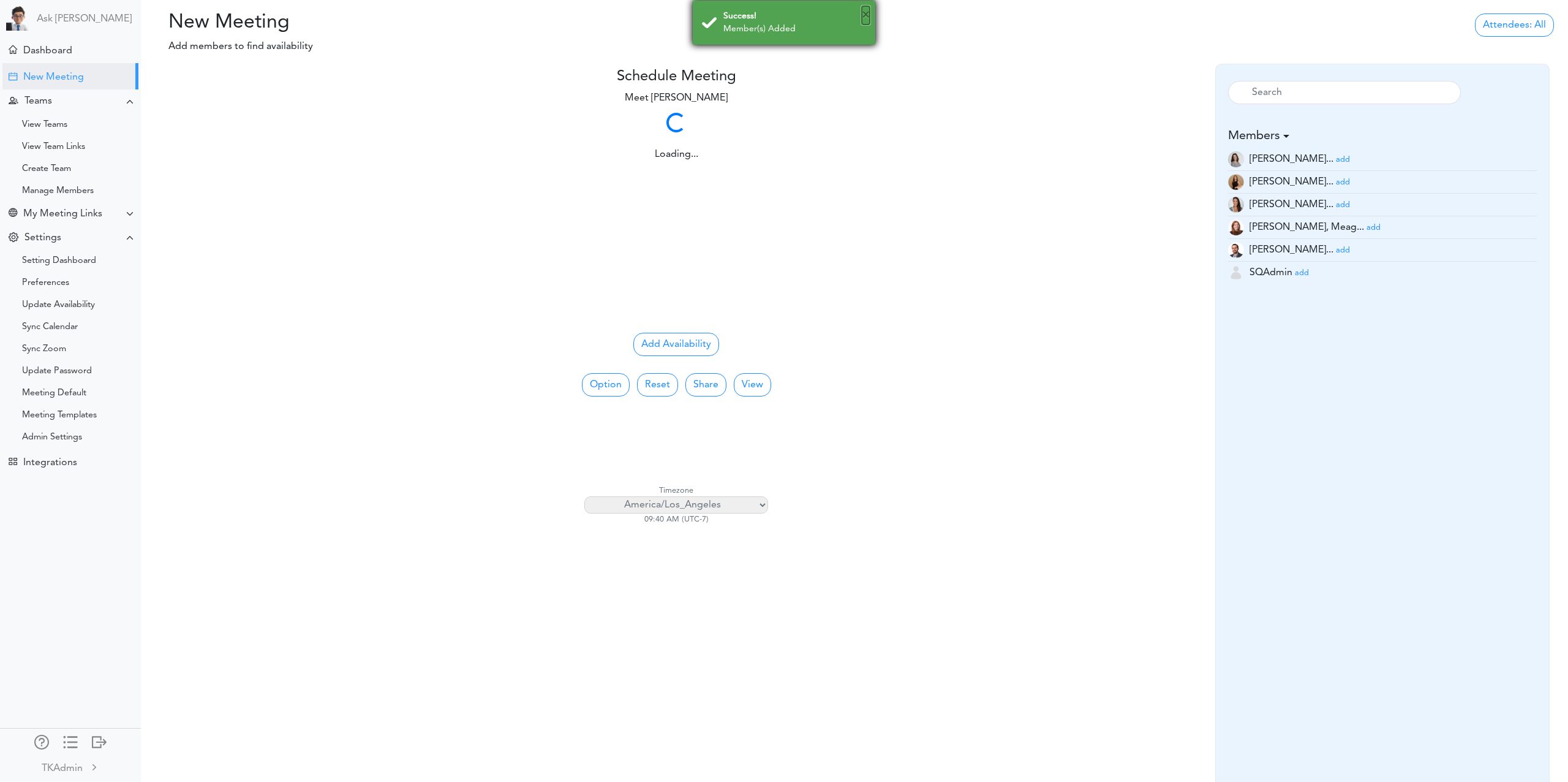
click at [868, 17] on button "×" at bounding box center [866, 15] width 8 height 18
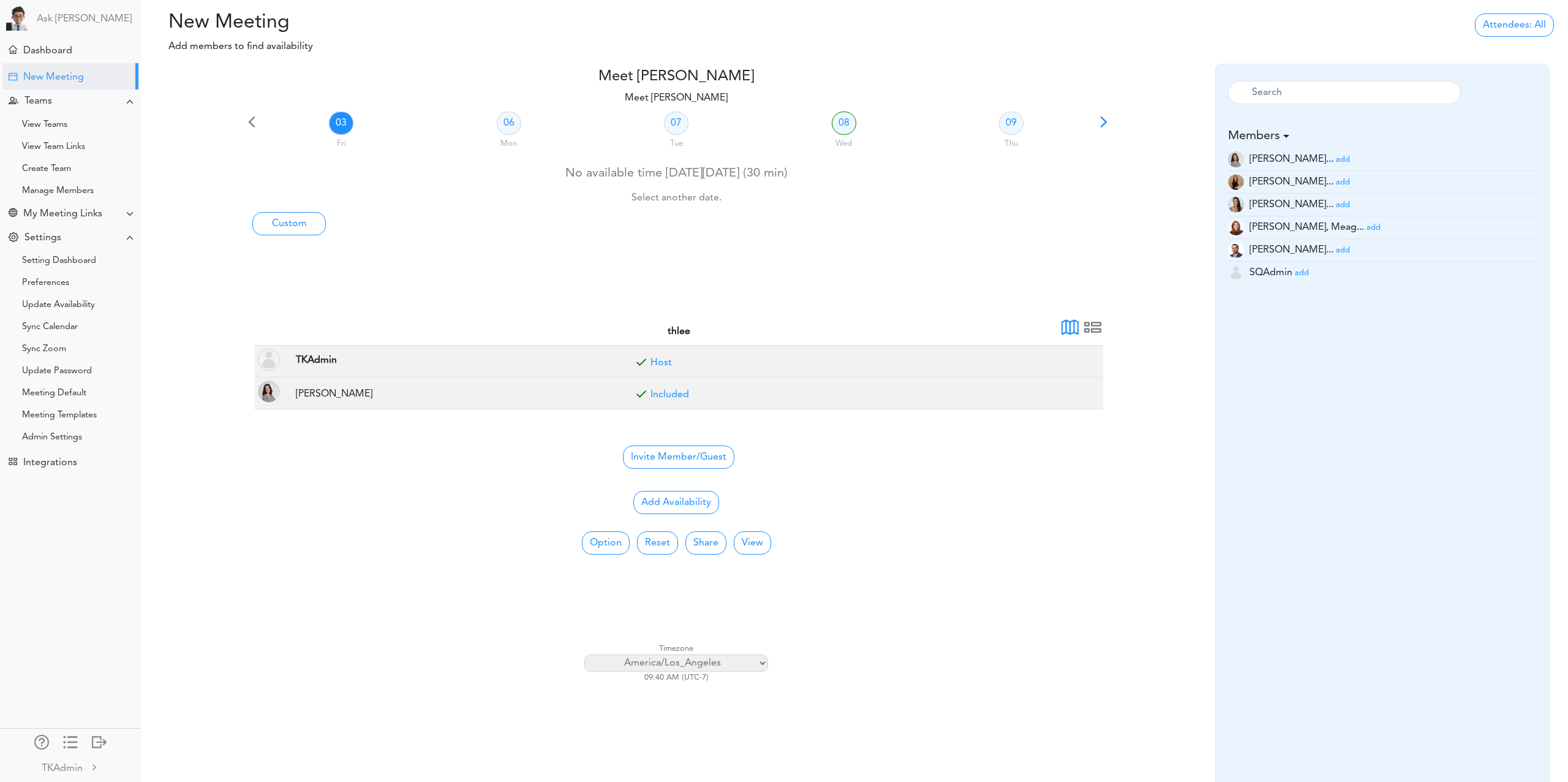
click at [1336, 182] on small "add" at bounding box center [1343, 183] width 15 height 8
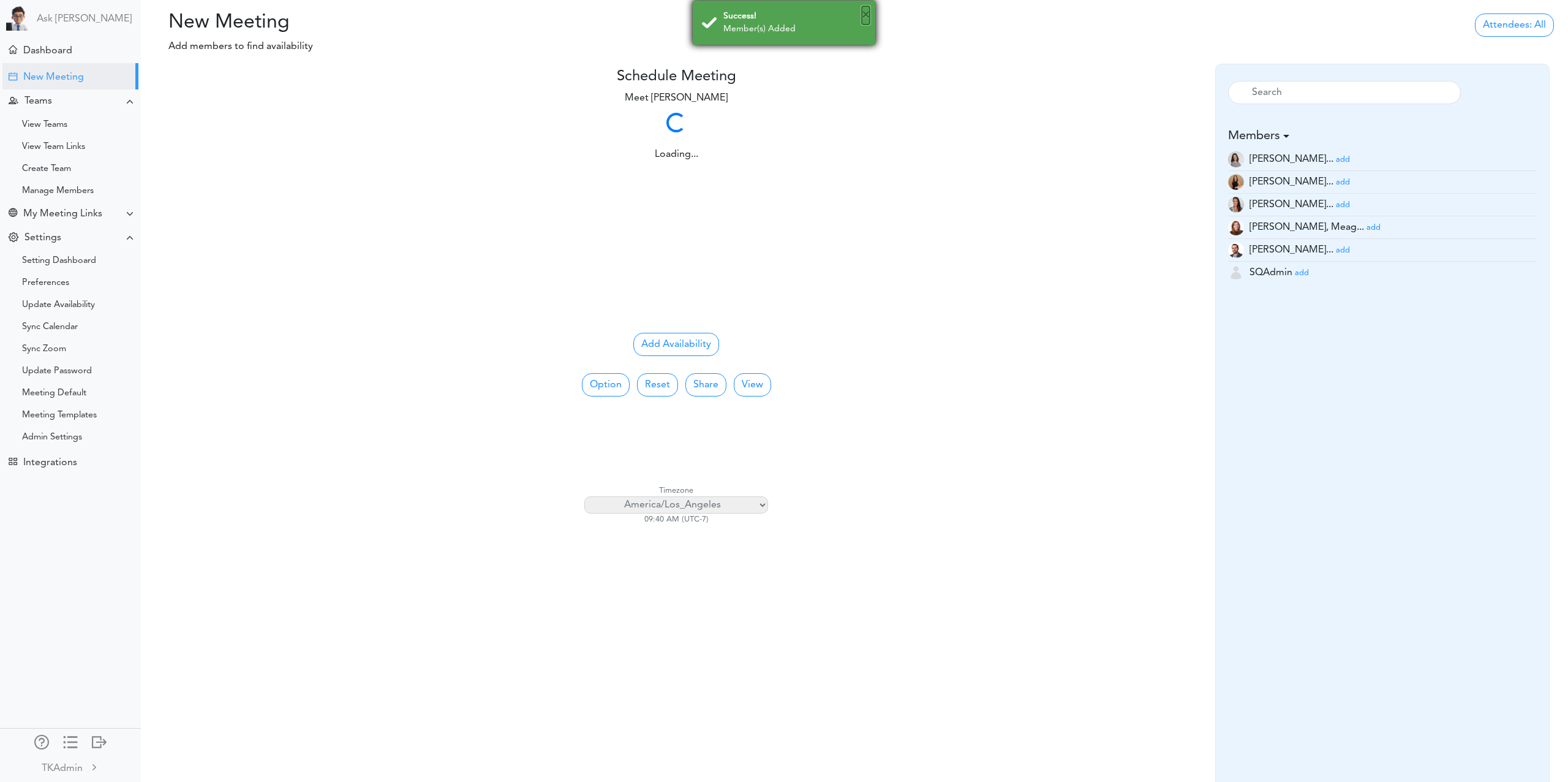
click at [869, 15] on button "×" at bounding box center [866, 15] width 8 height 18
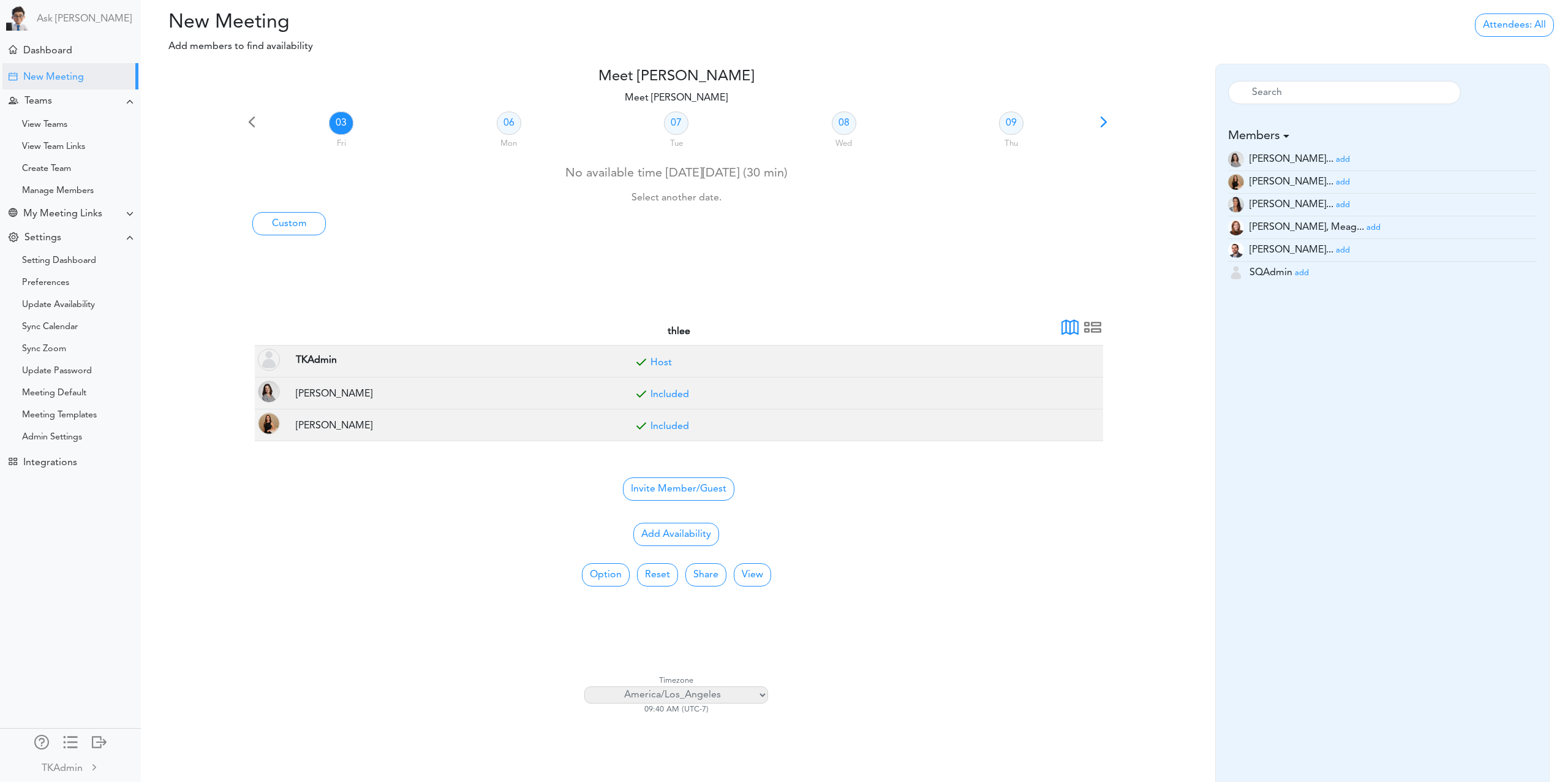
click at [1336, 205] on small "add" at bounding box center [1343, 205] width 15 height 8
click at [1367, 224] on small "add" at bounding box center [1374, 227] width 15 height 8
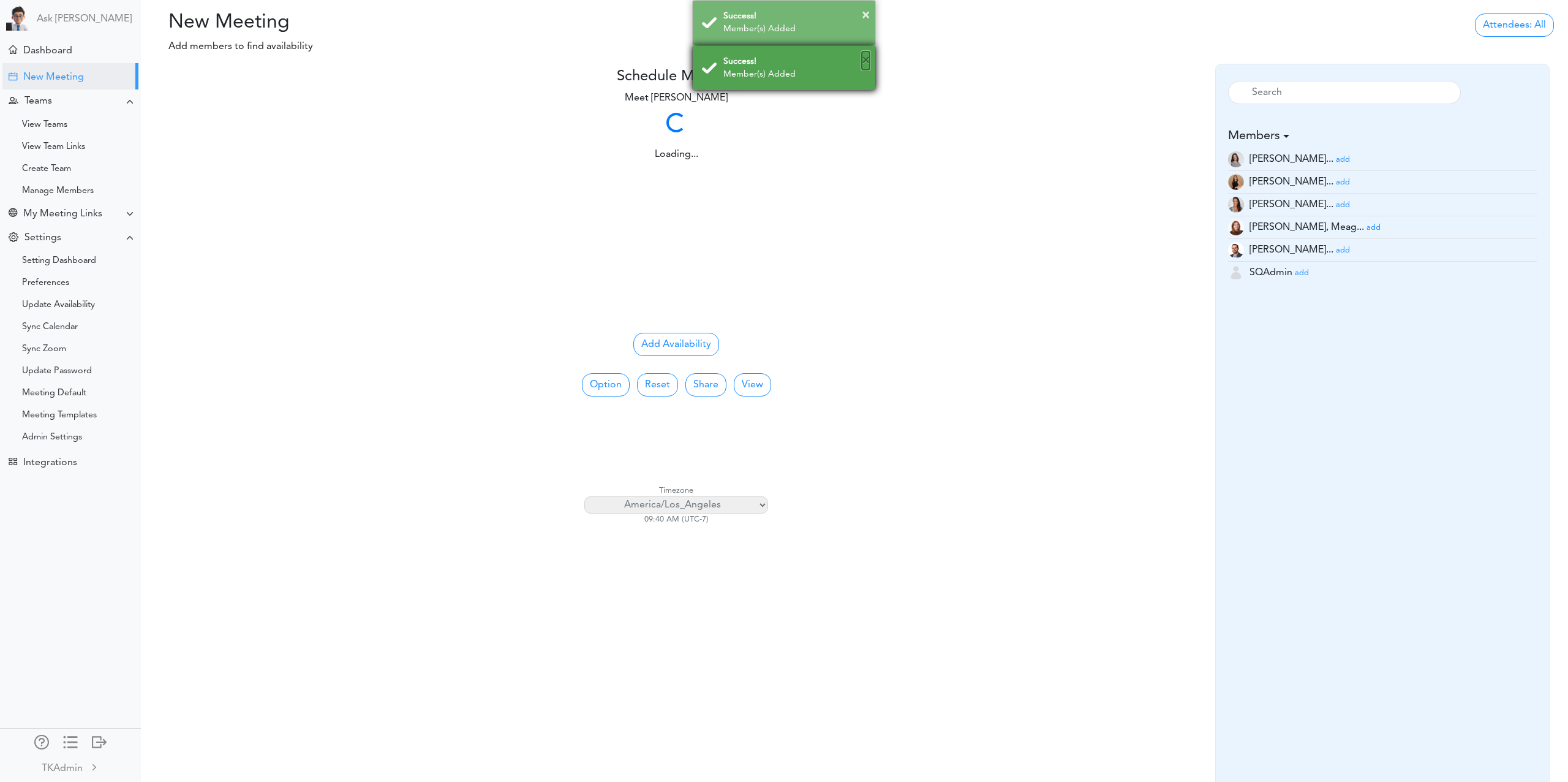
click at [865, 65] on button "×" at bounding box center [866, 60] width 8 height 18
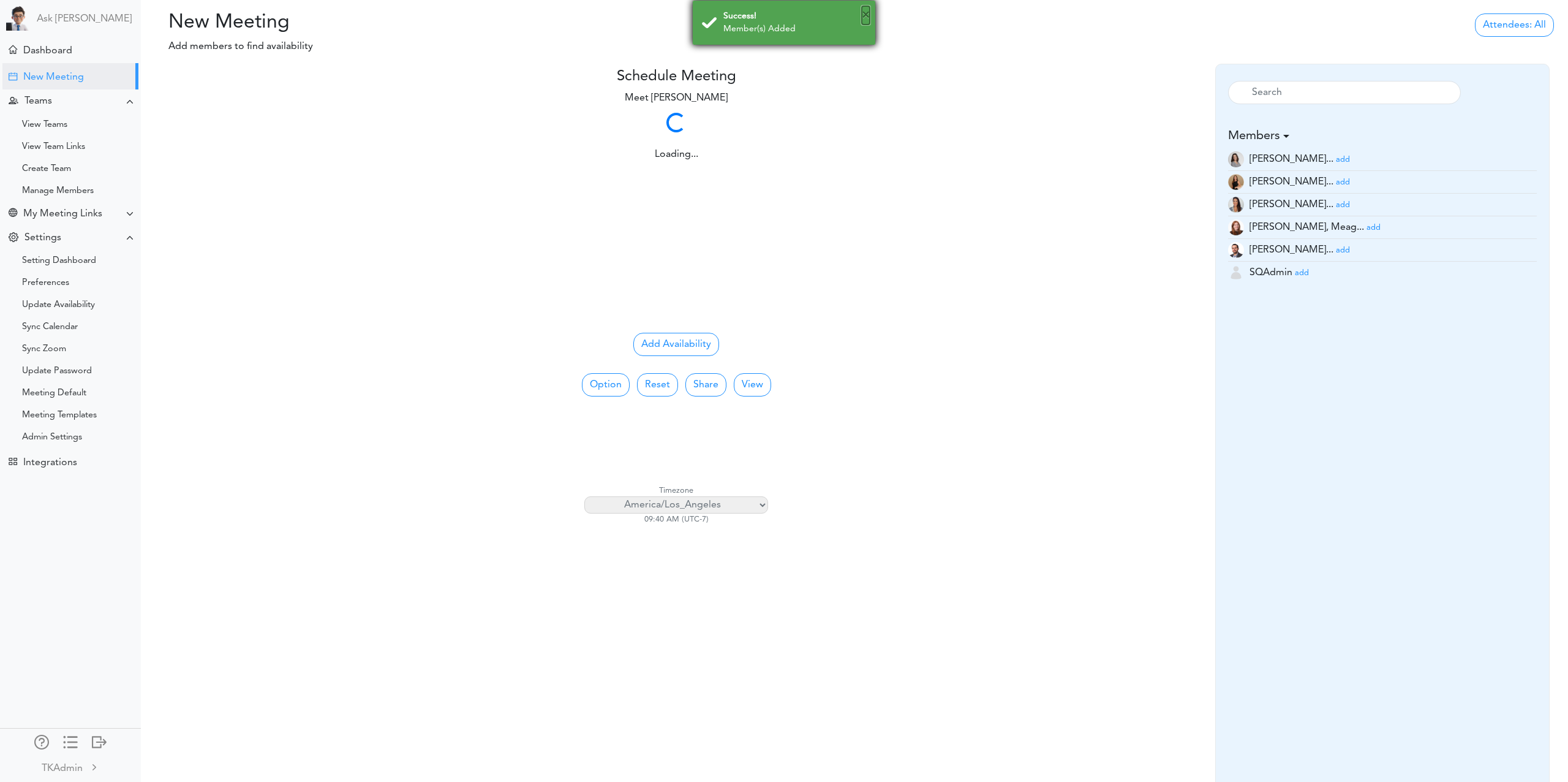
click at [869, 17] on button "×" at bounding box center [866, 15] width 8 height 18
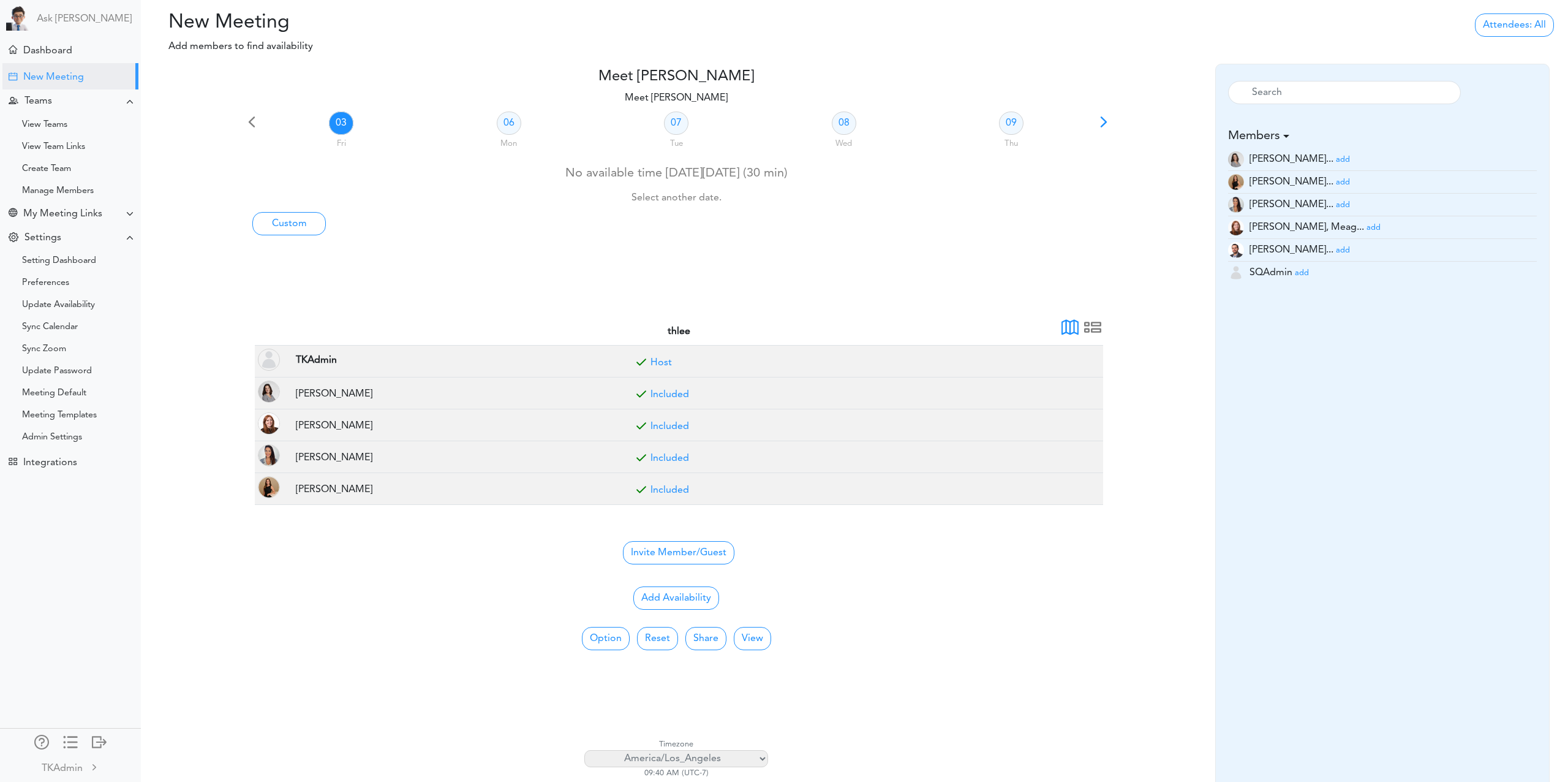
click at [1336, 247] on small "add" at bounding box center [1343, 251] width 15 height 8
click at [1301, 274] on small "add" at bounding box center [1302, 273] width 15 height 8
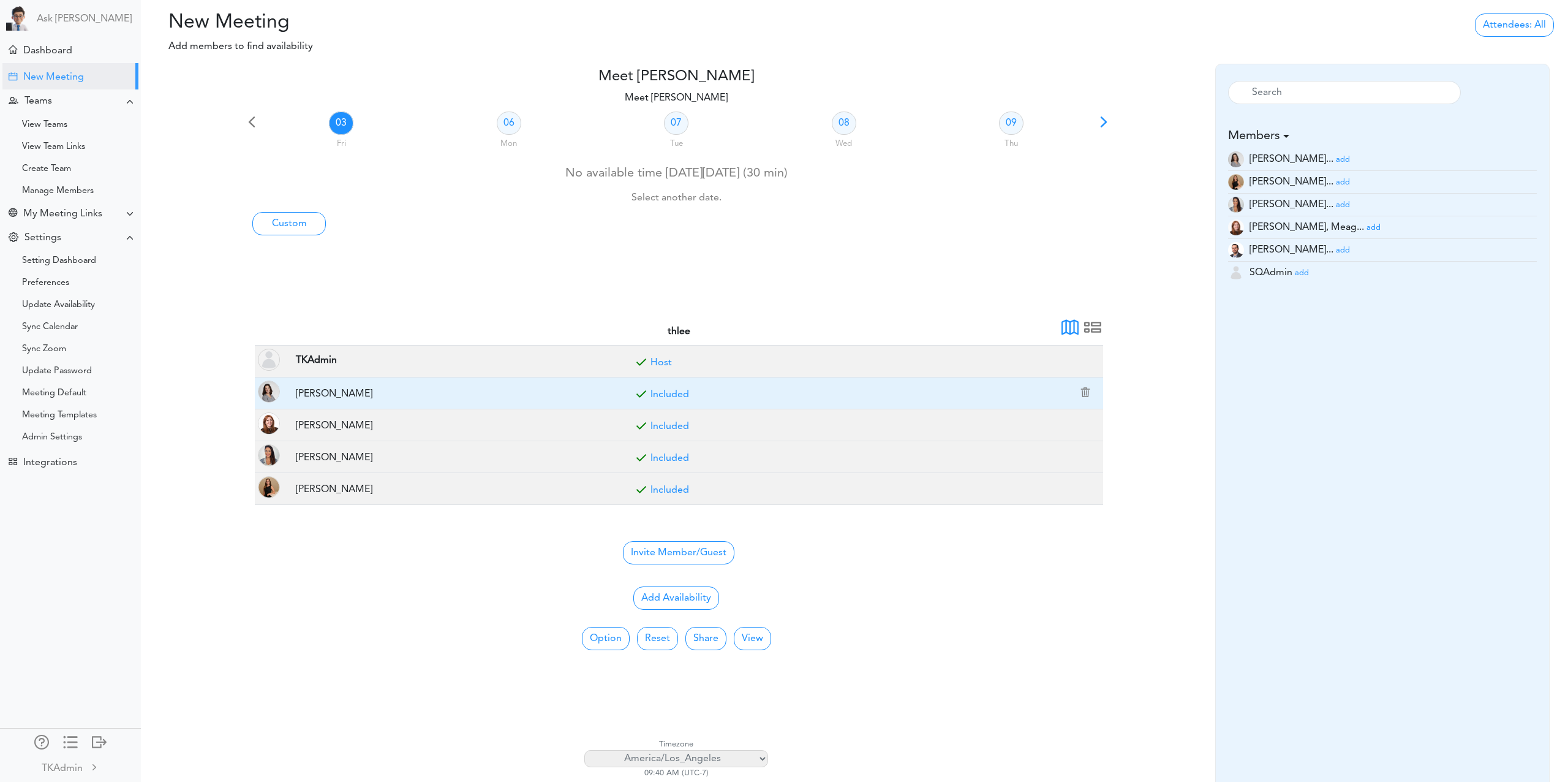
click at [663, 397] on link "Included" at bounding box center [670, 394] width 39 height 10
click at [666, 395] on link "Optional" at bounding box center [670, 394] width 39 height 10
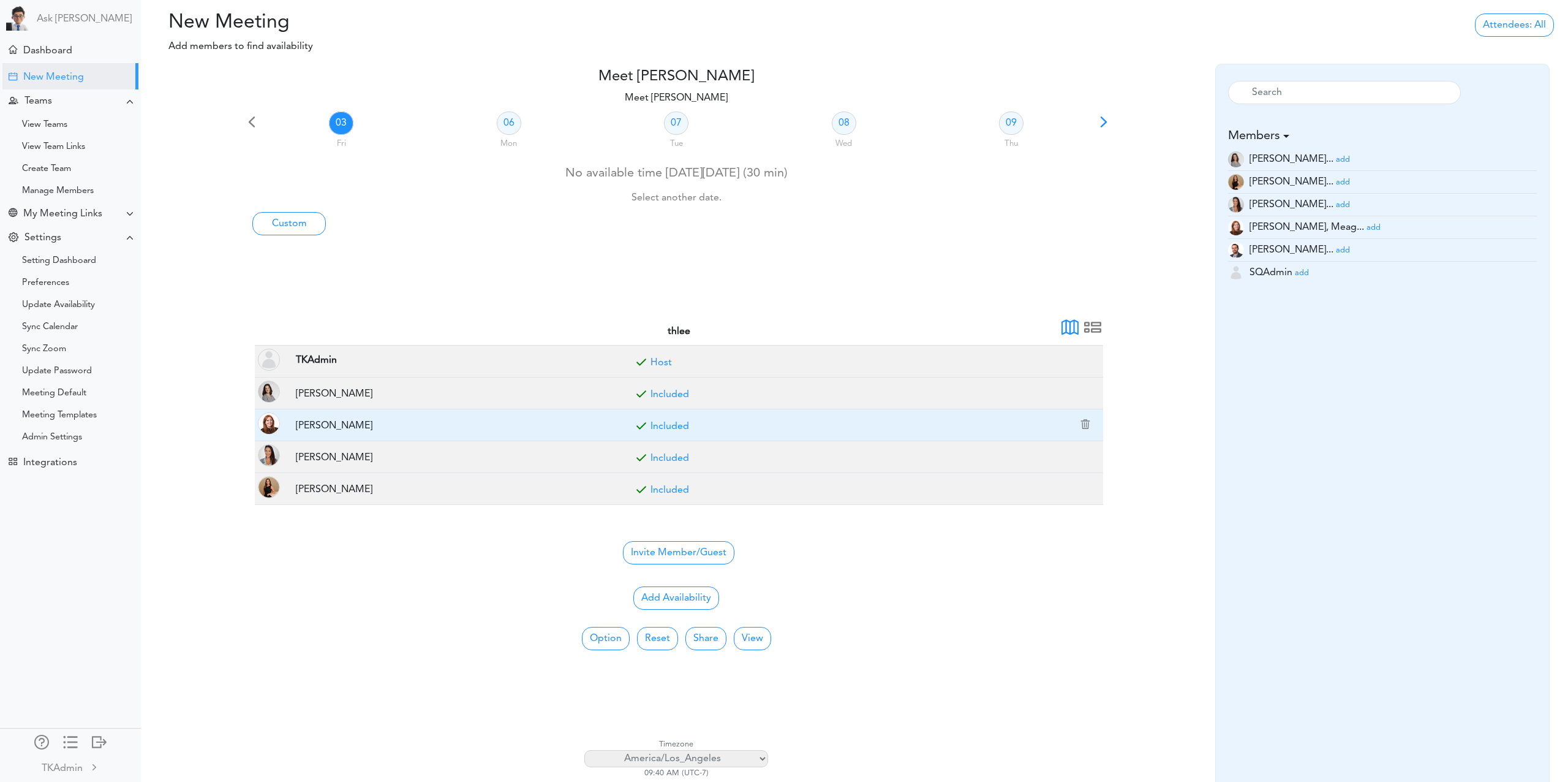
click at [670, 427] on link "Included" at bounding box center [670, 426] width 39 height 10
click at [670, 427] on link "Optional" at bounding box center [670, 426] width 39 height 10
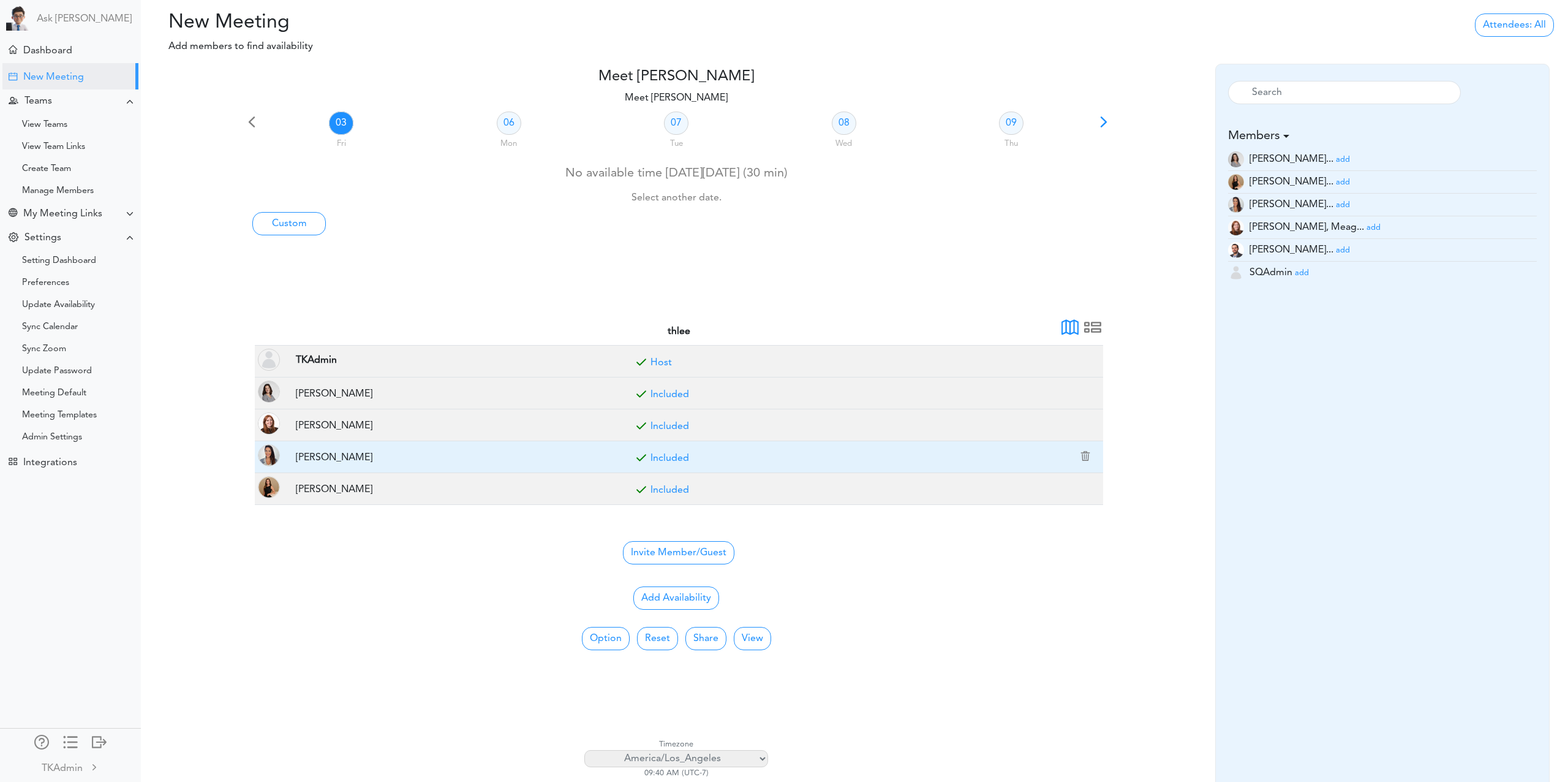
click at [667, 455] on link "Included" at bounding box center [670, 459] width 39 height 10
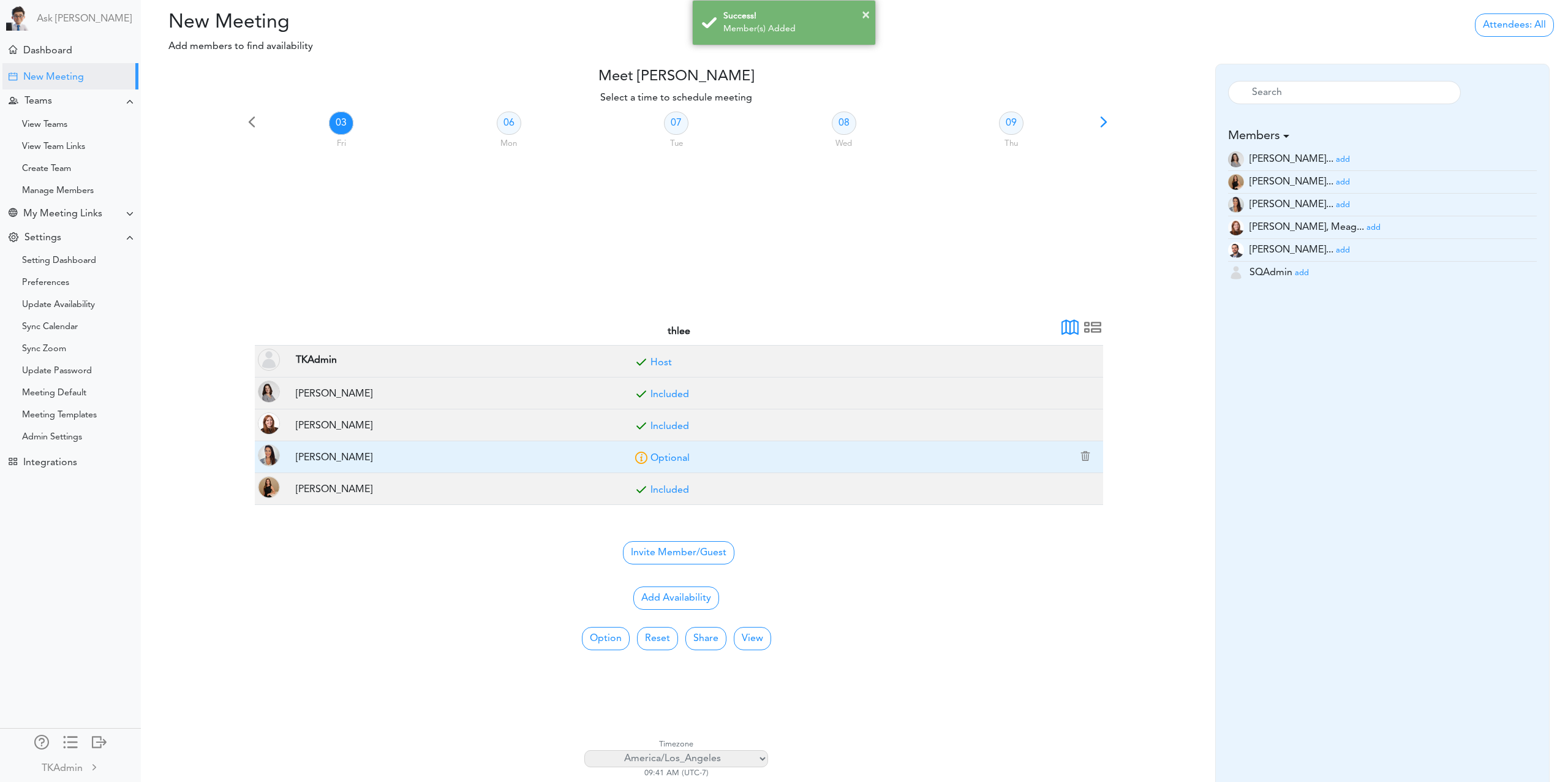
click at [667, 455] on link "Optional" at bounding box center [670, 459] width 39 height 10
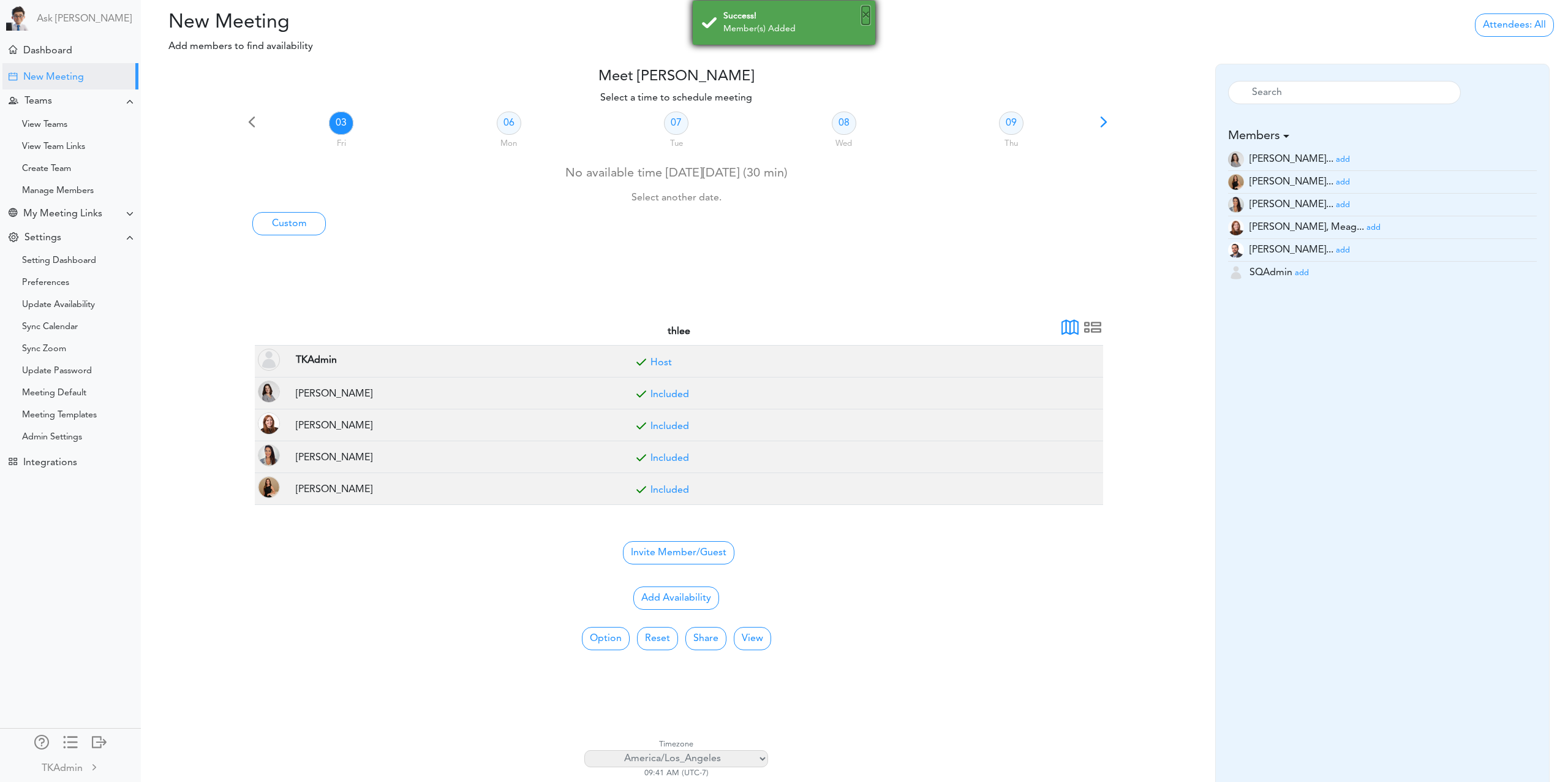
click at [869, 16] on button "×" at bounding box center [866, 15] width 8 height 18
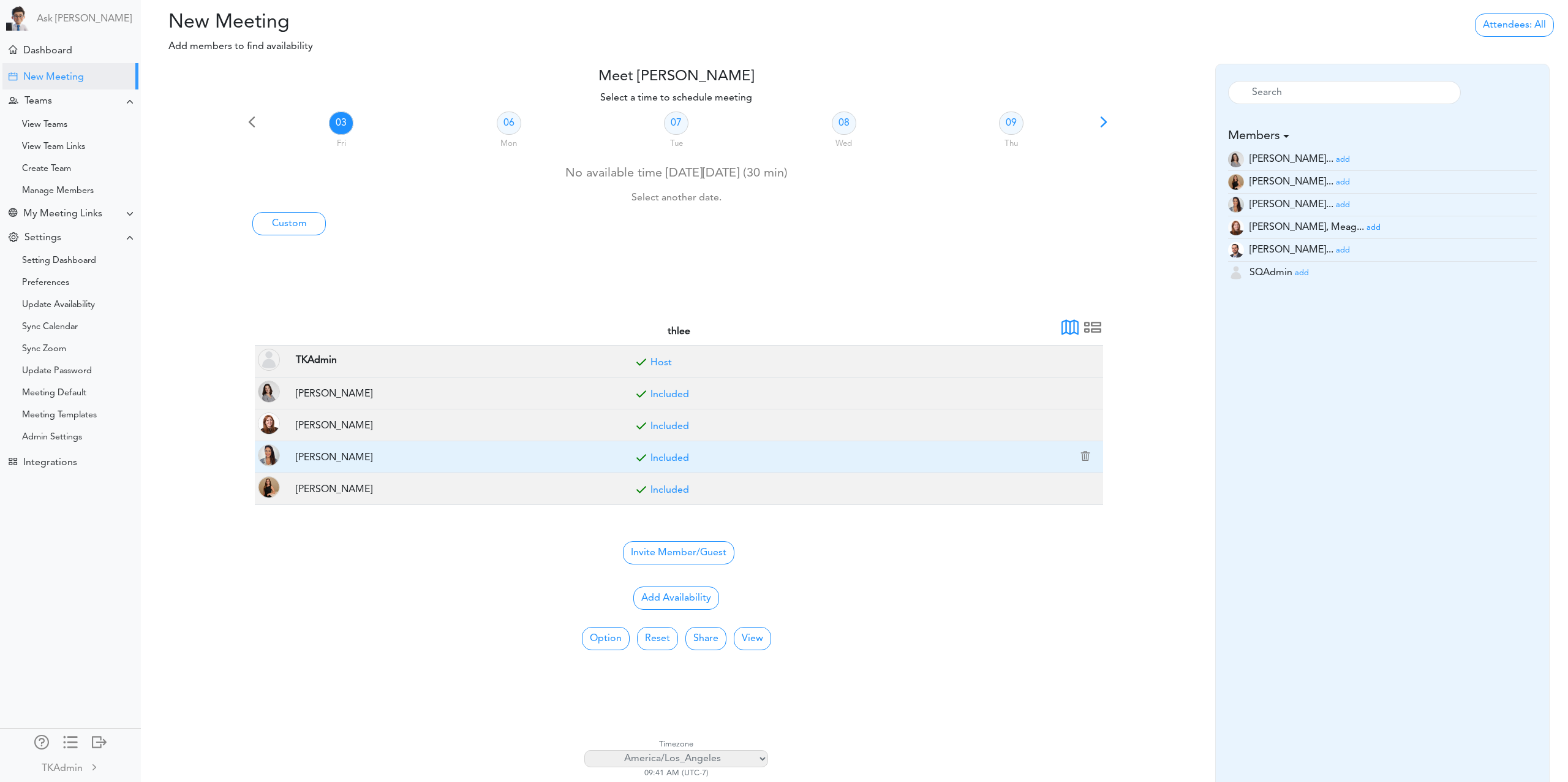
click at [661, 453] on td "Included" at bounding box center [864, 457] width 479 height 32
click at [661, 457] on link "Included" at bounding box center [670, 459] width 39 height 10
click at [667, 457] on link "Optional" at bounding box center [670, 459] width 39 height 10
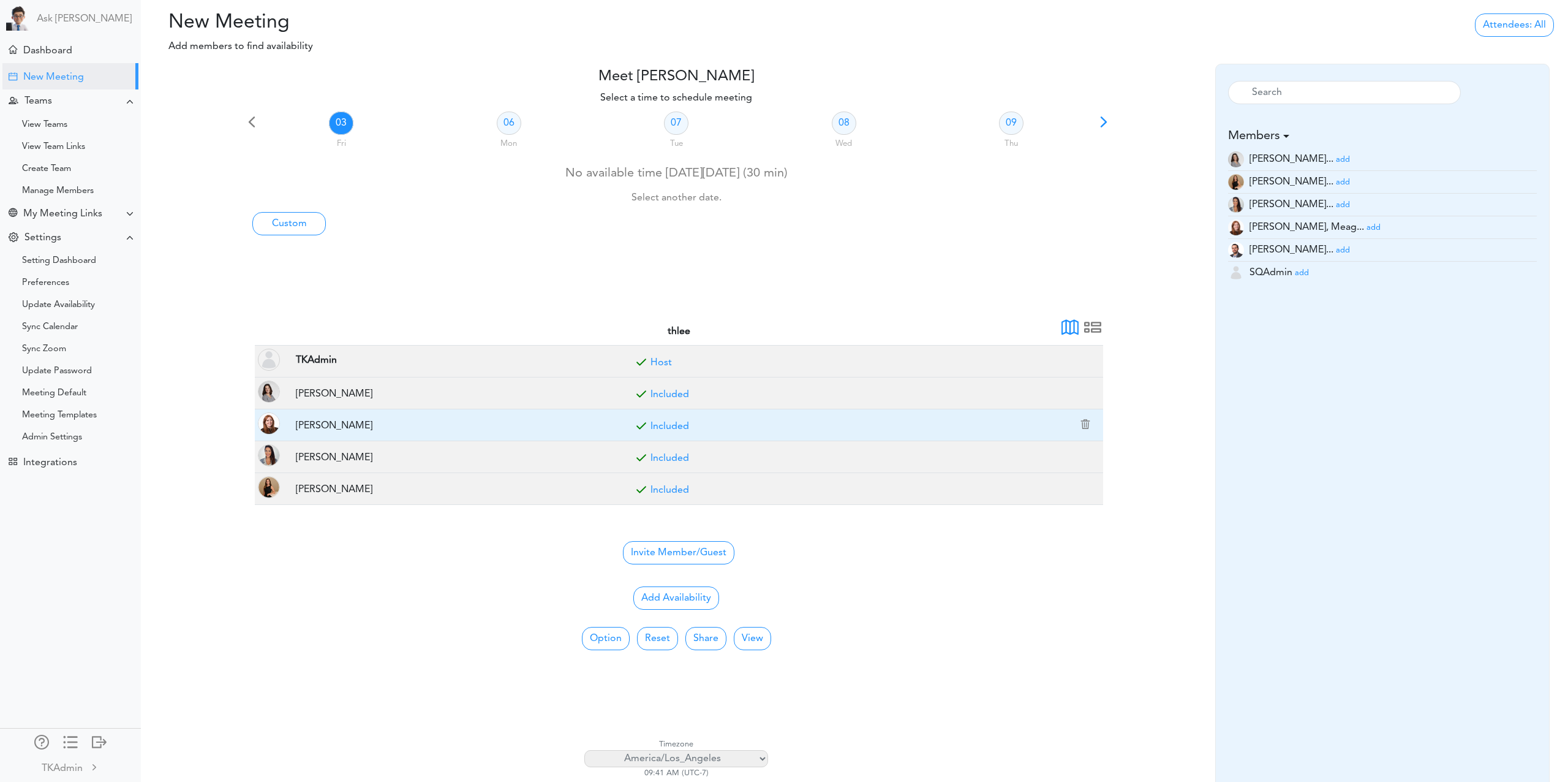
click at [662, 426] on link "Included" at bounding box center [670, 426] width 39 height 10
click at [662, 426] on link "Optional" at bounding box center [670, 426] width 39 height 10
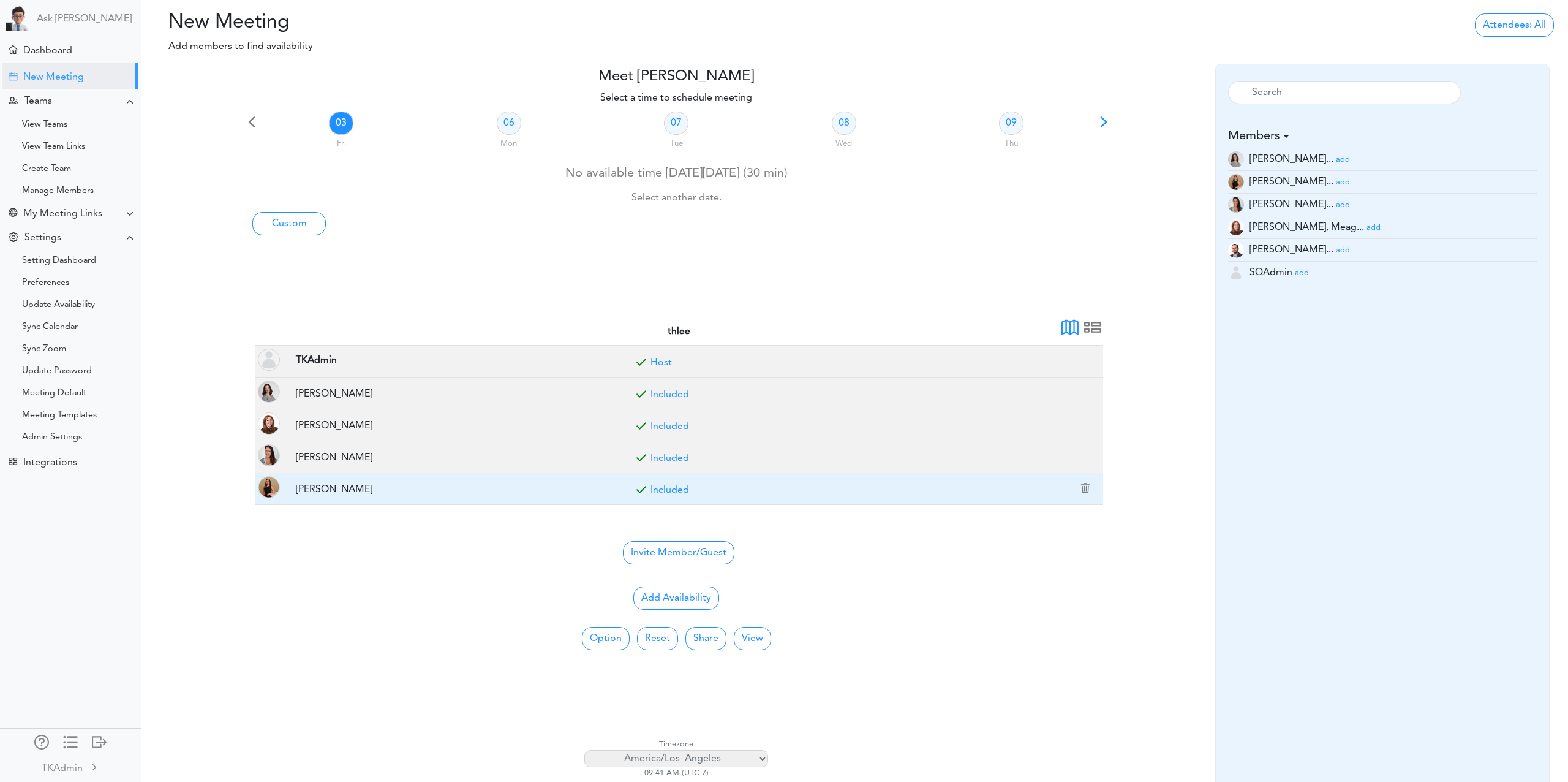
click at [663, 492] on link "Included" at bounding box center [670, 490] width 39 height 10
click at [663, 492] on link "Optional" at bounding box center [670, 490] width 39 height 10
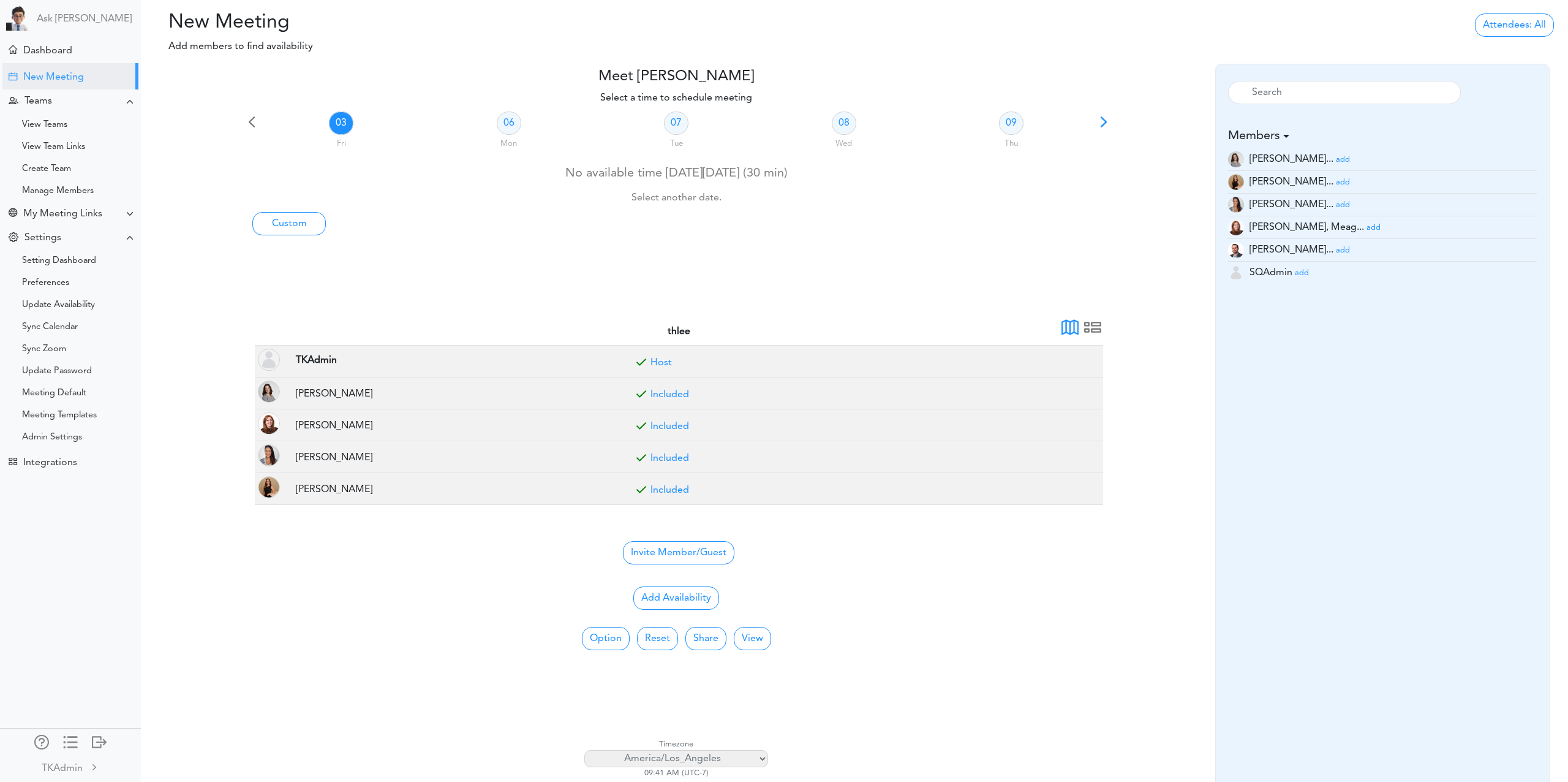
click at [1102, 121] on span at bounding box center [1105, 126] width 17 height 17
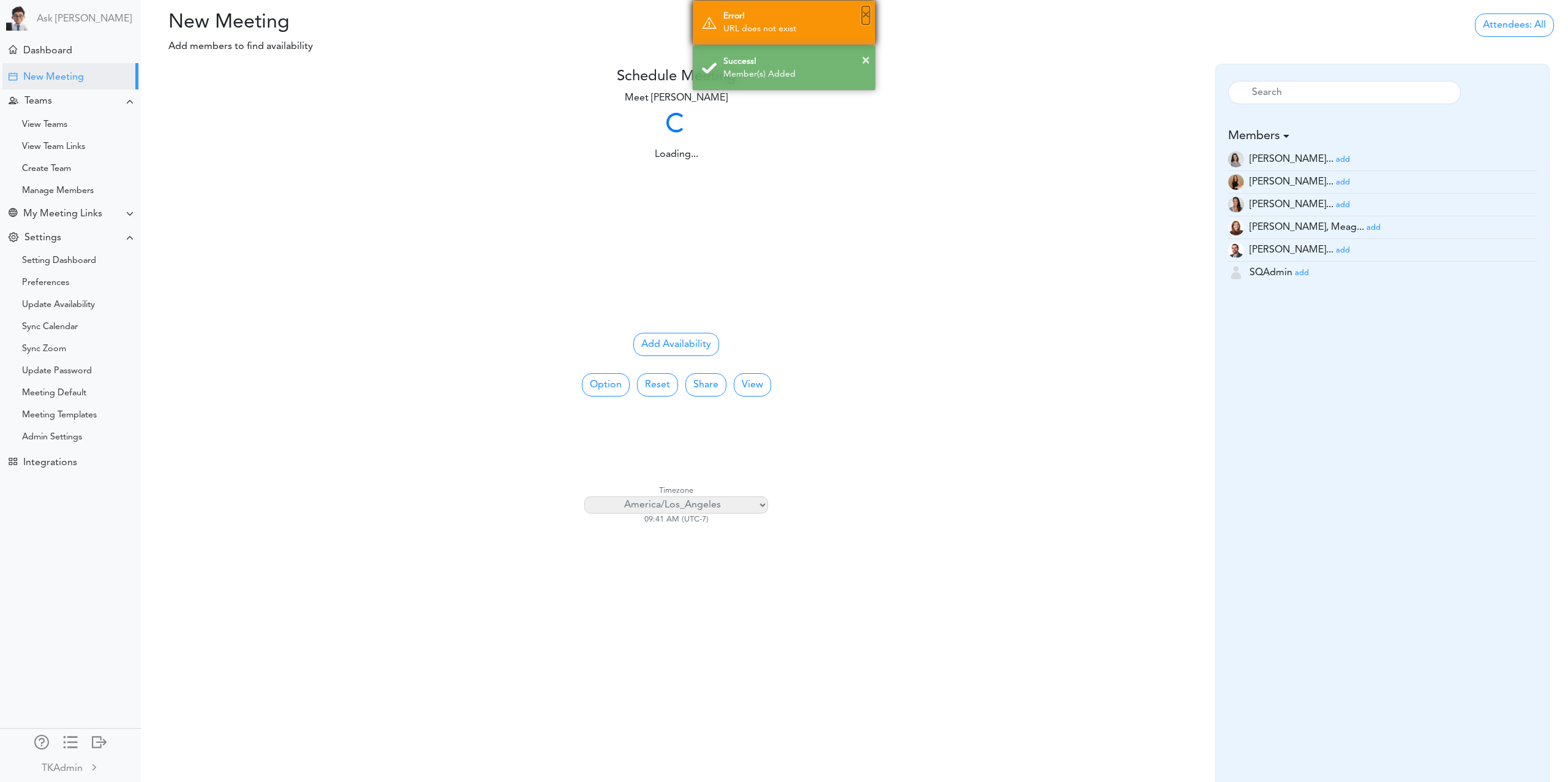
click at [868, 16] on button "×" at bounding box center [866, 15] width 8 height 18
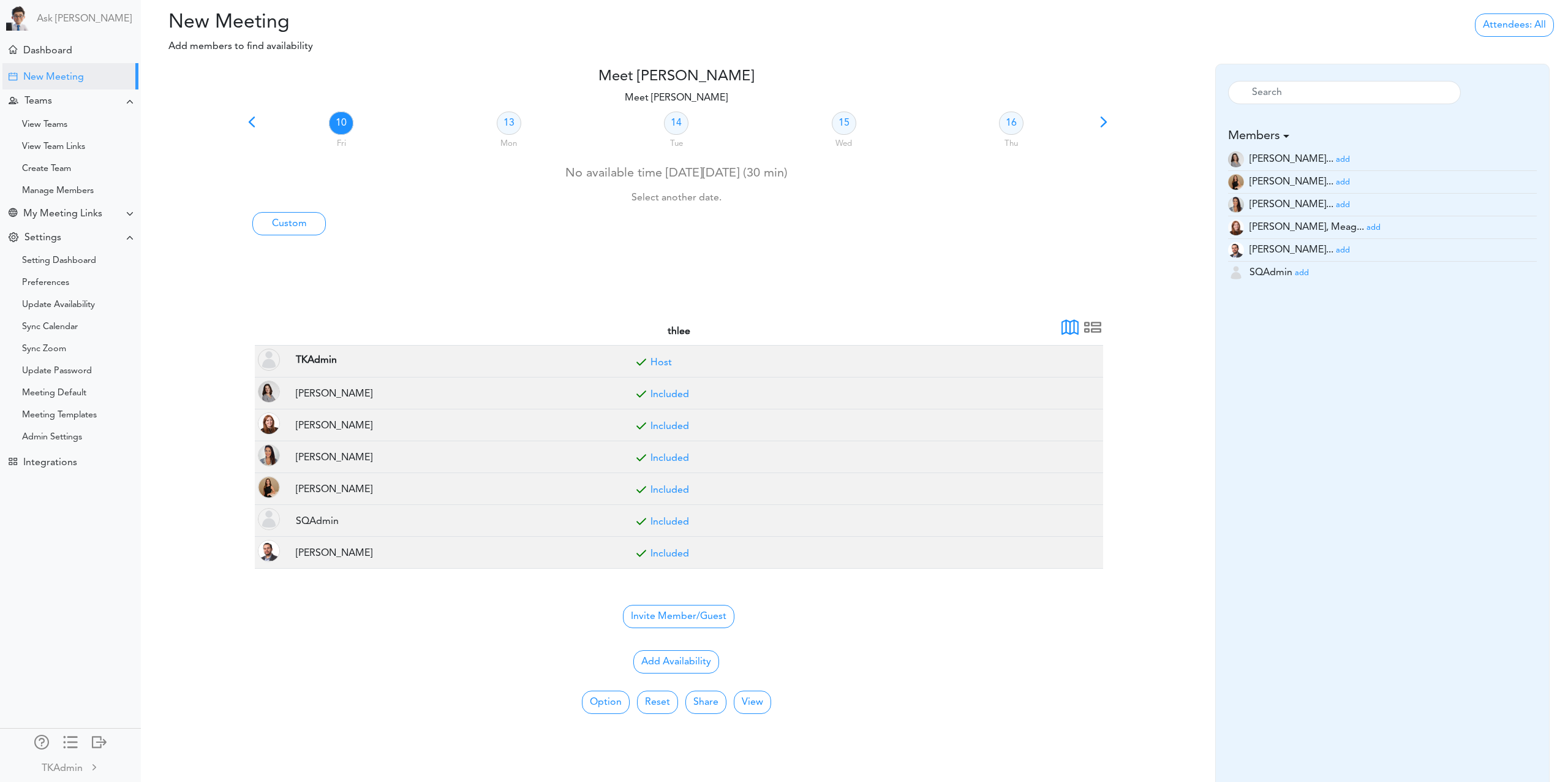
click at [1104, 120] on span at bounding box center [1105, 126] width 17 height 17
click at [611, 711] on button "Option" at bounding box center [605, 702] width 48 height 23
click at [632, 529] on span "15 min" at bounding box center [638, 527] width 111 height 19
click at [505, 122] on link "13" at bounding box center [508, 122] width 24 height 23
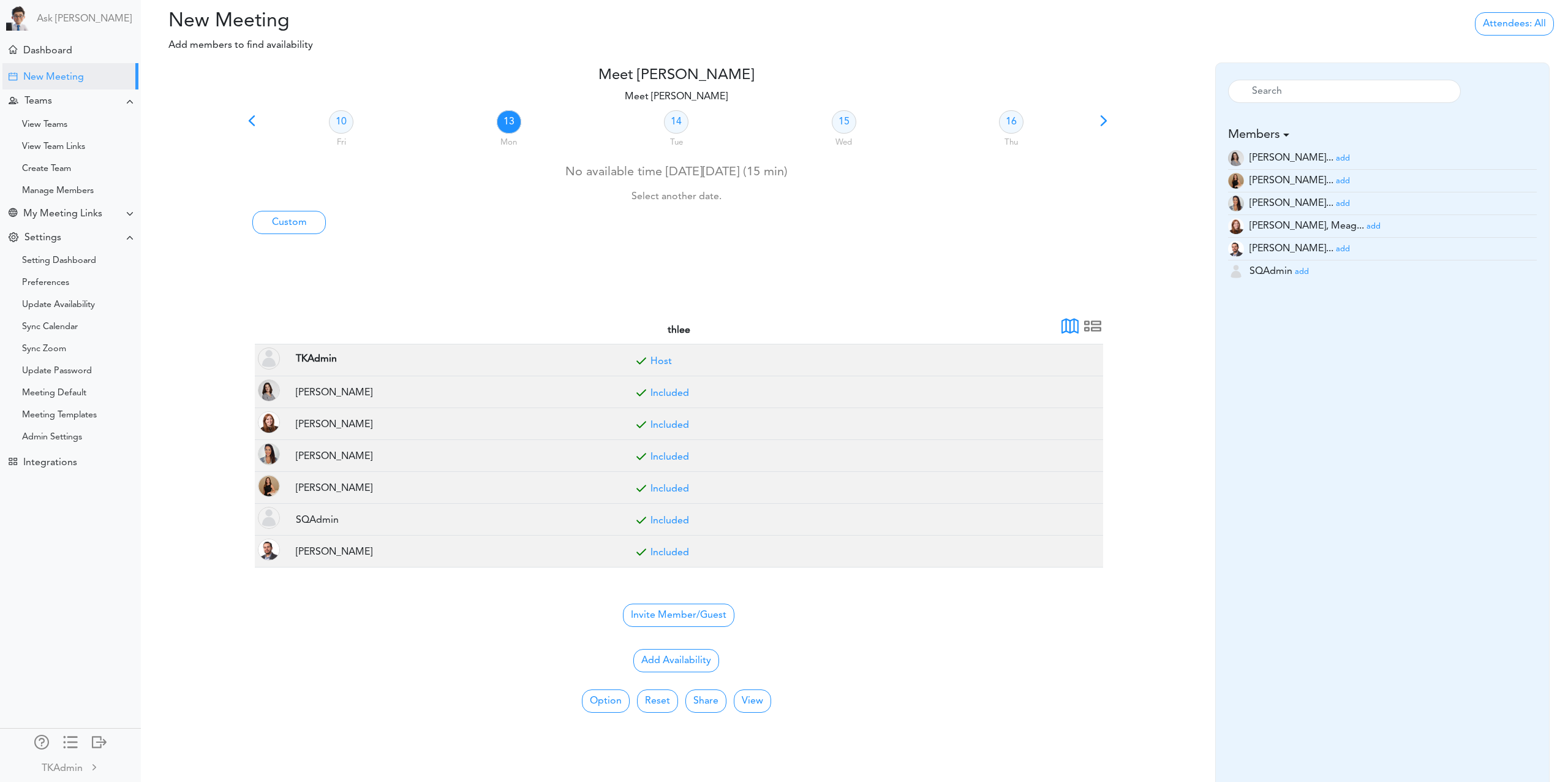
scroll to position [0, 0]
click at [677, 120] on link "14" at bounding box center [676, 123] width 24 height 23
click at [834, 124] on link "15" at bounding box center [843, 123] width 24 height 23
click at [1011, 119] on link "16" at bounding box center [1011, 123] width 24 height 23
click at [1104, 119] on span at bounding box center [1105, 126] width 17 height 17
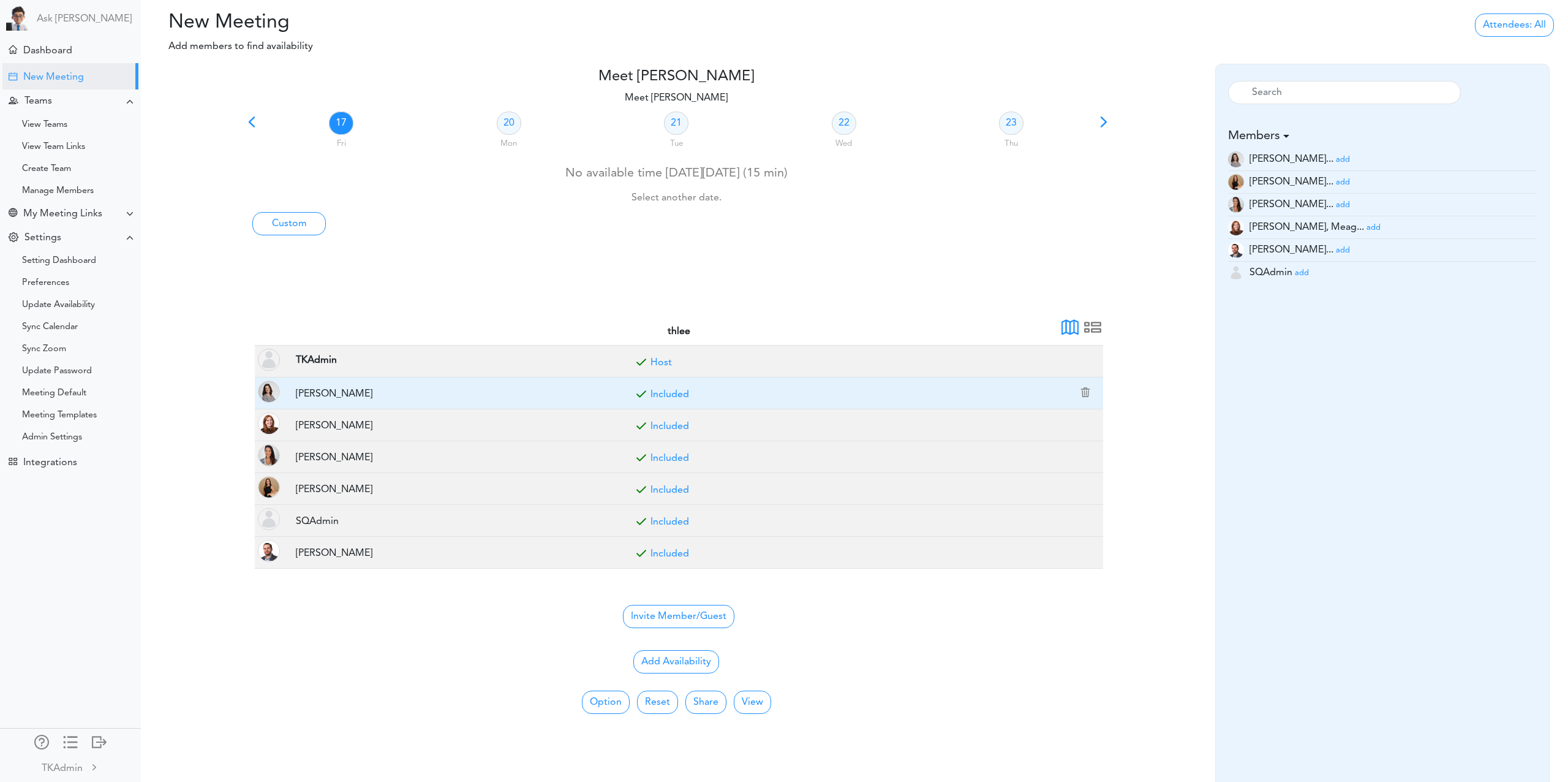
click at [677, 393] on link "Included" at bounding box center [670, 394] width 39 height 10
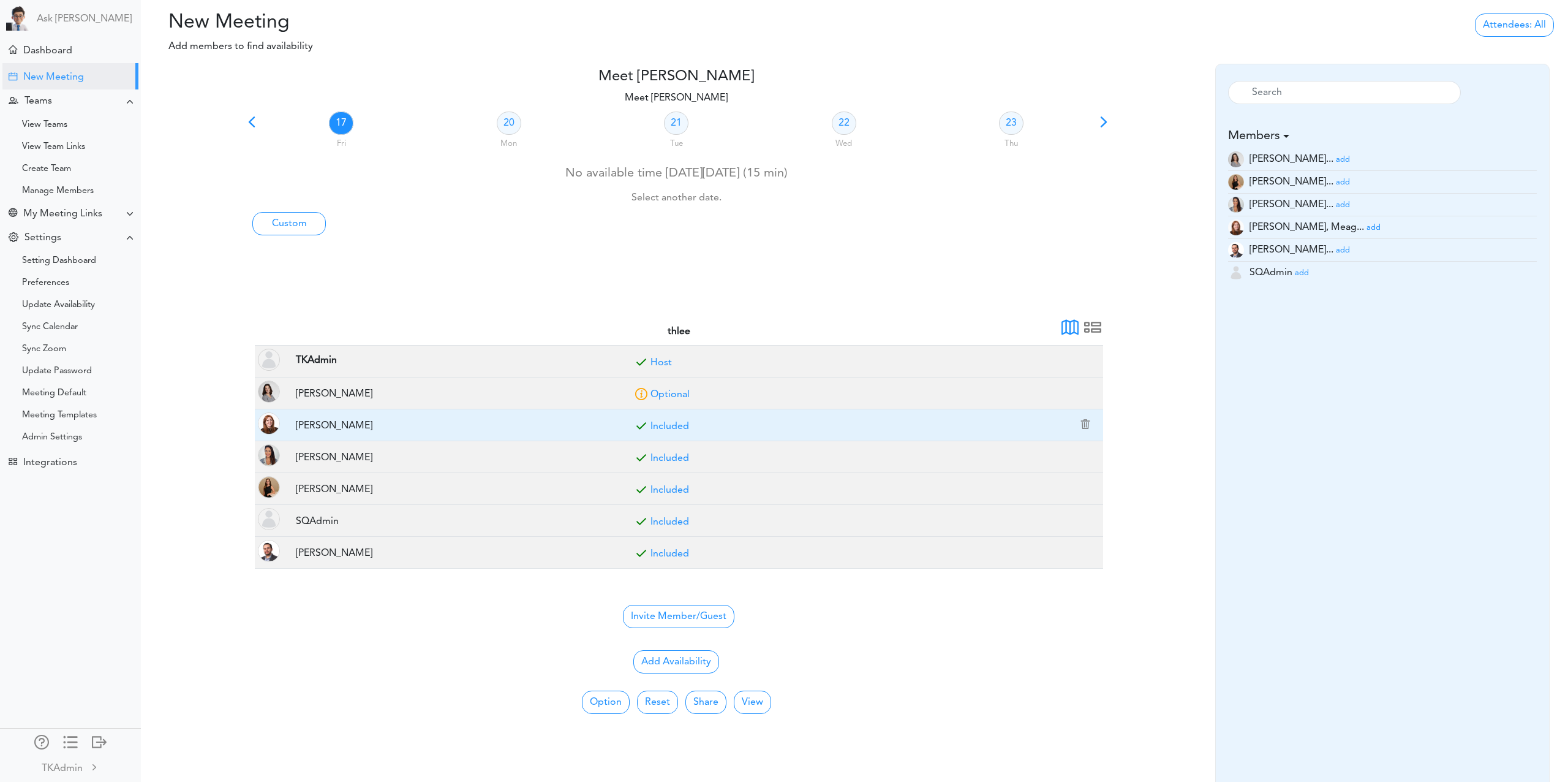
click at [672, 425] on link "Included" at bounding box center [670, 426] width 39 height 10
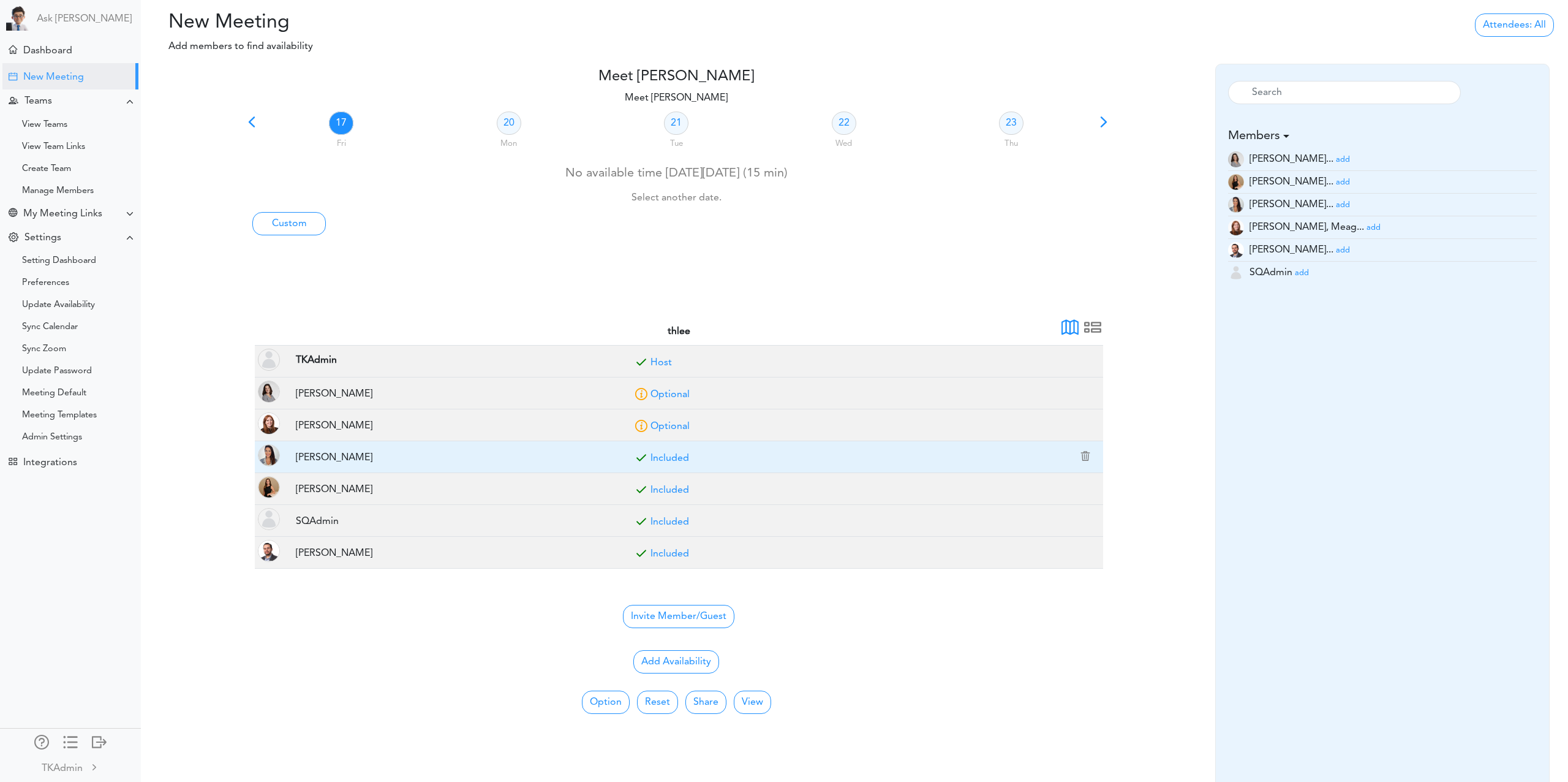
click at [671, 459] on link "Included" at bounding box center [670, 459] width 39 height 10
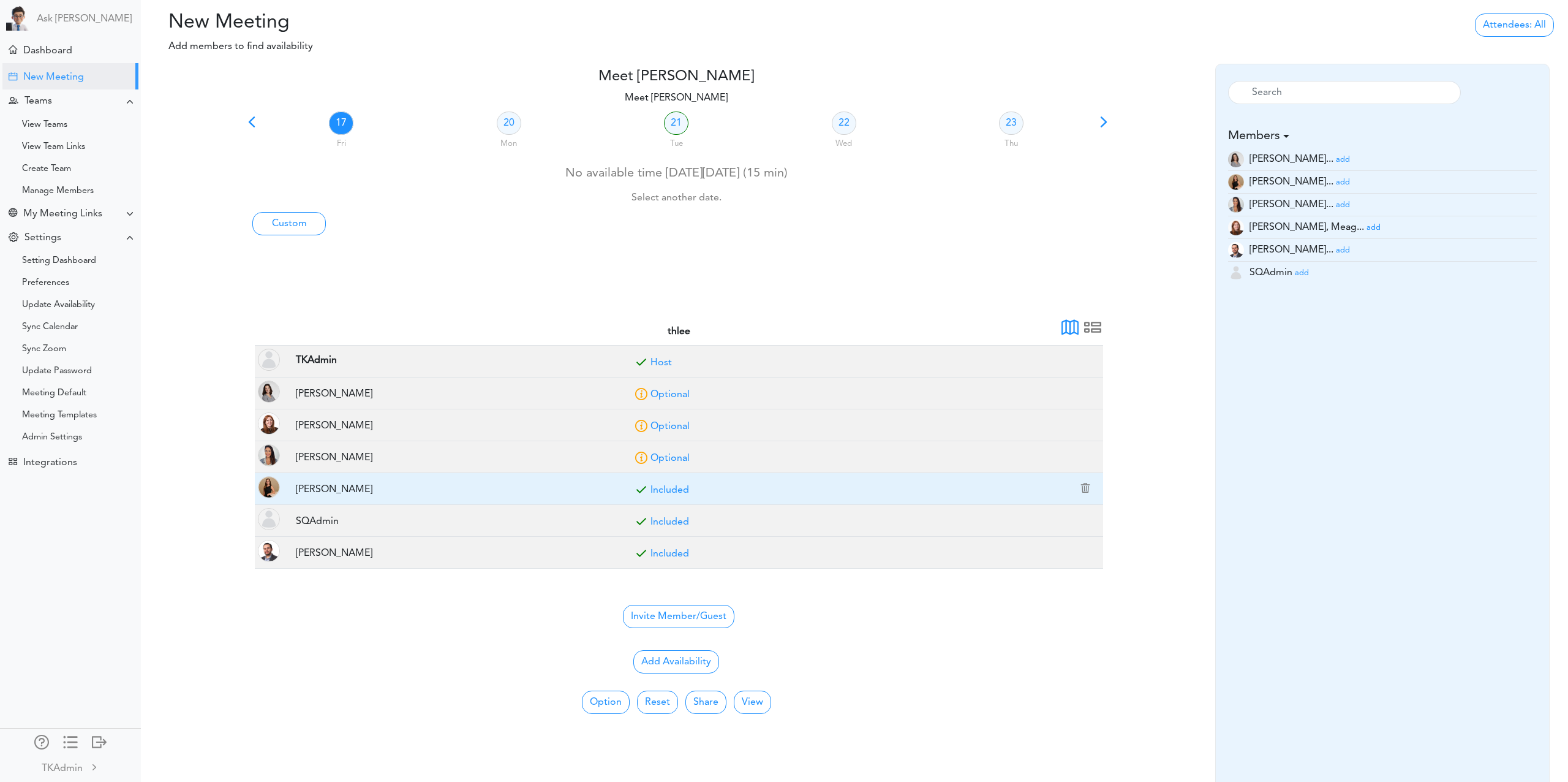
click at [669, 489] on link "Included" at bounding box center [670, 490] width 39 height 10
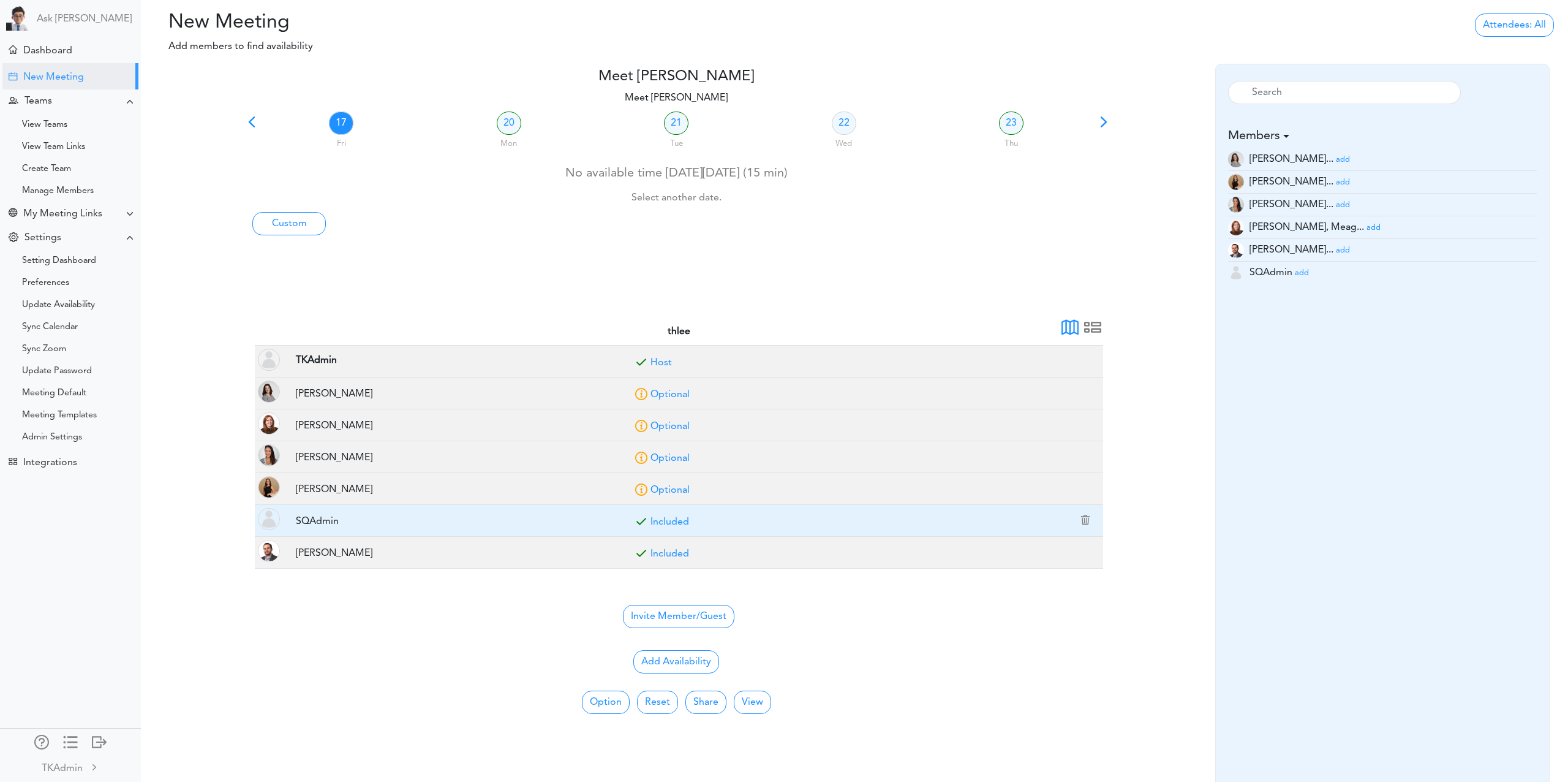
click at [667, 519] on link "Included" at bounding box center [670, 522] width 39 height 10
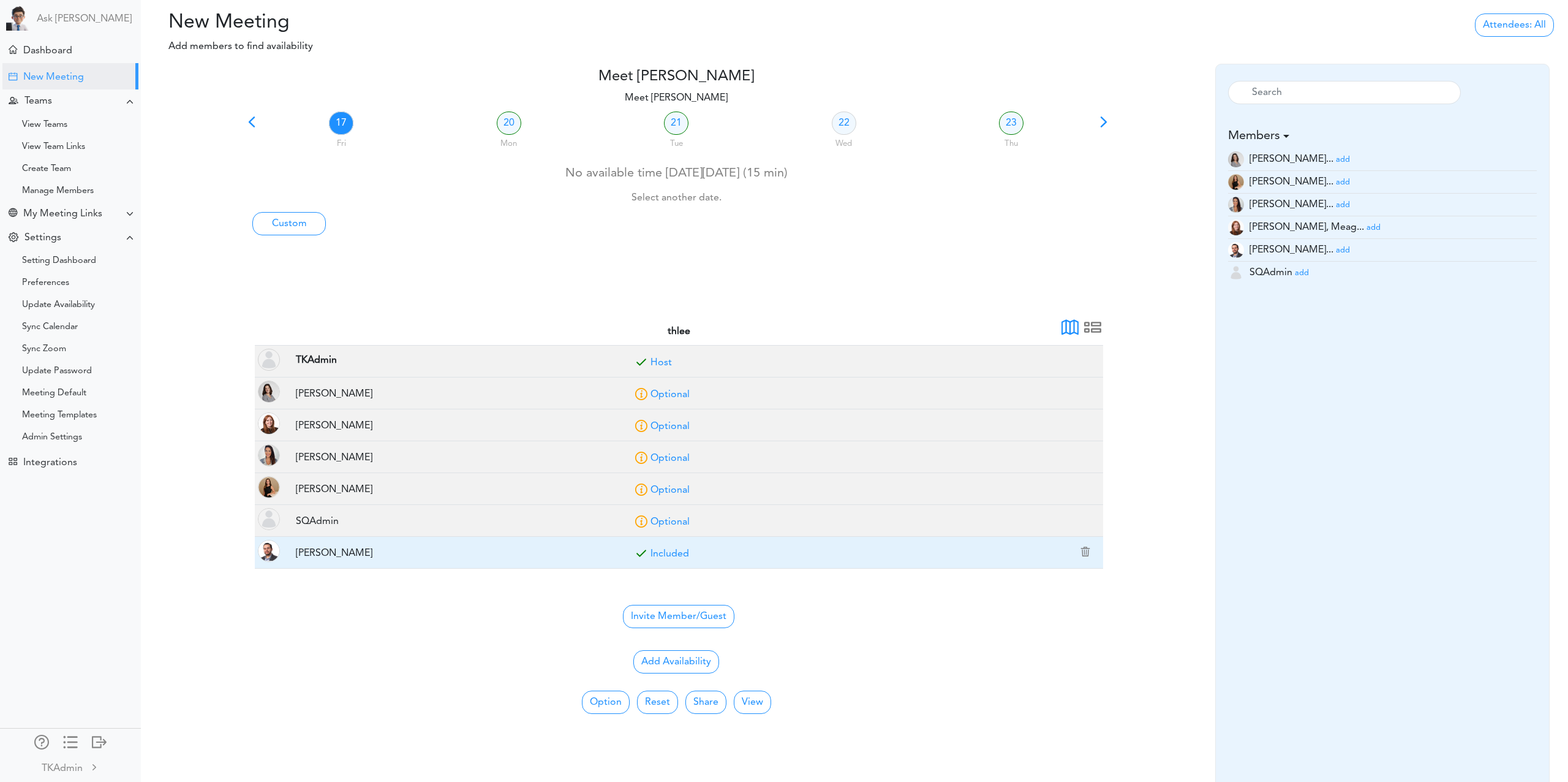
click at [672, 552] on link "Included" at bounding box center [670, 554] width 39 height 10
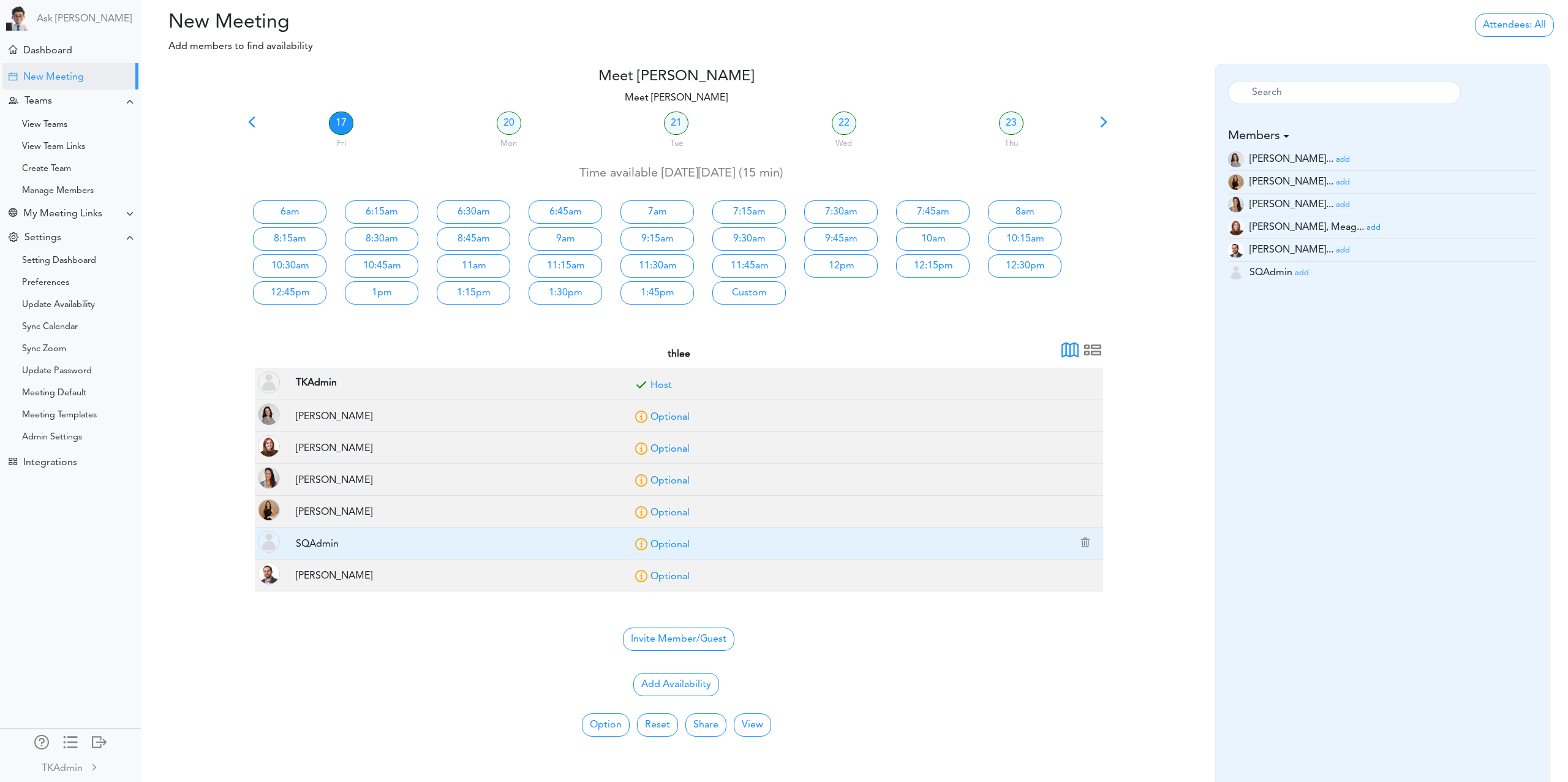
click at [664, 542] on link "Optional" at bounding box center [670, 545] width 39 height 10
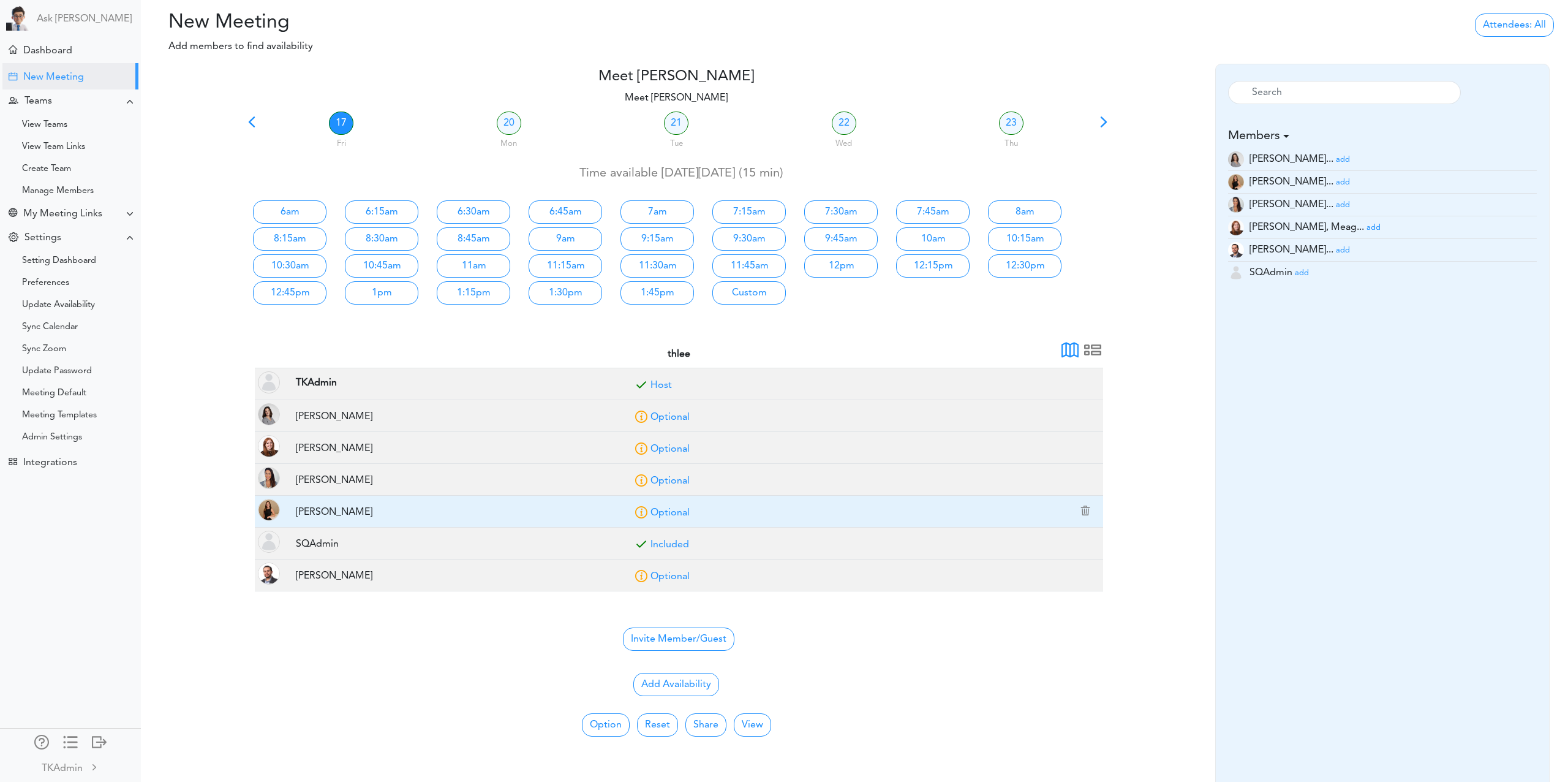
click at [665, 512] on link "Optional" at bounding box center [670, 513] width 39 height 10
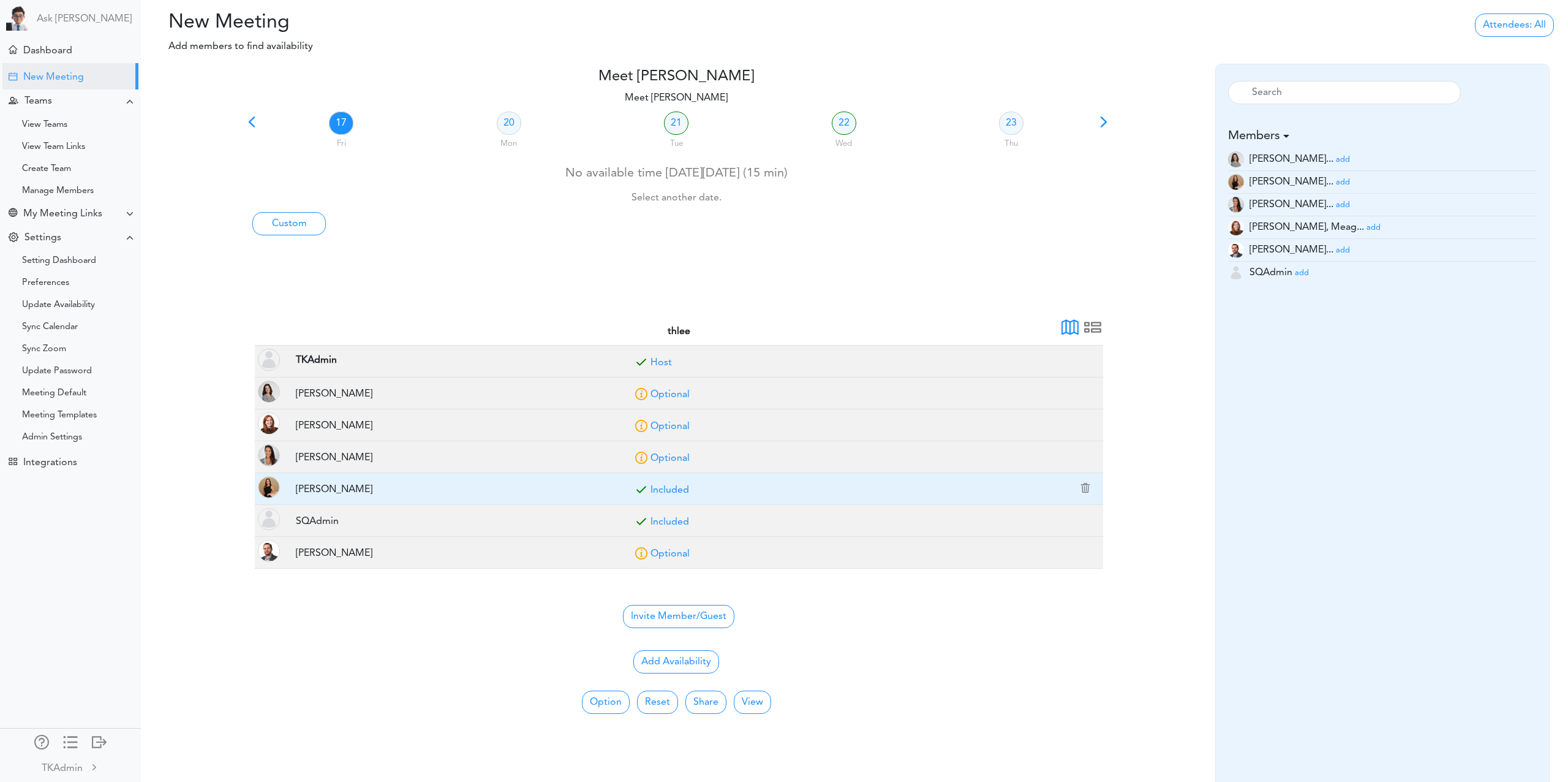
click at [669, 490] on link "Included" at bounding box center [670, 490] width 39 height 10
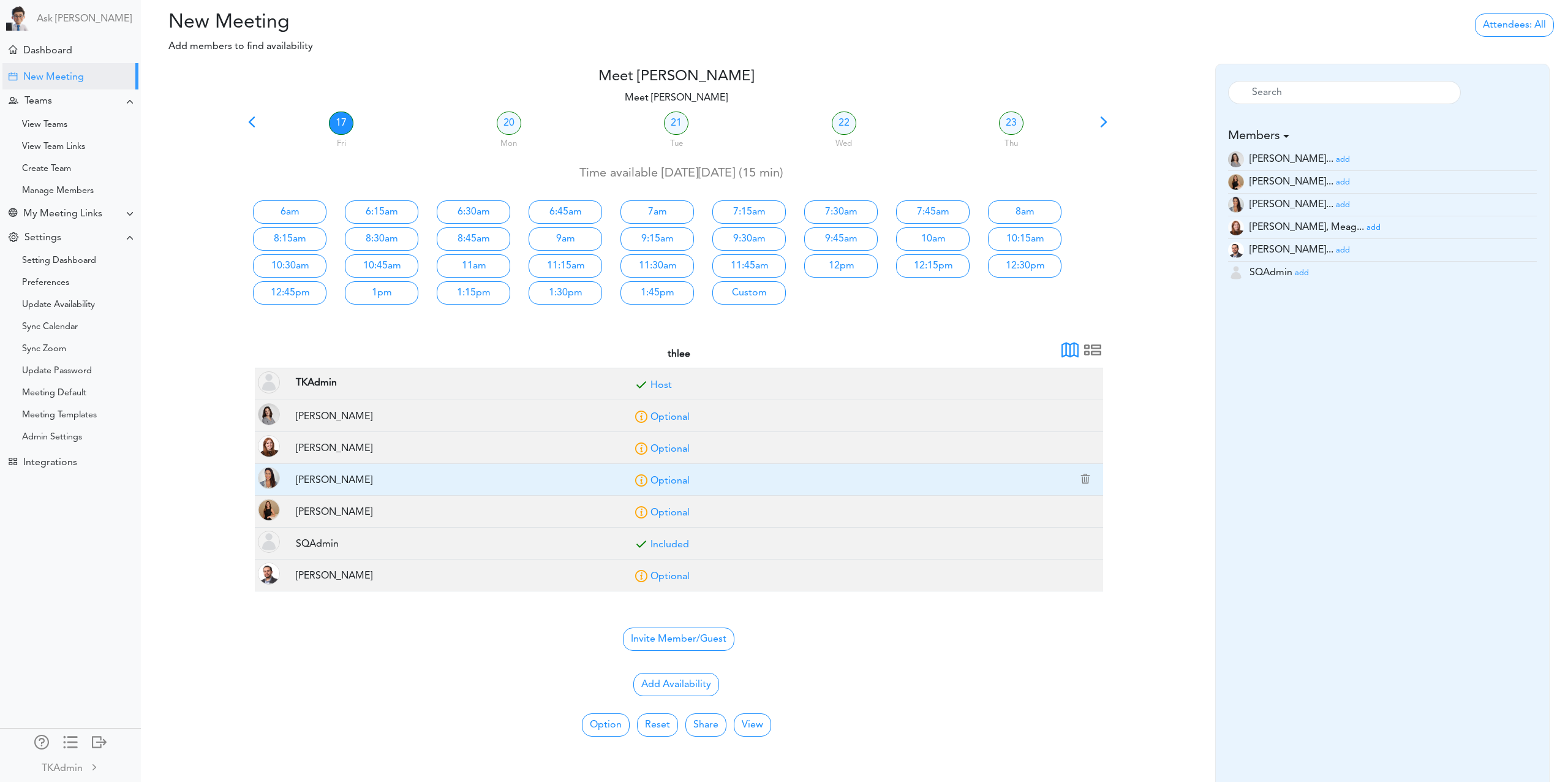
click at [666, 480] on link "Optional" at bounding box center [670, 481] width 39 height 10
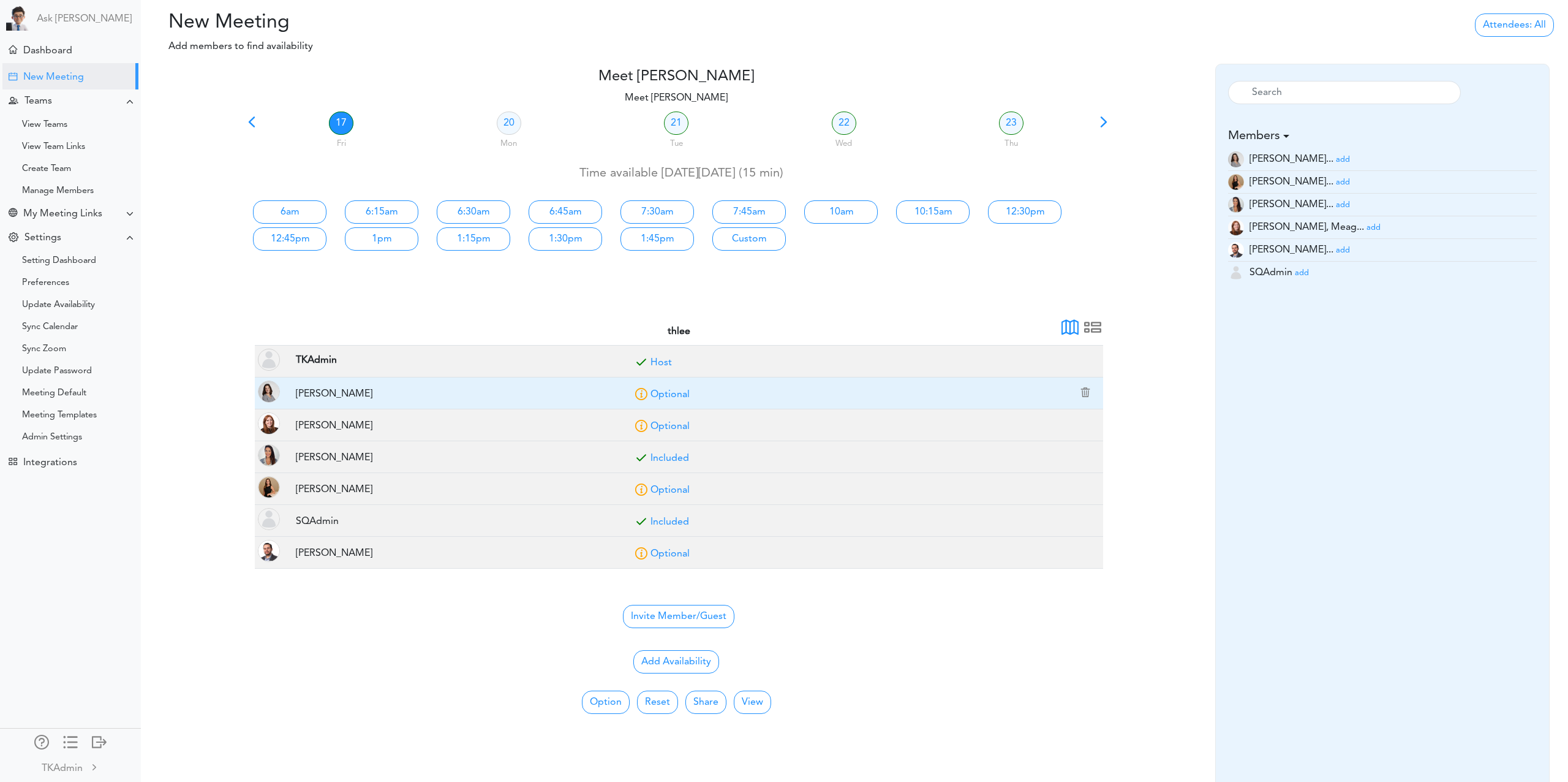
click at [666, 394] on link "Optional" at bounding box center [670, 394] width 39 height 10
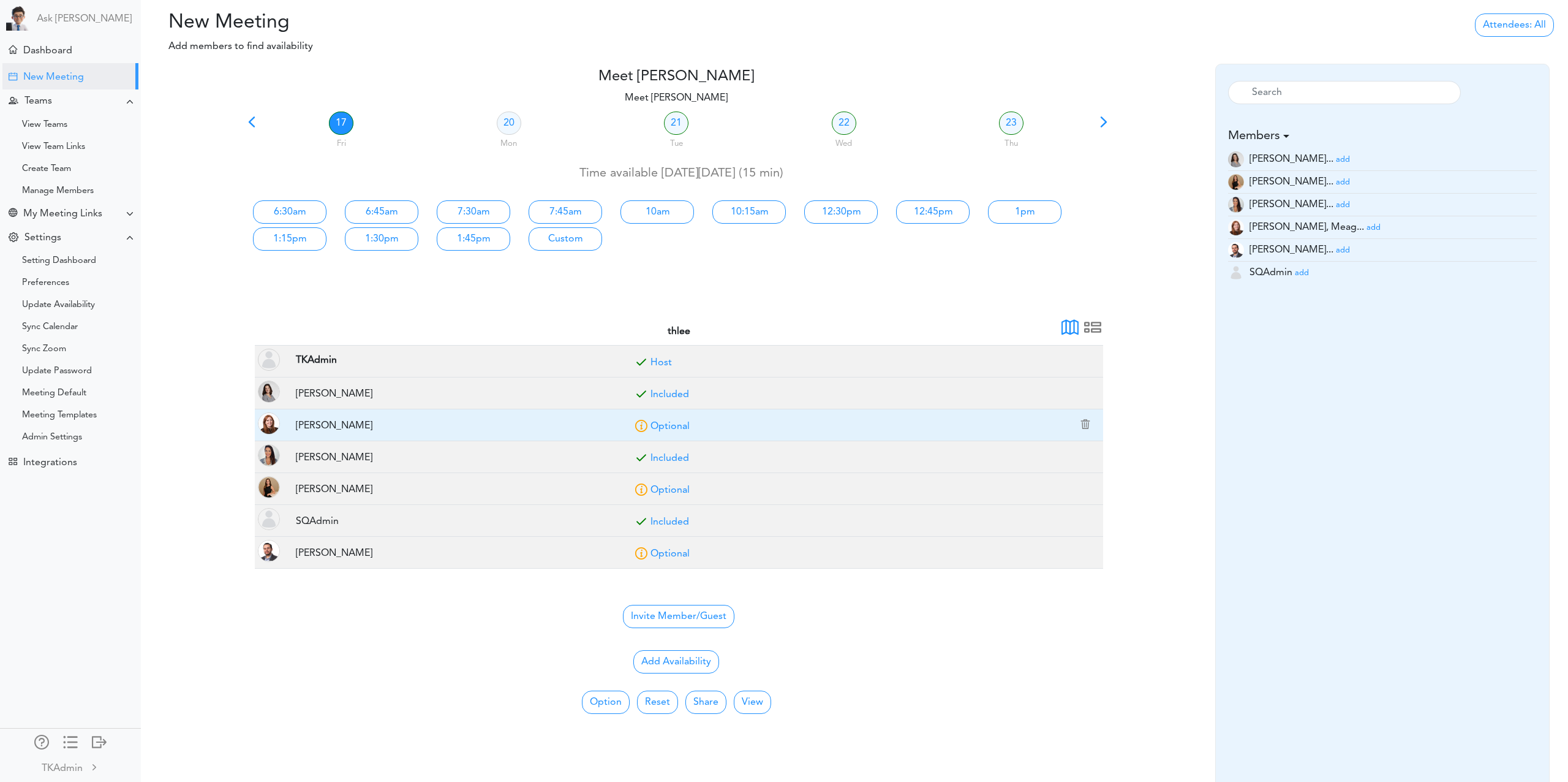
click at [667, 422] on link "Optional" at bounding box center [670, 426] width 39 height 10
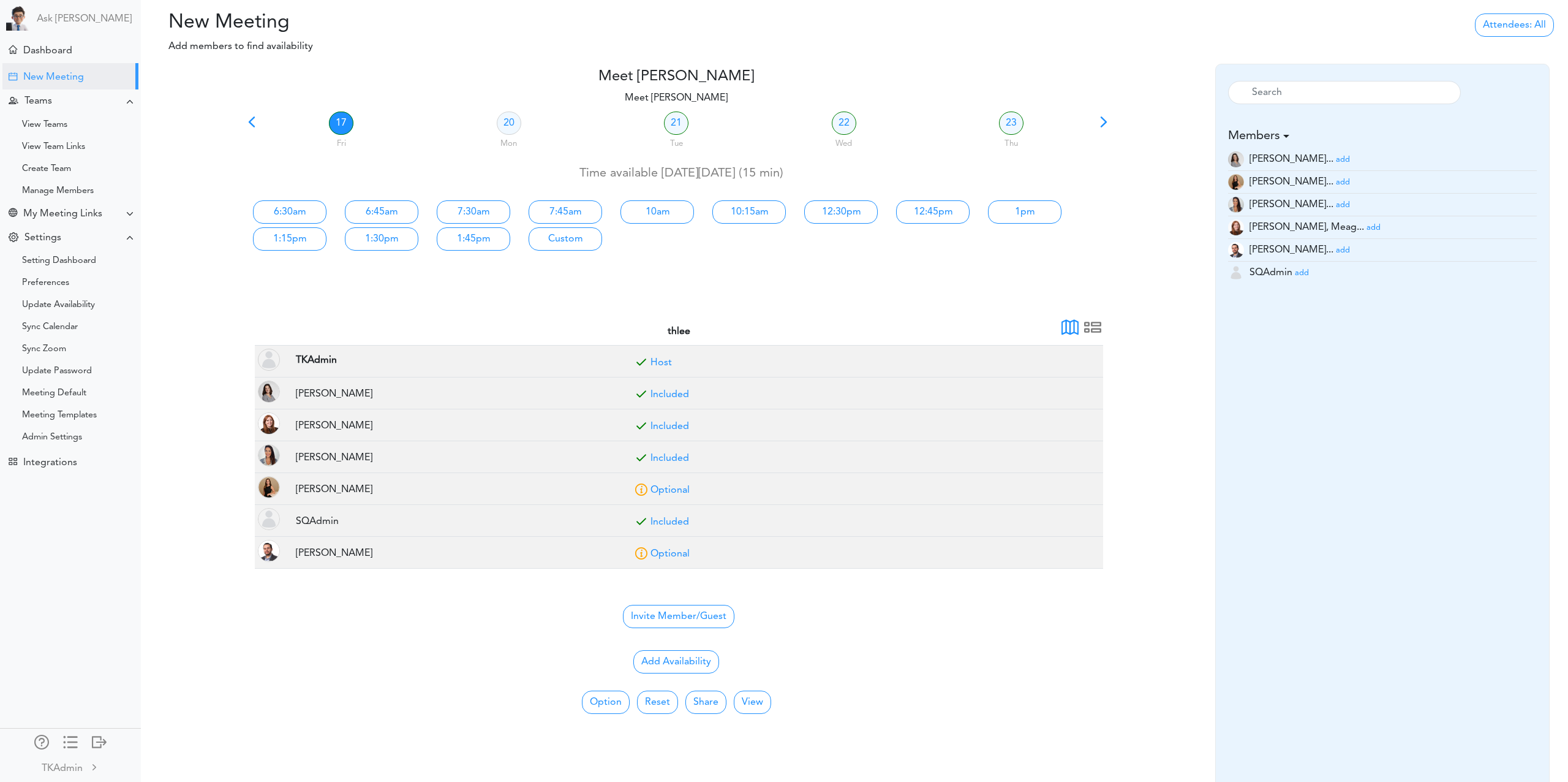
click at [255, 122] on span at bounding box center [252, 126] width 17 height 17
click at [252, 123] on span at bounding box center [252, 126] width 17 height 17
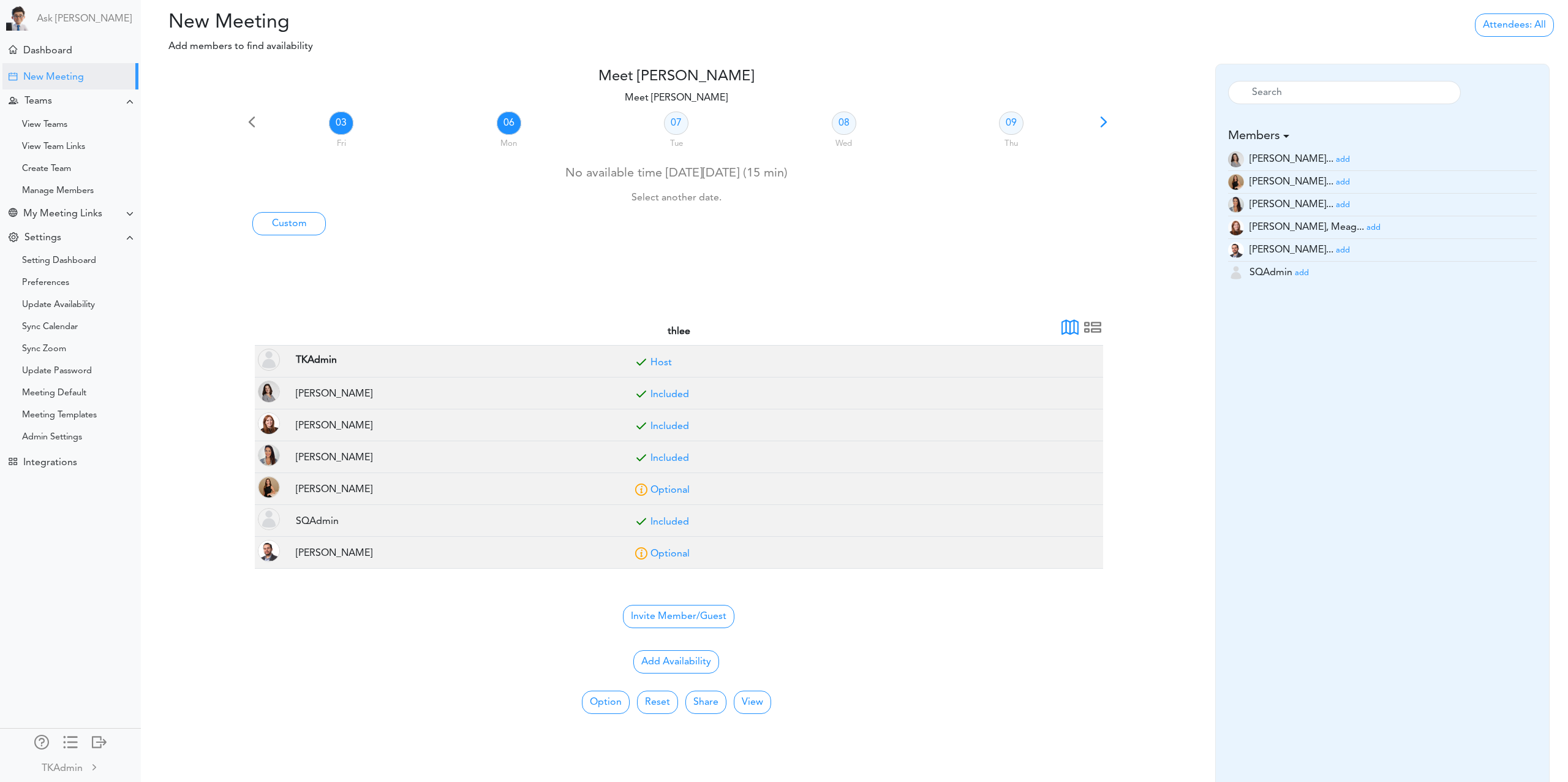
click at [507, 126] on link "06" at bounding box center [508, 123] width 24 height 23
drag, startPoint x: 673, startPoint y: 130, endPoint x: 611, endPoint y: 127, distance: 62.1
click at [673, 130] on link "07" at bounding box center [676, 123] width 24 height 23
click at [496, 125] on div "06 Mon" at bounding box center [509, 131] width 168 height 44
click at [342, 123] on link "03" at bounding box center [341, 123] width 24 height 23
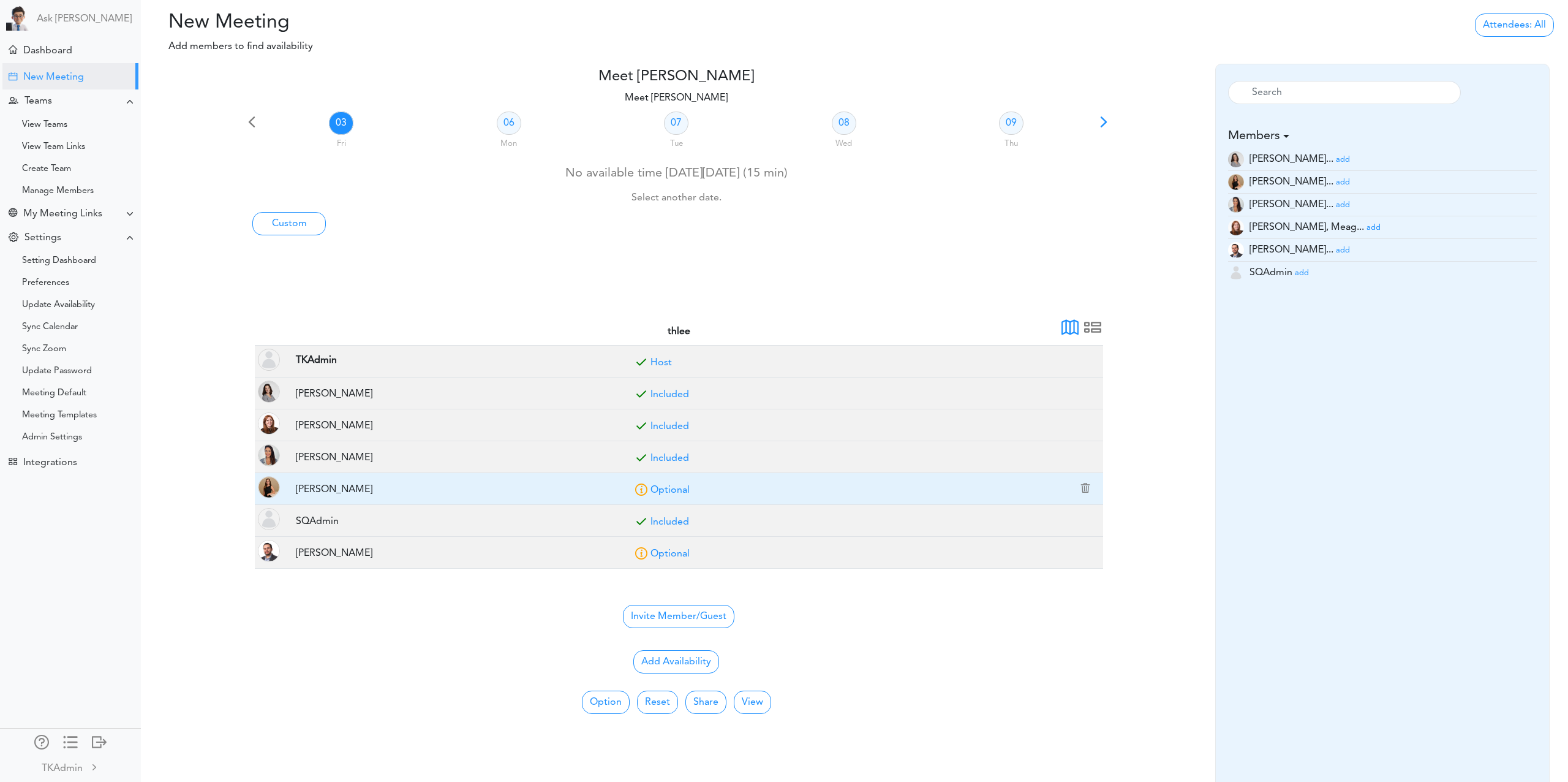
click at [674, 490] on link "Optional" at bounding box center [670, 490] width 39 height 10
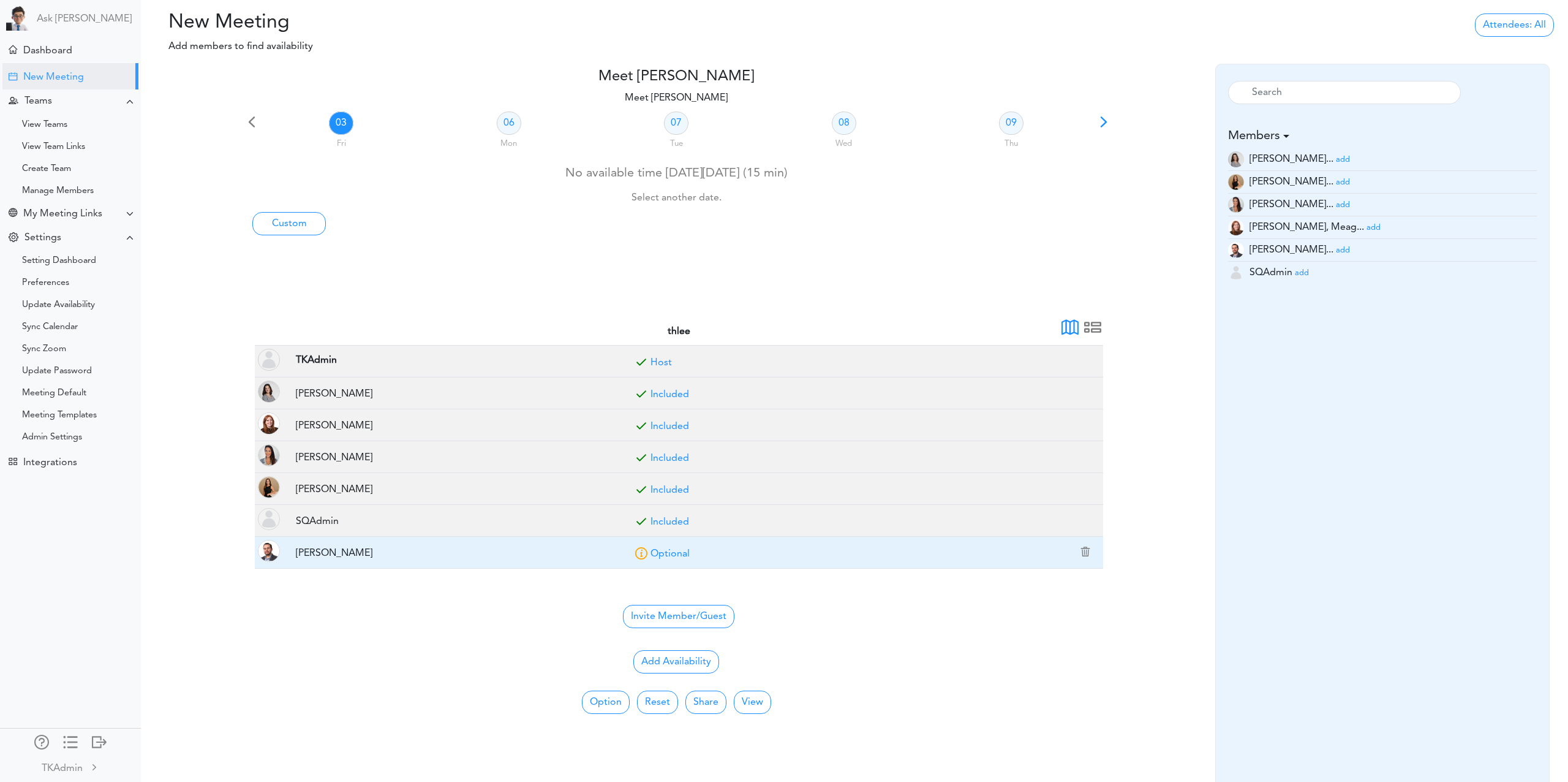
click at [672, 557] on link "Optional" at bounding box center [670, 554] width 39 height 10
click at [672, 557] on link "Included" at bounding box center [670, 554] width 39 height 10
click at [672, 557] on link "Optional" at bounding box center [670, 554] width 39 height 10
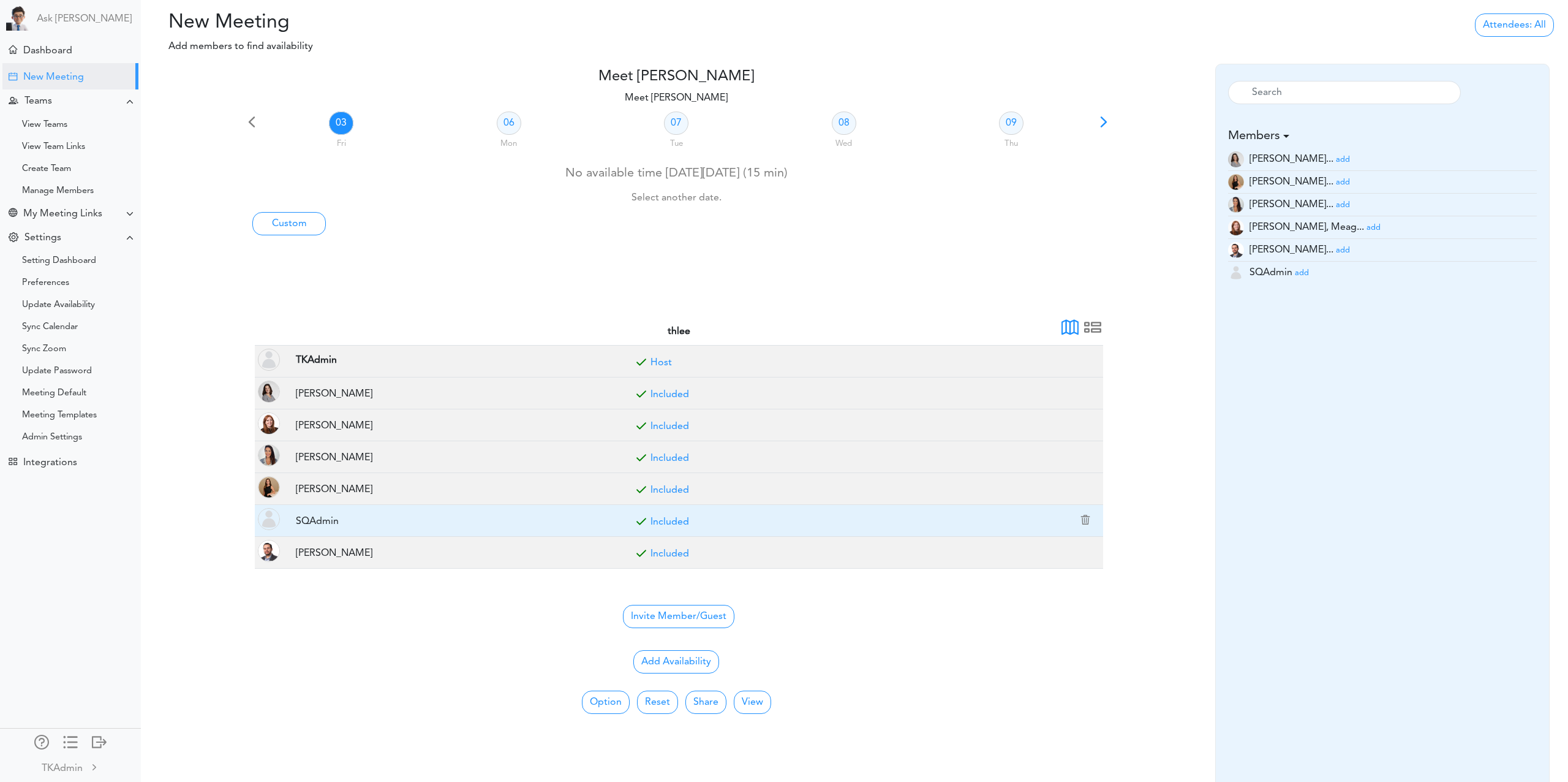
click at [666, 523] on link "Included" at bounding box center [670, 522] width 39 height 10
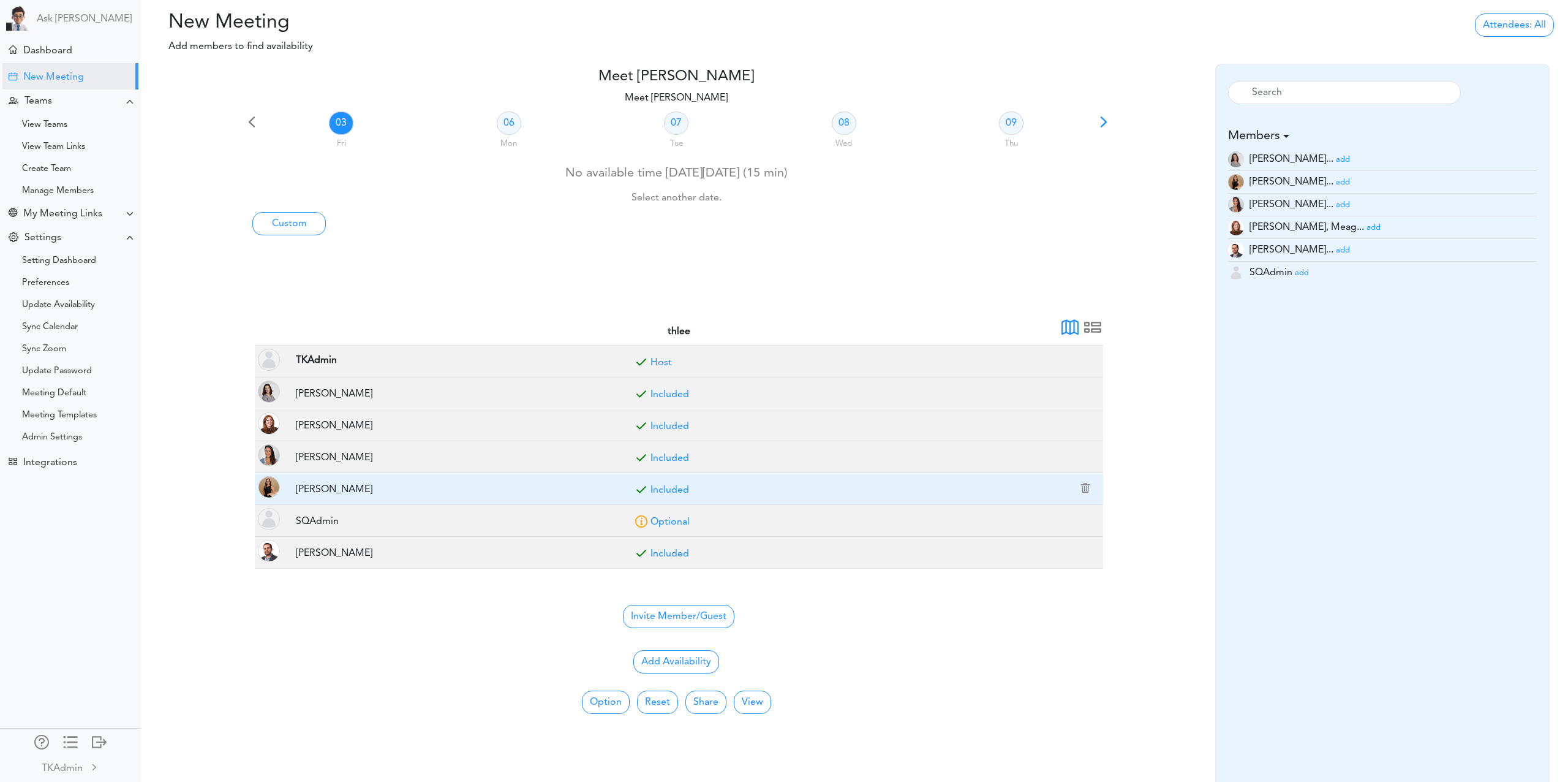
click at [665, 487] on link "Included" at bounding box center [670, 490] width 39 height 10
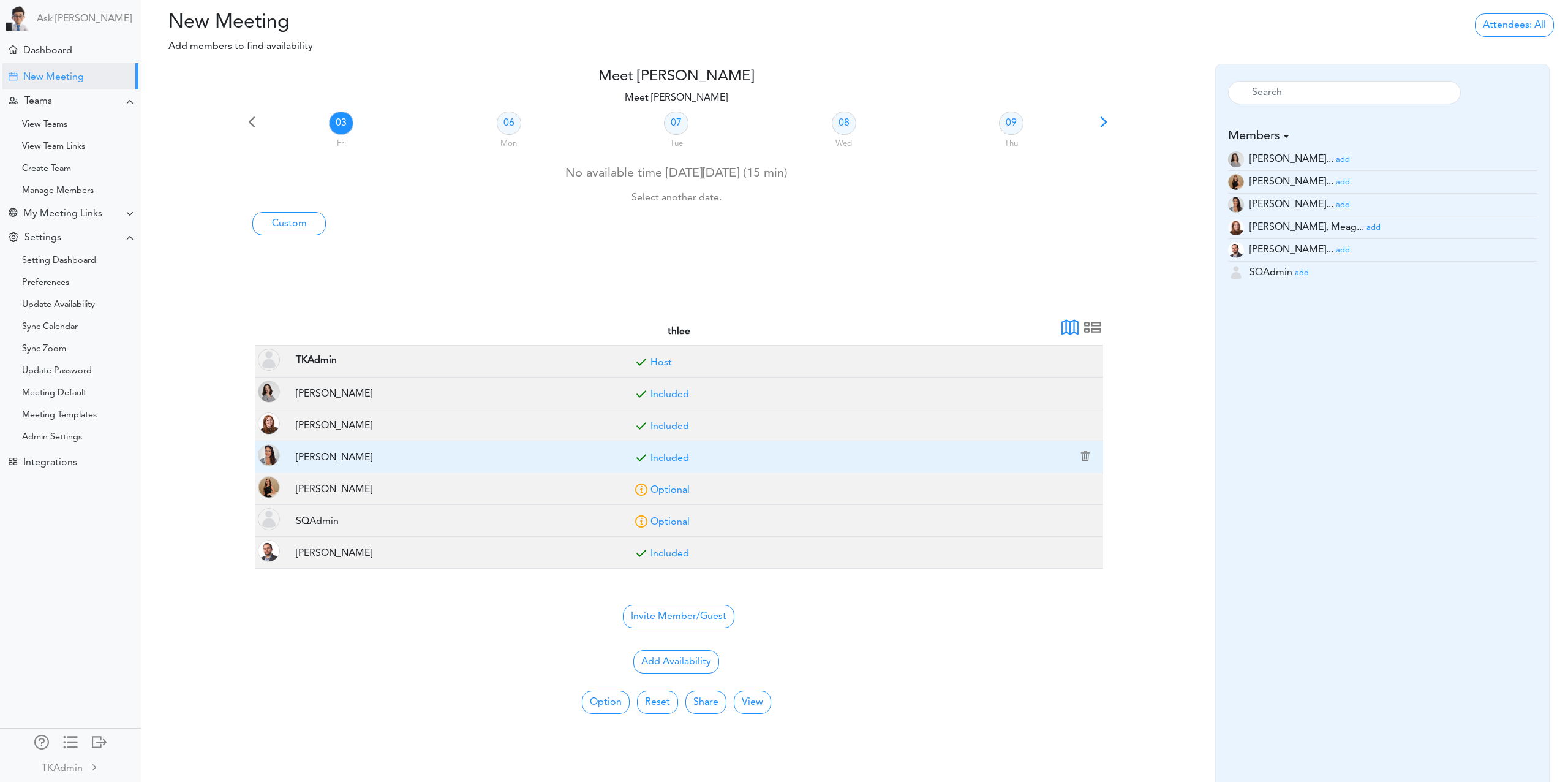
click at [664, 459] on link "Included" at bounding box center [670, 459] width 39 height 10
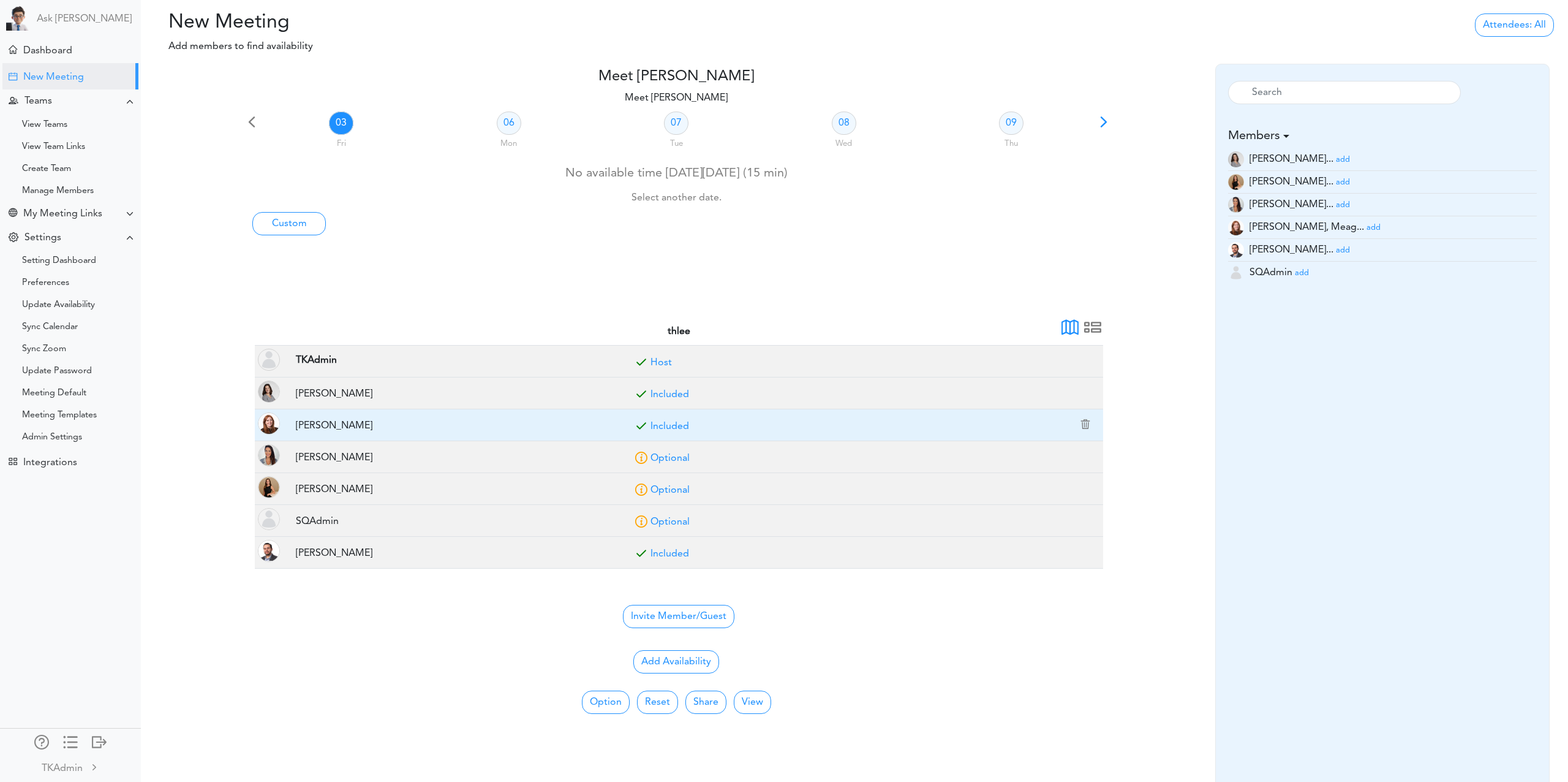
click at [660, 427] on link "Included" at bounding box center [670, 426] width 39 height 10
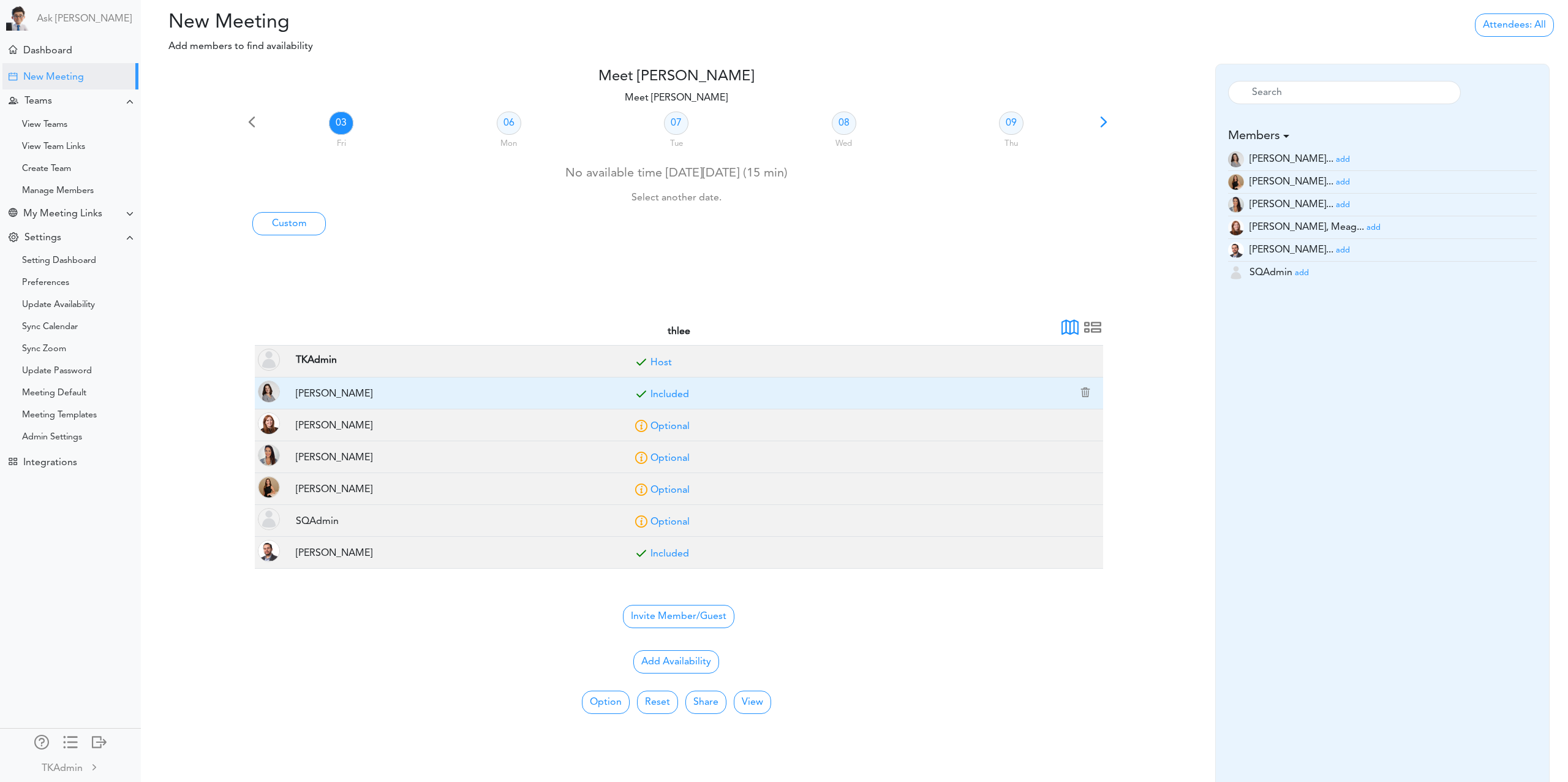
click at [666, 394] on link "Included" at bounding box center [670, 394] width 39 height 10
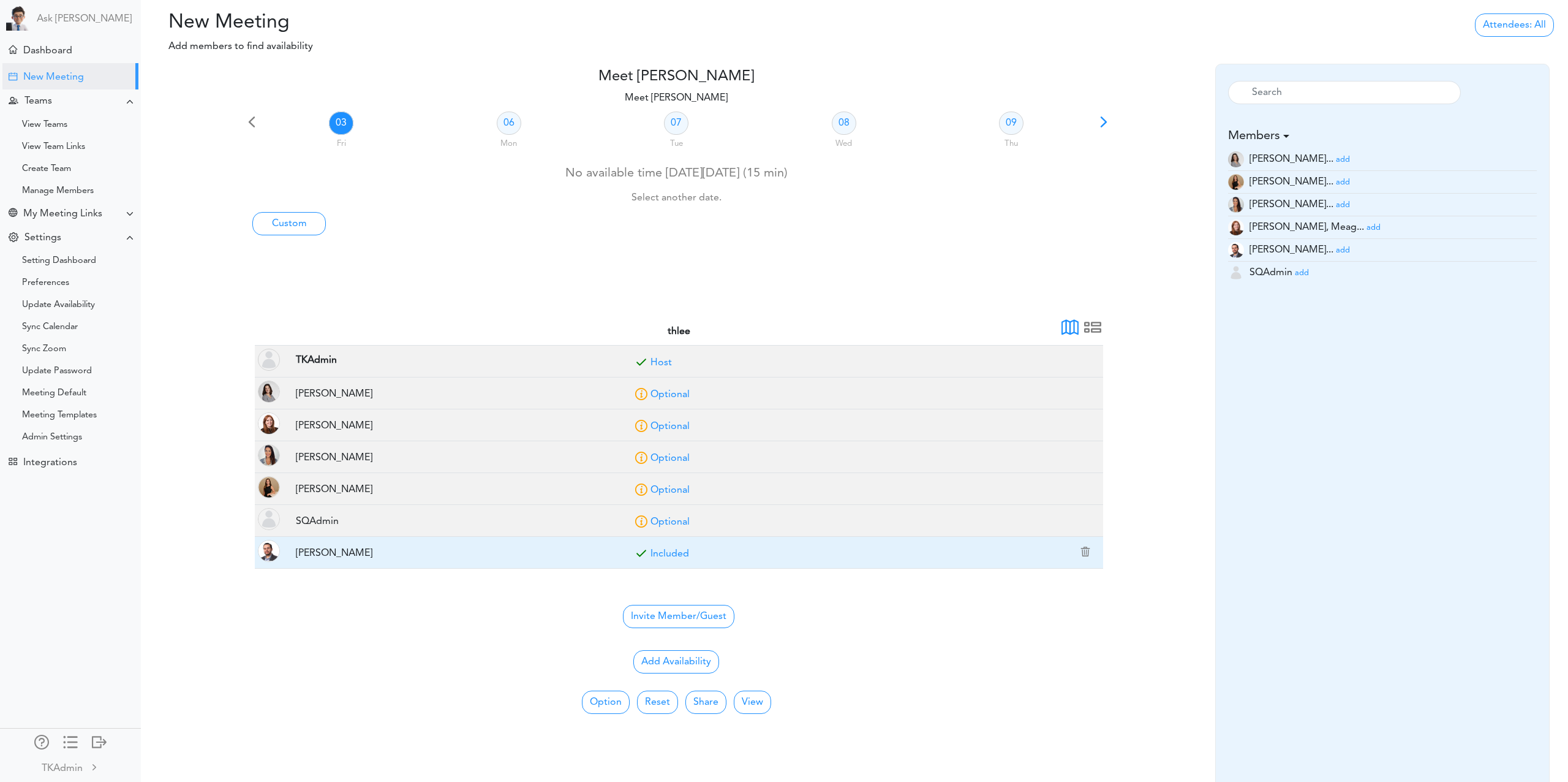
click at [667, 553] on link "Included" at bounding box center [670, 554] width 39 height 10
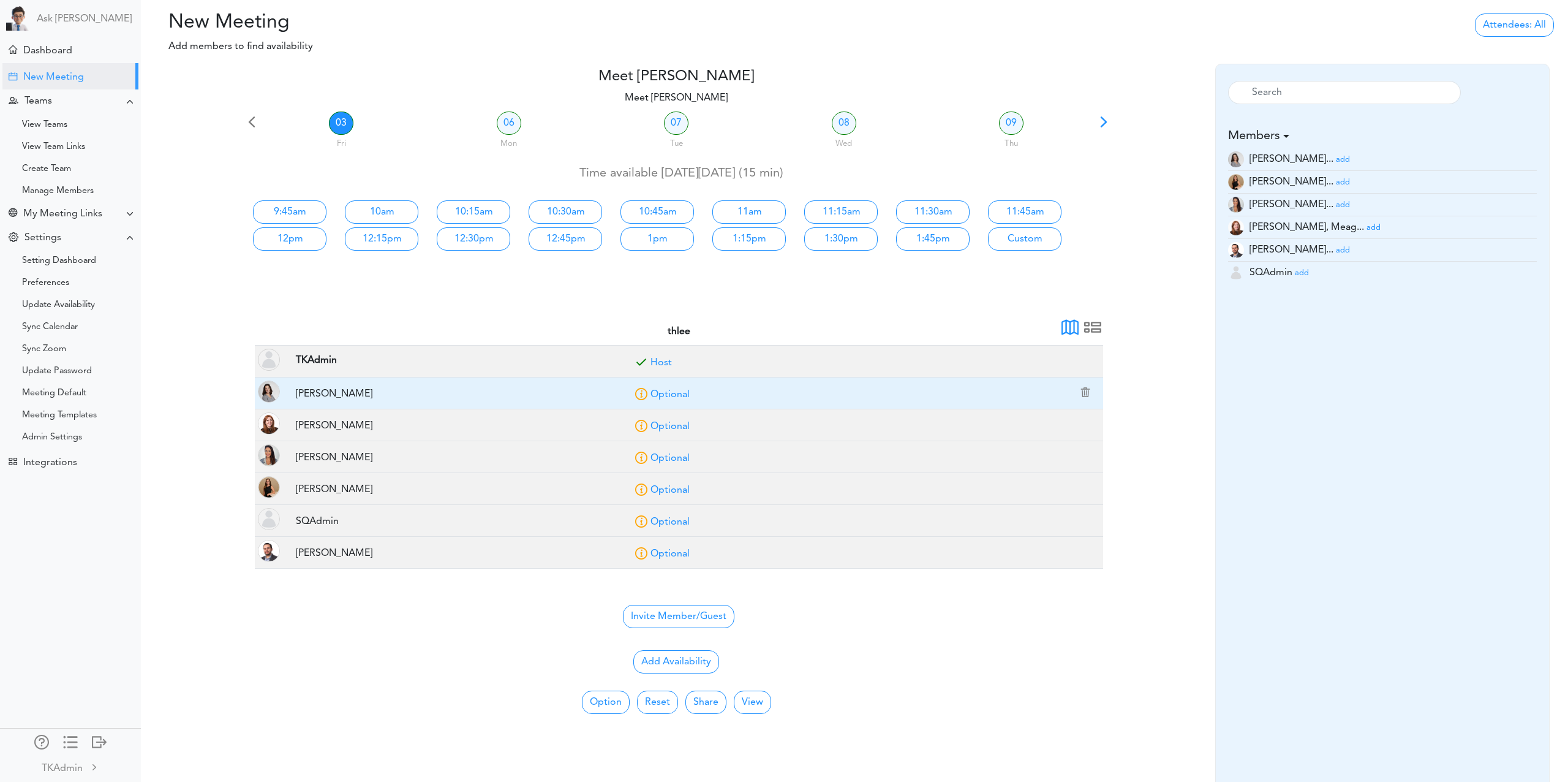
click at [666, 394] on link "Optional" at bounding box center [670, 394] width 39 height 10
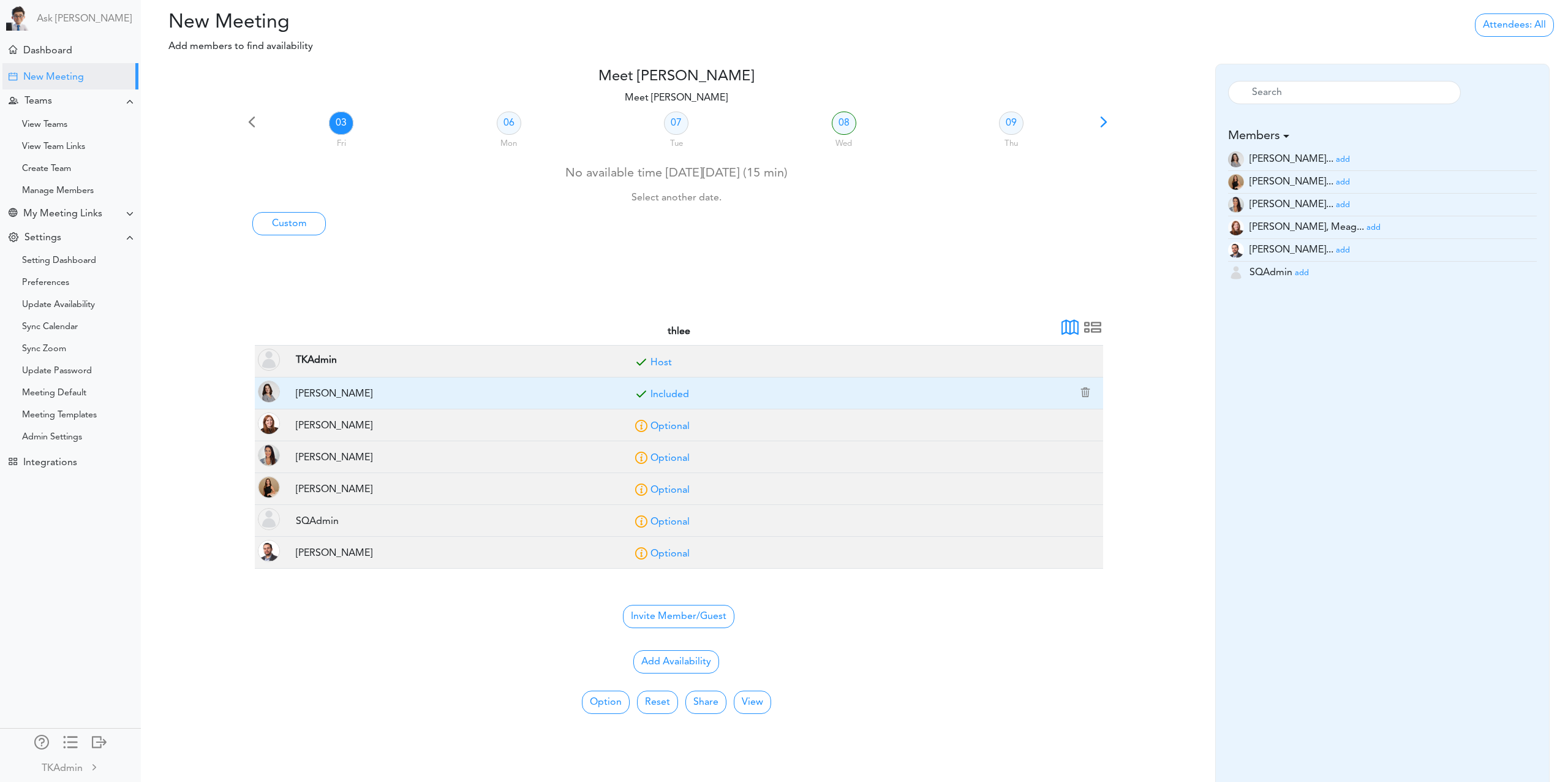
click at [666, 394] on link "Included" at bounding box center [670, 394] width 39 height 10
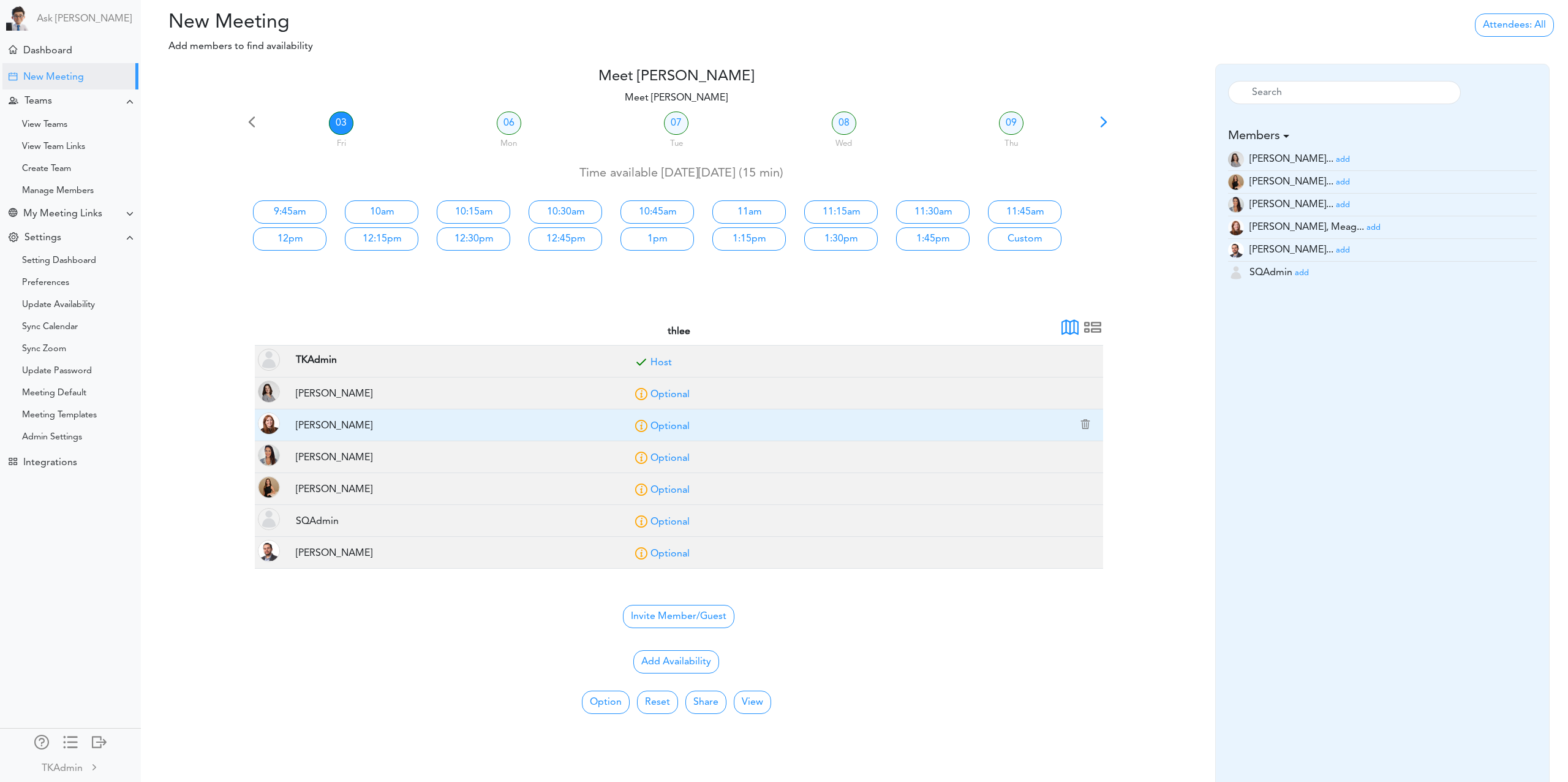
click at [667, 428] on link "Optional" at bounding box center [670, 426] width 39 height 10
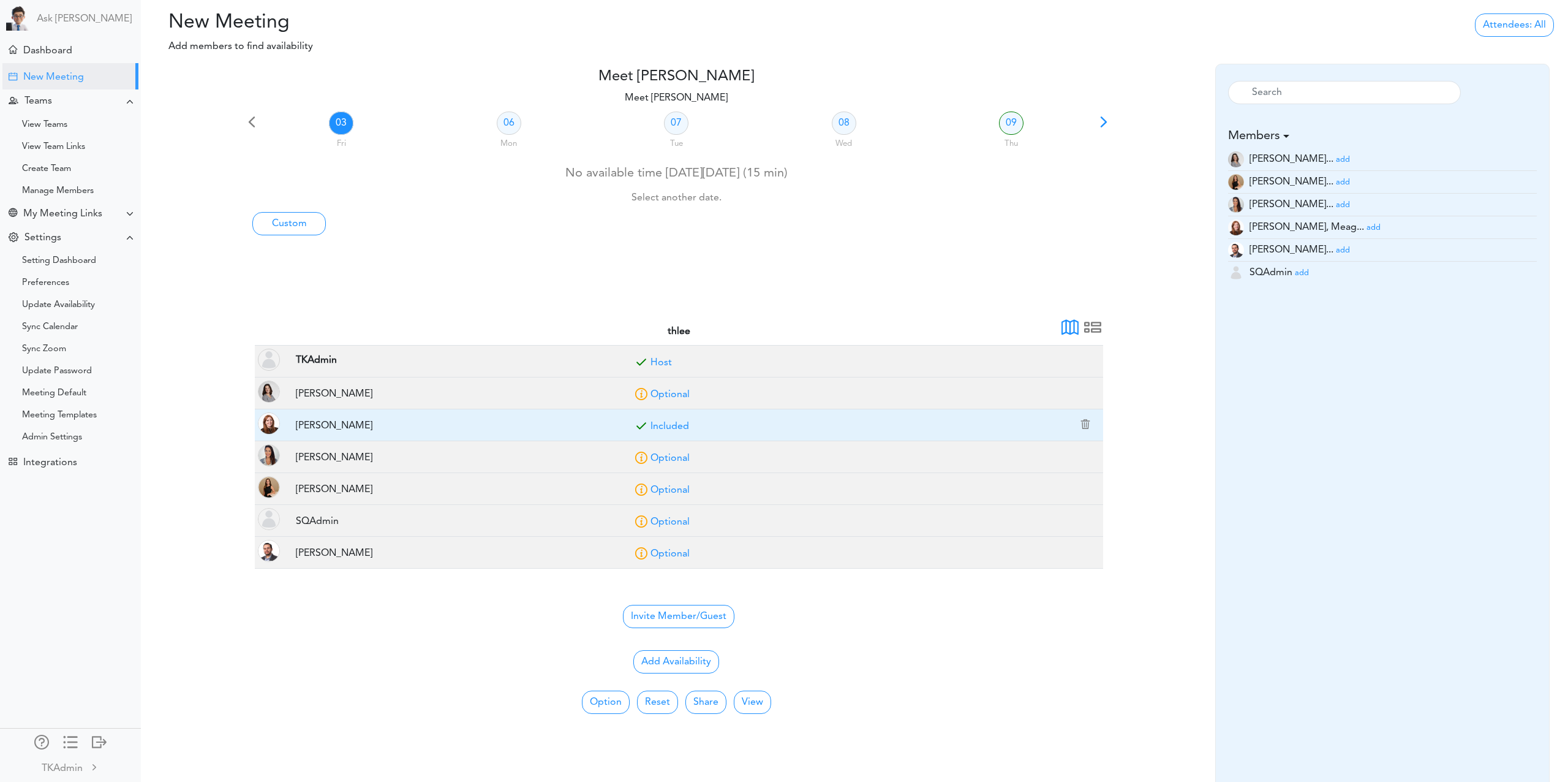
click at [667, 428] on link "Included" at bounding box center [670, 426] width 39 height 10
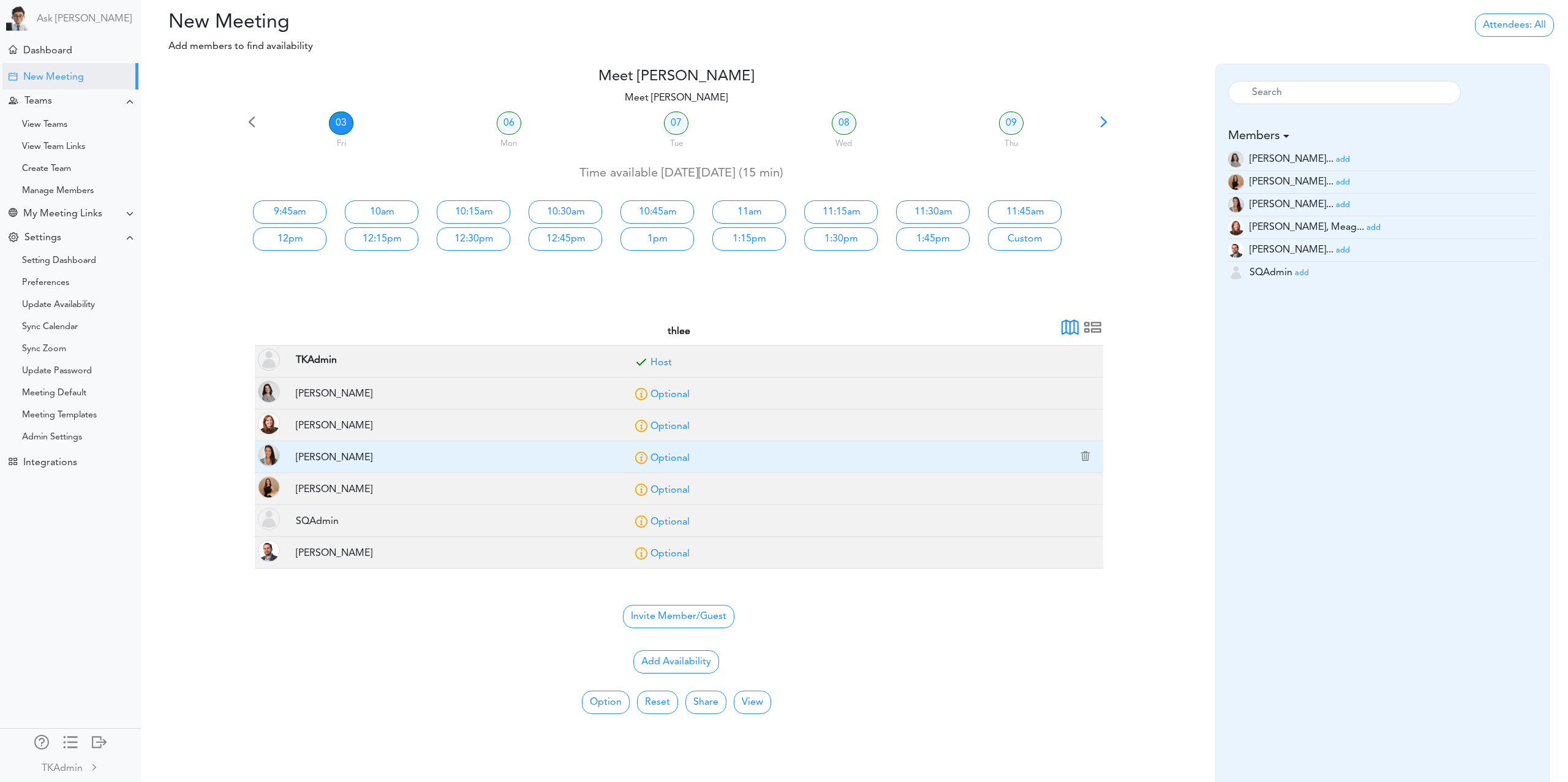
click at [669, 454] on link "Optional" at bounding box center [670, 459] width 39 height 10
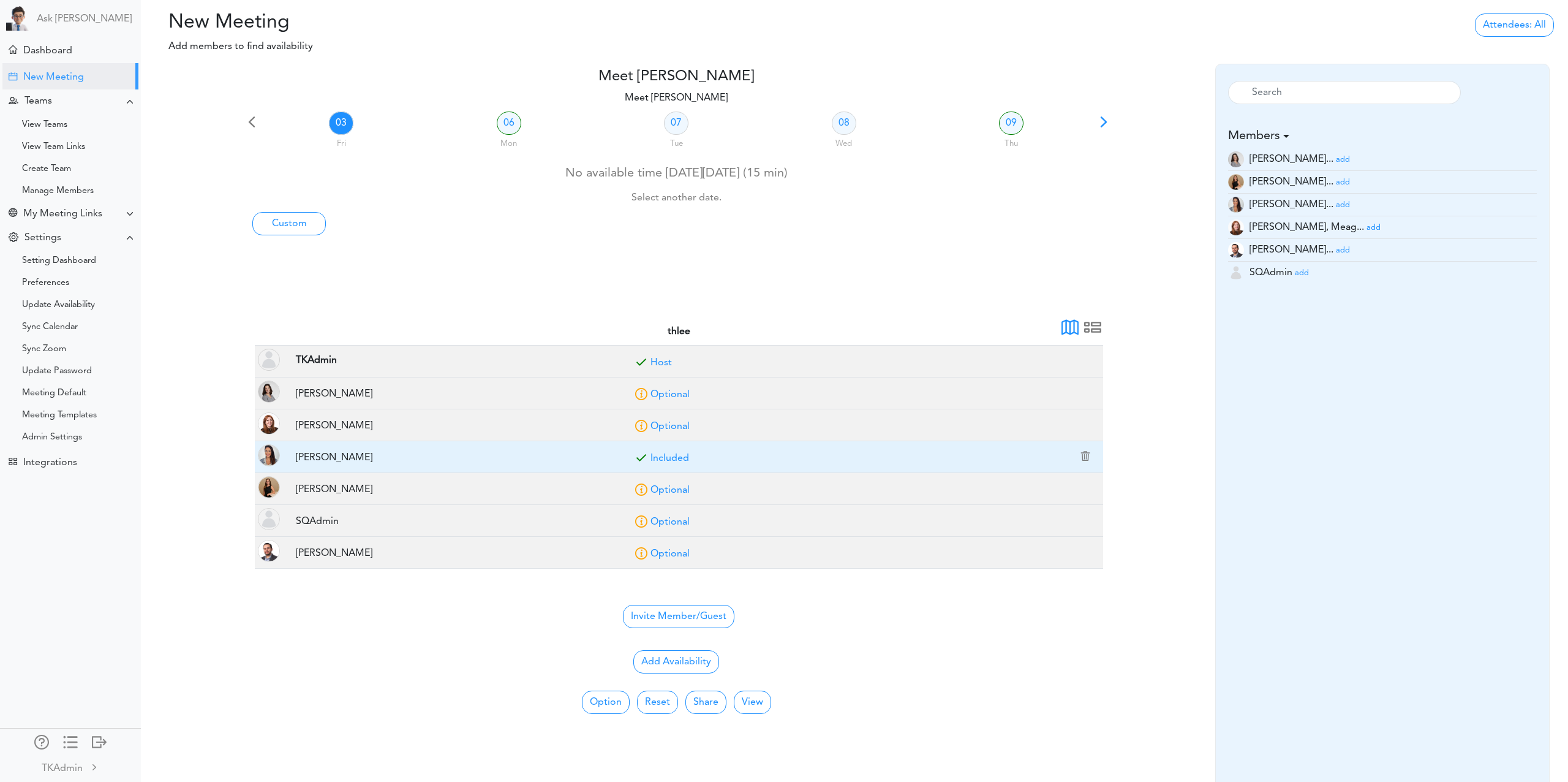
click at [669, 454] on link "Included" at bounding box center [670, 459] width 39 height 10
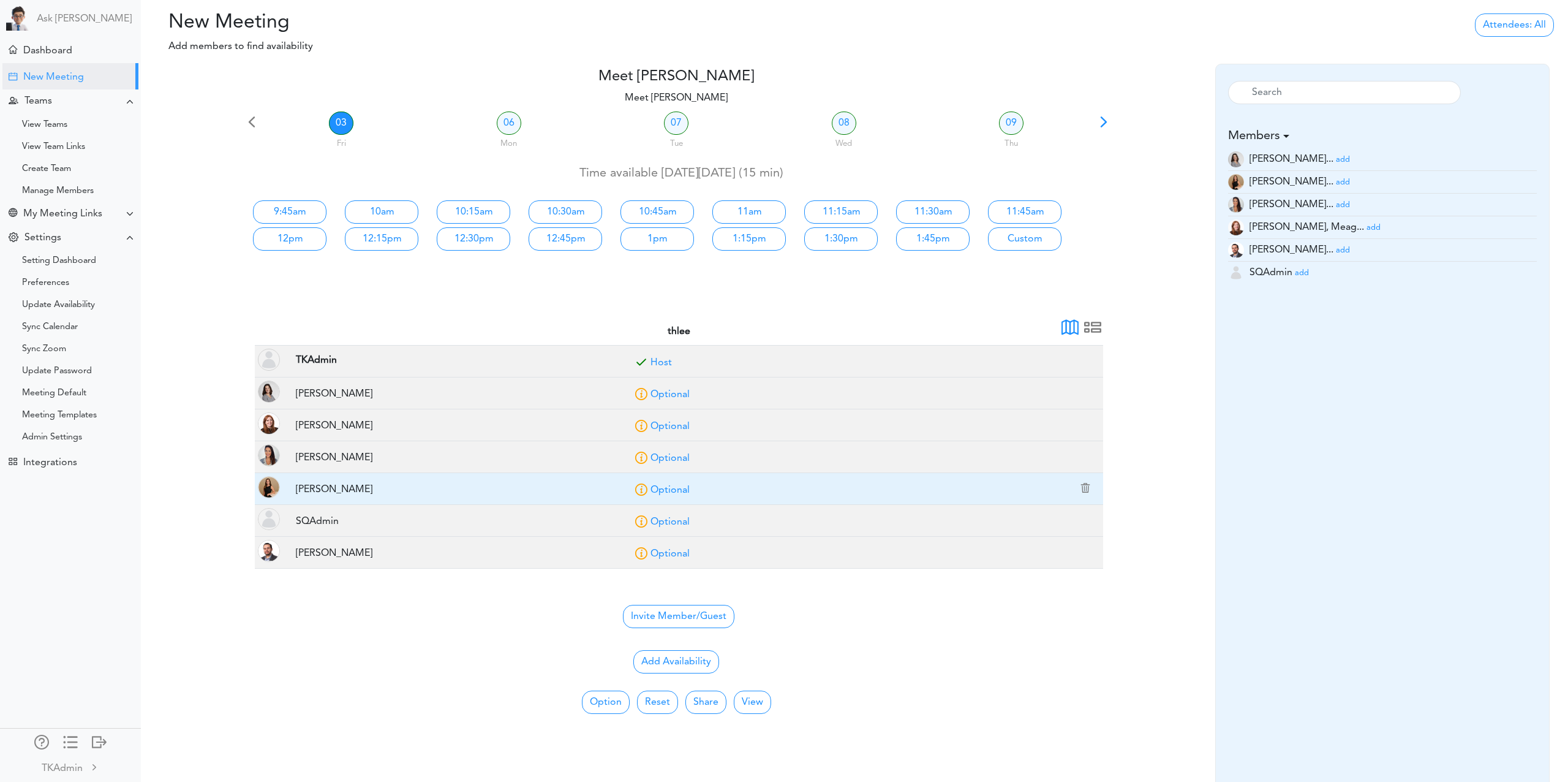
click at [662, 495] on td "Optional" at bounding box center [864, 489] width 479 height 32
click at [665, 492] on link "Optional" at bounding box center [670, 490] width 39 height 10
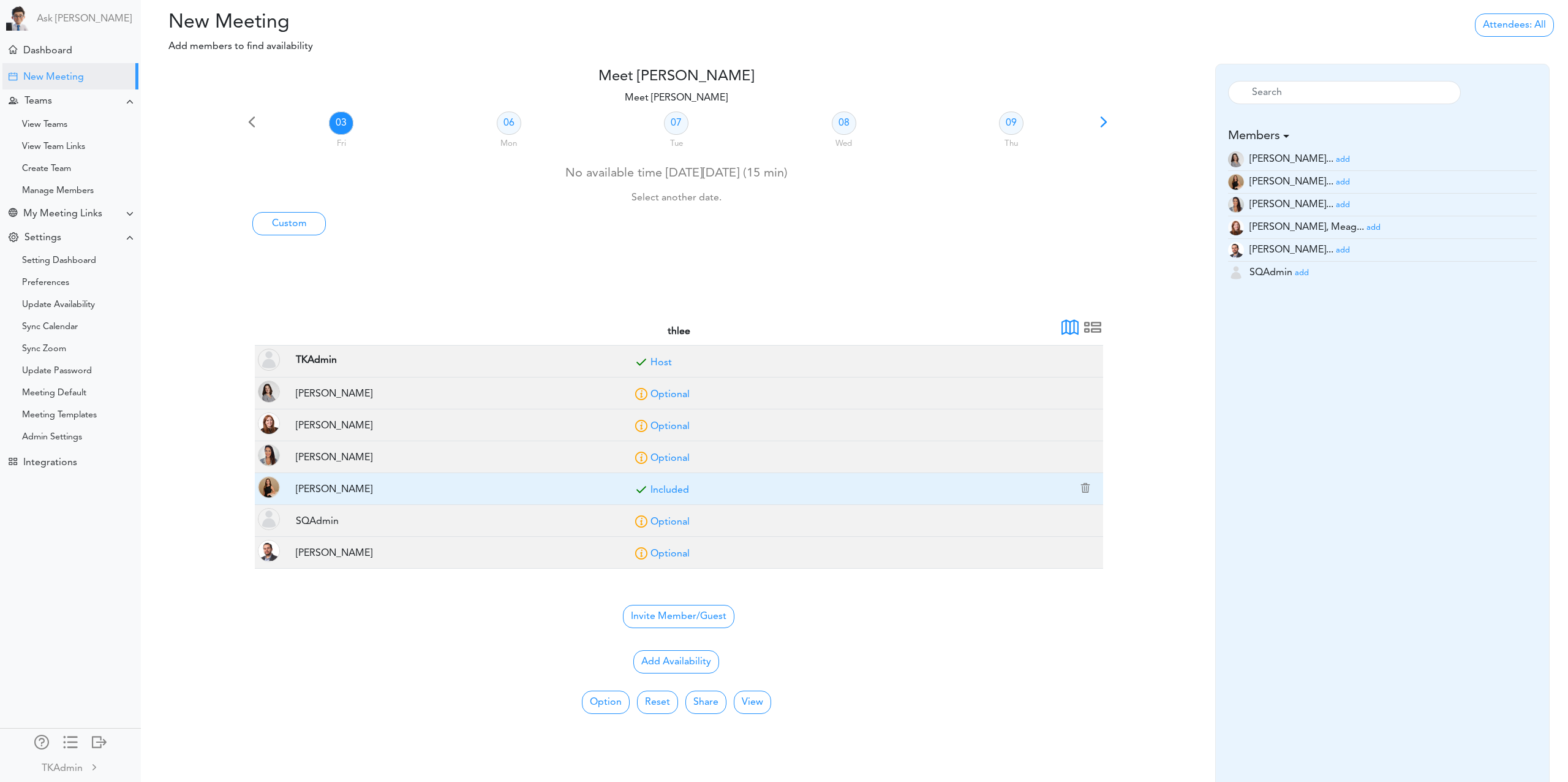
click at [665, 492] on link "Included" at bounding box center [670, 490] width 39 height 10
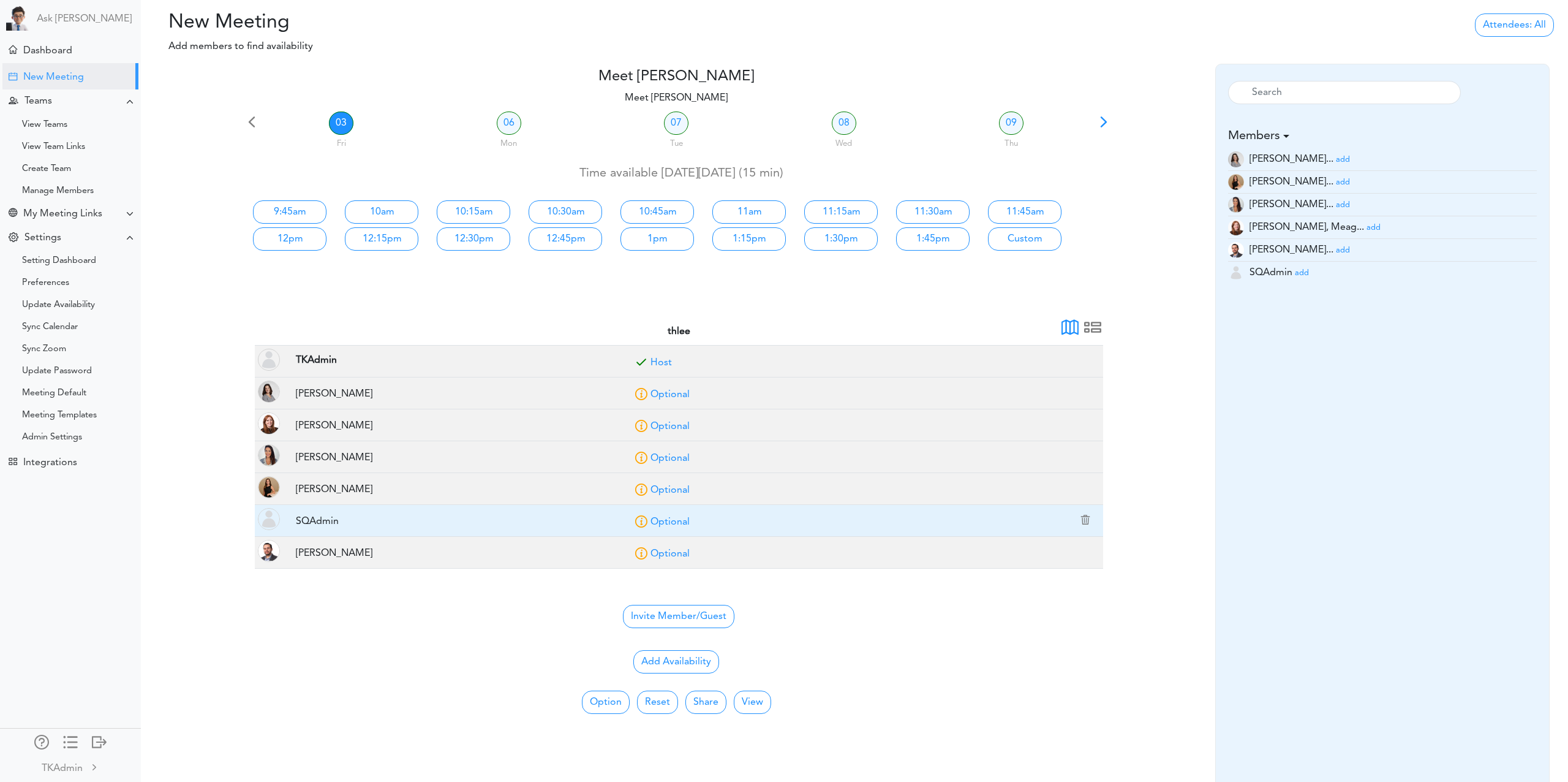
click at [674, 520] on link "Optional" at bounding box center [670, 522] width 39 height 10
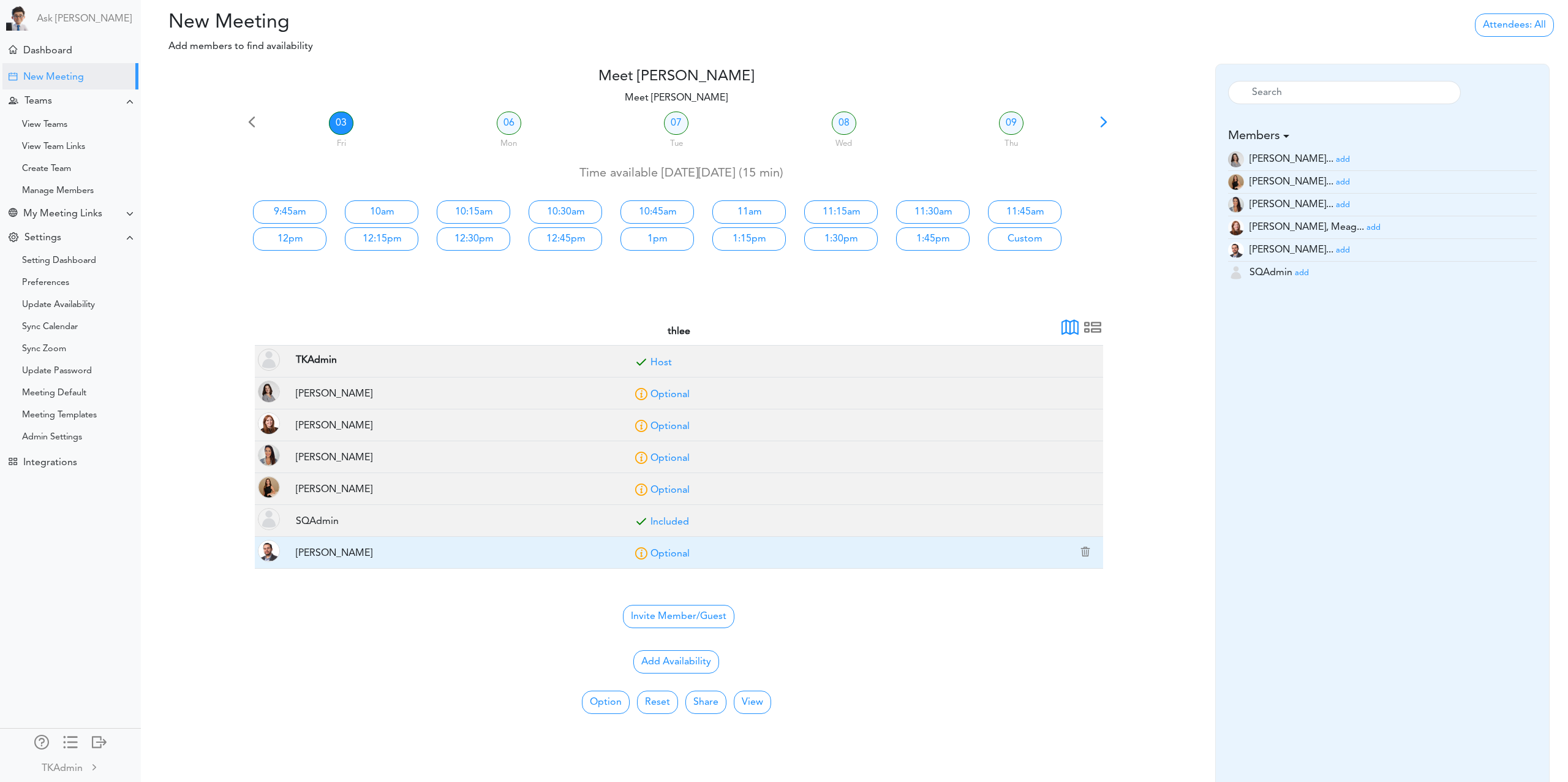
click at [672, 552] on link "Optional" at bounding box center [670, 554] width 39 height 10
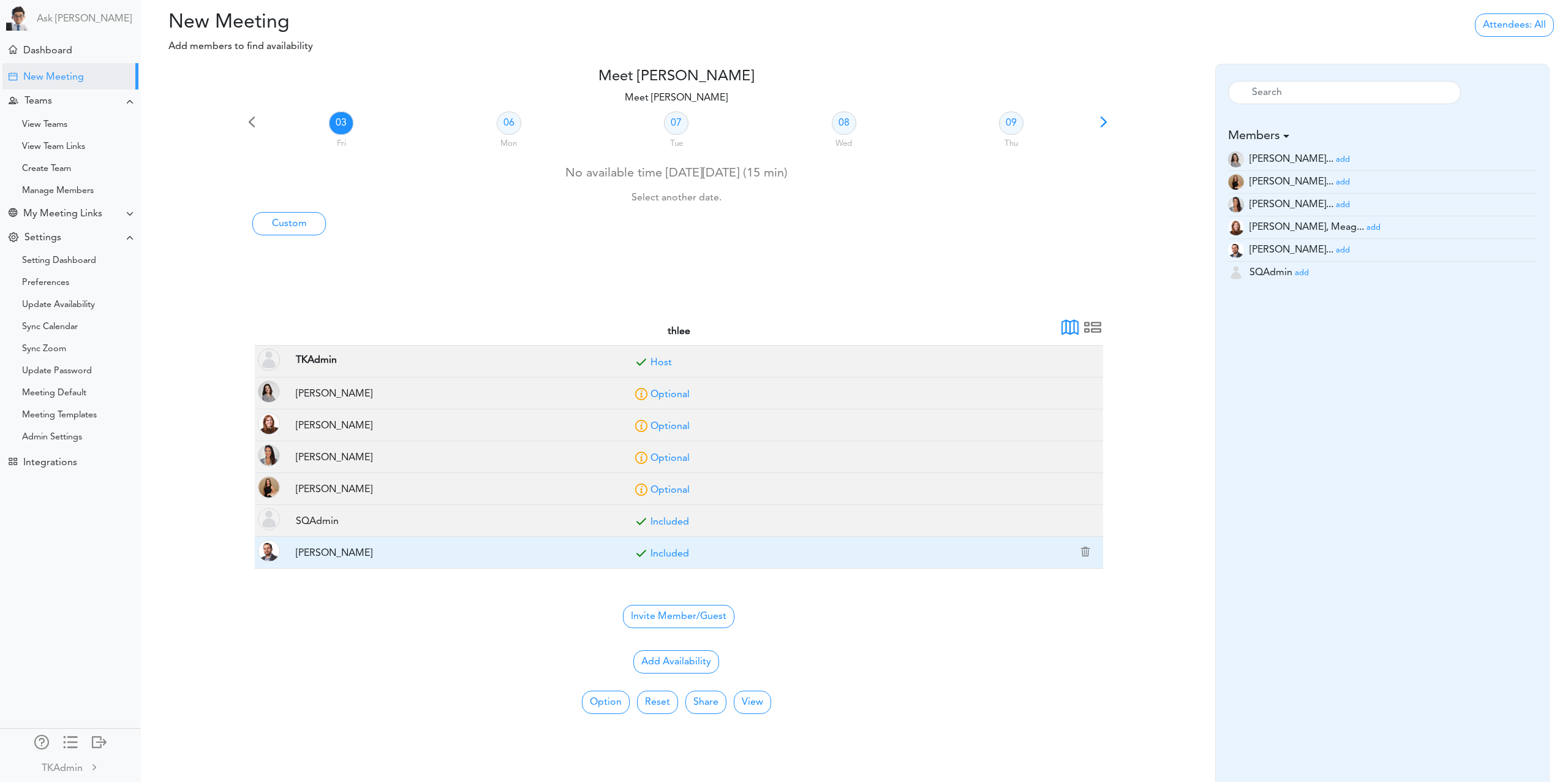
click at [672, 552] on link "Included" at bounding box center [670, 554] width 39 height 10
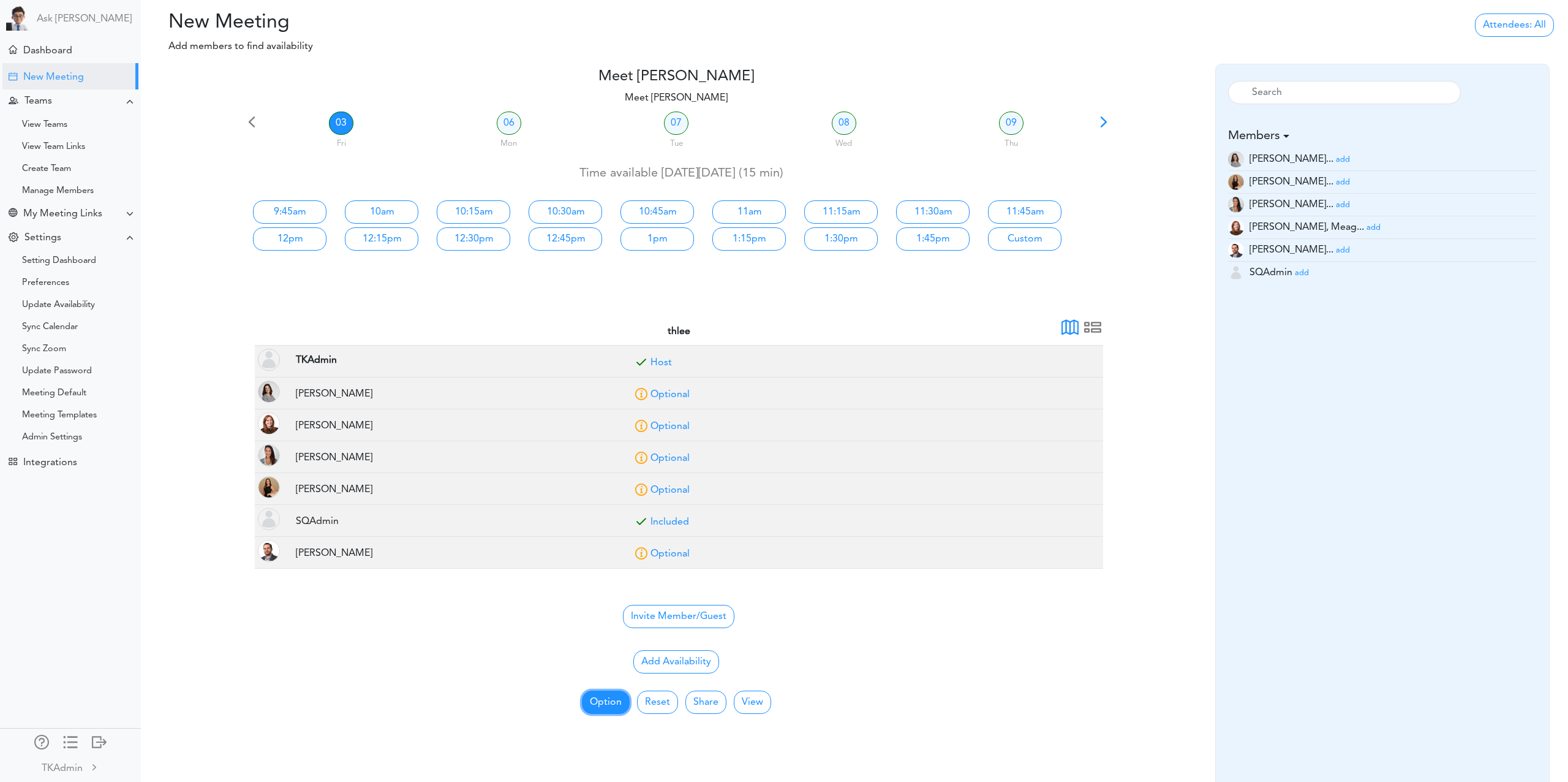
click at [615, 702] on button "Option" at bounding box center [605, 702] width 48 height 23
click at [616, 531] on span "15 min" at bounding box center [638, 528] width 111 height 22
click at [509, 125] on link "06" at bounding box center [508, 123] width 24 height 23
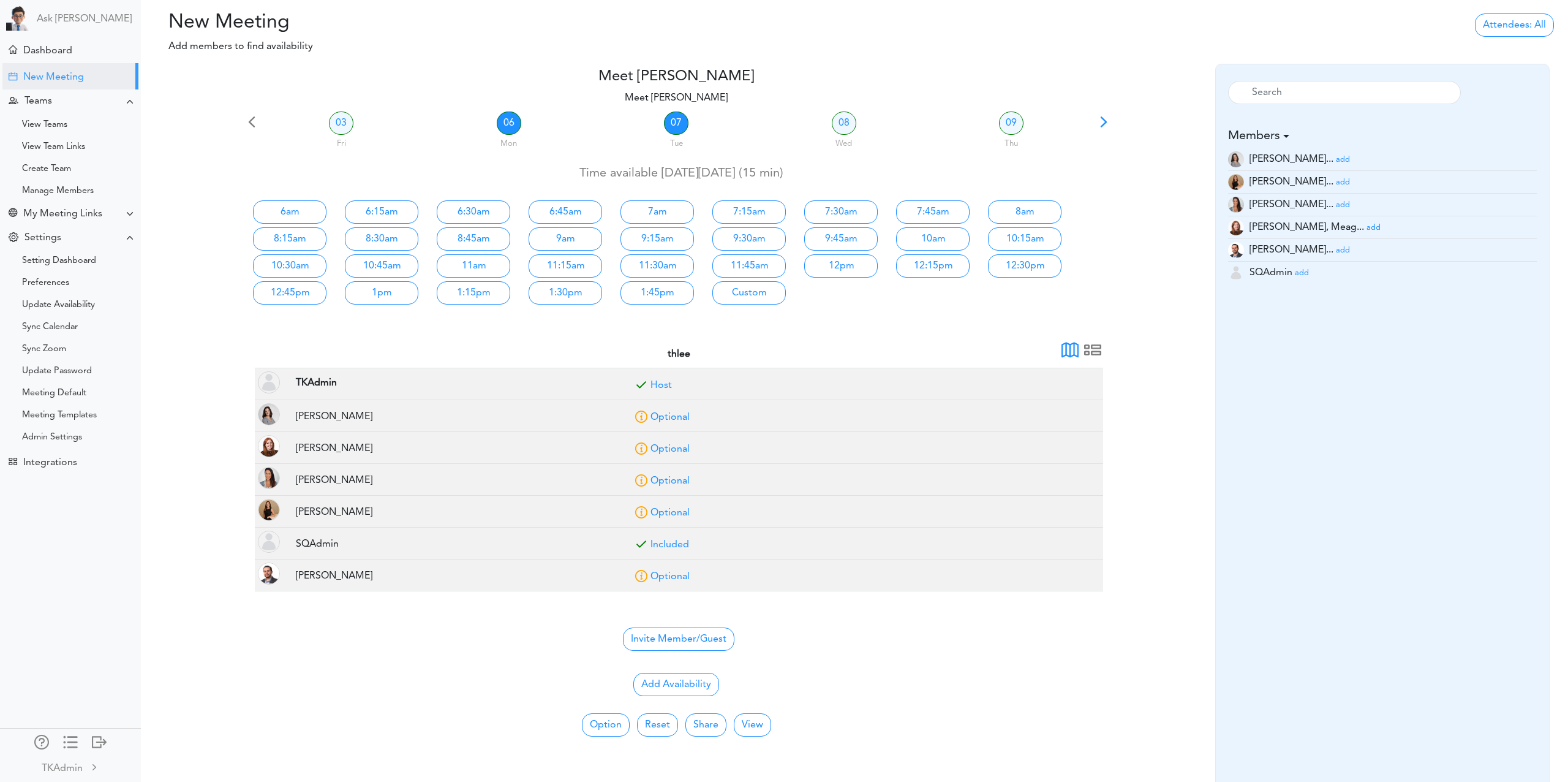
click at [675, 127] on link "07" at bounding box center [676, 123] width 24 height 23
click at [848, 123] on link "08" at bounding box center [843, 123] width 24 height 23
click at [1010, 126] on link "09" at bounding box center [1011, 123] width 24 height 23
